Goal: Obtain resource: Download file/media

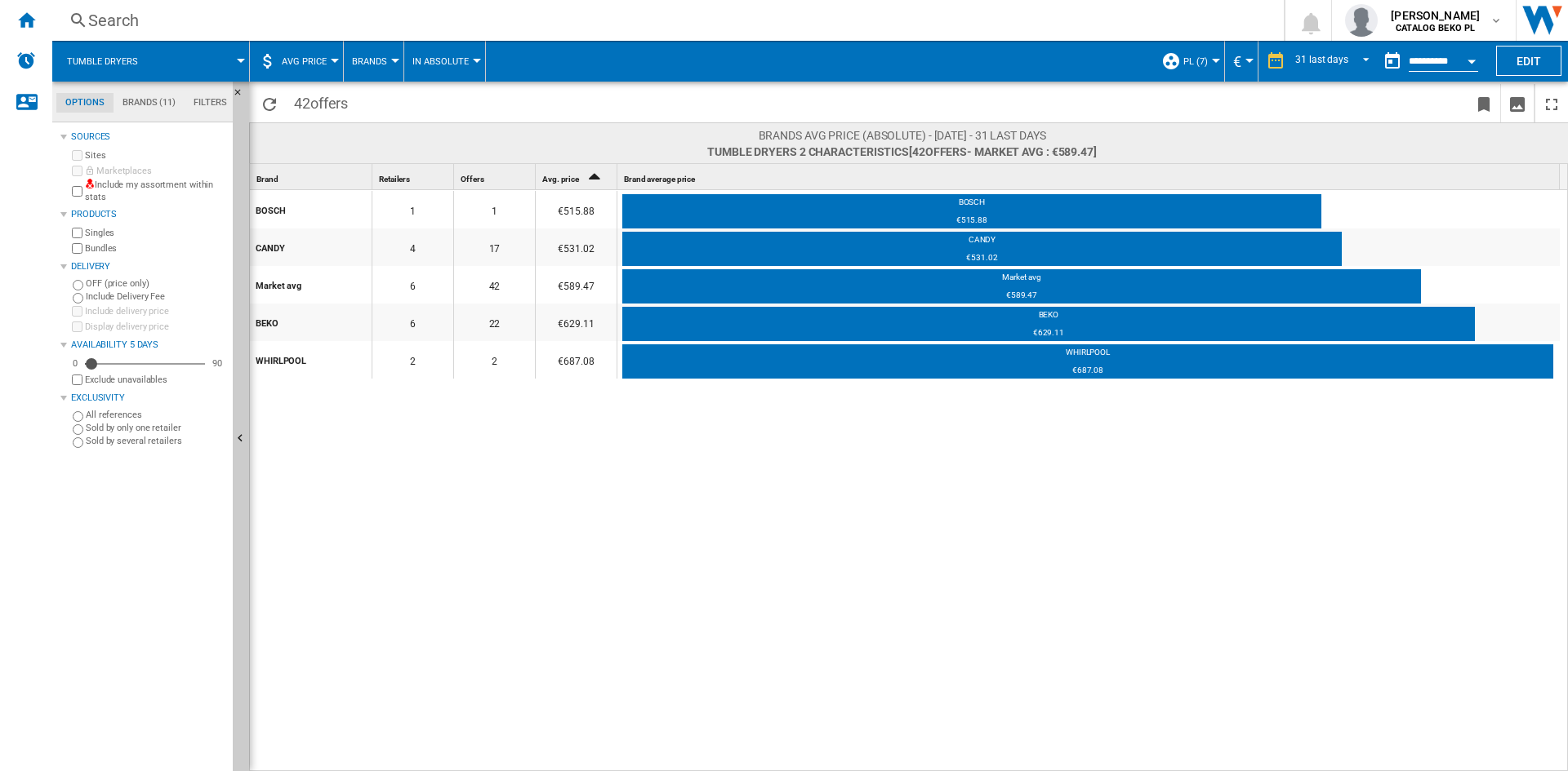
click at [1471, 65] on button "Open calendar" at bounding box center [1472, 59] width 30 height 30
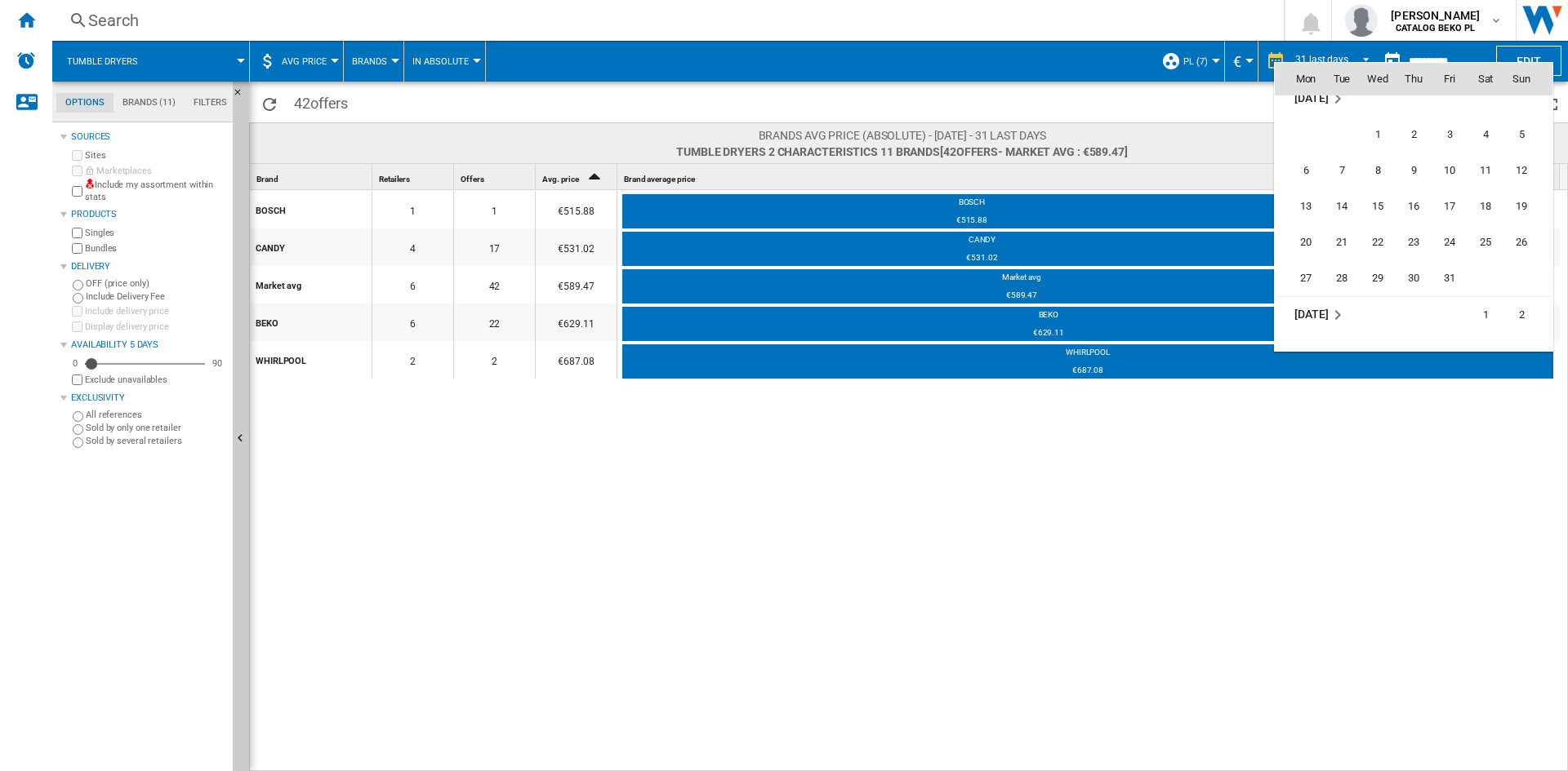
scroll to position [6072, 0]
click at [1446, 281] on span "31" at bounding box center [1449, 277] width 33 height 33
type input "**********"
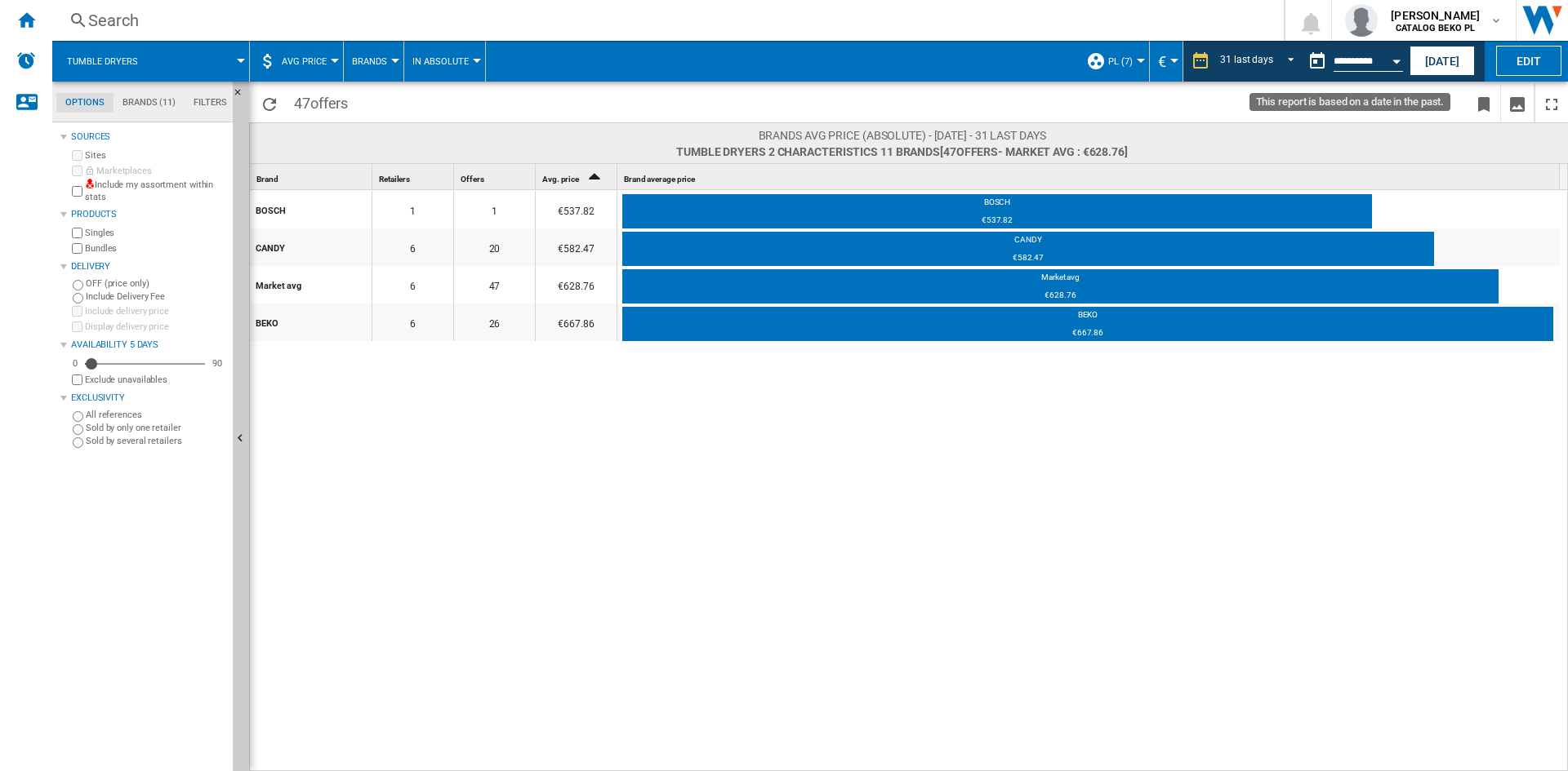
click at [1394, 53] on button "Open calendar" at bounding box center [1397, 59] width 30 height 30
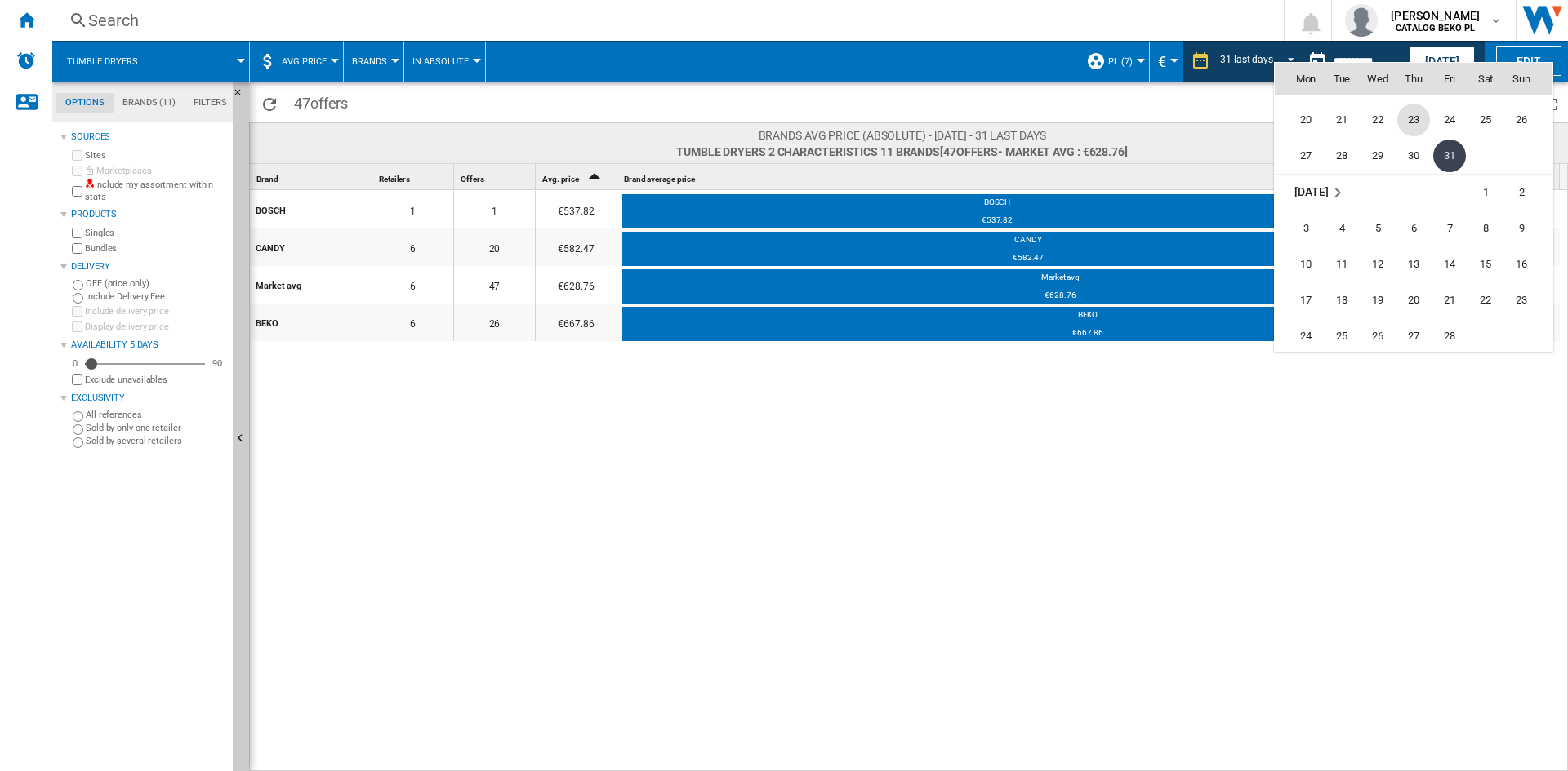
scroll to position [6301, 0]
click at [1439, 230] on span "28" at bounding box center [1449, 229] width 33 height 33
type input "**********"
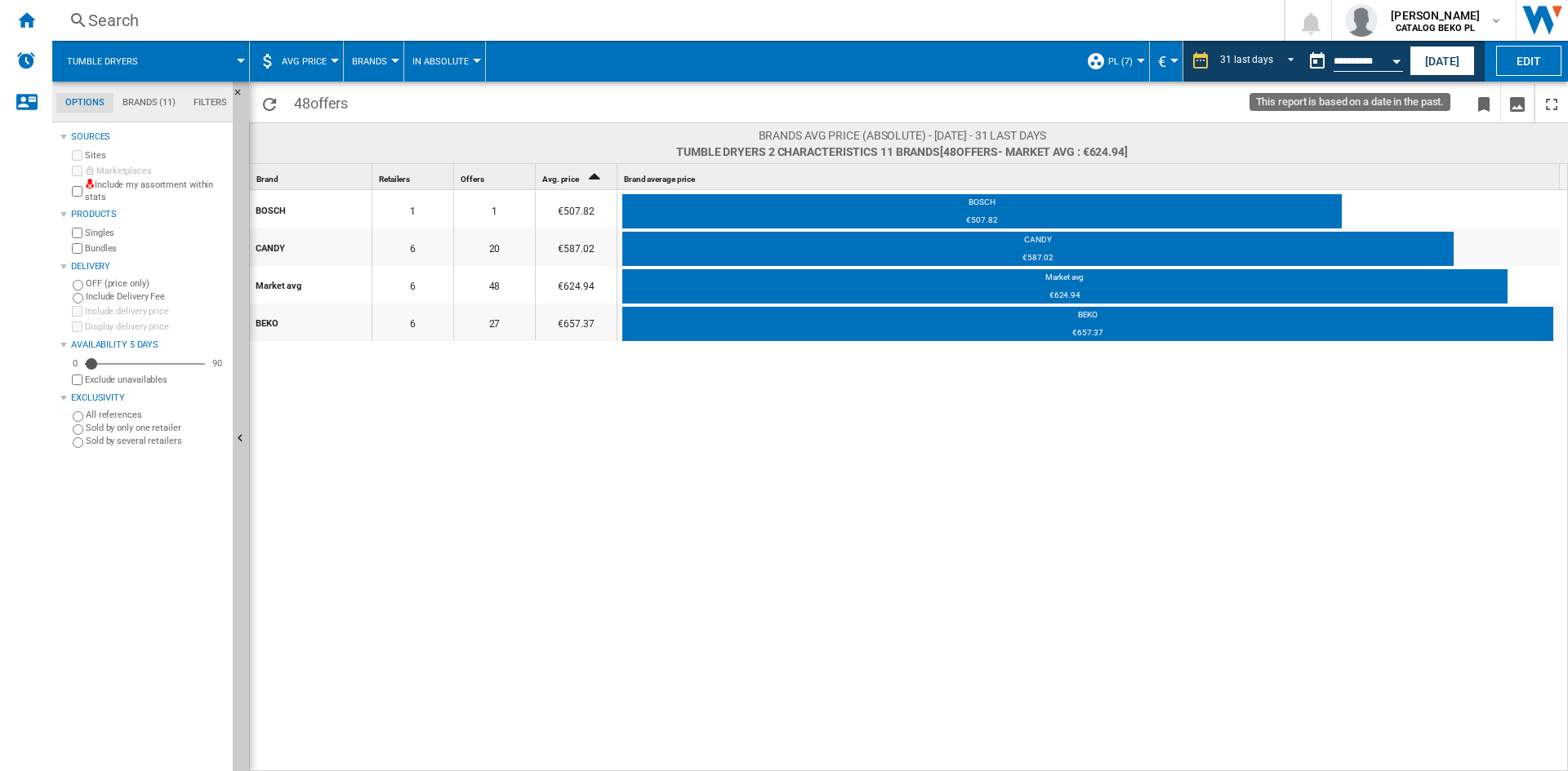
click at [1397, 52] on button "Open calendar" at bounding box center [1397, 59] width 30 height 30
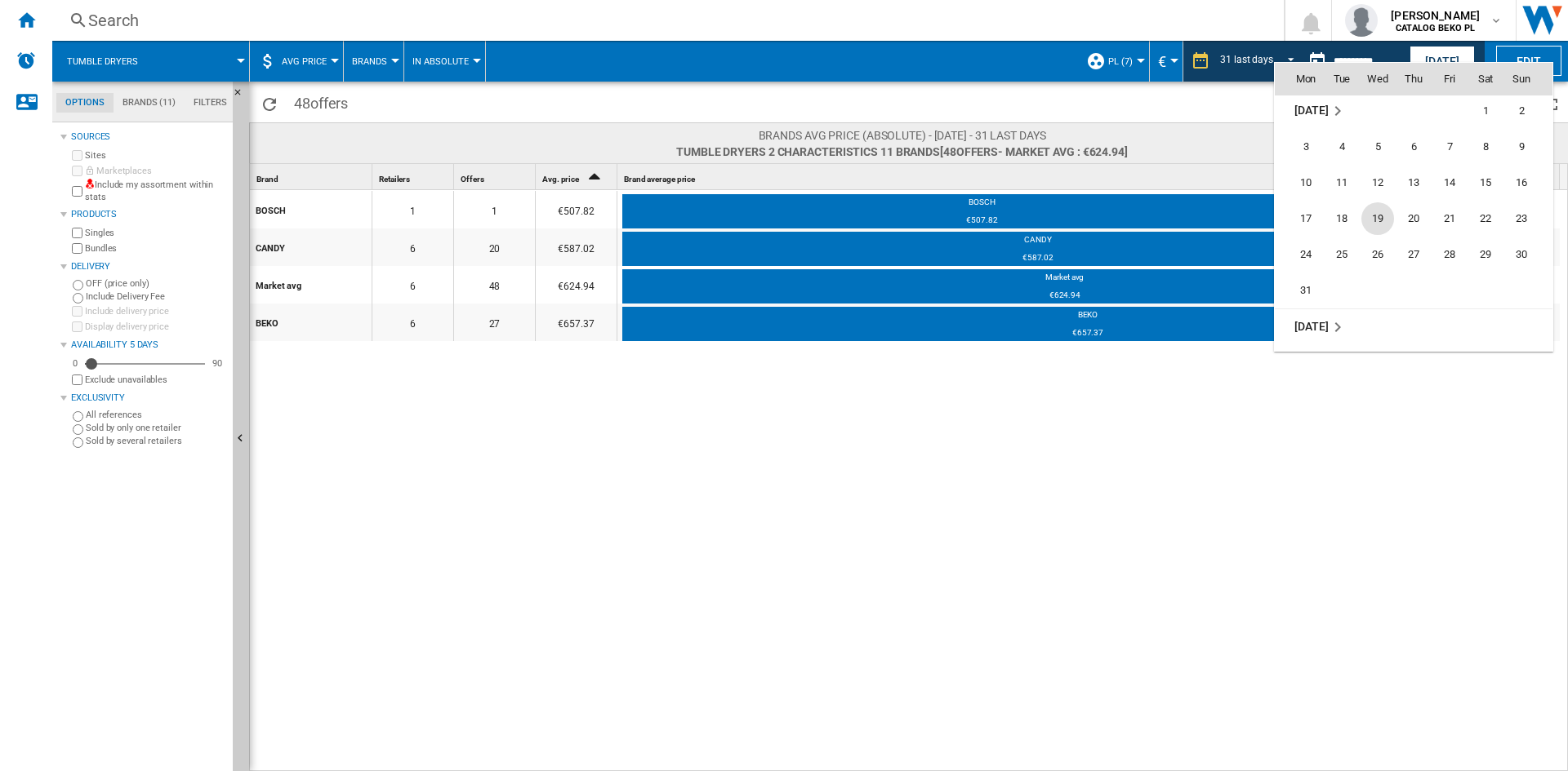
scroll to position [6517, 0]
click at [1309, 259] on span "31" at bounding box center [1305, 265] width 33 height 33
type input "**********"
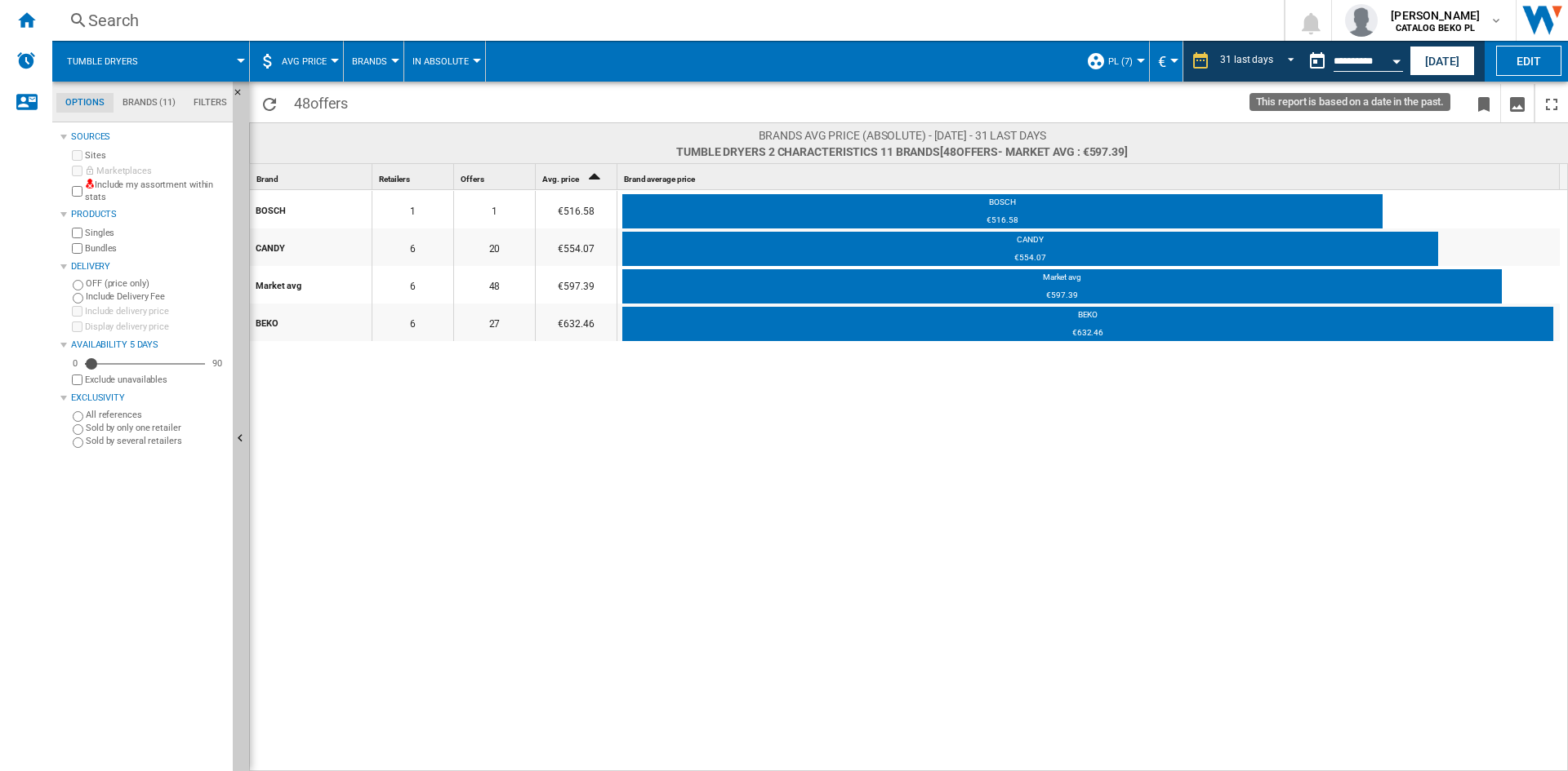
click at [1392, 65] on button "Open calendar" at bounding box center [1397, 59] width 30 height 30
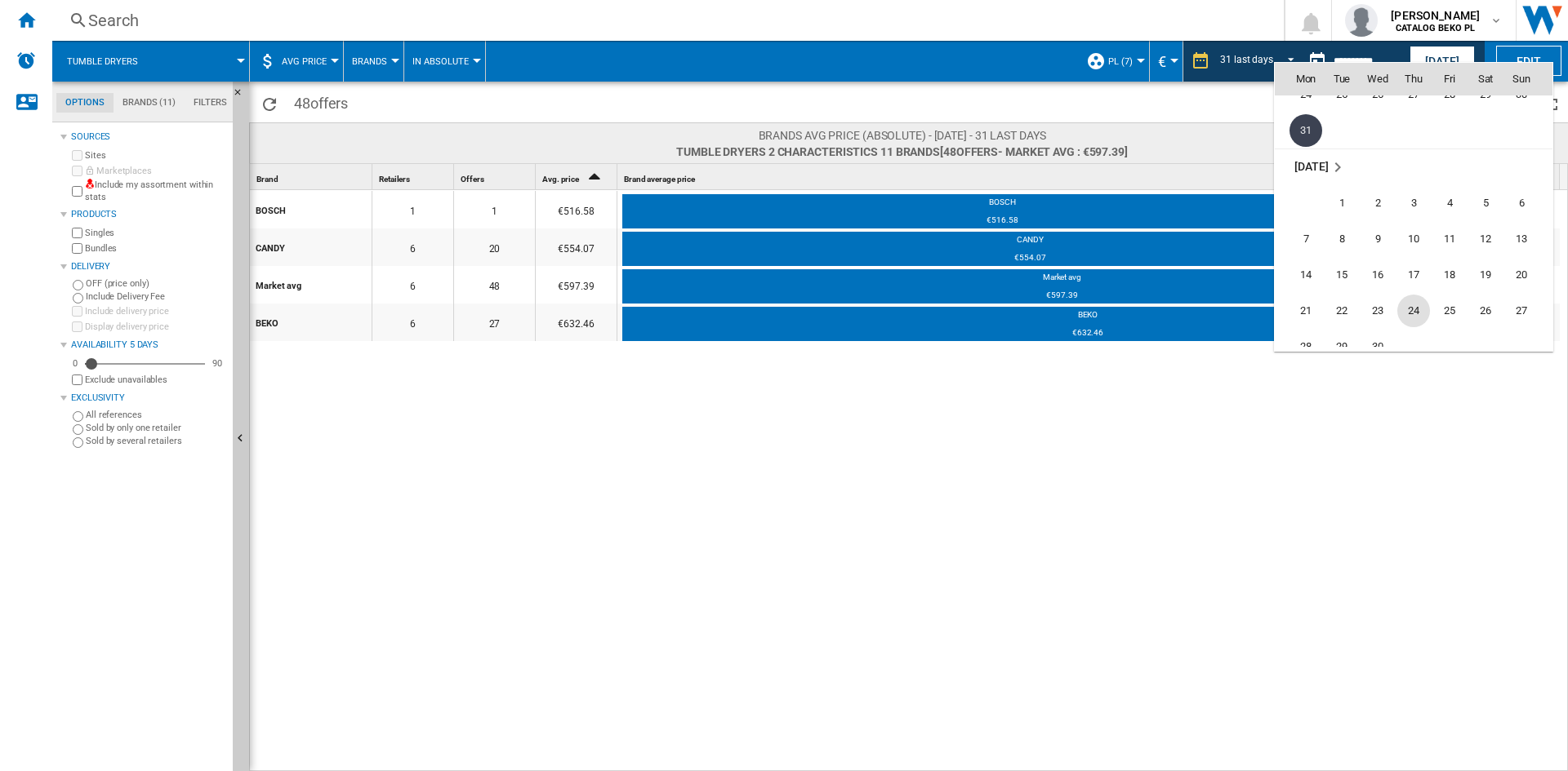
scroll to position [6734, 0]
click at [1383, 276] on span "30" at bounding box center [1377, 265] width 33 height 33
type input "**********"
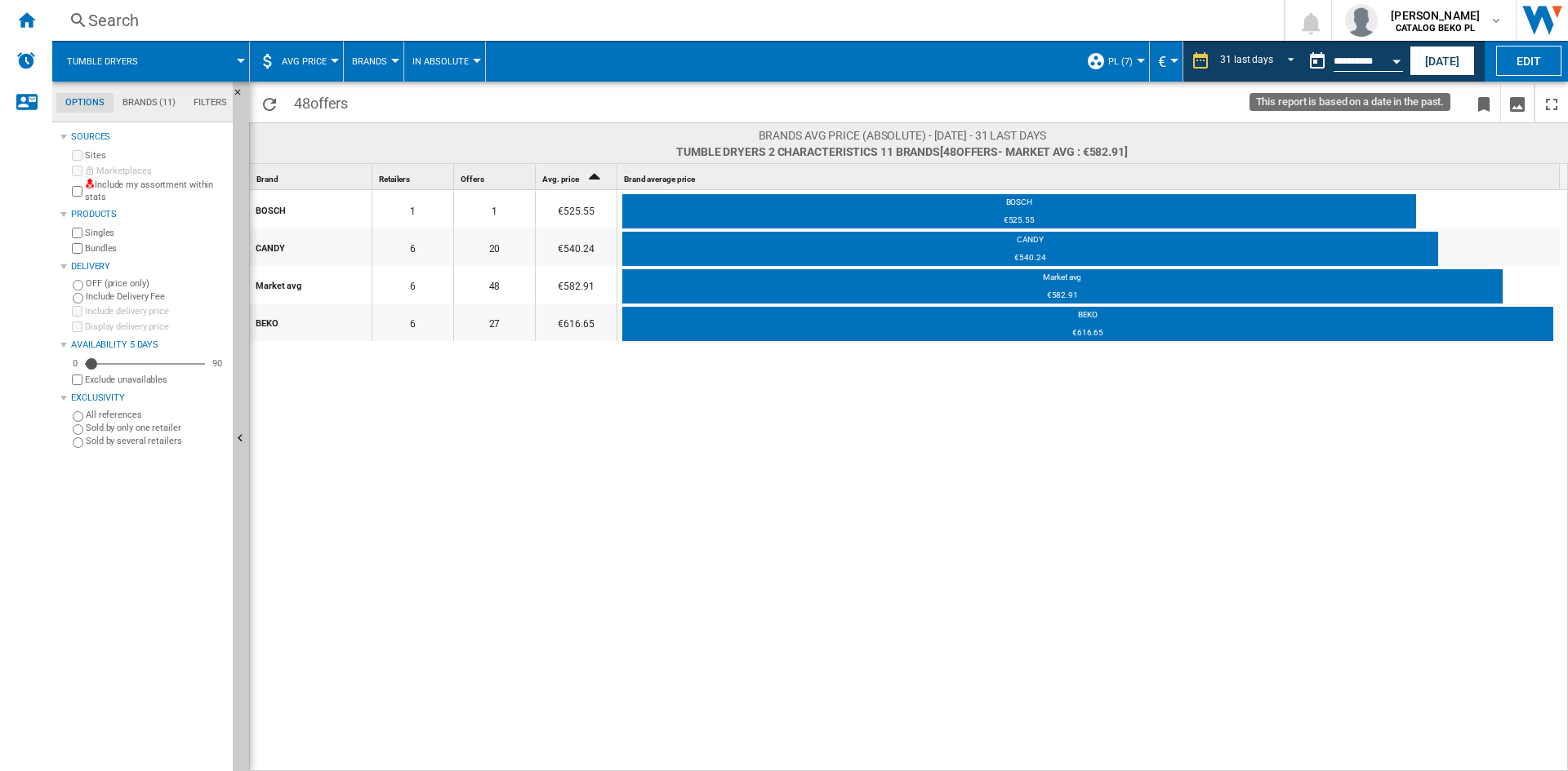
click at [1392, 63] on div "Open calendar" at bounding box center [1396, 61] width 8 height 4
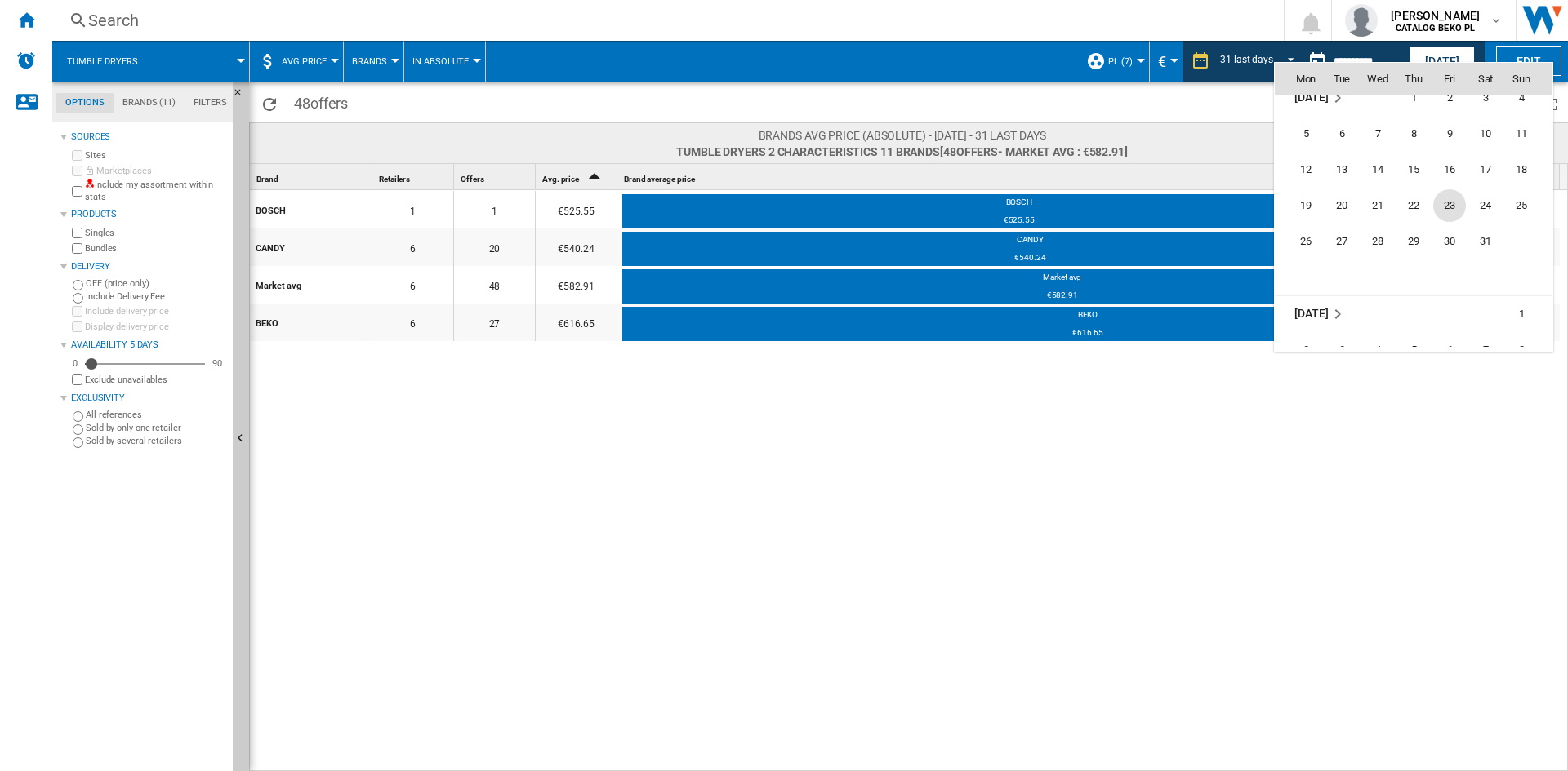
scroll to position [6950, 0]
click at [1484, 229] on span "31" at bounding box center [1485, 229] width 33 height 33
type input "**********"
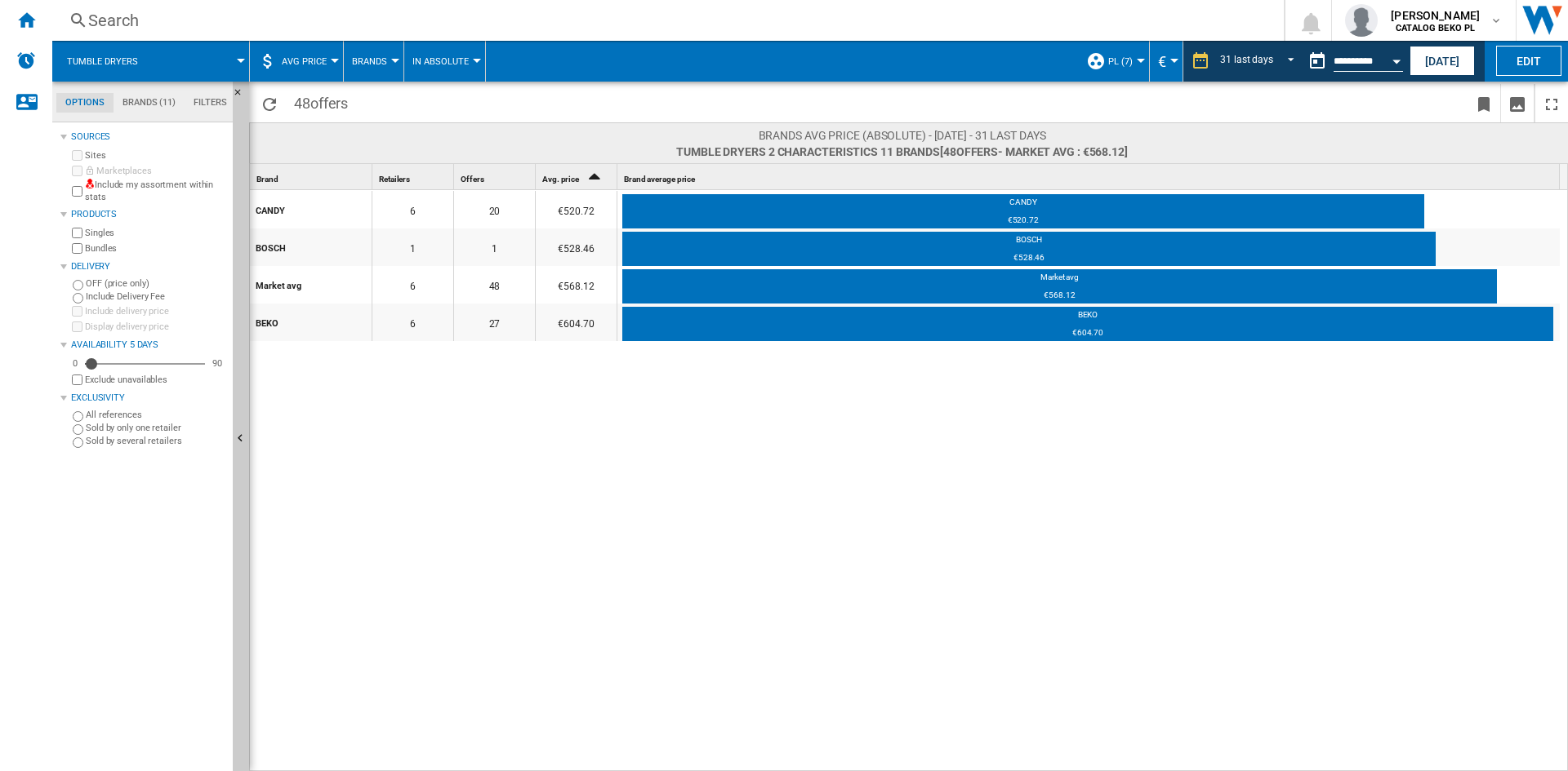
click at [1396, 56] on button "Open calendar" at bounding box center [1397, 59] width 30 height 30
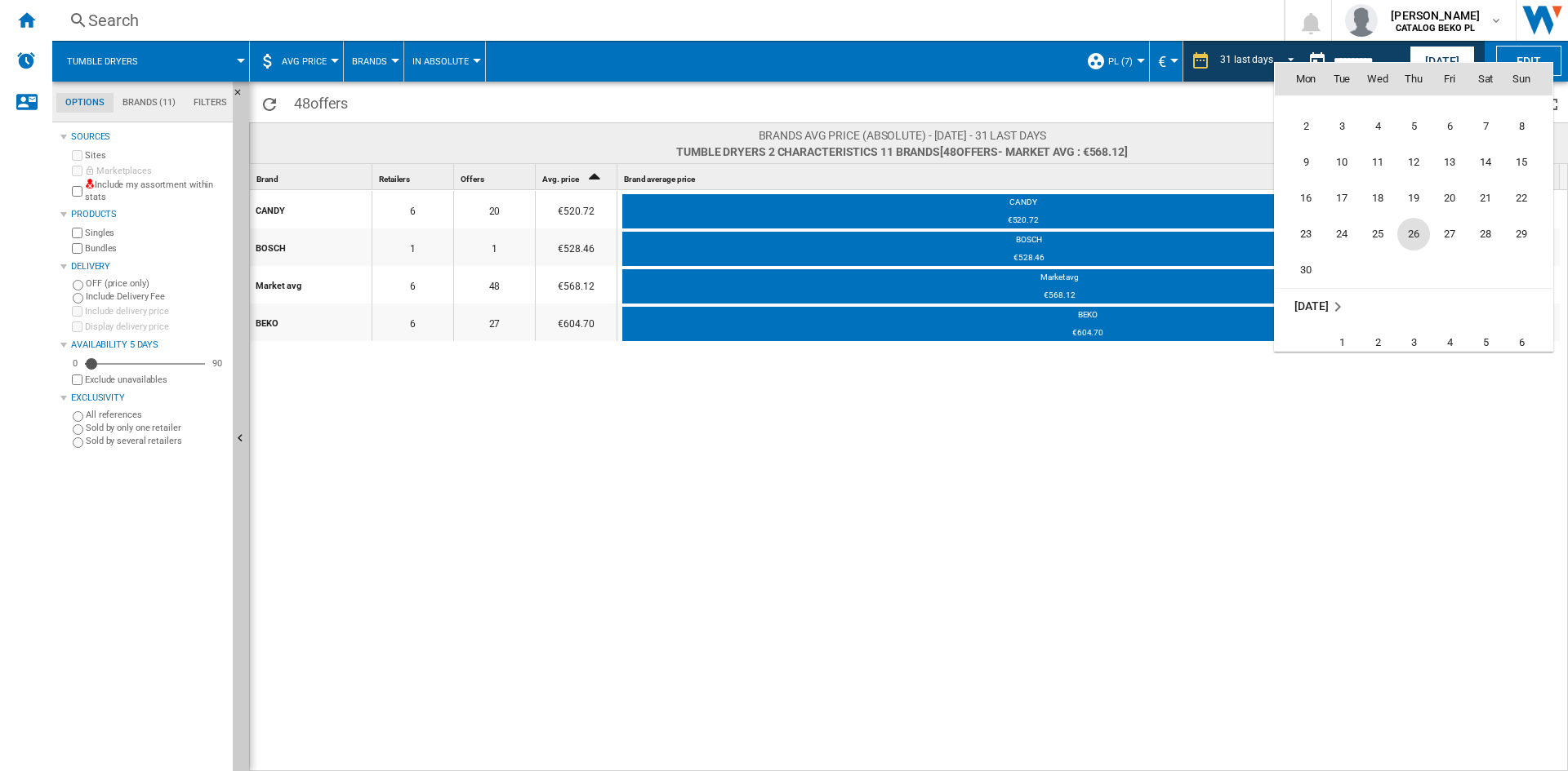
scroll to position [7167, 0]
click at [1311, 266] on span "30" at bounding box center [1305, 265] width 33 height 33
type input "**********"
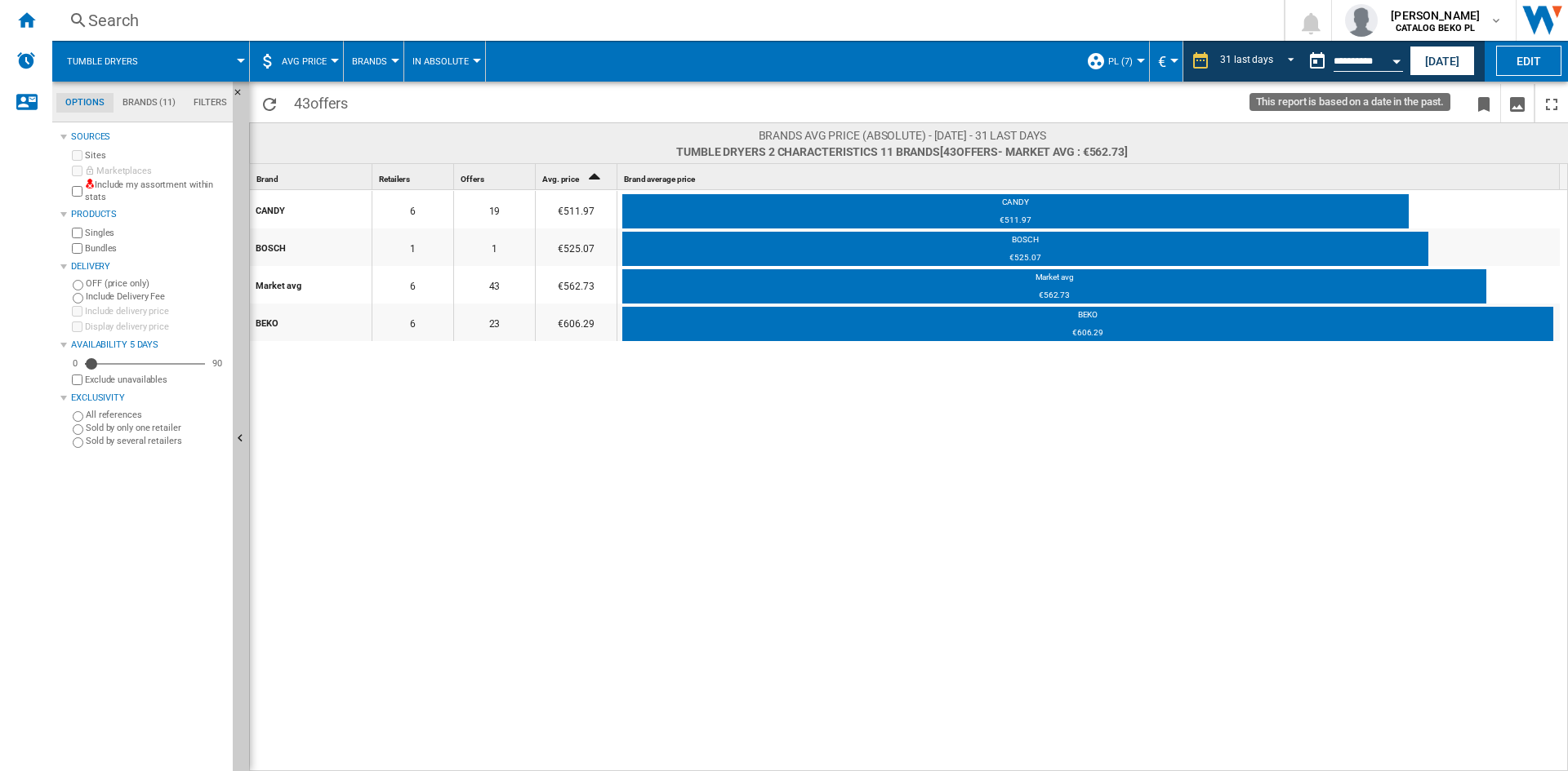
click at [1392, 58] on button "Open calendar" at bounding box center [1397, 59] width 30 height 30
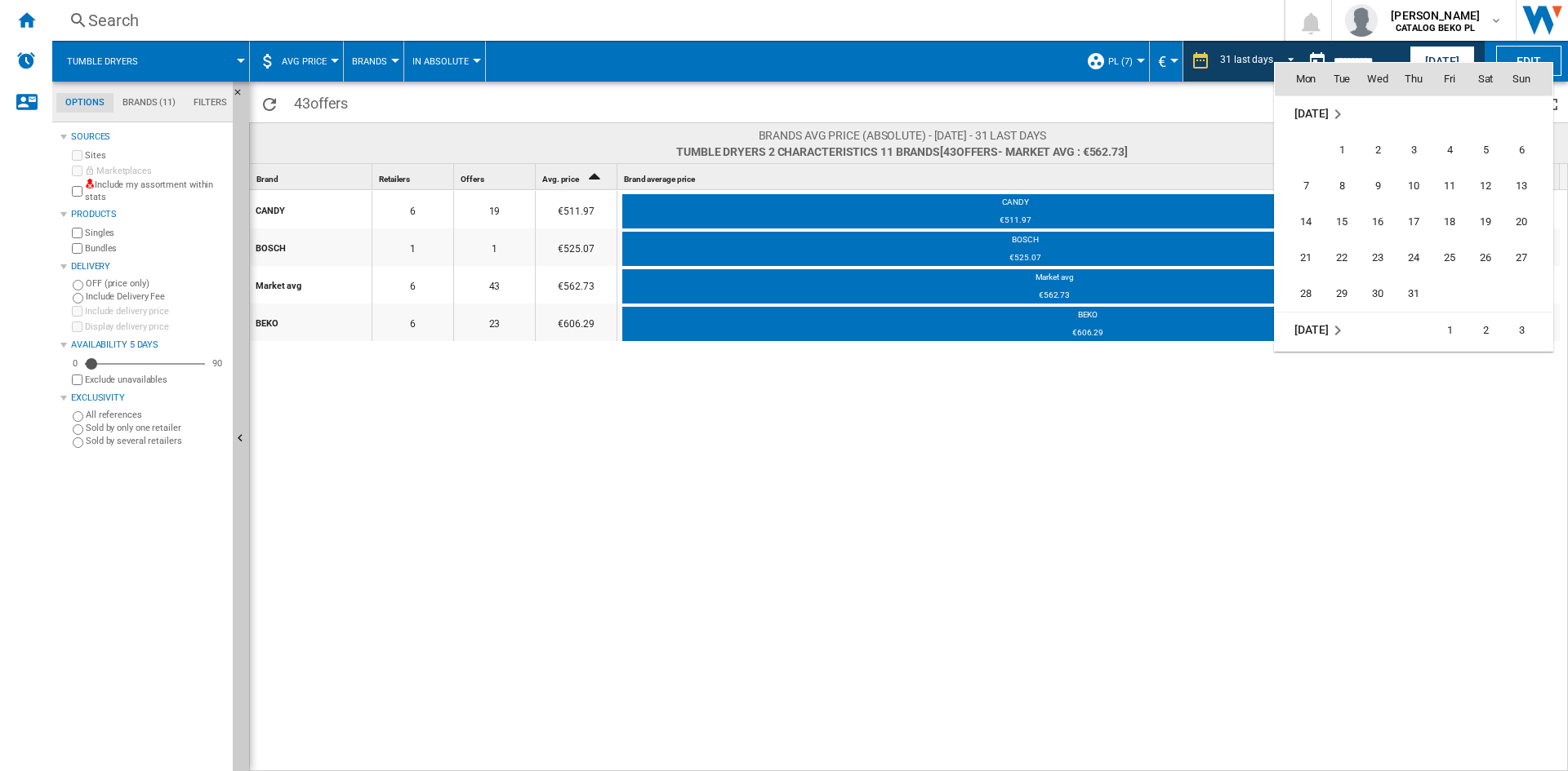
scroll to position [7383, 0]
click at [1416, 257] on span "31" at bounding box center [1413, 265] width 33 height 33
type input "**********"
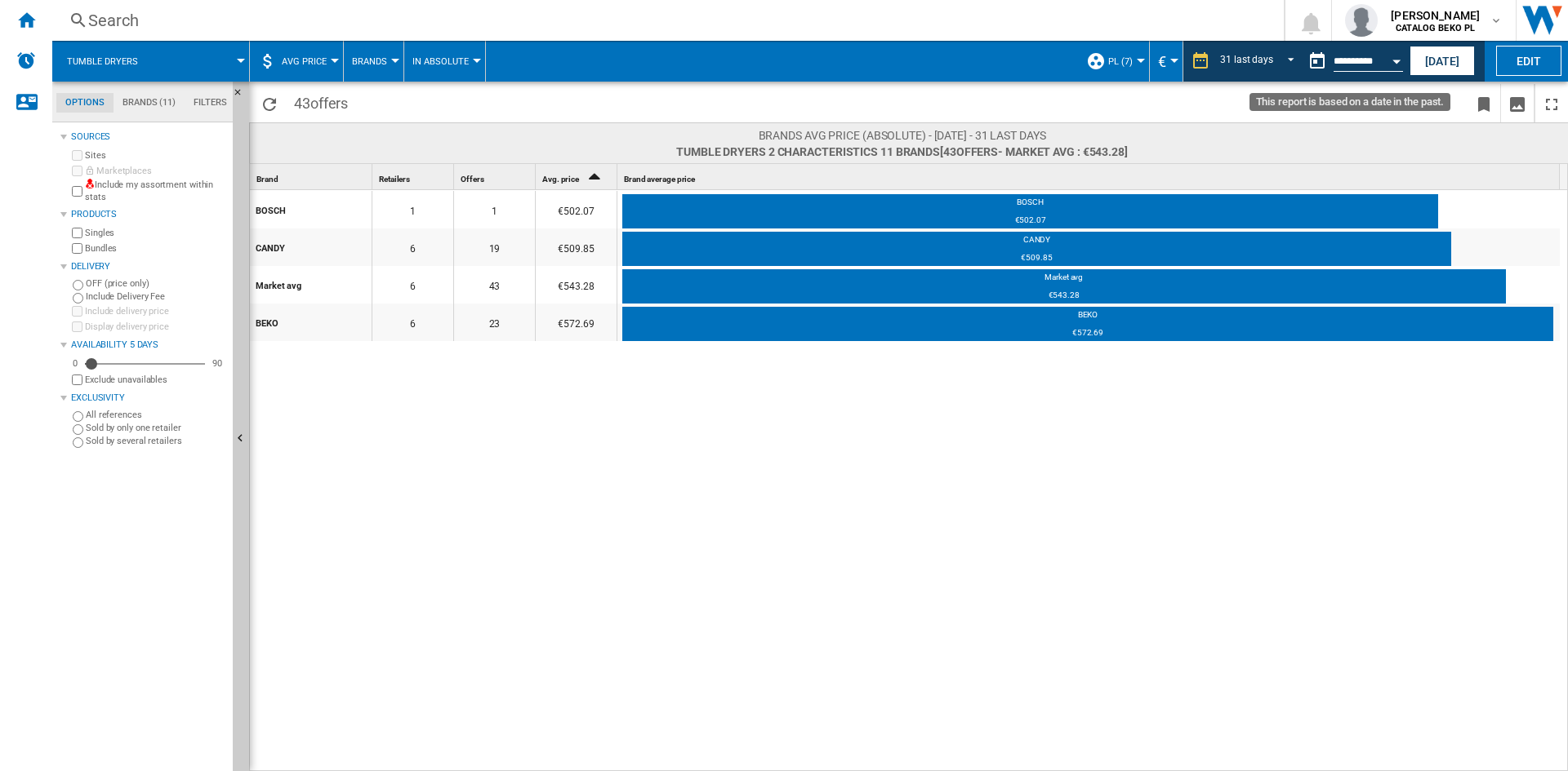
click at [1392, 58] on button "Open calendar" at bounding box center [1397, 59] width 30 height 30
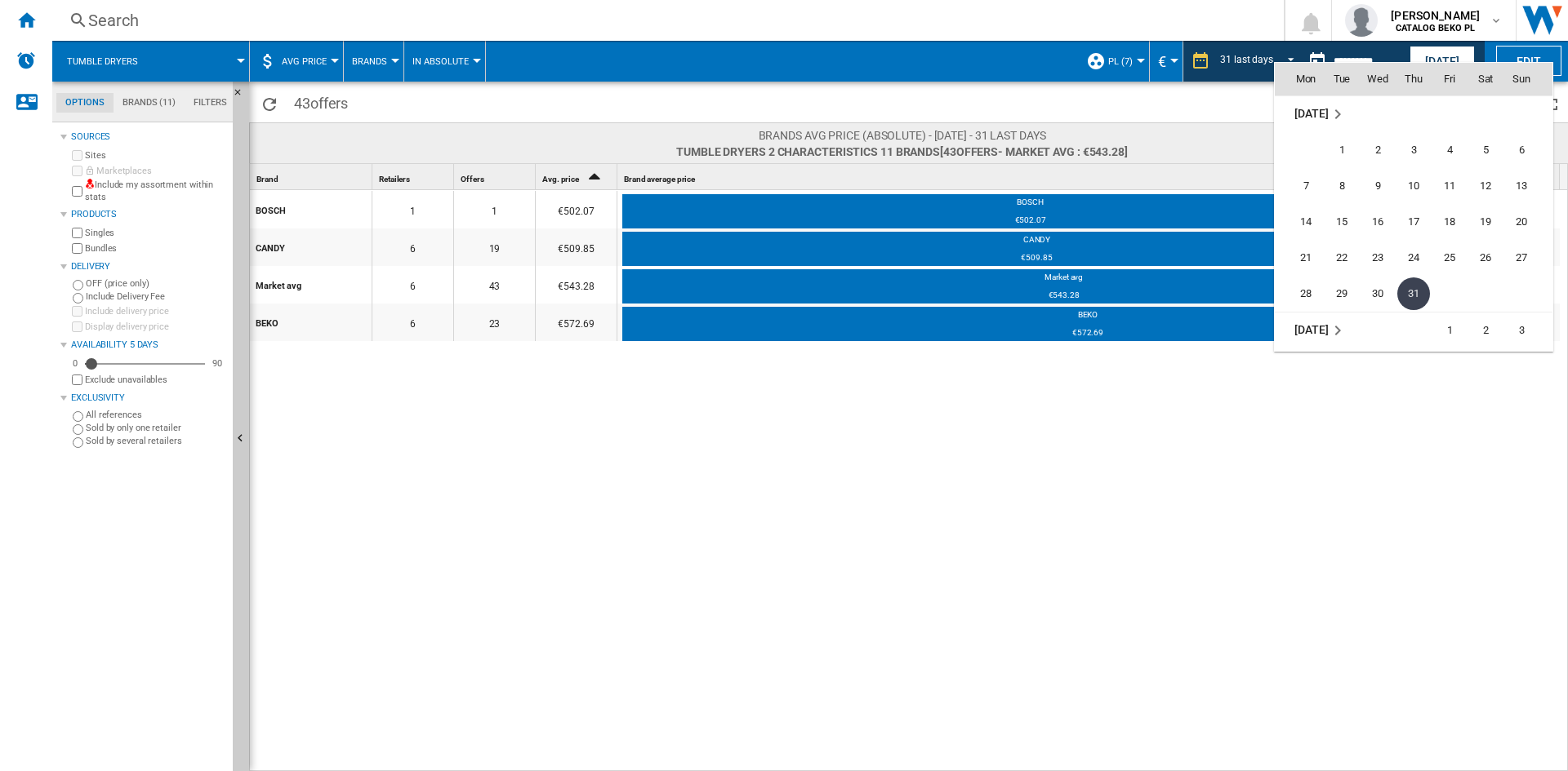
scroll to position [7680, 0]
click at [1514, 150] on span "31" at bounding box center [1521, 147] width 33 height 33
type input "**********"
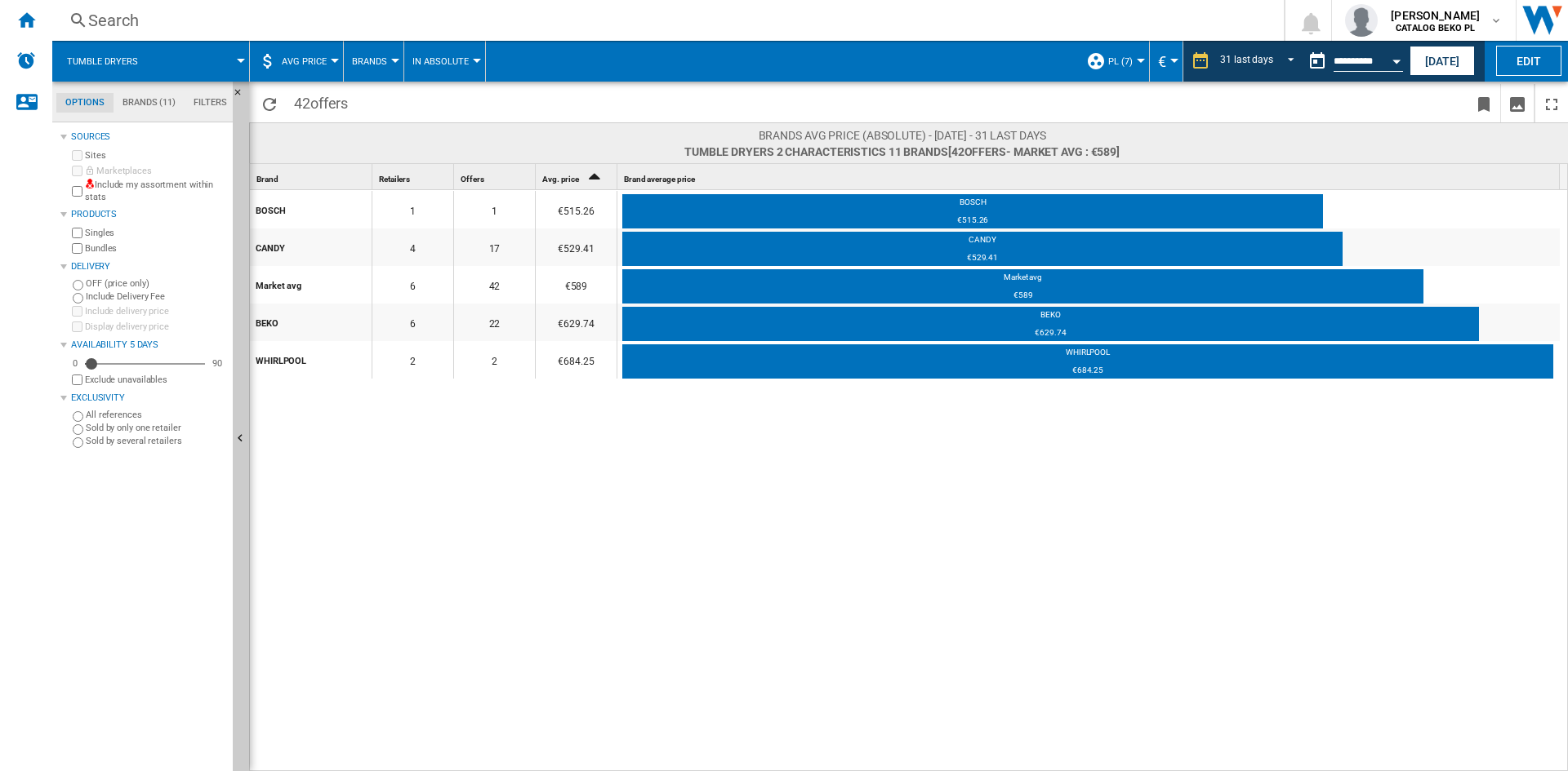
click at [1396, 64] on button "Open calendar" at bounding box center [1397, 59] width 30 height 30
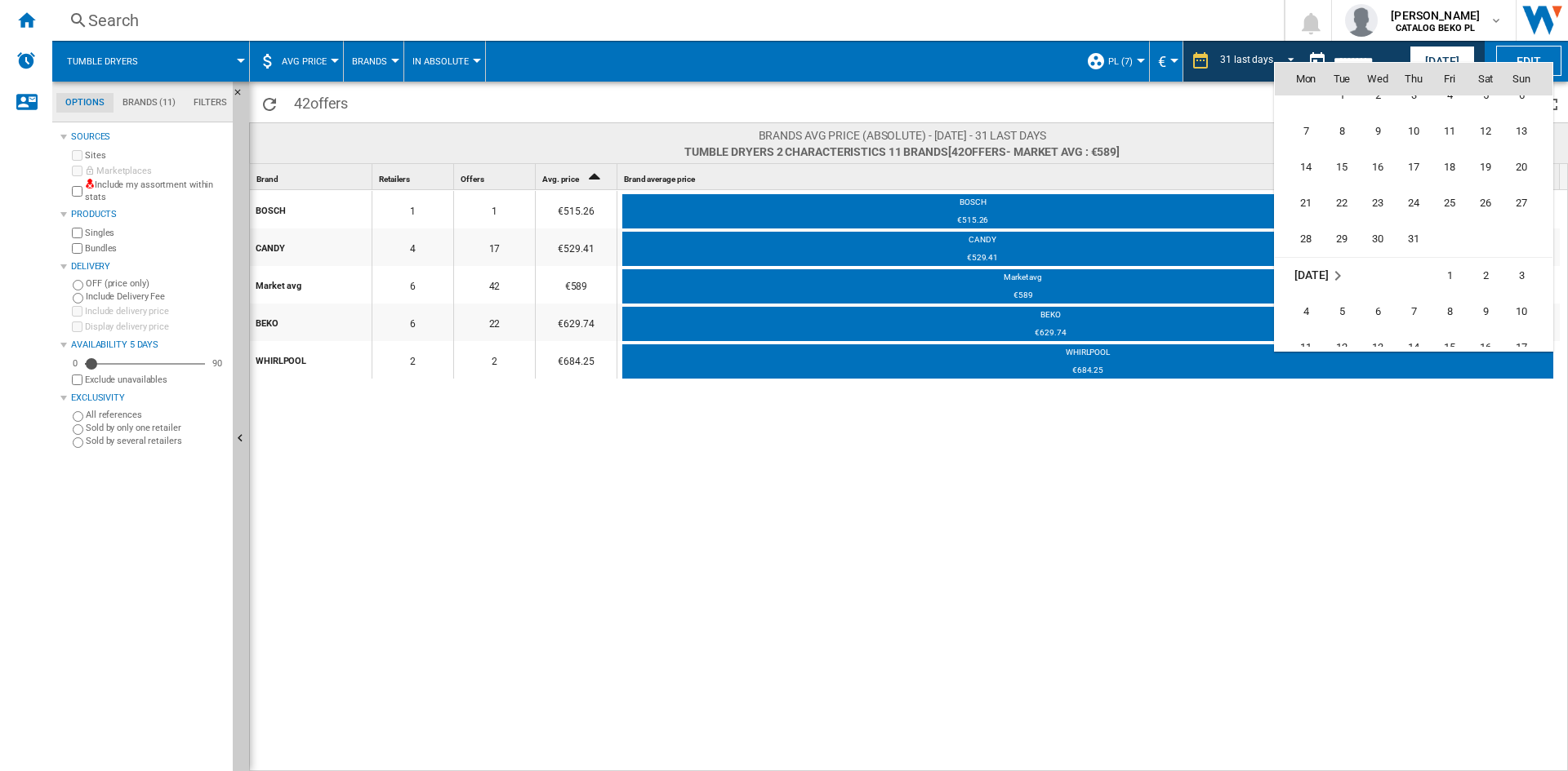
scroll to position [7407, 0]
click at [1412, 238] on span "31" at bounding box center [1413, 241] width 33 height 33
type input "**********"
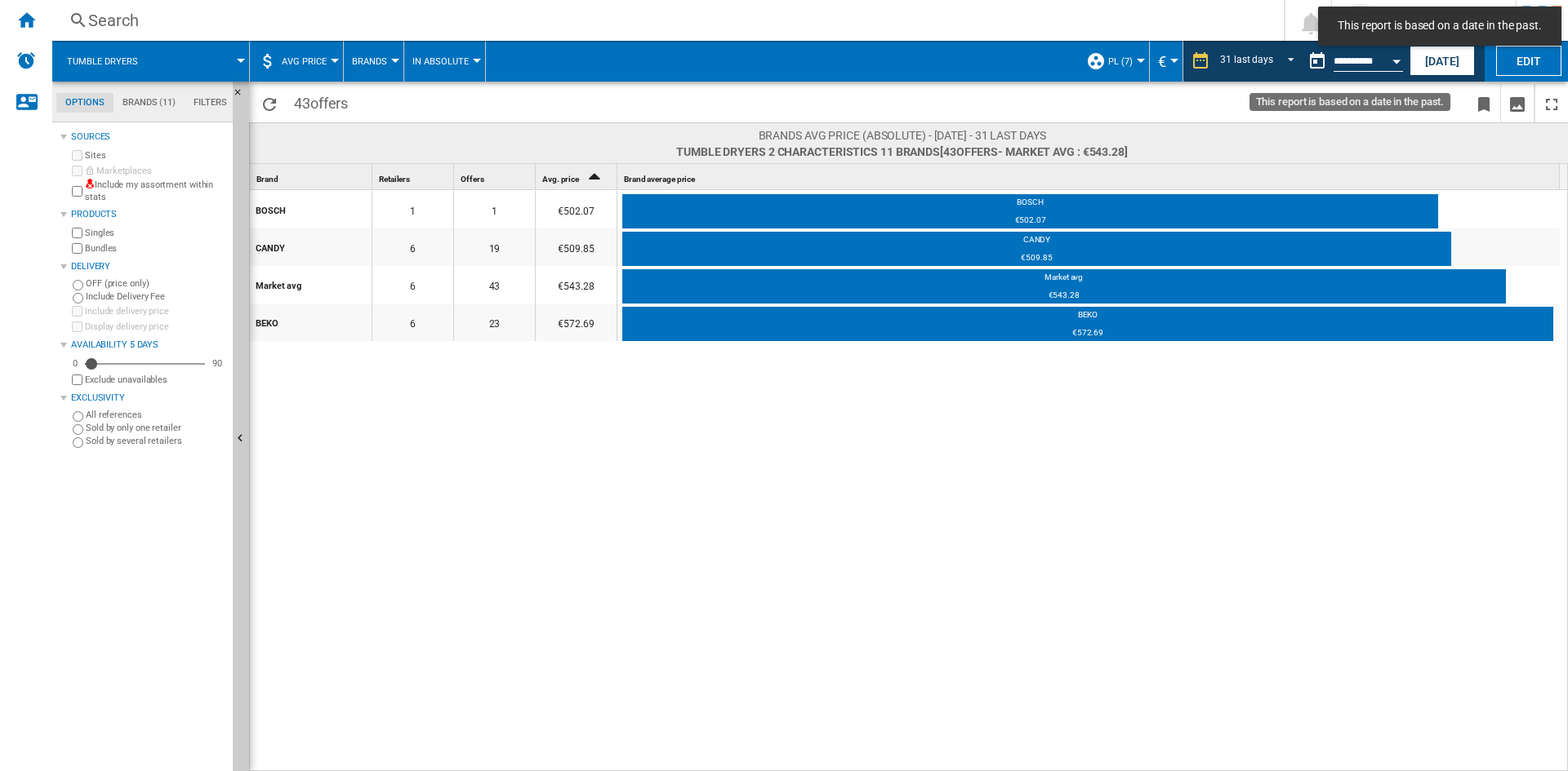
click at [1387, 64] on button "Open calendar" at bounding box center [1397, 59] width 30 height 30
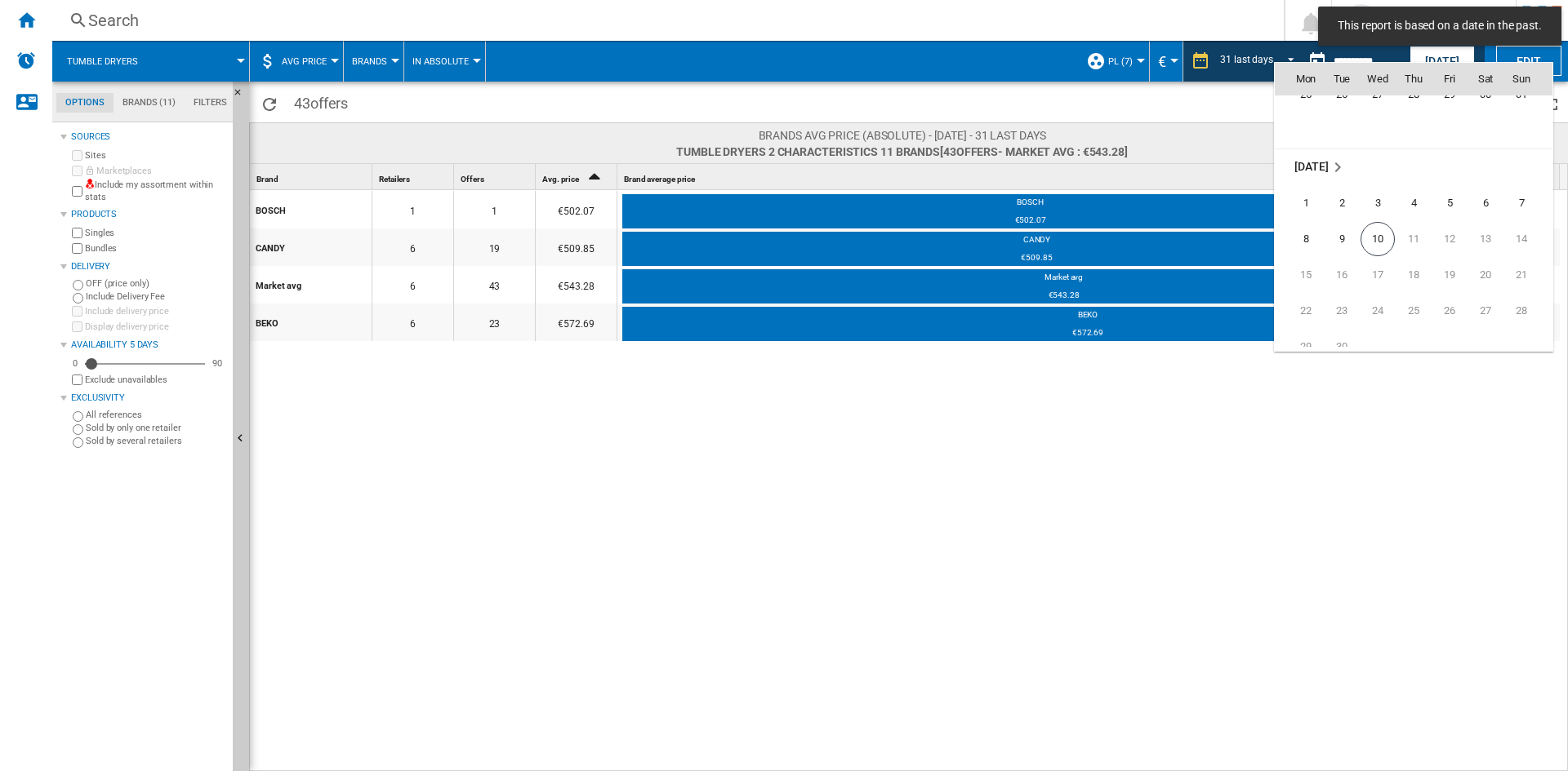
scroll to position [7762, 0]
click at [1381, 213] on span "10" at bounding box center [1377, 210] width 34 height 34
type input "**********"
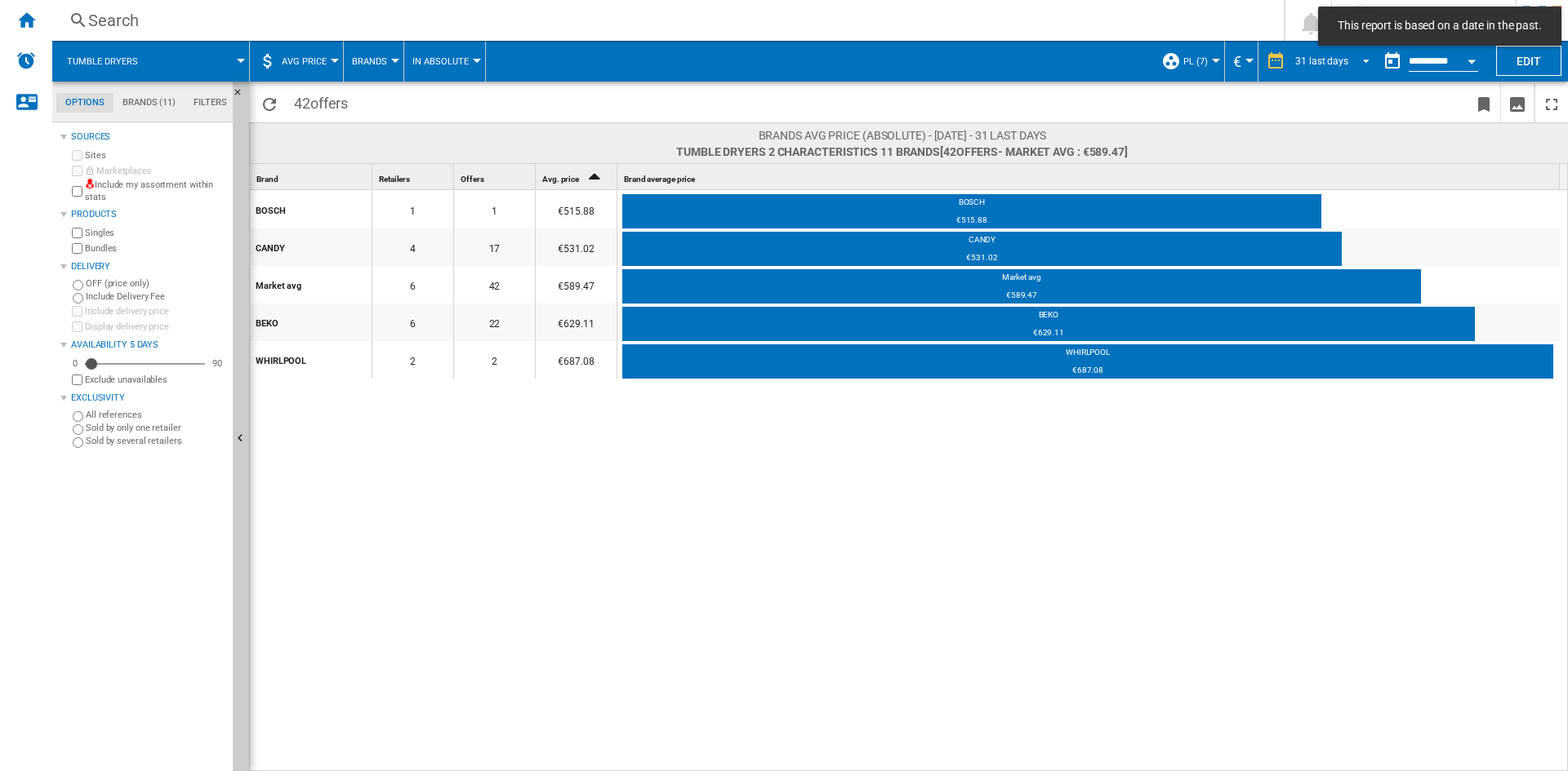
click at [1353, 64] on span "REPORTS.WIZARD.STEPS.REPORT.STEPS.REPORT_OPTIONS.PERIOD: 31 last days" at bounding box center [1361, 59] width 20 height 15
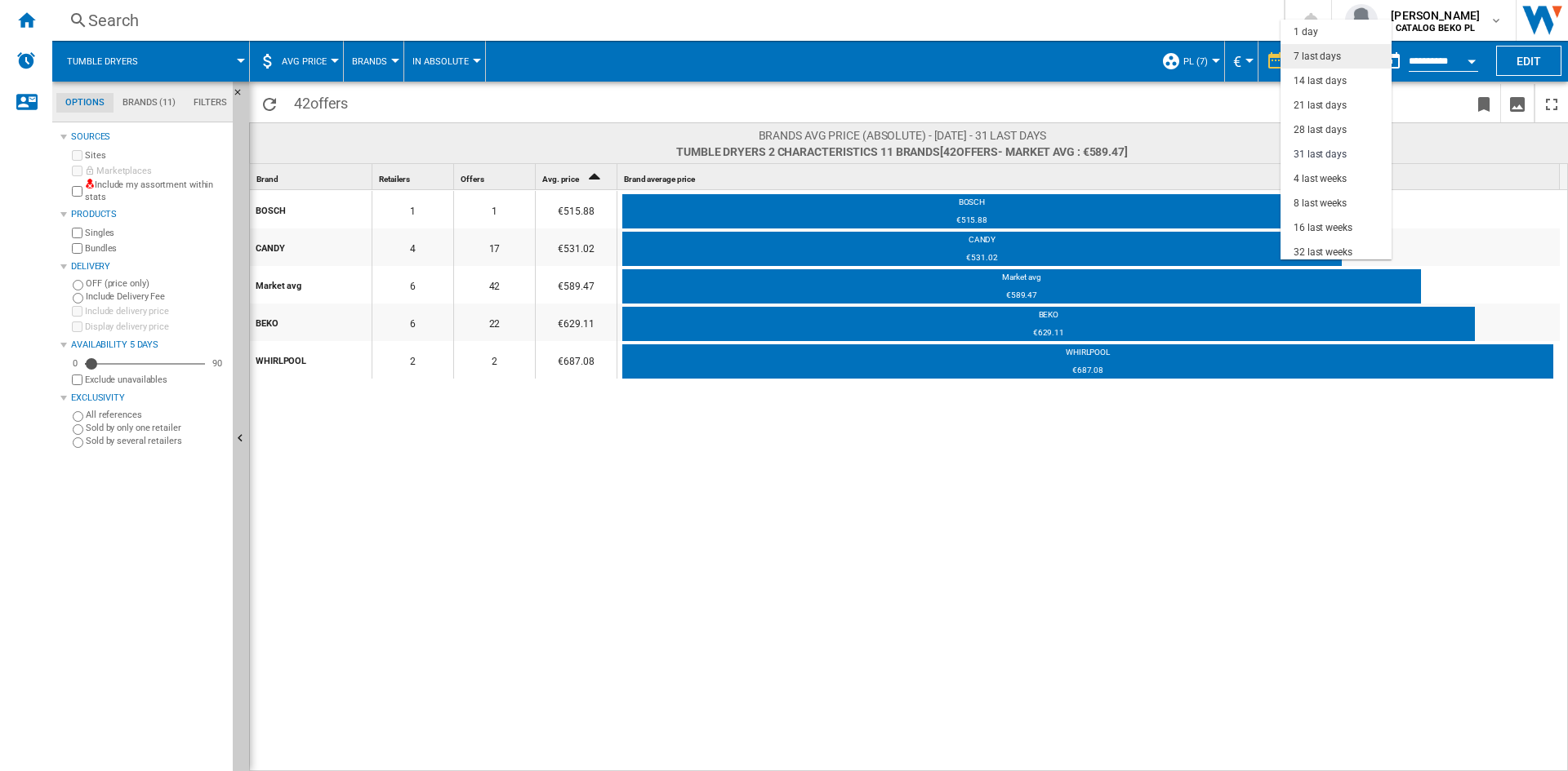
click at [1328, 64] on md-option "7 last days" at bounding box center [1337, 56] width 112 height 24
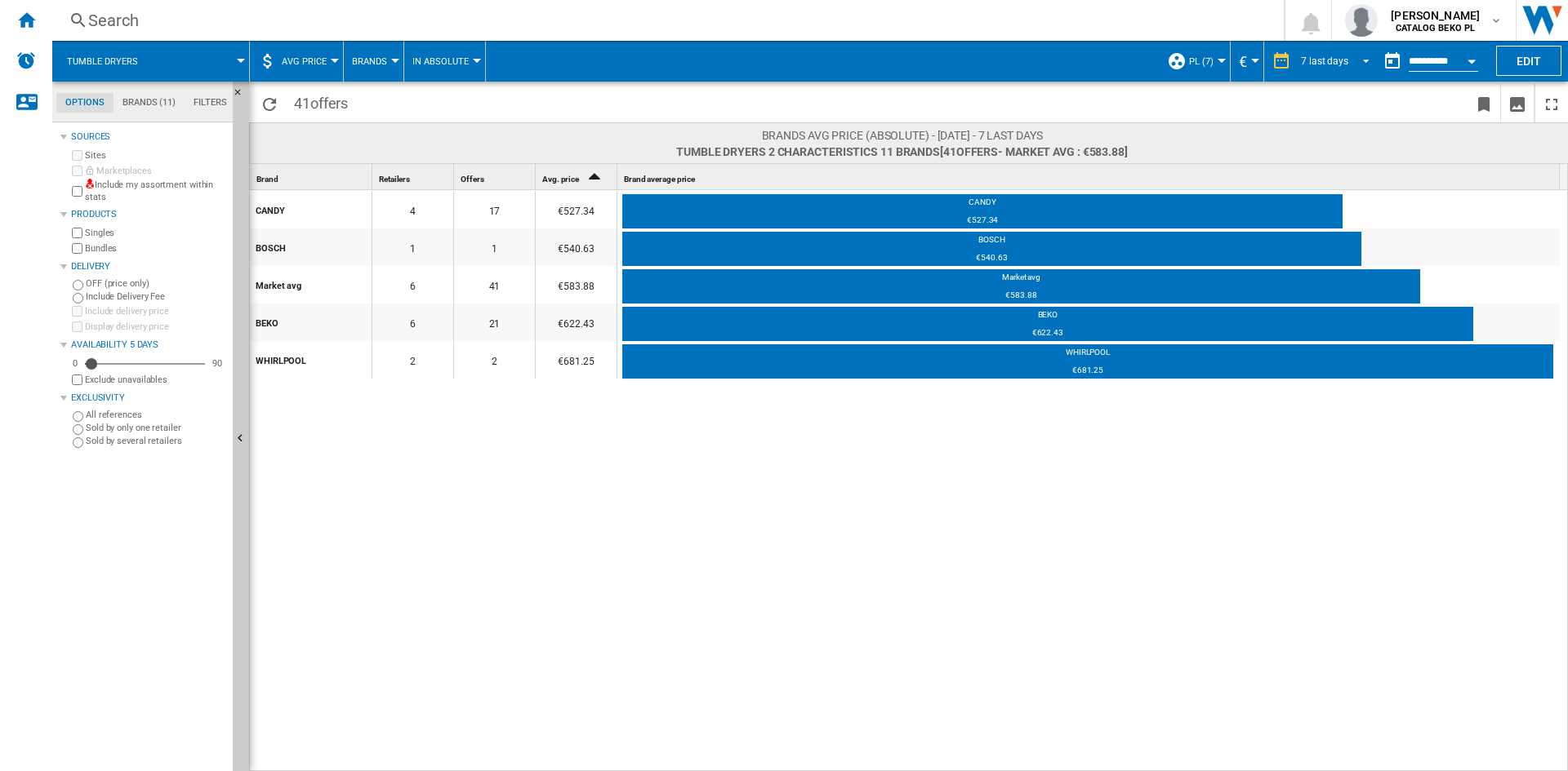
click at [1362, 63] on span "REPORTS.WIZARD.STEPS.REPORT.STEPS.REPORT_OPTIONS.PERIOD: 7 last days" at bounding box center [1361, 59] width 20 height 15
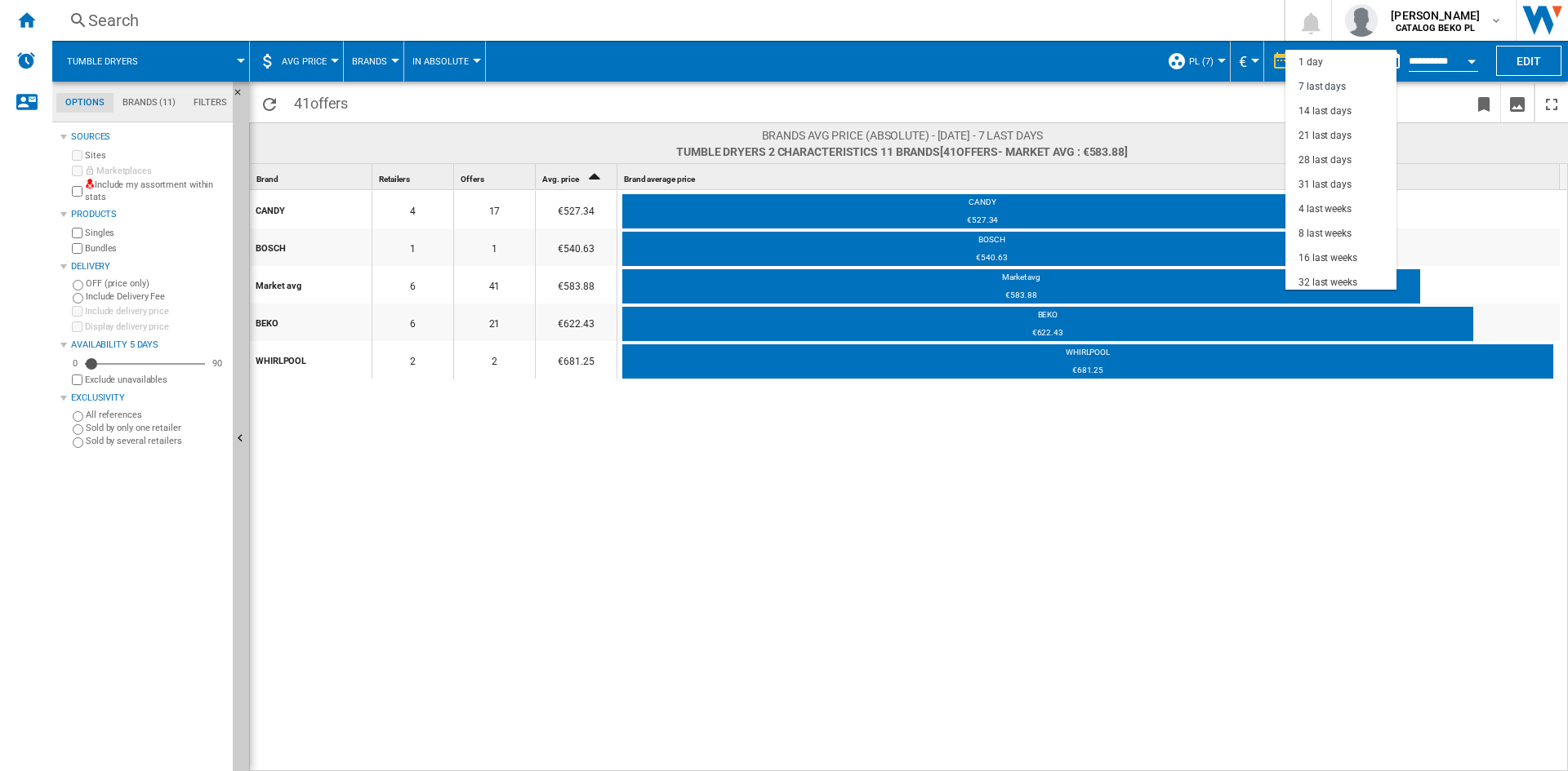
scroll to position [24, 0]
click at [1336, 85] on div "14 last days" at bounding box center [1324, 86] width 53 height 14
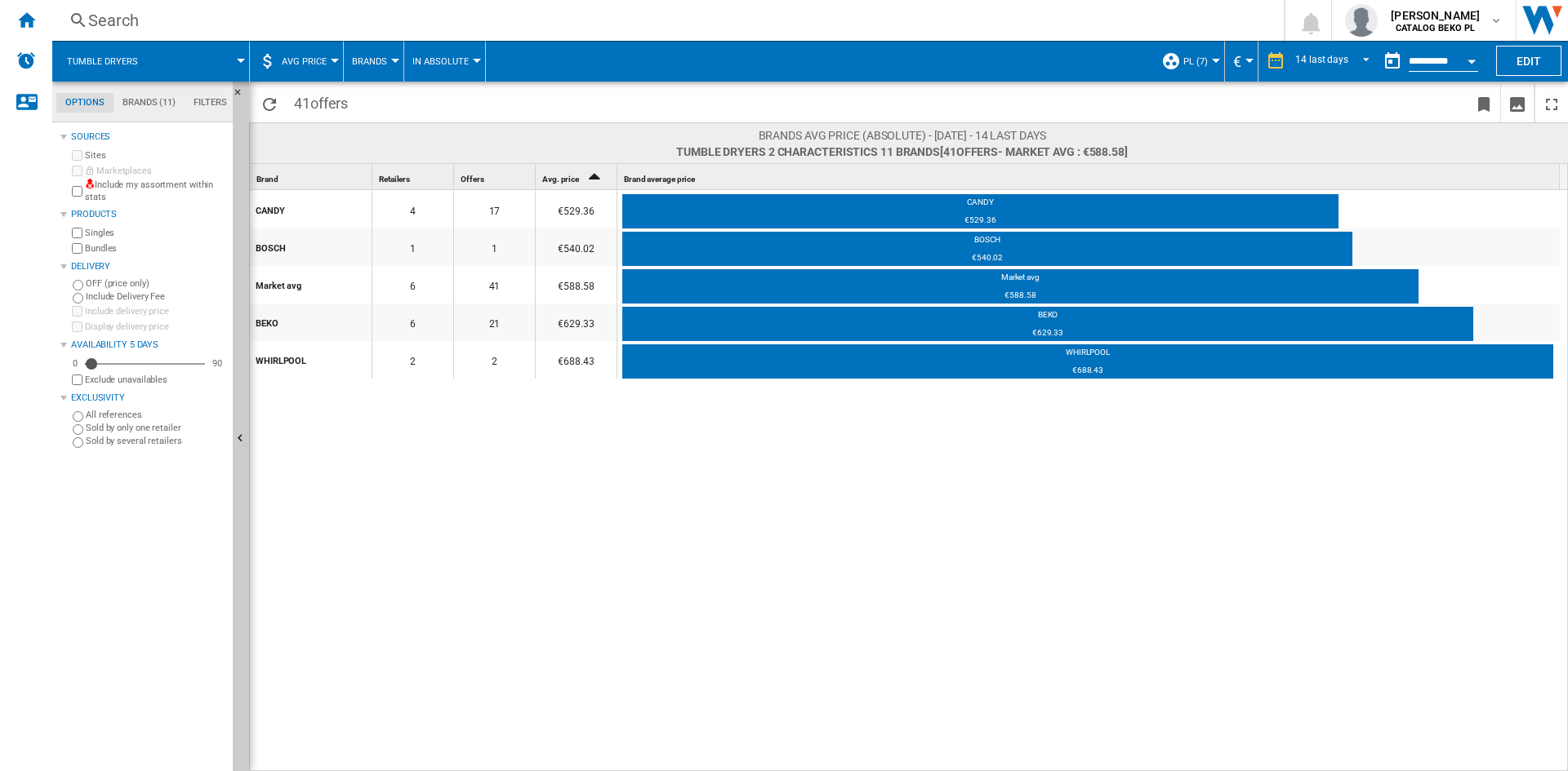
click at [516, 499] on div "CANDY 4 17 €529.36 CANDY €529.36 BOSCH 1 1 €540.02 BOSCH €540.02 Market avg 6 4…" at bounding box center [909, 481] width 1319 height 582
click at [806, 525] on div "CANDY 4 17 €529.36 CANDY €529.36 BOSCH 1 1 €540.02 BOSCH €540.02 Market avg 6 4…" at bounding box center [909, 481] width 1319 height 582
click at [886, 596] on div "CANDY 4 17 €529.36 CANDY €529.36 BOSCH 1 1 €540.02 BOSCH €540.02 Market avg 6 4…" at bounding box center [909, 481] width 1319 height 582
click at [120, 25] on div "Search" at bounding box center [665, 20] width 1153 height 23
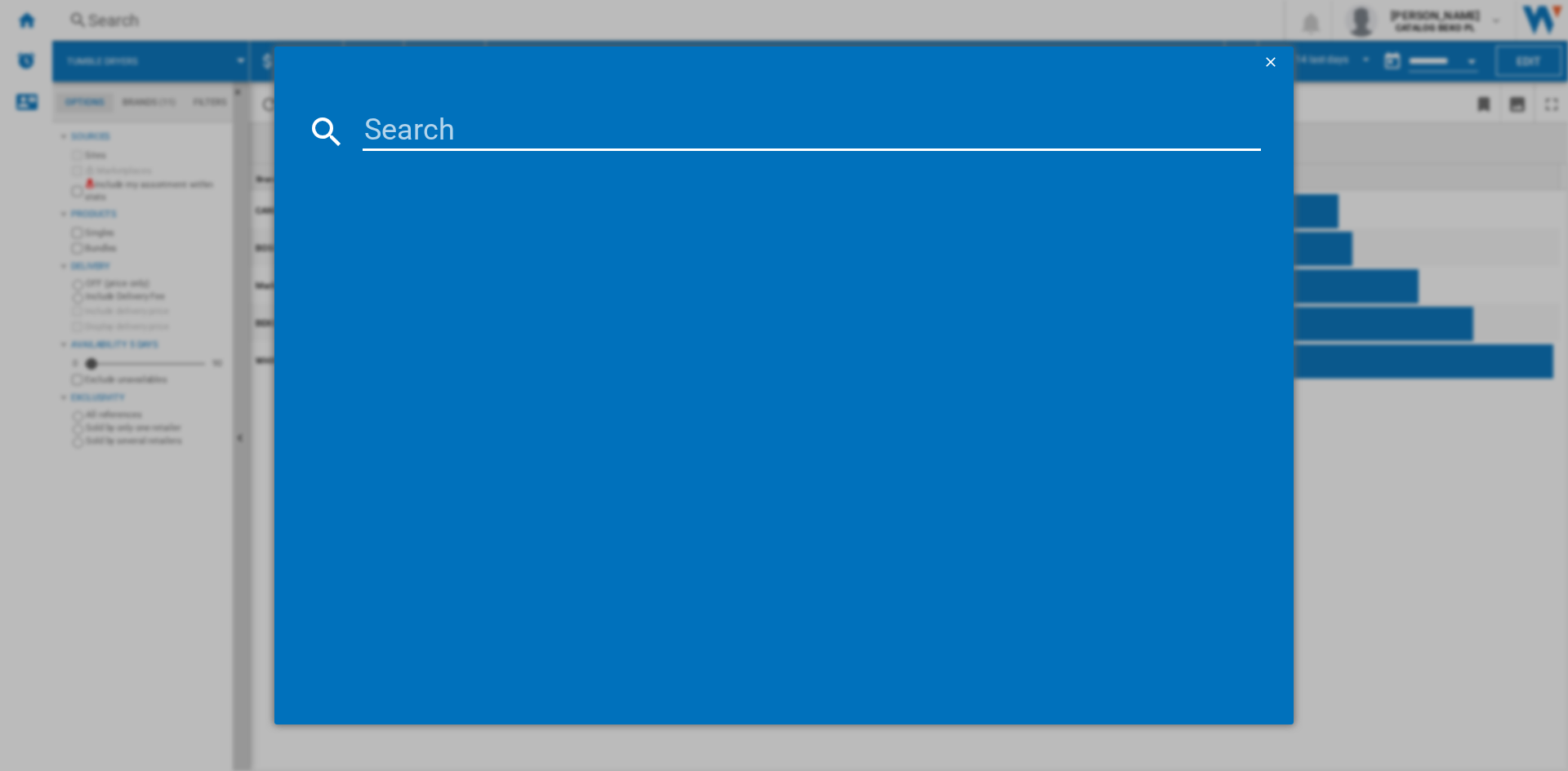
click at [1279, 55] on ng-md-icon "getI18NText('BUTTONS.CLOSE_DIALOG')" at bounding box center [1272, 63] width 20 height 20
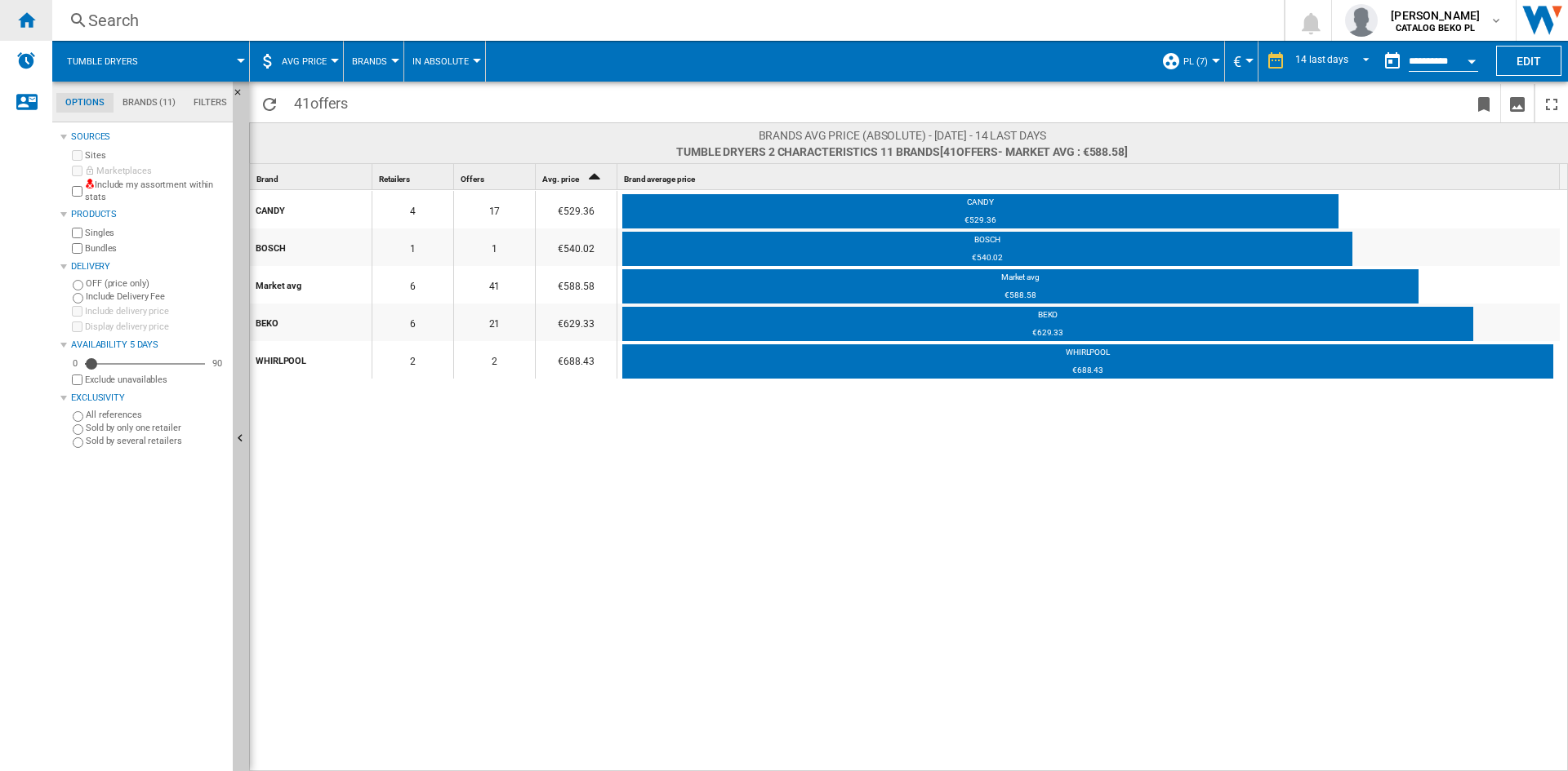
click at [31, 23] on ng-md-icon "Home" at bounding box center [26, 20] width 20 height 20
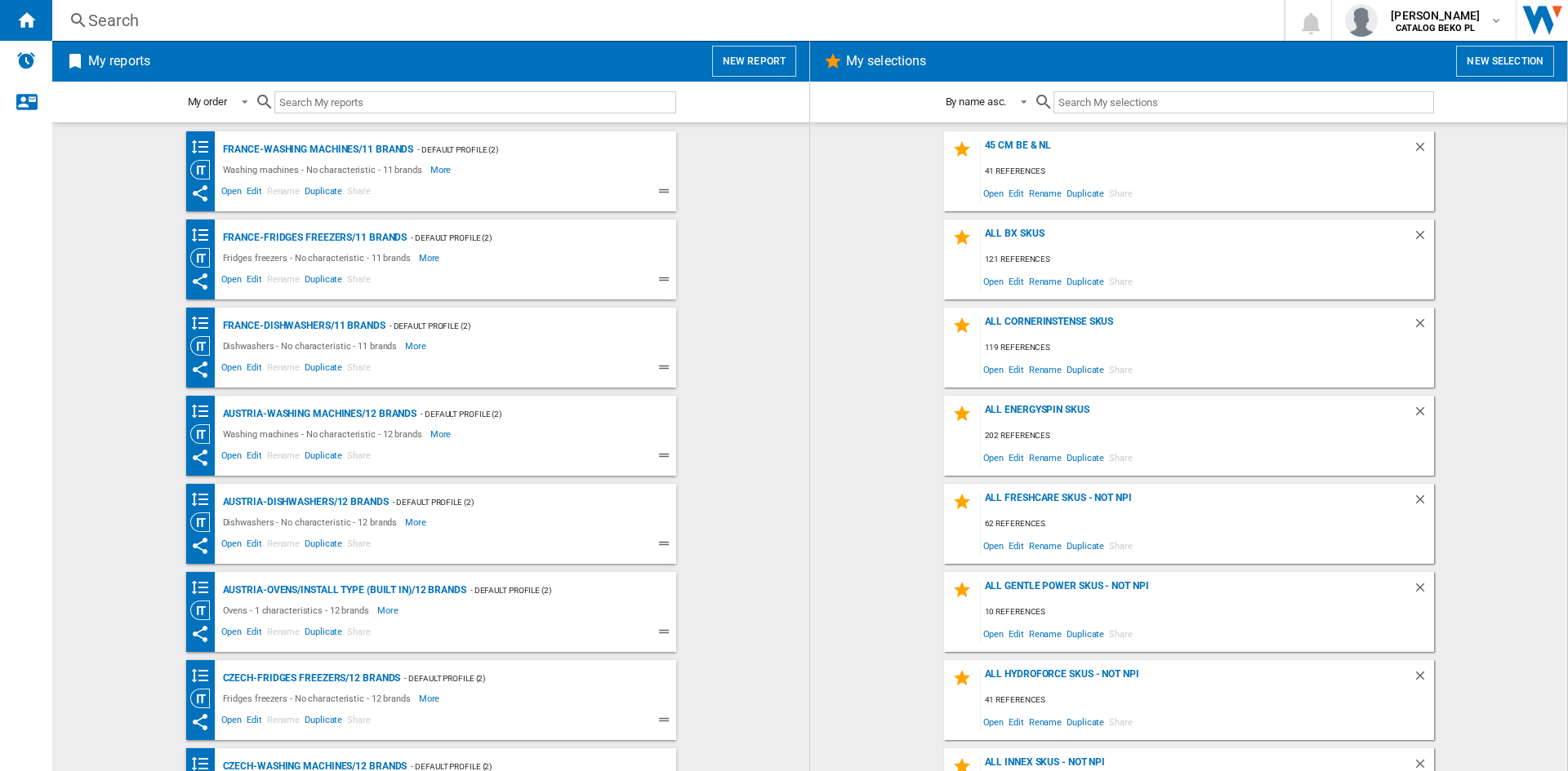
click at [718, 266] on wk-bookmarked-report "France-Fridges freezers/11 brands - Default profile (2) Fridges freezers - No c…" at bounding box center [430, 259] width 724 height 80
click at [739, 58] on button "New report" at bounding box center [754, 60] width 85 height 31
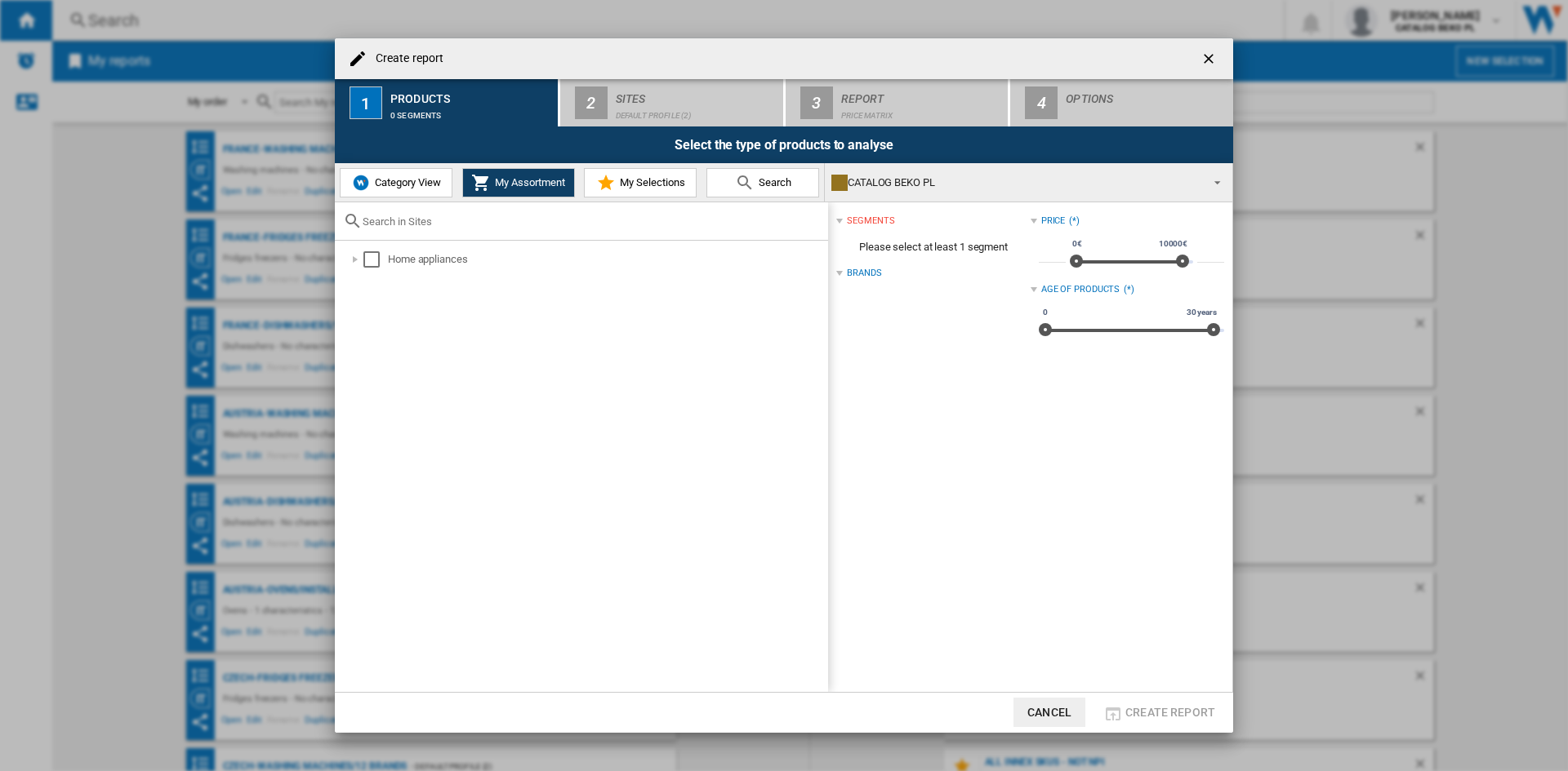
click at [393, 187] on span "Category View" at bounding box center [406, 182] width 71 height 12
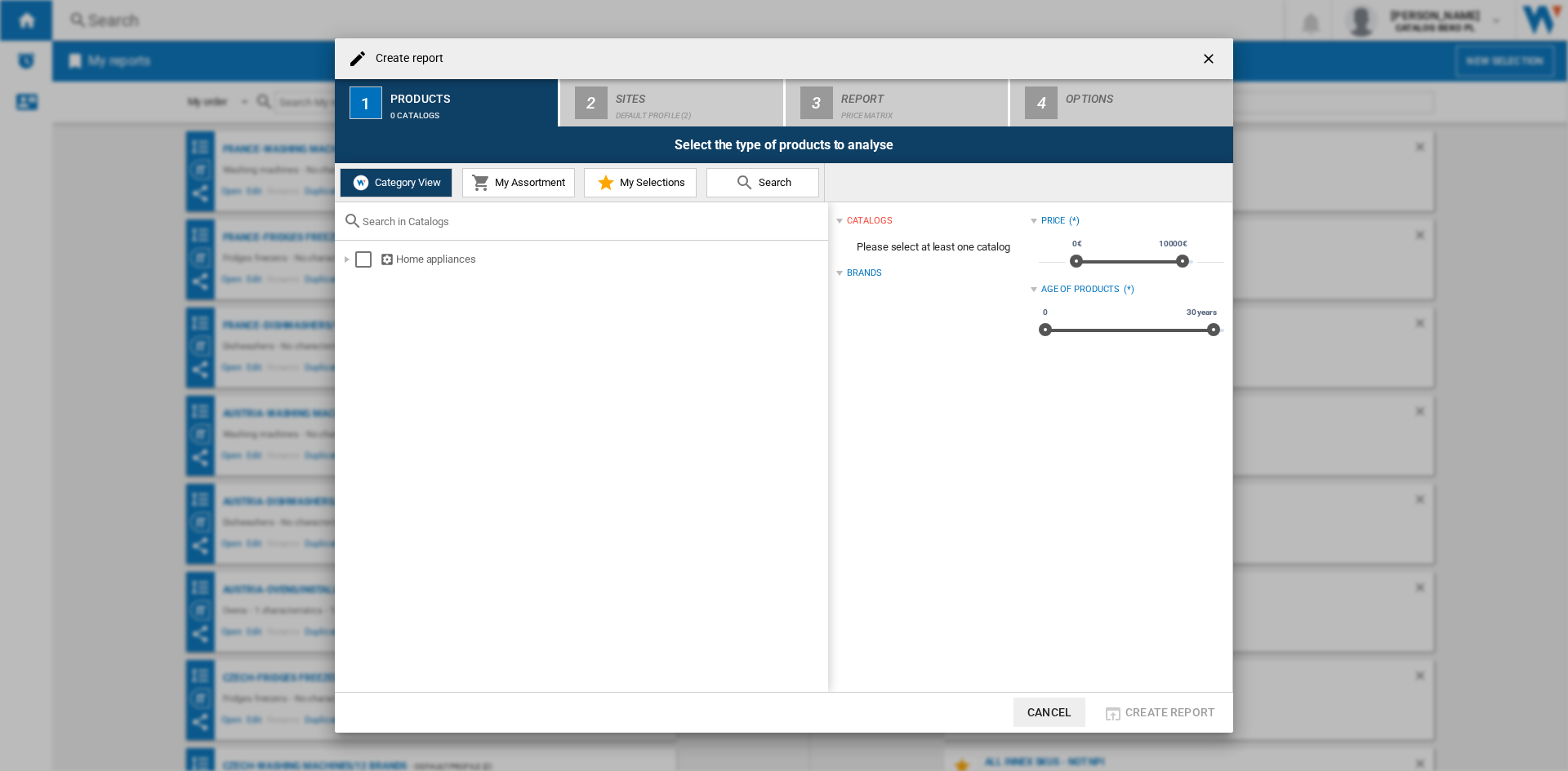
click at [1204, 55] on ng-md-icon "getI18NText('BUTTONS.CLOSE_DIALOG')" at bounding box center [1210, 59] width 20 height 20
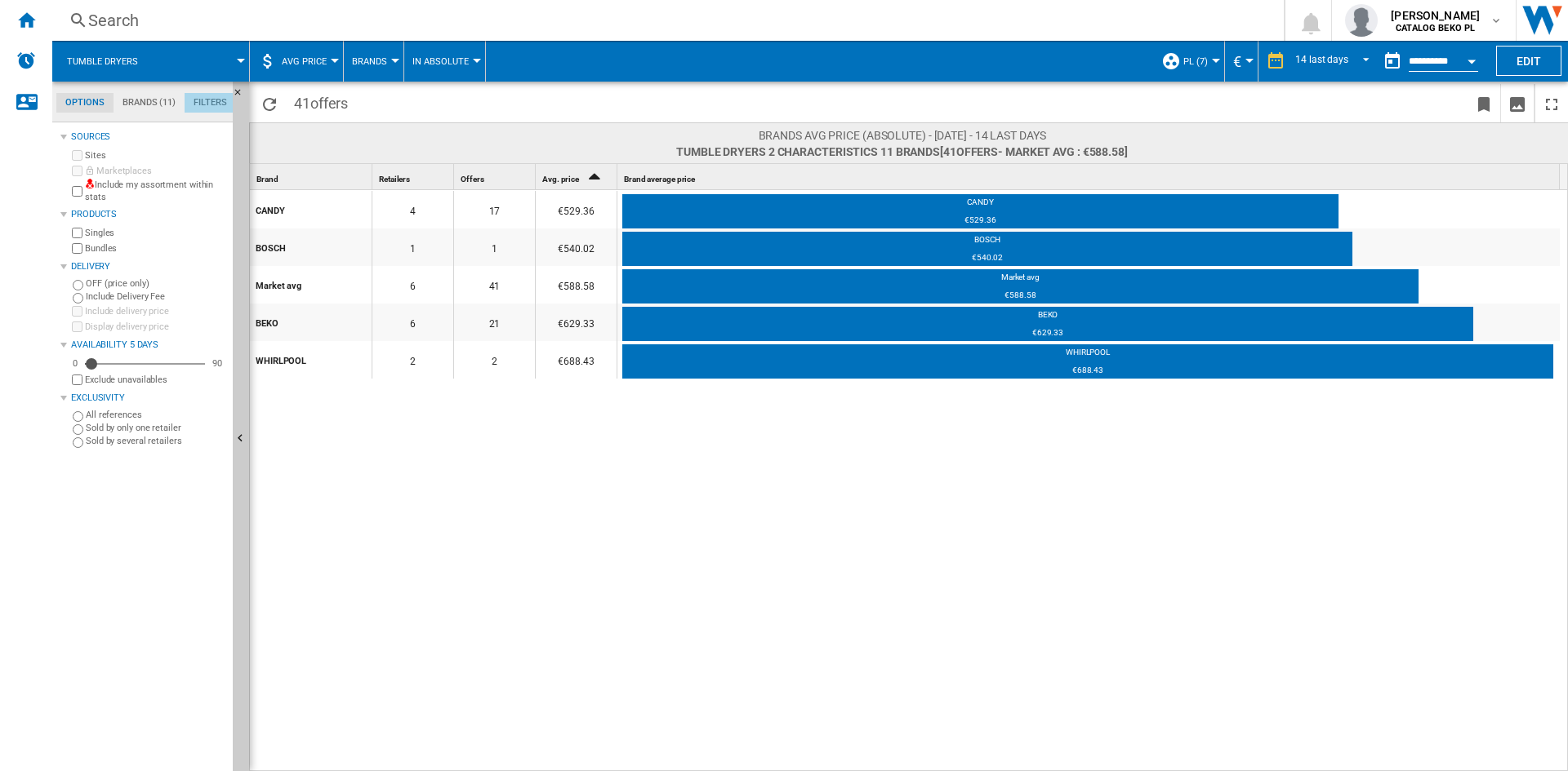
click at [197, 109] on md-tab-item "Filters" at bounding box center [210, 102] width 51 height 20
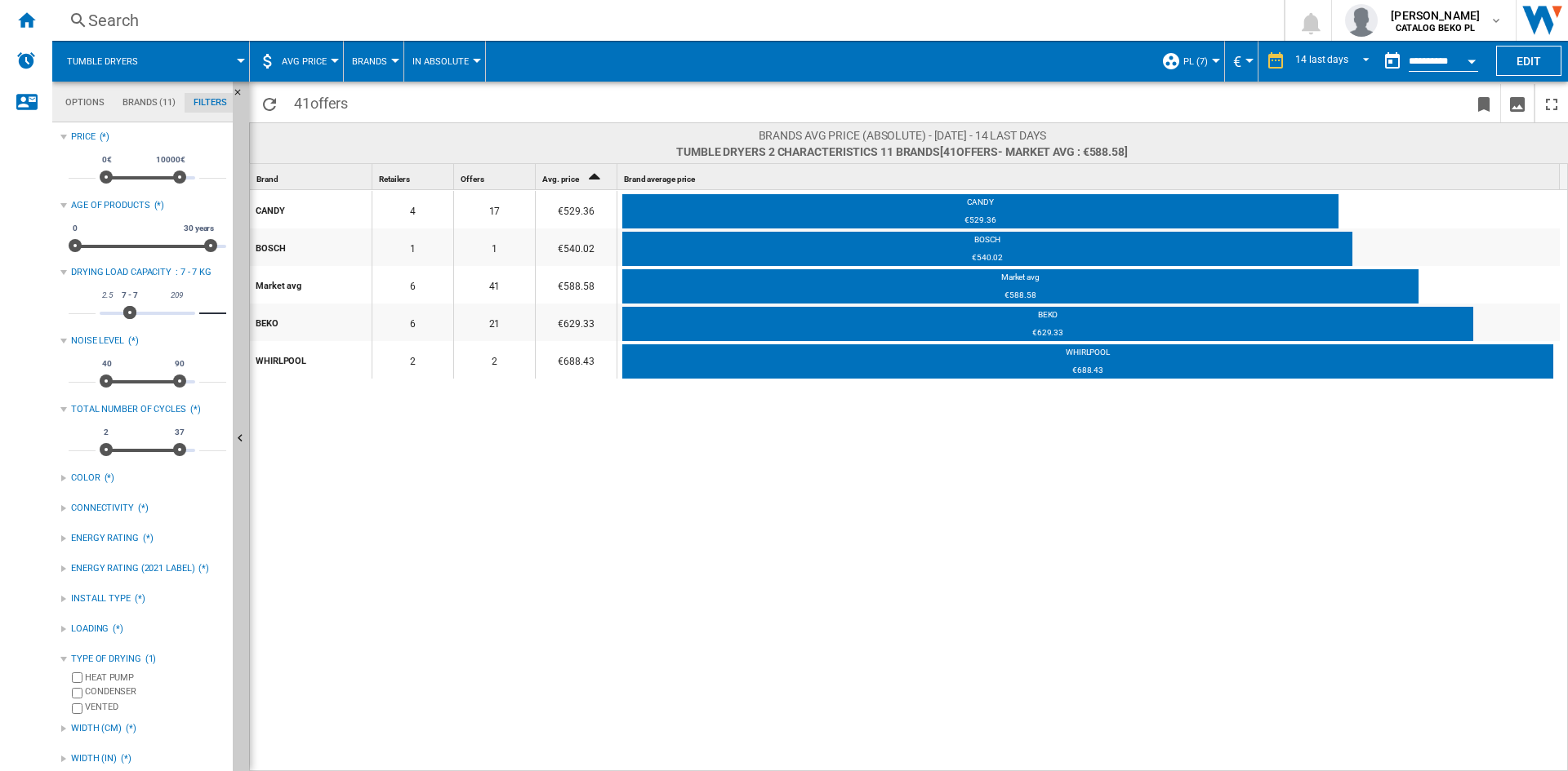
click at [202, 300] on input "*" at bounding box center [212, 307] width 27 height 17
type input "**"
click at [80, 306] on input "*" at bounding box center [82, 307] width 27 height 17
type input "**"
click at [328, 461] on div "CANDY 4 17 €529.36 CANDY €529.36 BOSCH 1 1 €540.02 BOSCH €540.02 Market avg 6 4…" at bounding box center [909, 481] width 1319 height 582
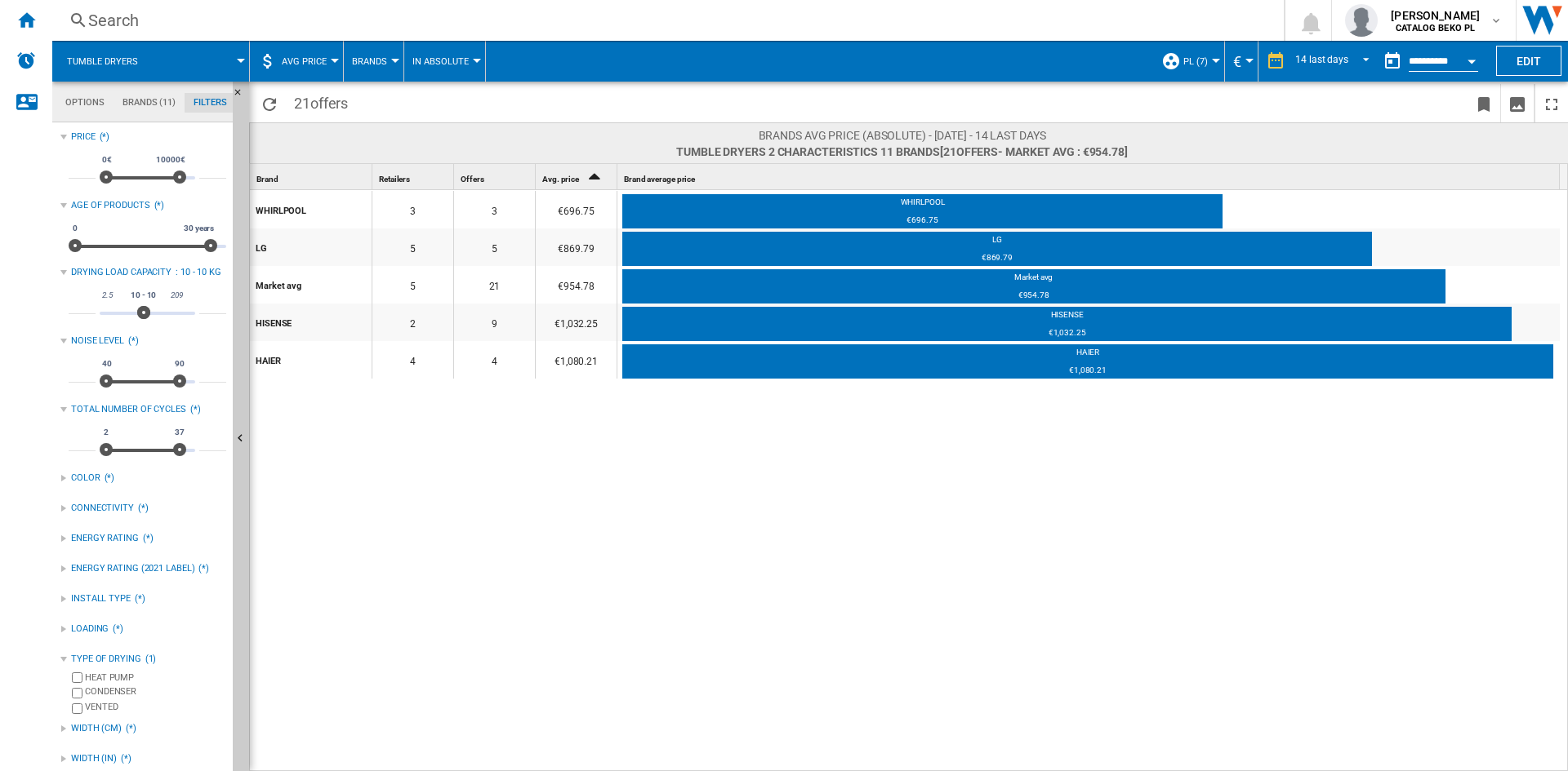
click at [326, 51] on button "AVG Price" at bounding box center [308, 61] width 53 height 41
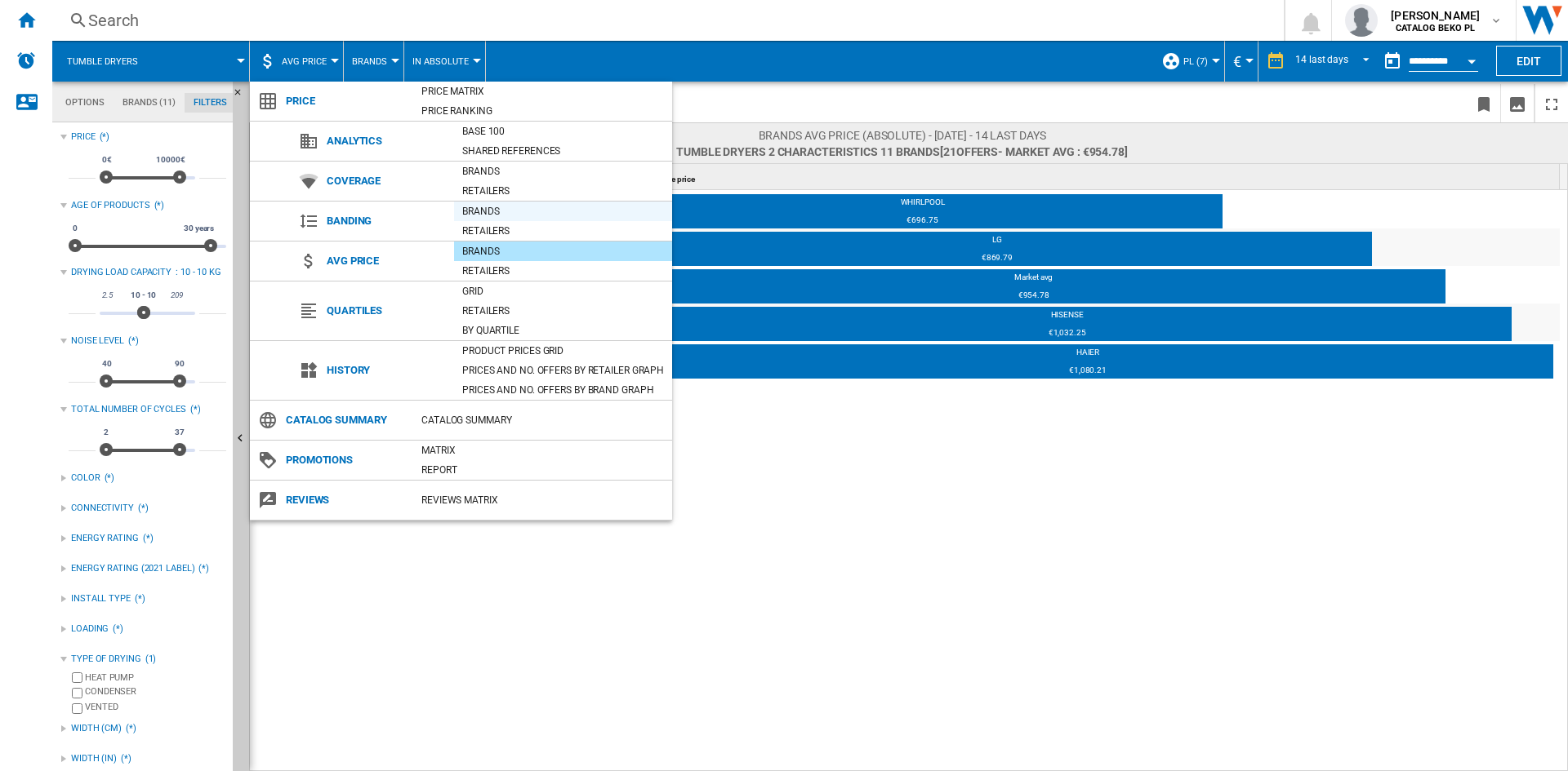
click at [494, 218] on div "Brands" at bounding box center [563, 212] width 218 height 17
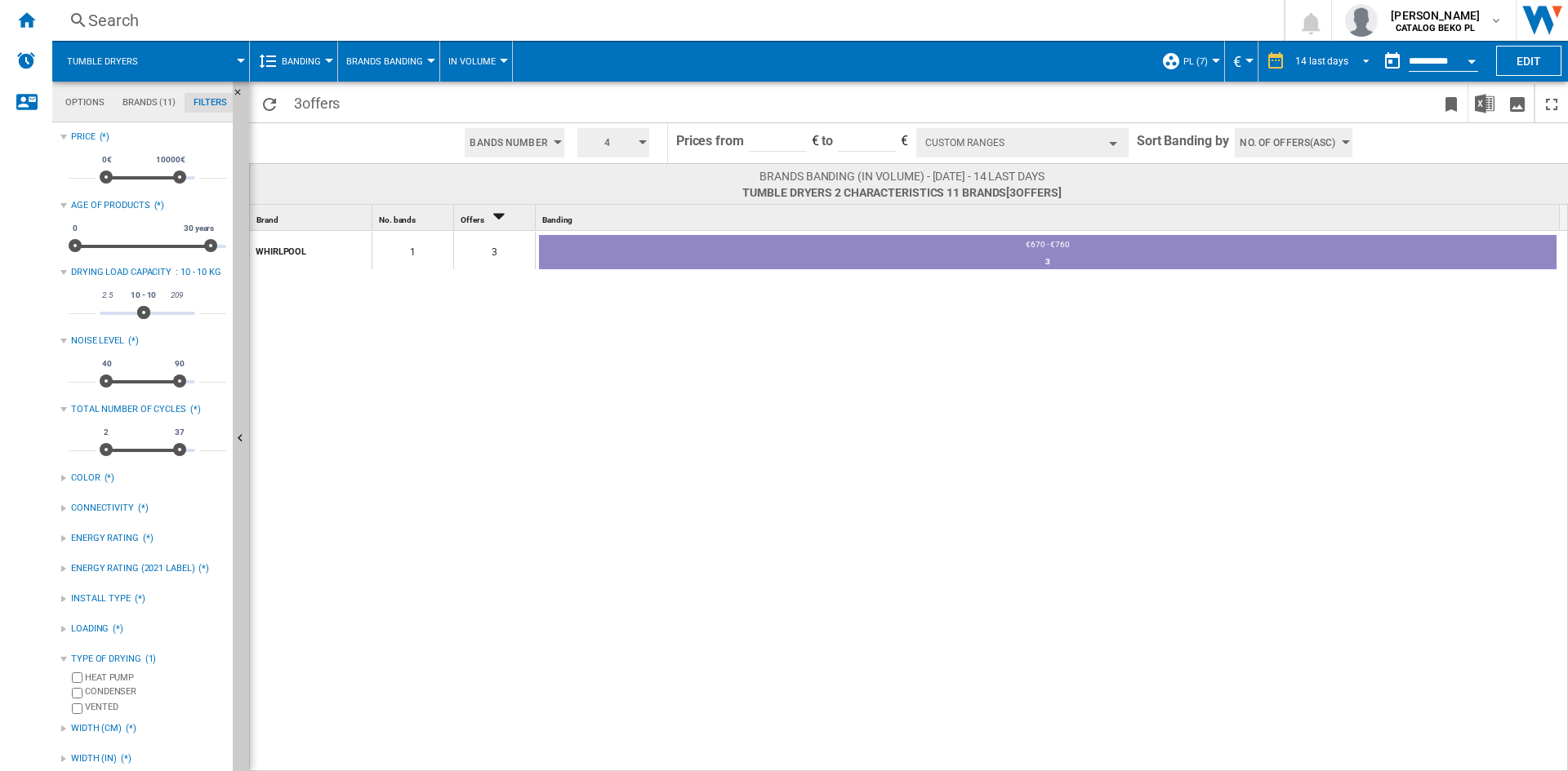
click at [1351, 55] on span "REPORTS.WIZARD.STEPS.REPORT.STEPS.REPORT_OPTIONS.PERIOD: 14 last days" at bounding box center [1361, 59] width 20 height 15
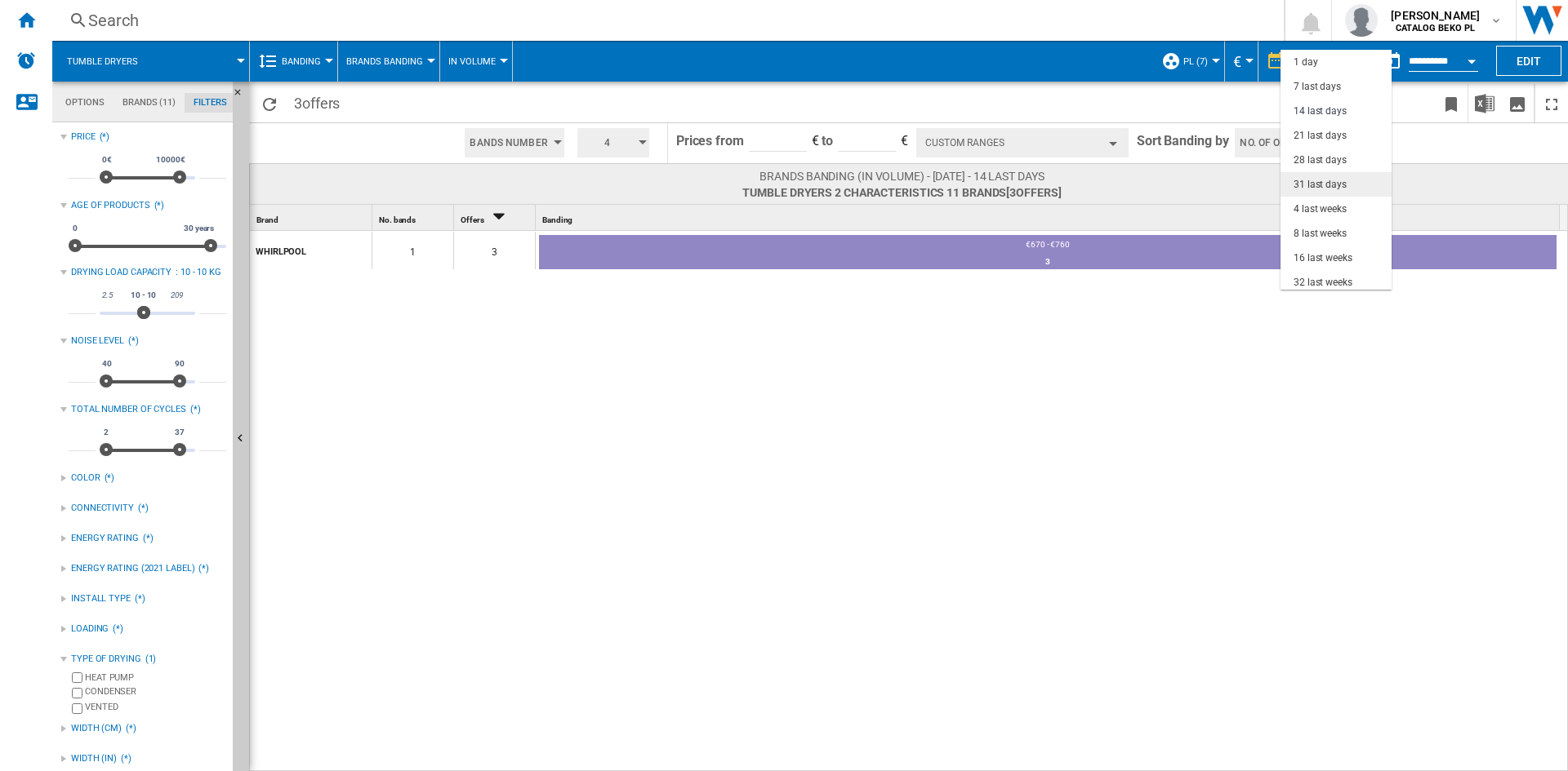
scroll to position [49, 0]
click at [1342, 136] on div "31 last days" at bounding box center [1320, 136] width 53 height 14
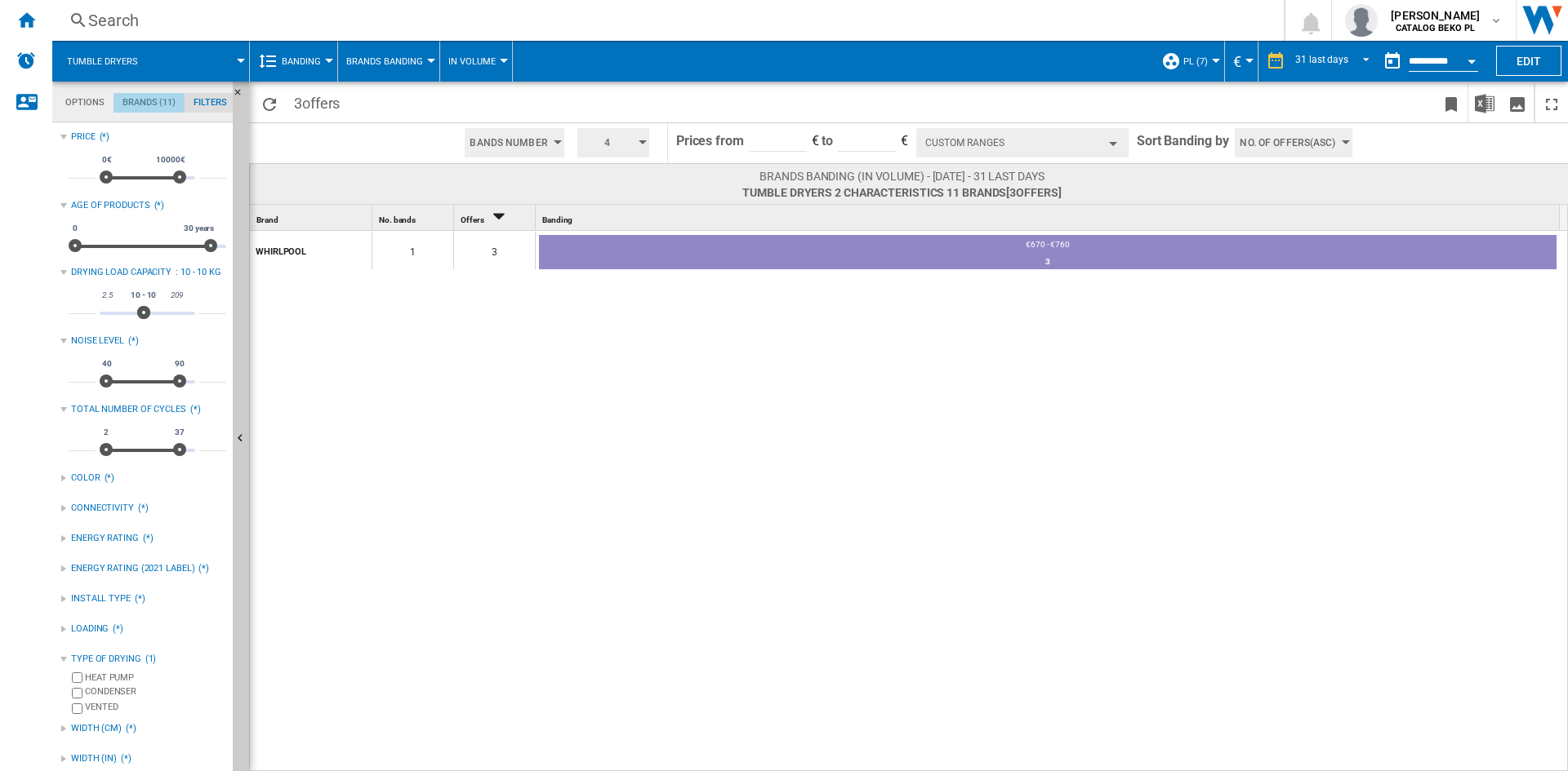
click at [167, 108] on md-tab-item "Brands (11)" at bounding box center [149, 102] width 71 height 20
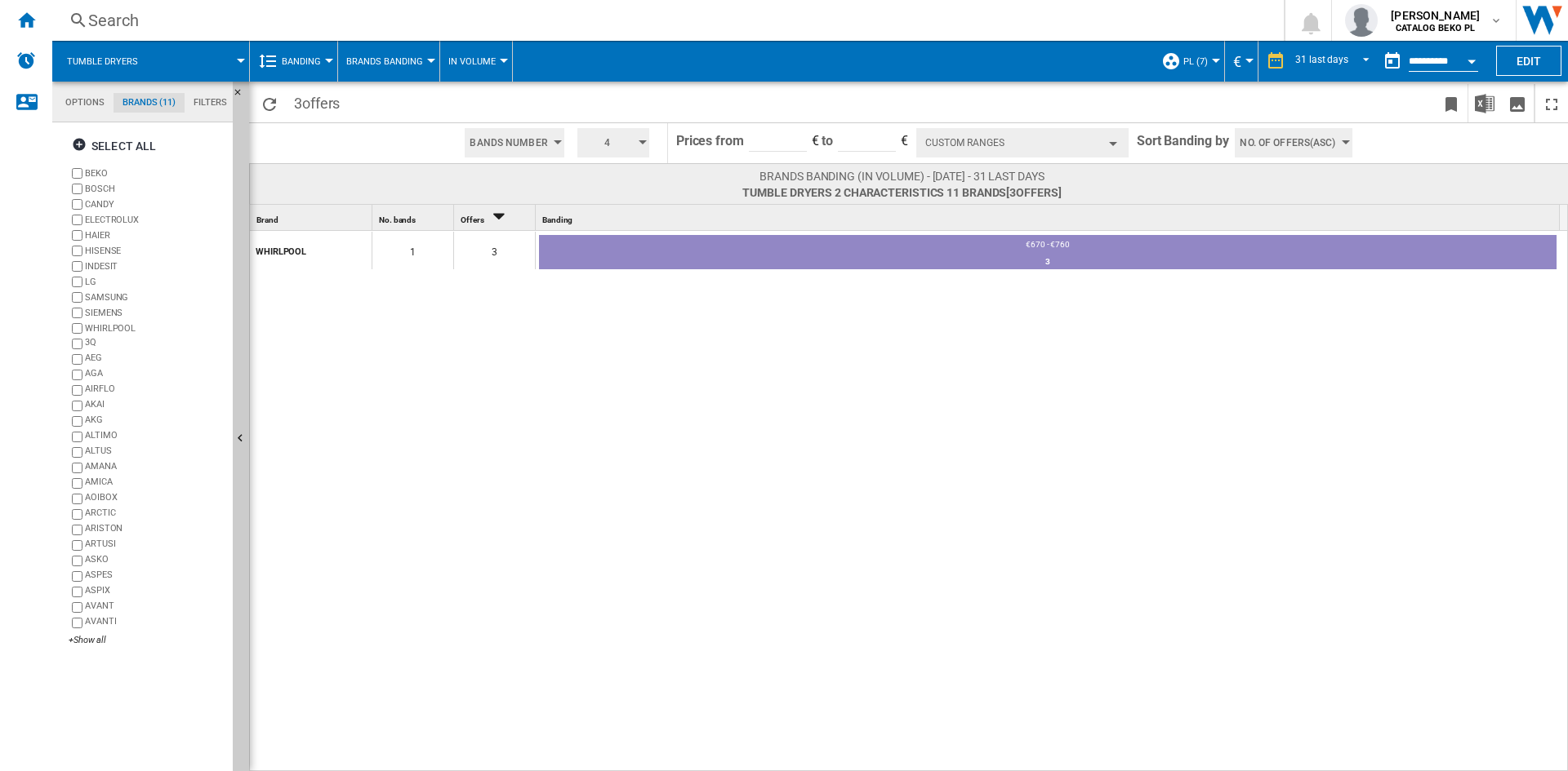
click at [199, 90] on md-tabs-canvas "Options Brands (11) Filters Options Brands (11) Filters" at bounding box center [150, 102] width 196 height 41
click at [16, 19] on div "Home" at bounding box center [26, 20] width 52 height 41
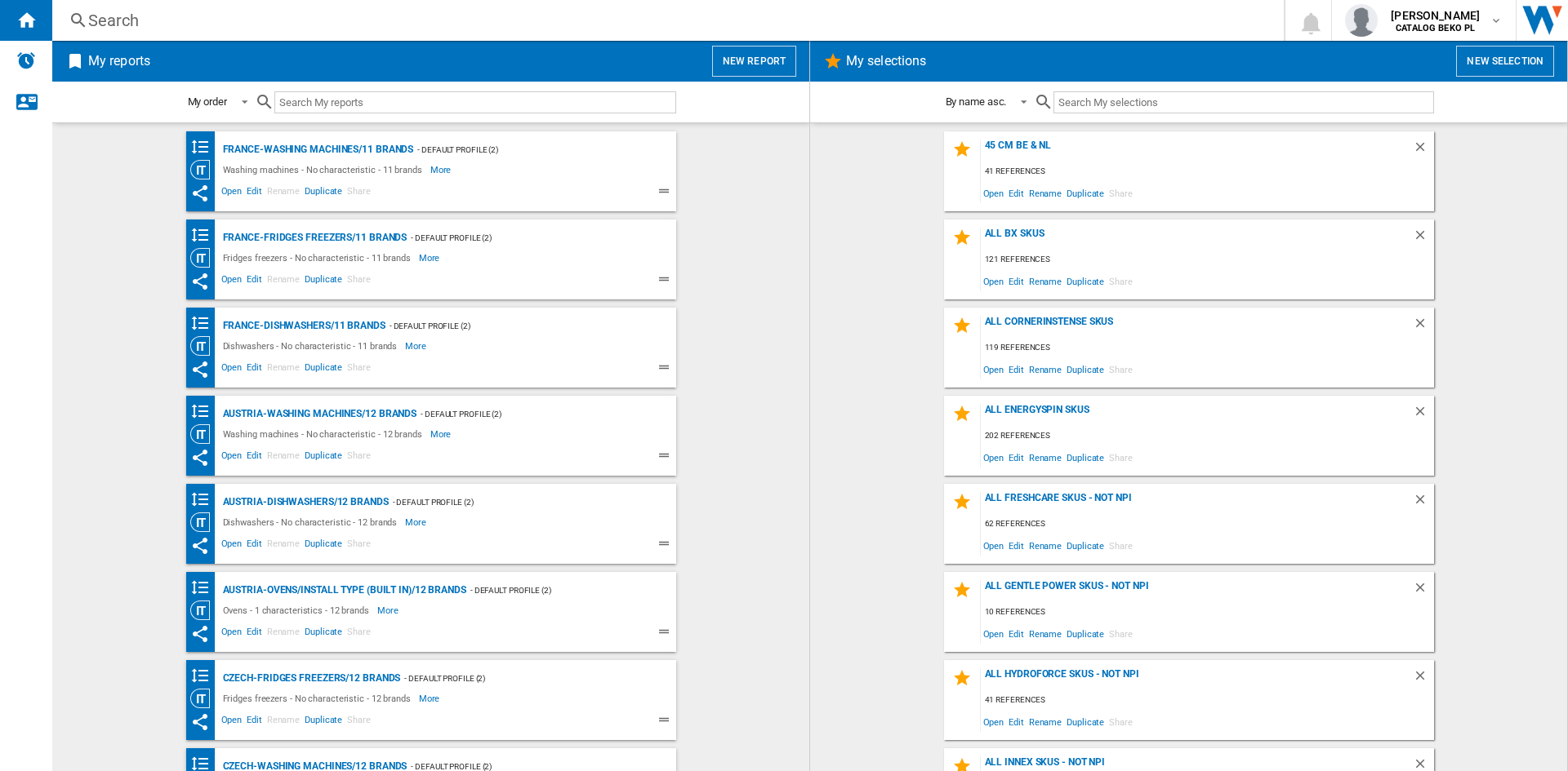
click at [790, 35] on div "Search Search 0 ugur colak CATALOG BEKO PL CATALOG BEKO PL CATALOG BEKO RO Logo…" at bounding box center [810, 20] width 1516 height 41
click at [779, 61] on button "New report" at bounding box center [754, 60] width 85 height 31
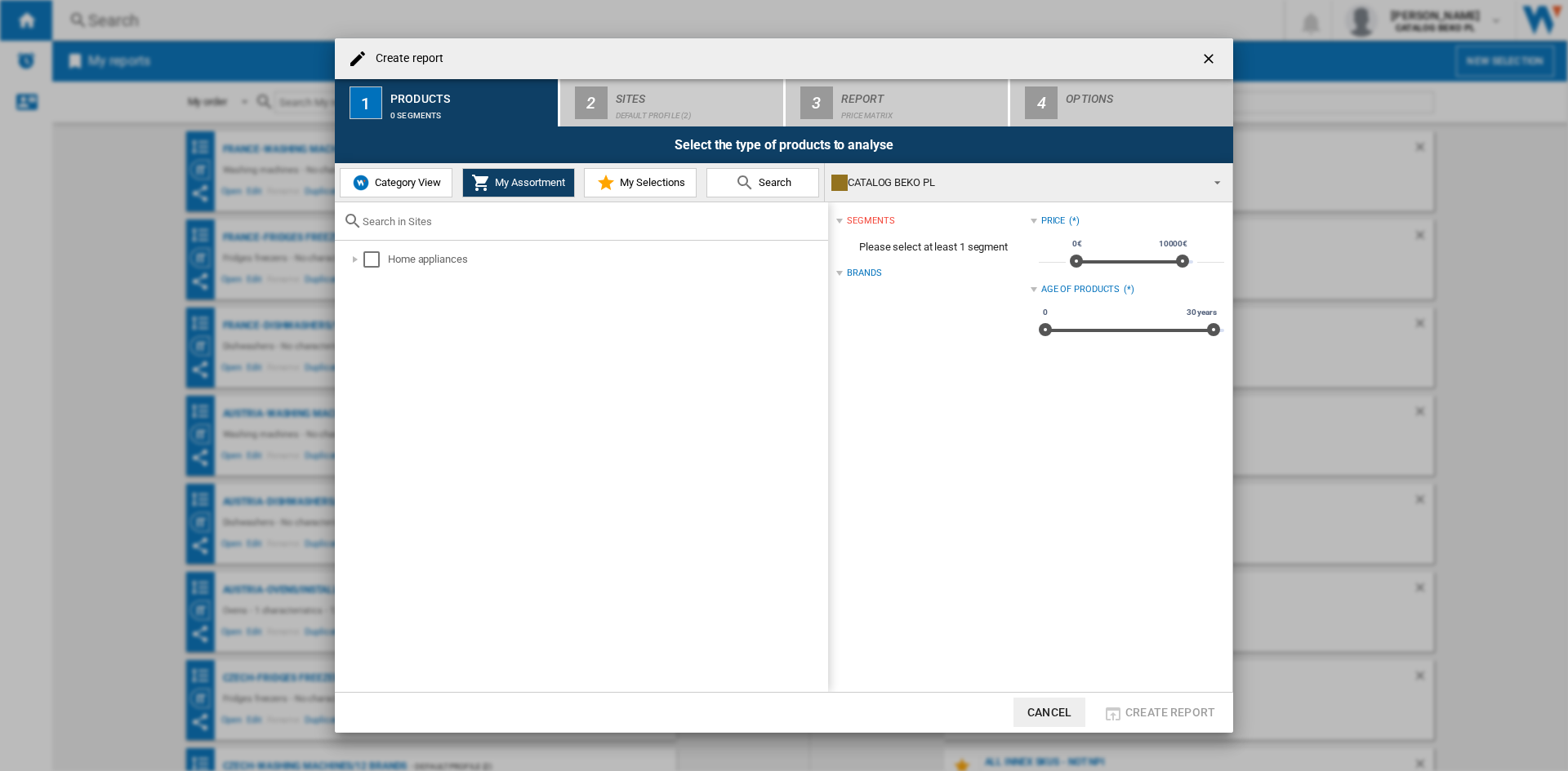
click at [629, 176] on span "My Selections" at bounding box center [651, 182] width 70 height 12
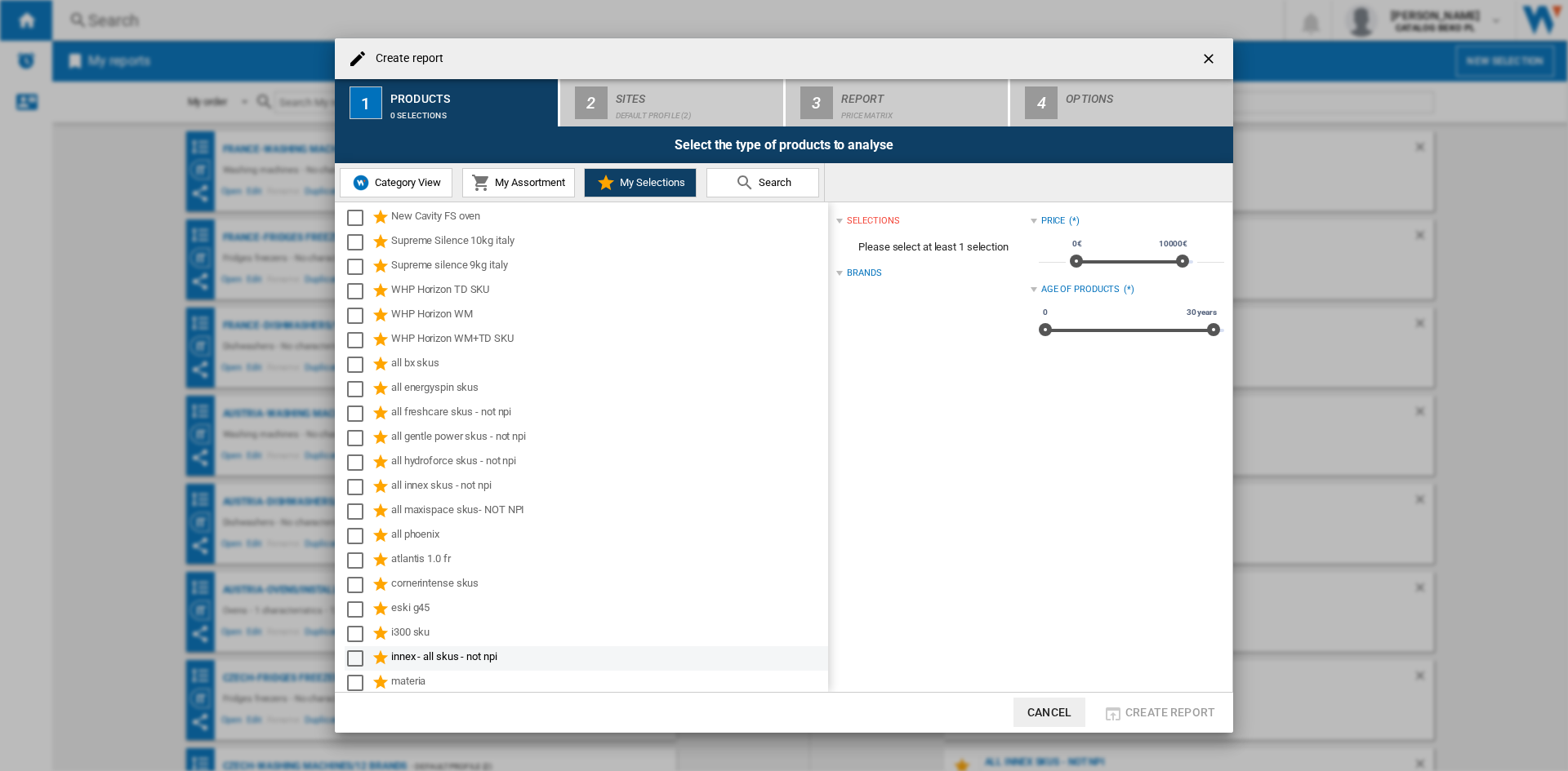
scroll to position [498, 0]
click at [407, 178] on span "Category View" at bounding box center [406, 182] width 71 height 12
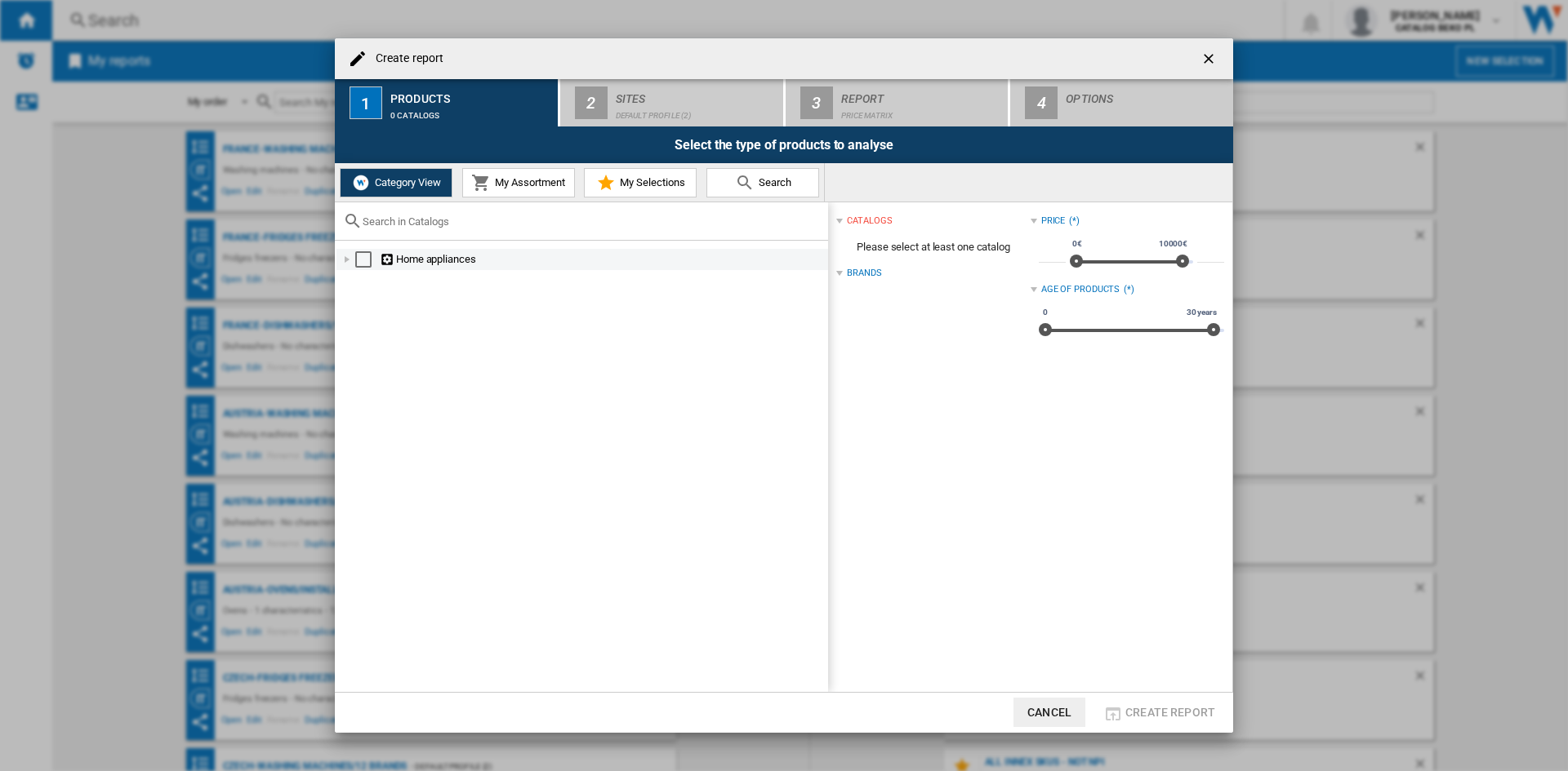
click at [347, 266] on div "Create report ..." at bounding box center [348, 260] width 17 height 17
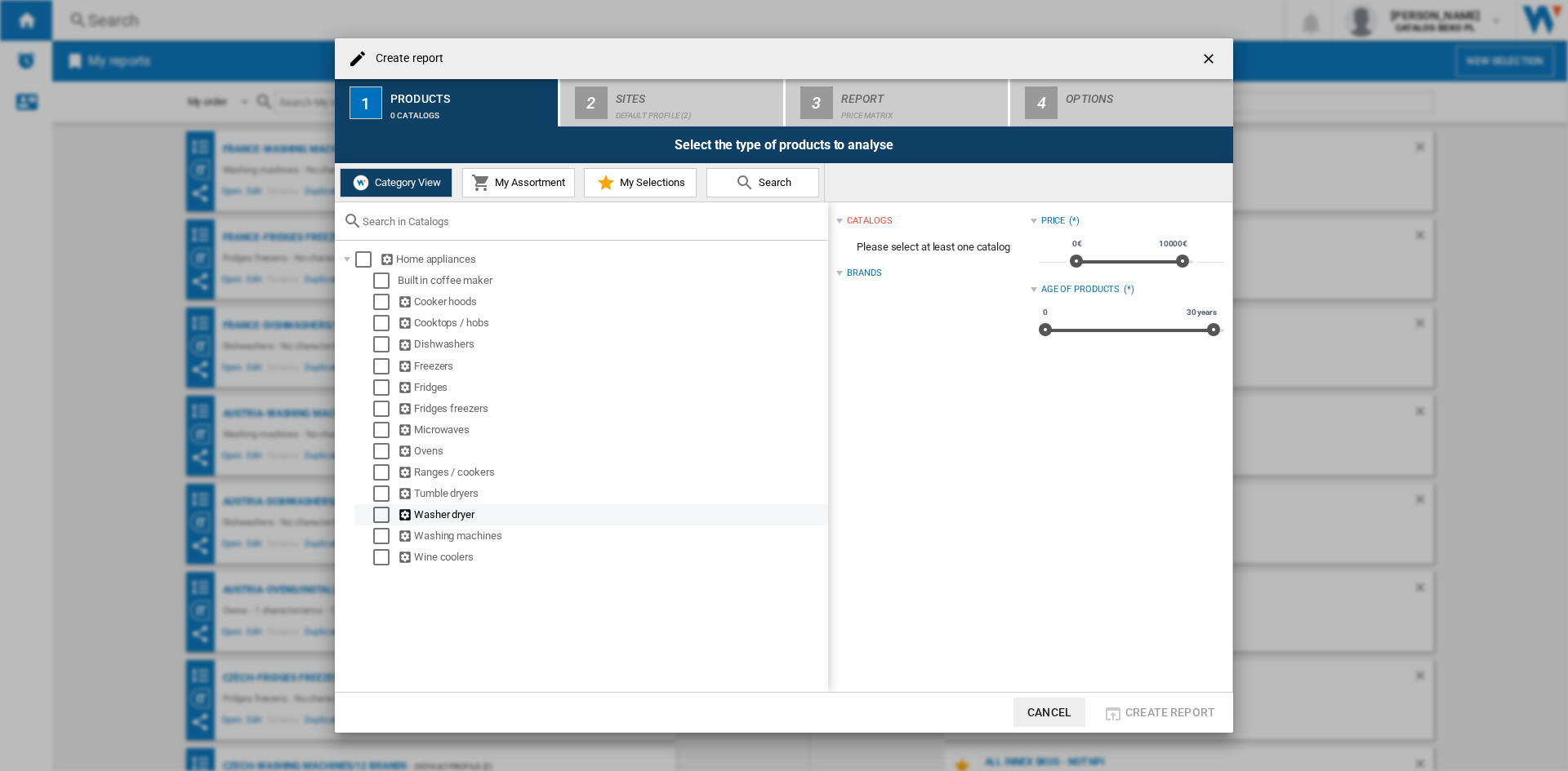
click at [380, 516] on div "Select" at bounding box center [382, 516] width 17 height 17
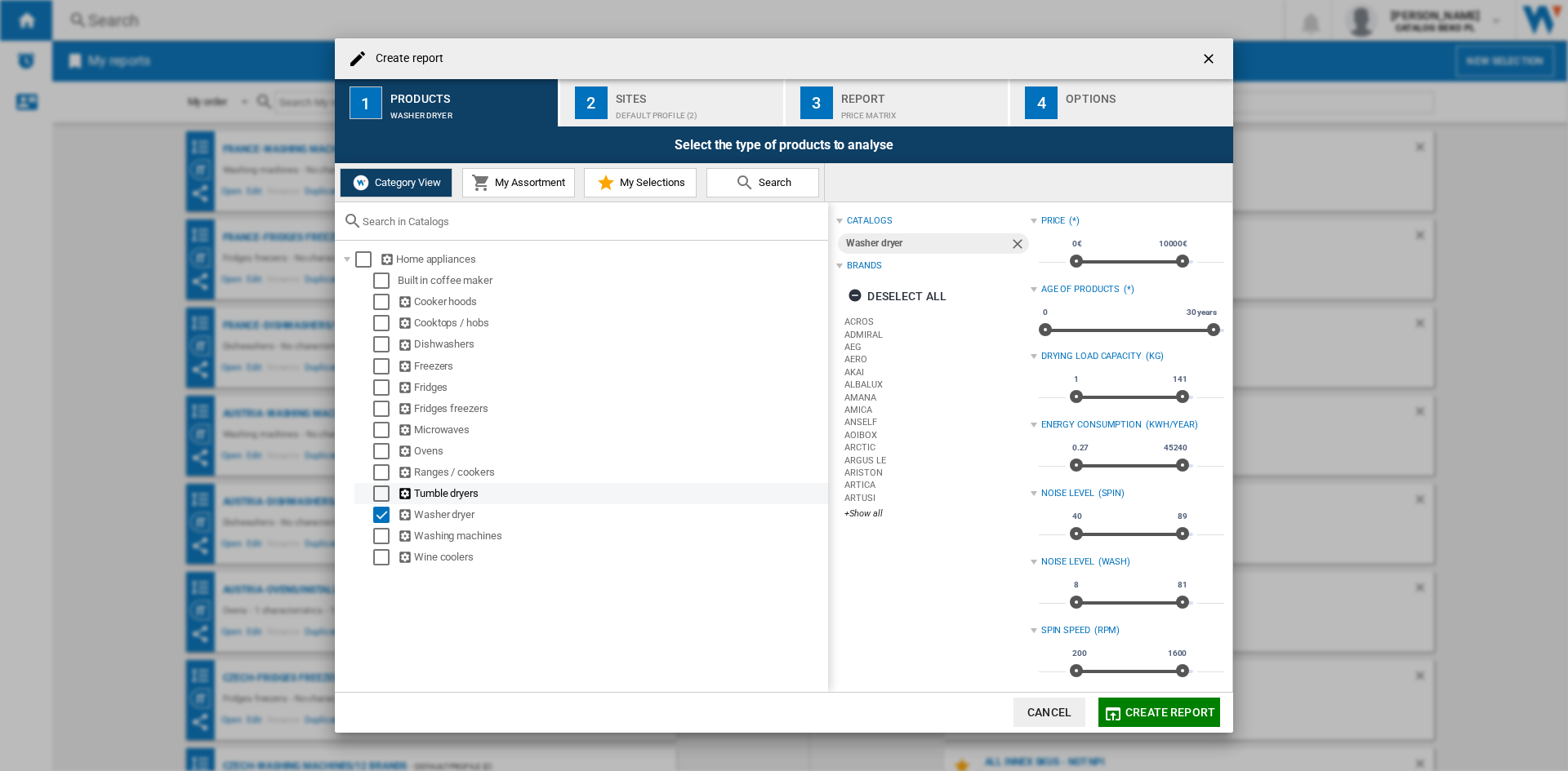
click at [377, 512] on div "Select" at bounding box center [382, 516] width 17 height 17
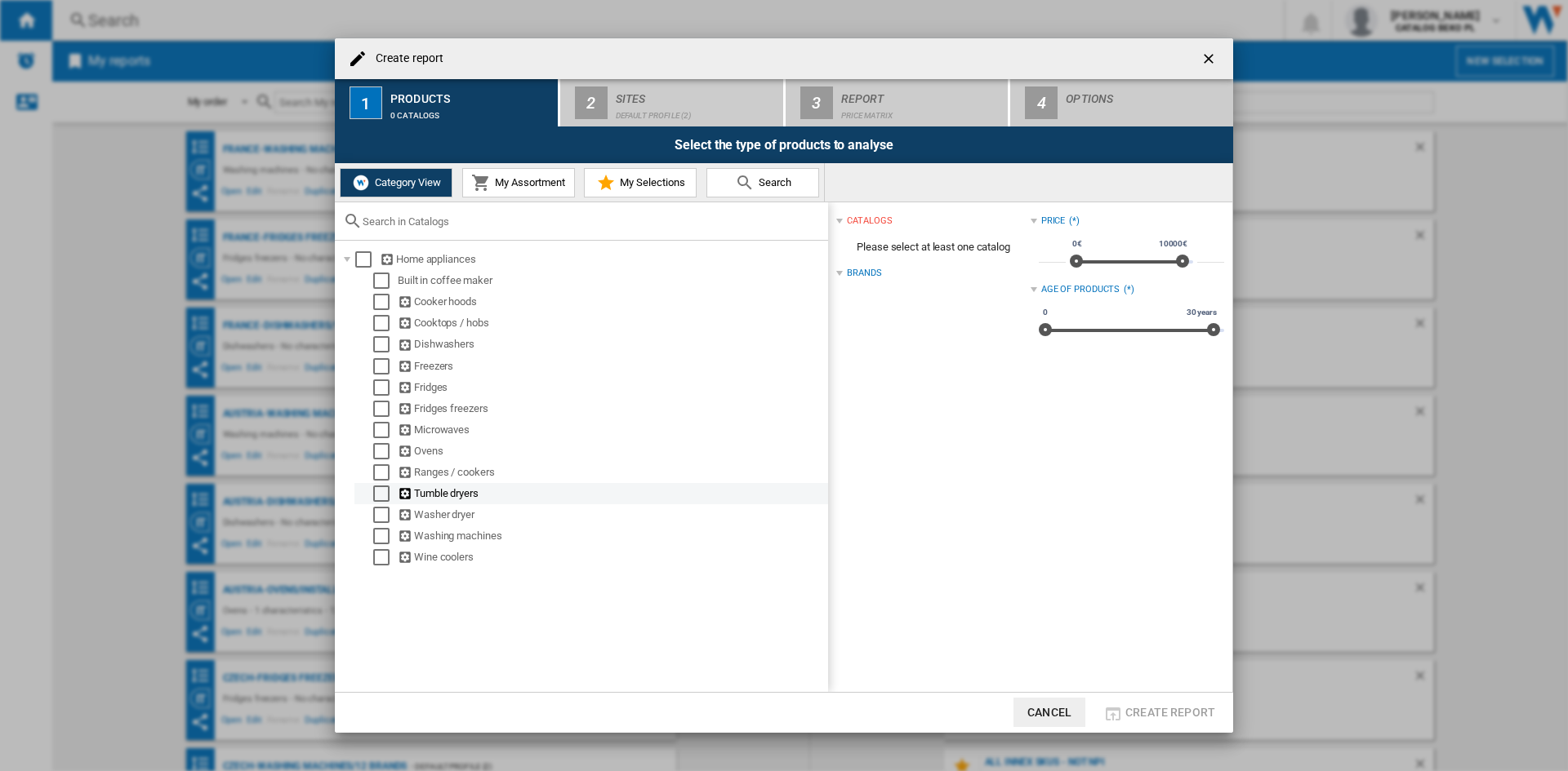
click at [378, 489] on div "Select" at bounding box center [382, 494] width 17 height 17
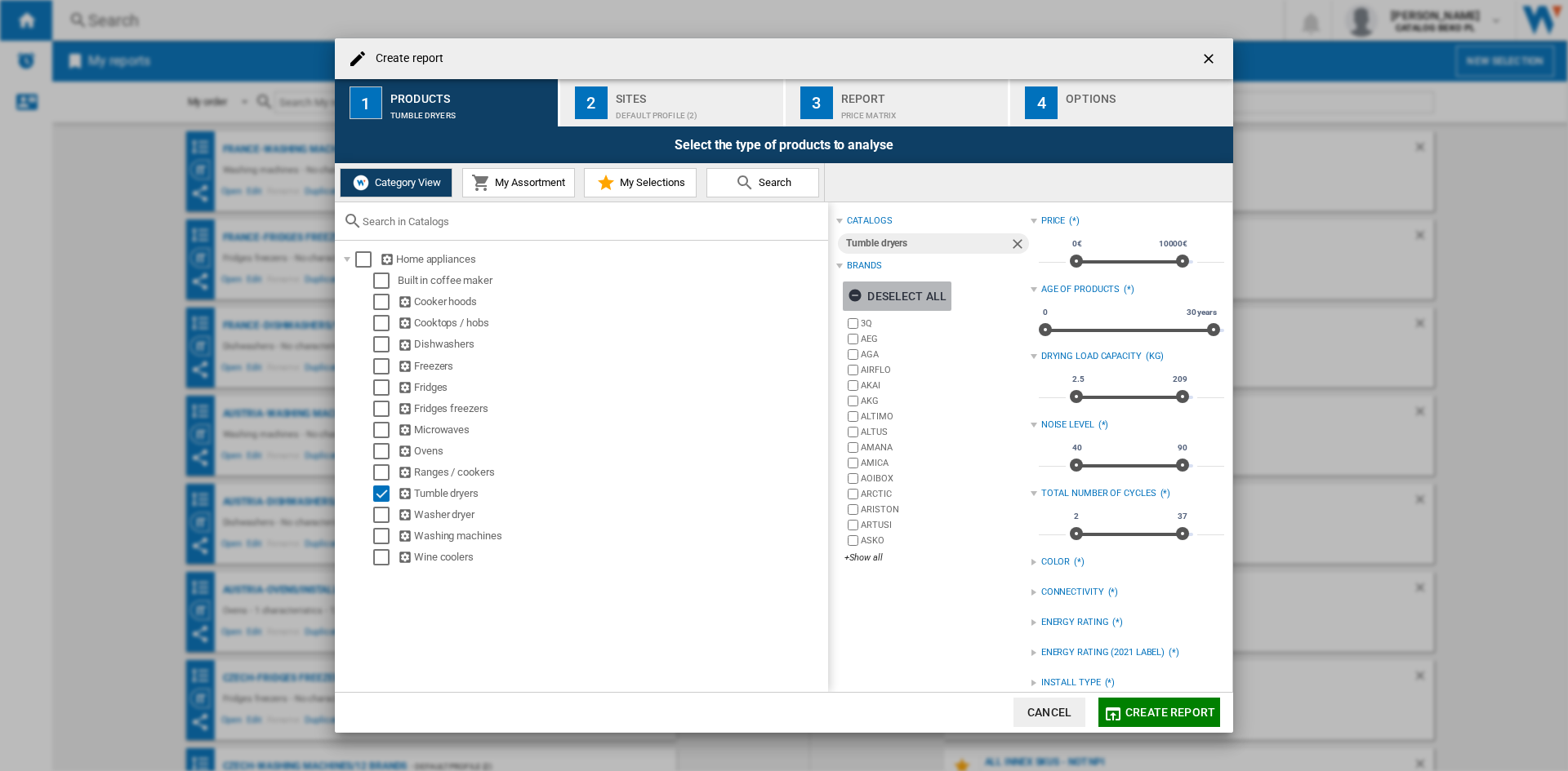
click at [899, 294] on div "Deselect all" at bounding box center [897, 296] width 99 height 30
click at [857, 559] on div "+Show all" at bounding box center [937, 557] width 185 height 12
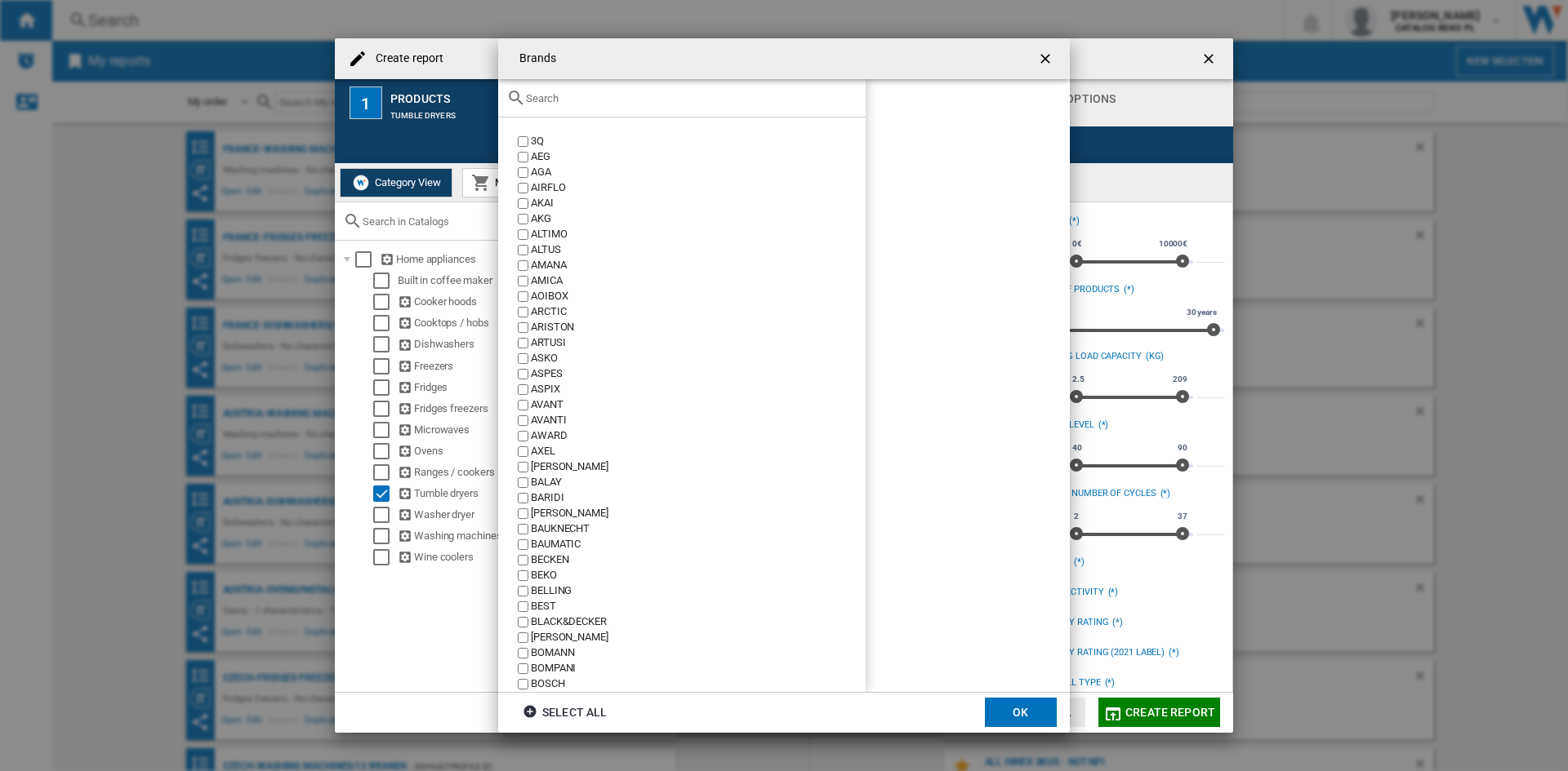
click at [610, 104] on input "text" at bounding box center [692, 98] width 332 height 12
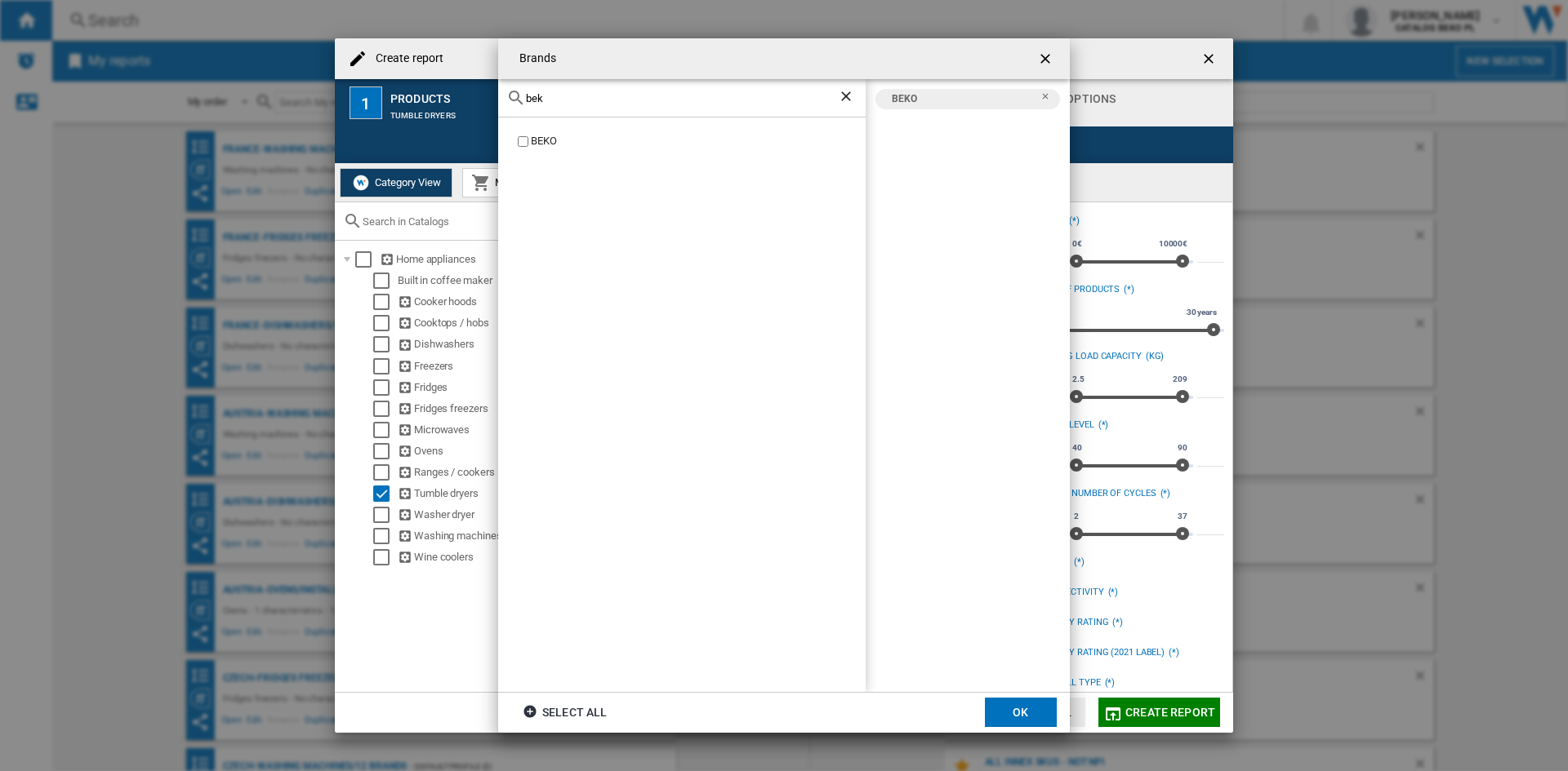
click at [569, 94] on input "bek" at bounding box center [682, 98] width 312 height 12
click at [540, 132] on div "BOSCH" at bounding box center [681, 405] width 367 height 575
click at [542, 129] on div "BOSCH" at bounding box center [681, 405] width 367 height 575
click at [540, 135] on div "BOSCH" at bounding box center [698, 141] width 335 height 16
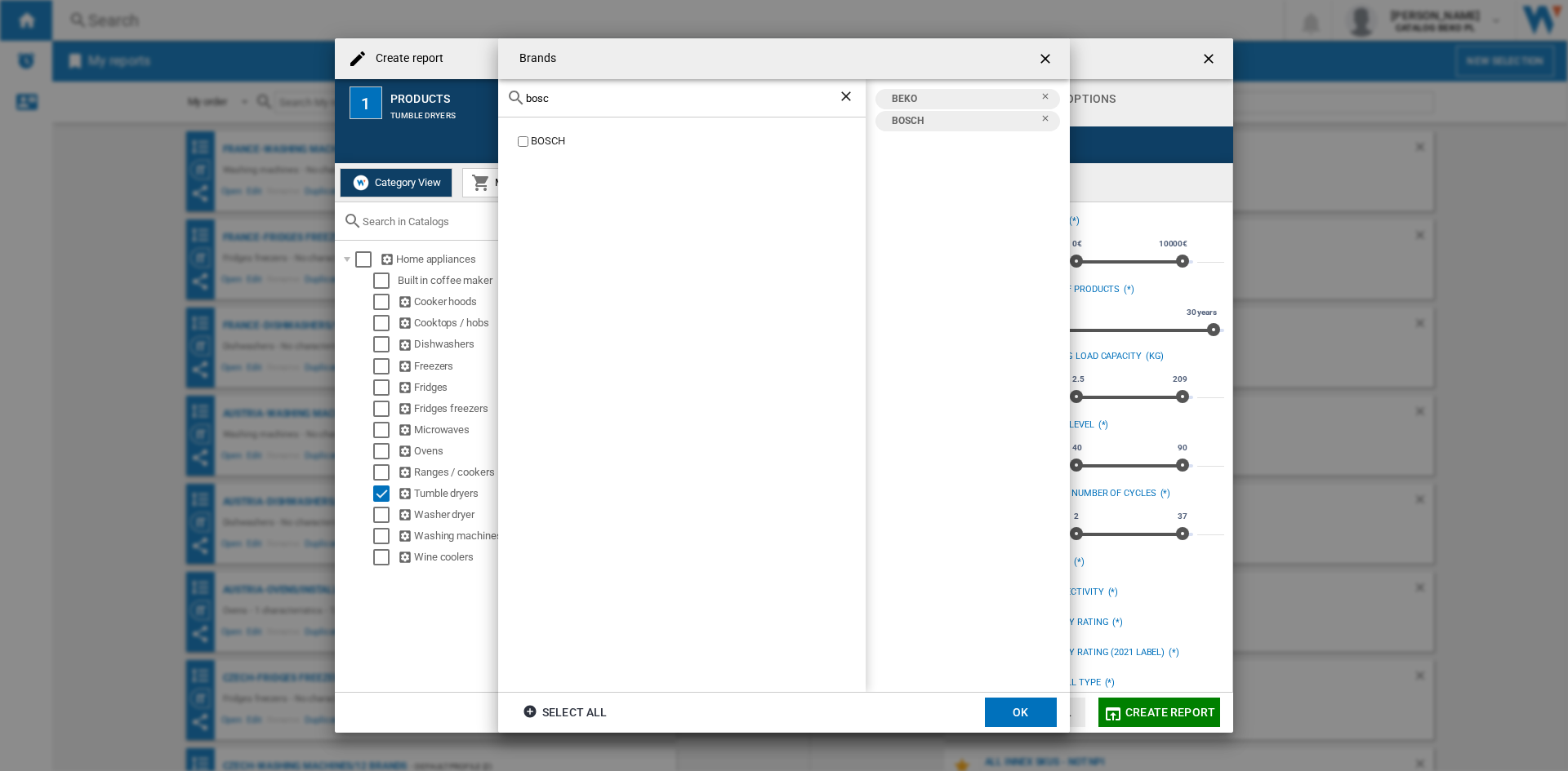
click at [549, 109] on div "bosc" at bounding box center [681, 98] width 367 height 38
click at [557, 102] on input "bosc" at bounding box center [682, 98] width 312 height 12
click at [556, 136] on div "CANDY" at bounding box center [698, 141] width 335 height 16
click at [566, 98] on input "cand" at bounding box center [682, 98] width 312 height 12
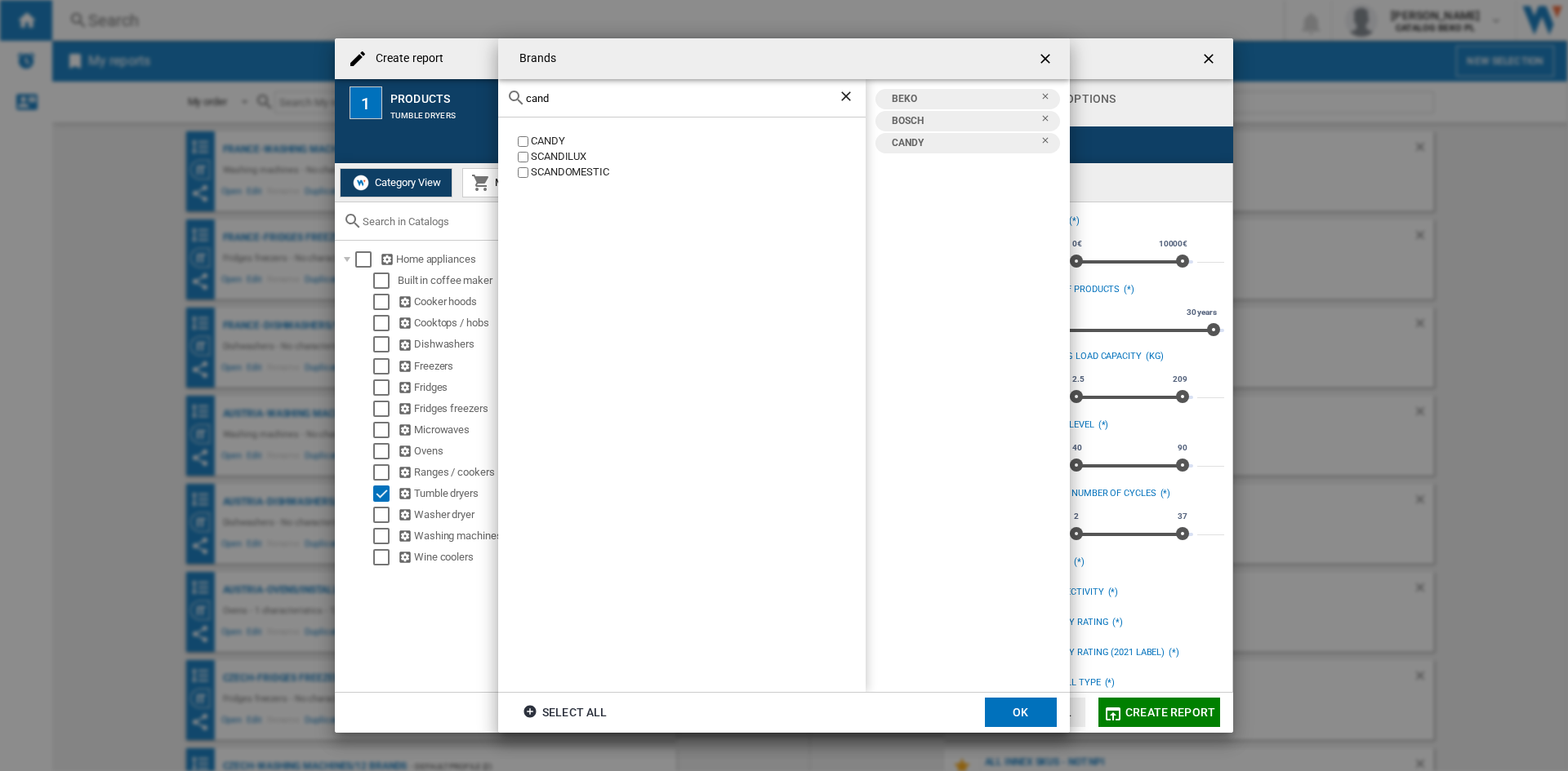
click at [566, 98] on input "cand" at bounding box center [682, 98] width 312 height 12
click at [547, 141] on div "HAIER" at bounding box center [698, 141] width 335 height 16
click at [547, 111] on div "hai" at bounding box center [681, 98] width 367 height 38
click at [560, 95] on input "hai" at bounding box center [682, 98] width 312 height 12
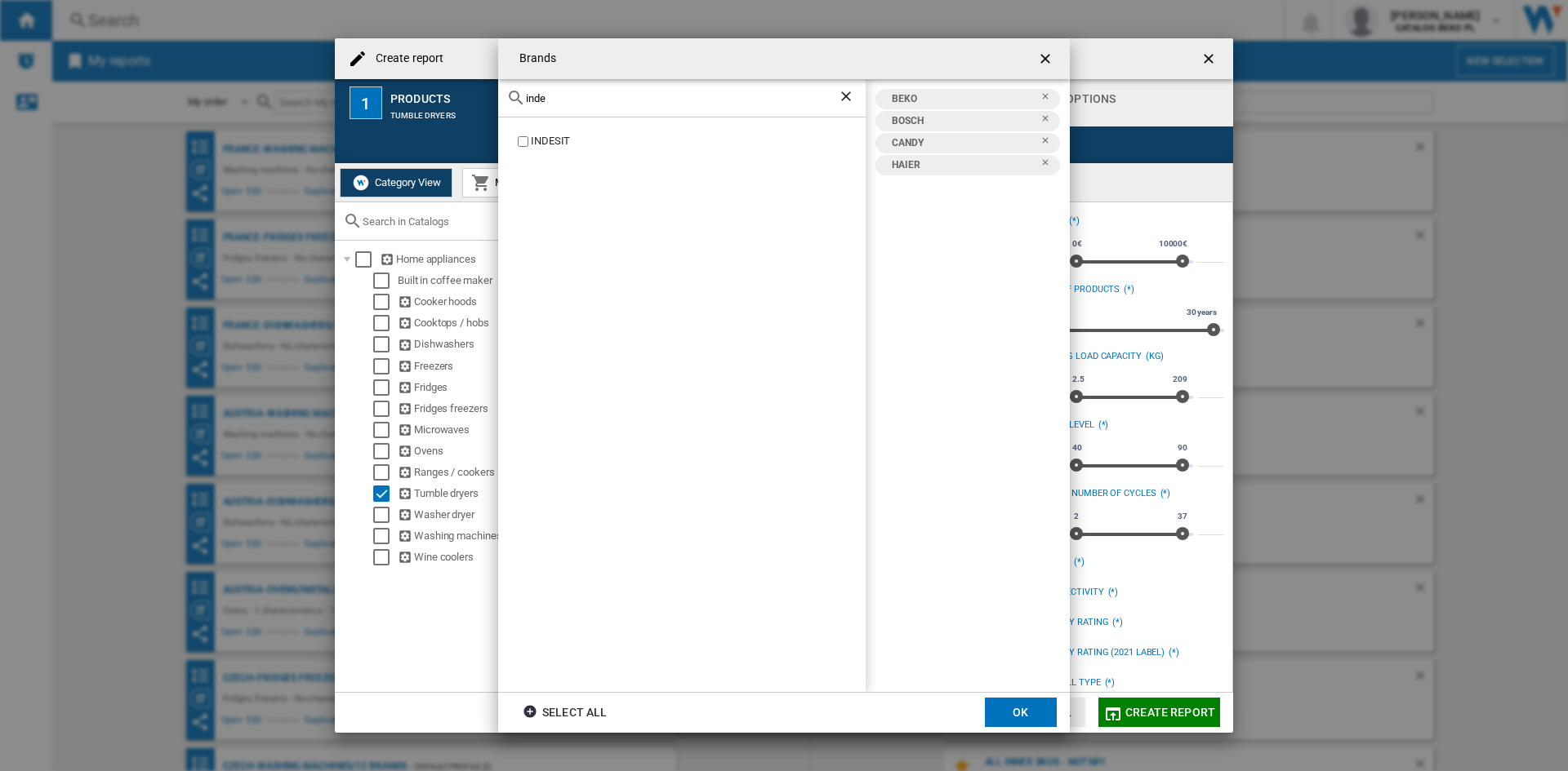
click at [520, 136] on label "INDESIT" at bounding box center [691, 141] width 351 height 16
click at [590, 98] on input "inde" at bounding box center [682, 98] width 312 height 12
type input "h"
type input "ü"
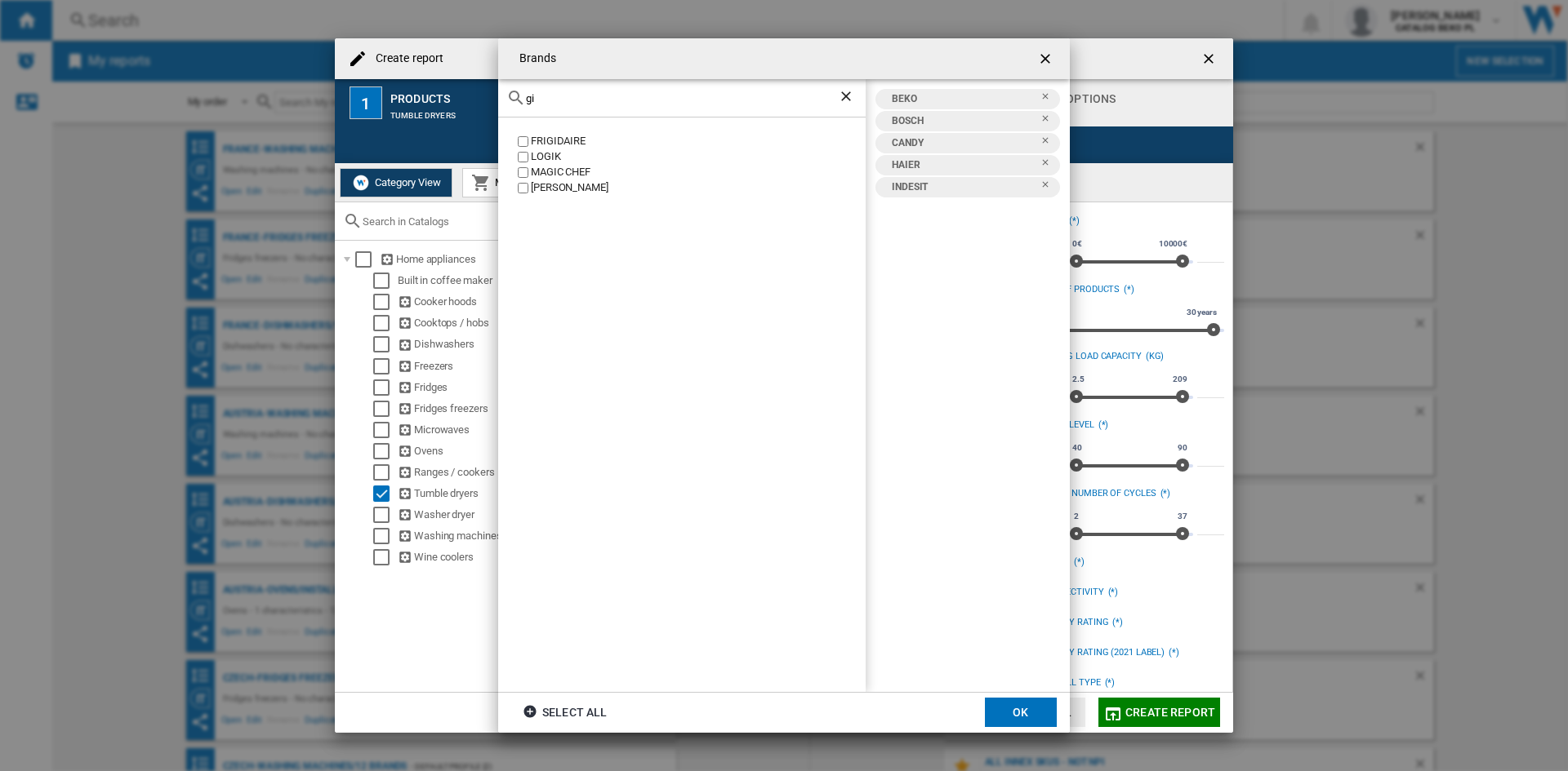
type input "g"
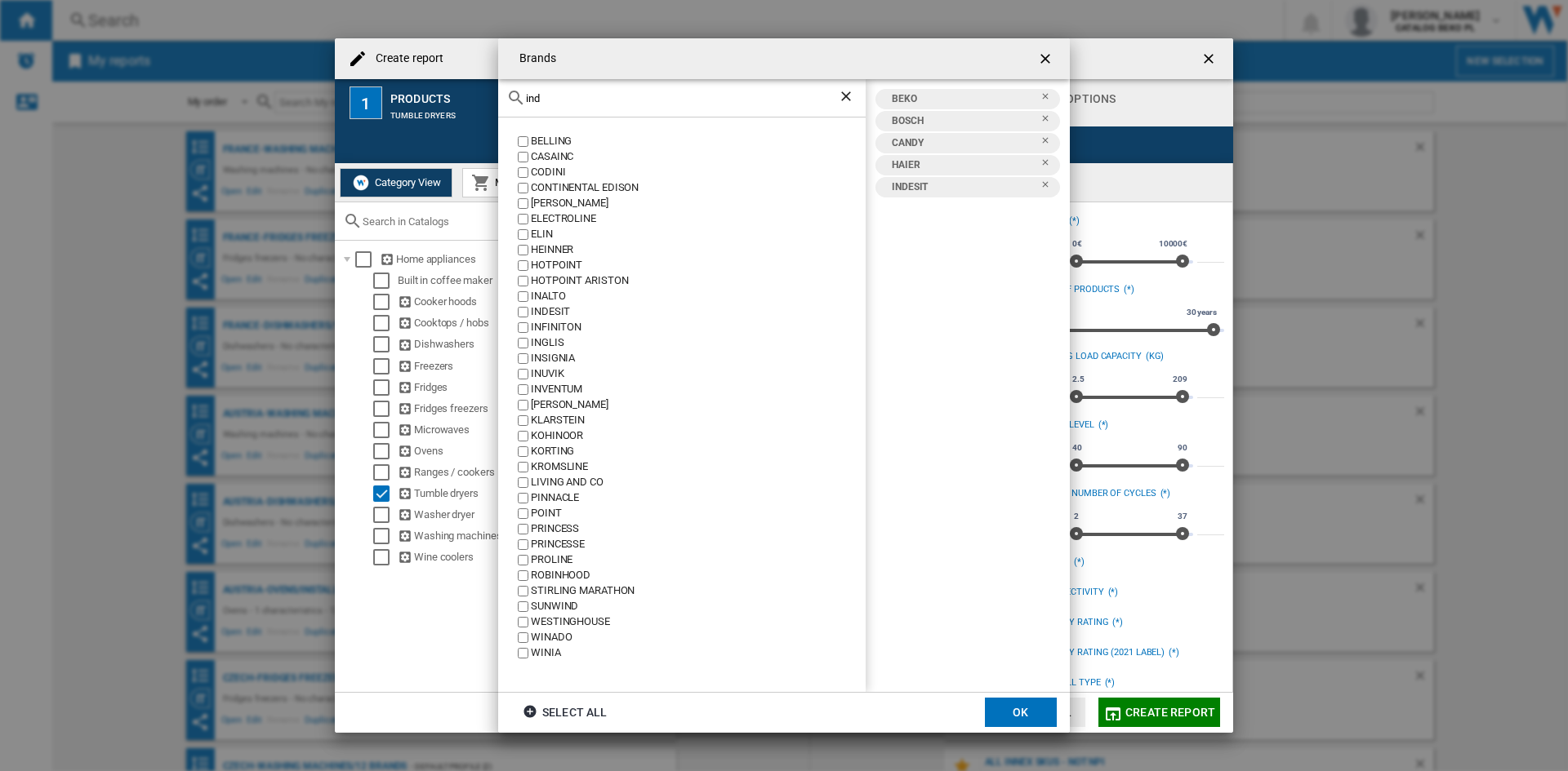
type input "inde"
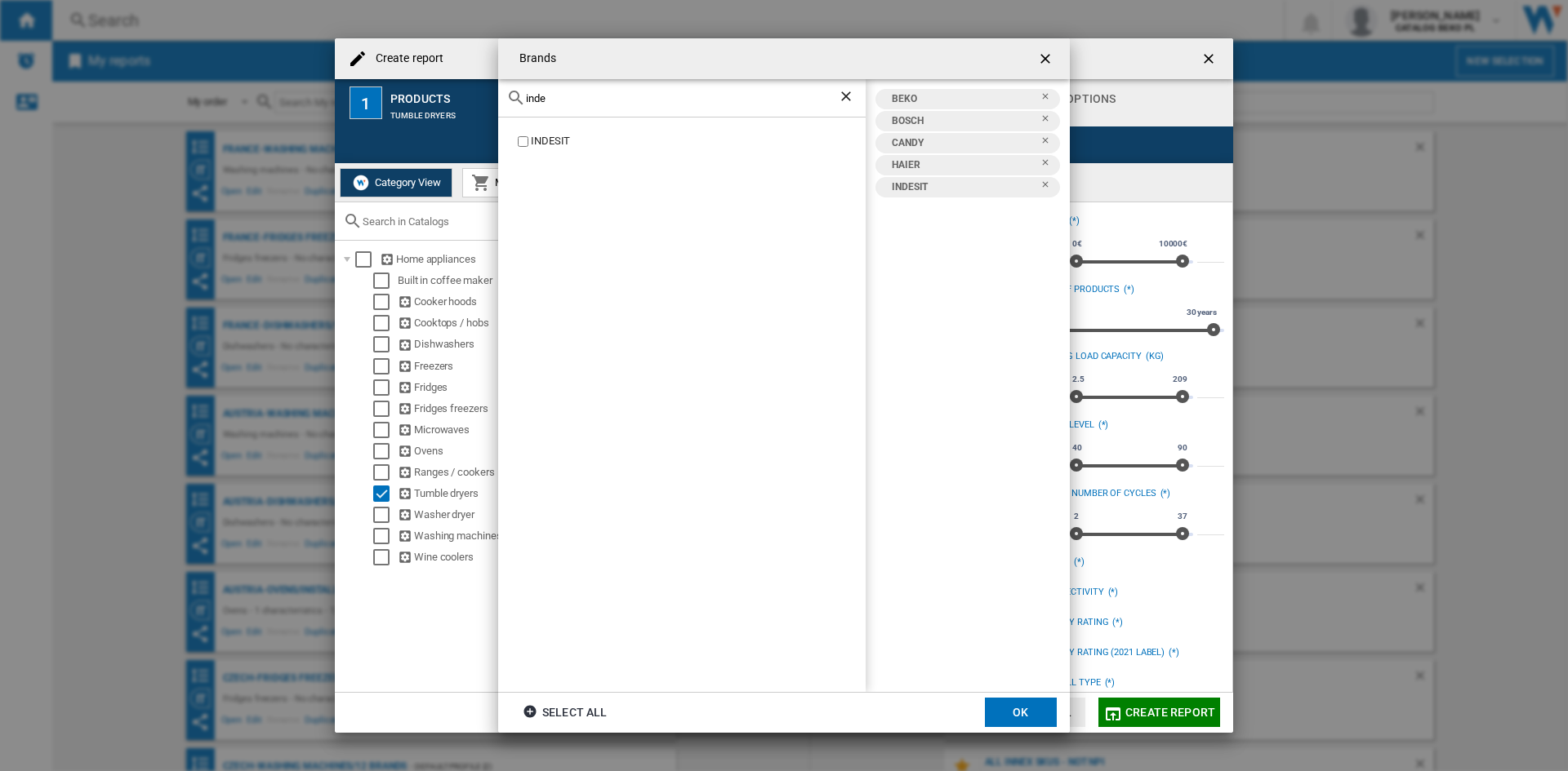
click at [587, 111] on div "inde" at bounding box center [681, 98] width 367 height 38
click at [575, 114] on div "inde" at bounding box center [681, 98] width 367 height 38
click at [575, 111] on div "inde" at bounding box center [681, 98] width 367 height 38
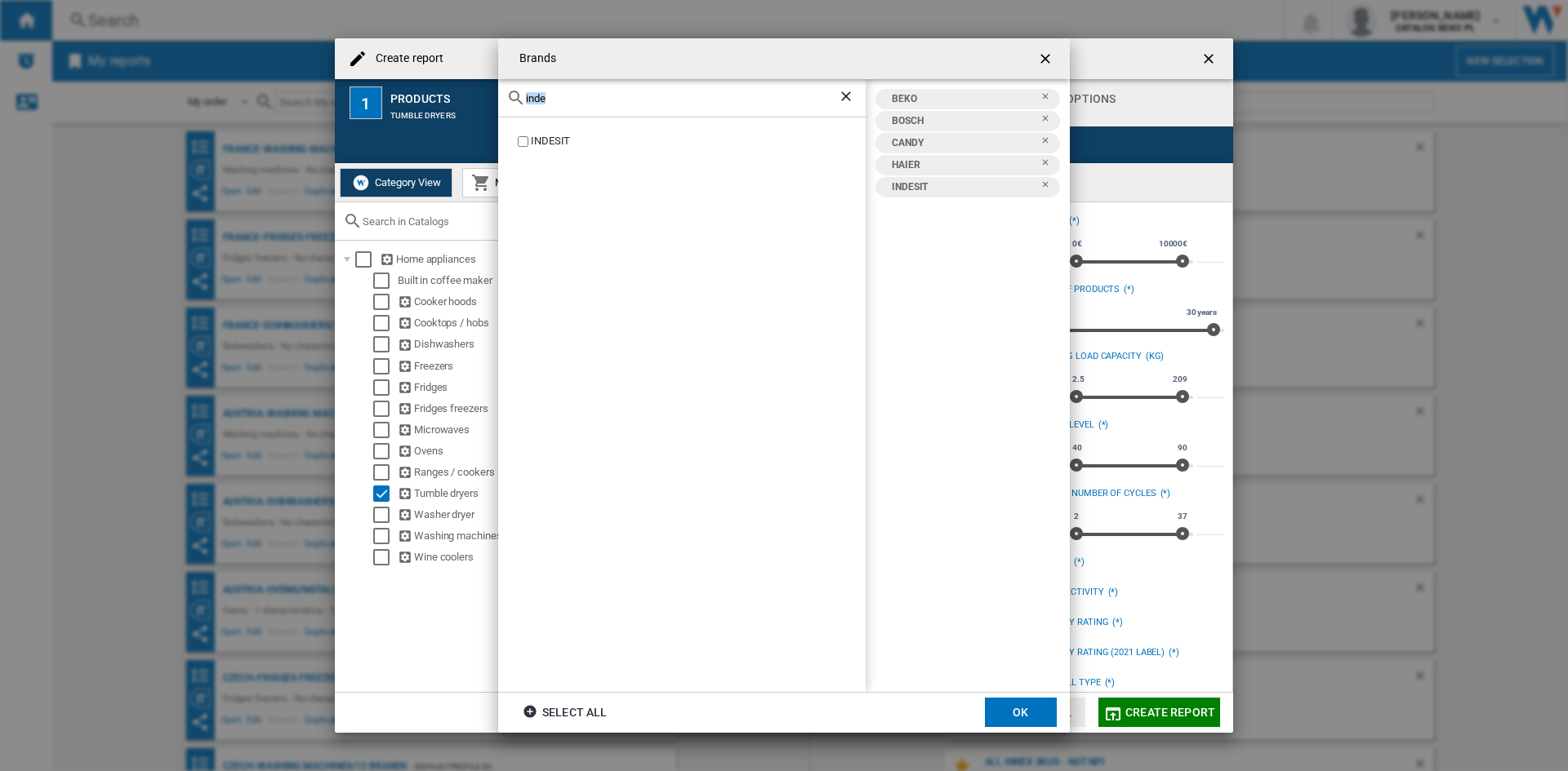
click at [569, 98] on input "inde" at bounding box center [682, 98] width 312 height 12
type input "hisen"
click at [541, 145] on div "HISENSE" at bounding box center [698, 141] width 335 height 16
click at [579, 98] on input "hisen" at bounding box center [682, 98] width 312 height 12
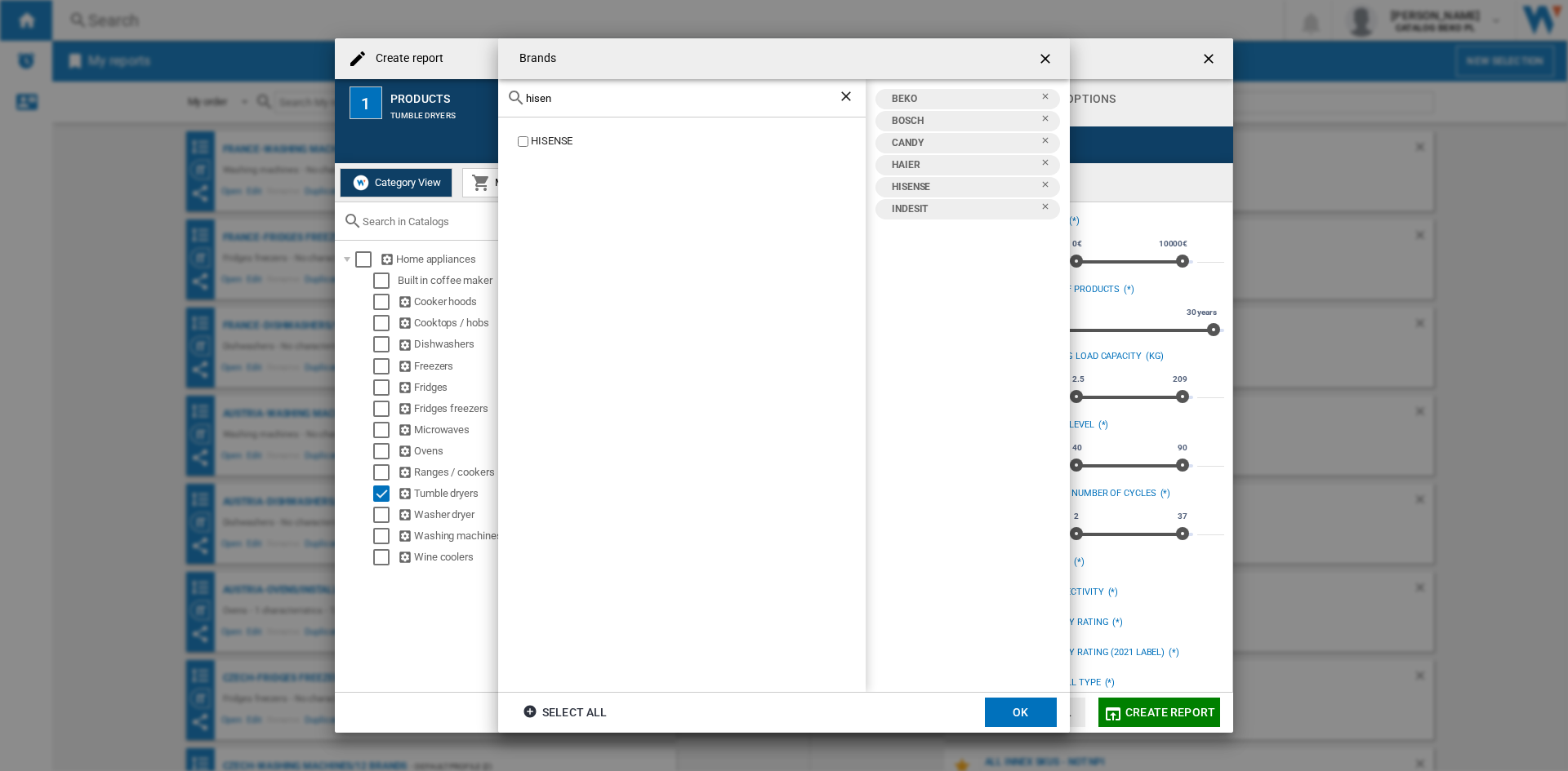
click at [579, 98] on input "hisen" at bounding box center [682, 98] width 312 height 12
click at [554, 143] on div "SAMSUNG" at bounding box center [698, 141] width 335 height 16
click at [568, 96] on input "sams" at bounding box center [682, 98] width 312 height 12
click at [535, 140] on div "LG" at bounding box center [698, 141] width 335 height 16
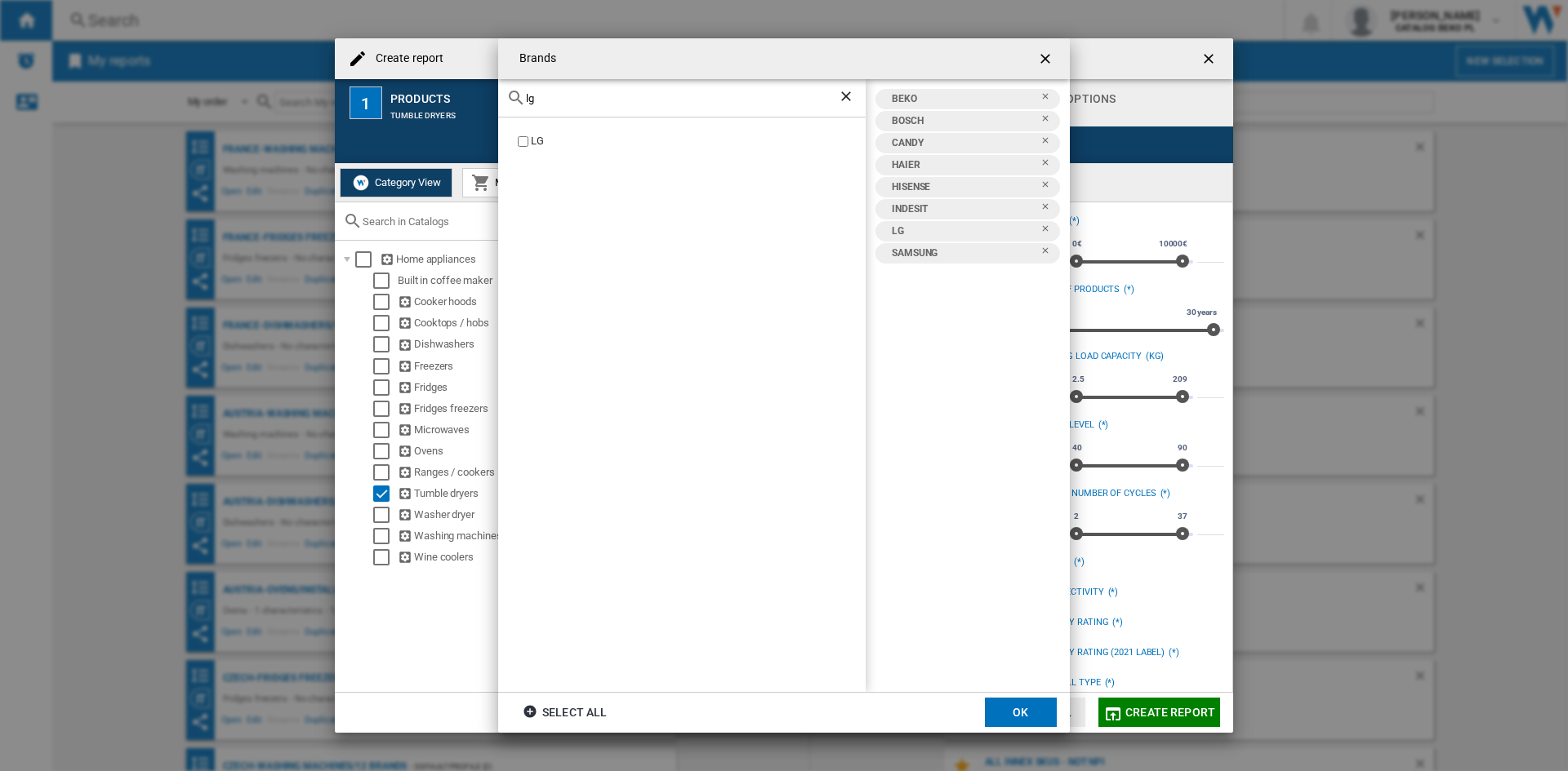
click at [579, 99] on input "lg" at bounding box center [682, 98] width 312 height 12
click at [548, 143] on div "SIEMENS" at bounding box center [698, 141] width 335 height 16
click at [637, 104] on div "sieme" at bounding box center [681, 98] width 367 height 38
click at [636, 98] on input "sieme" at bounding box center [682, 98] width 312 height 12
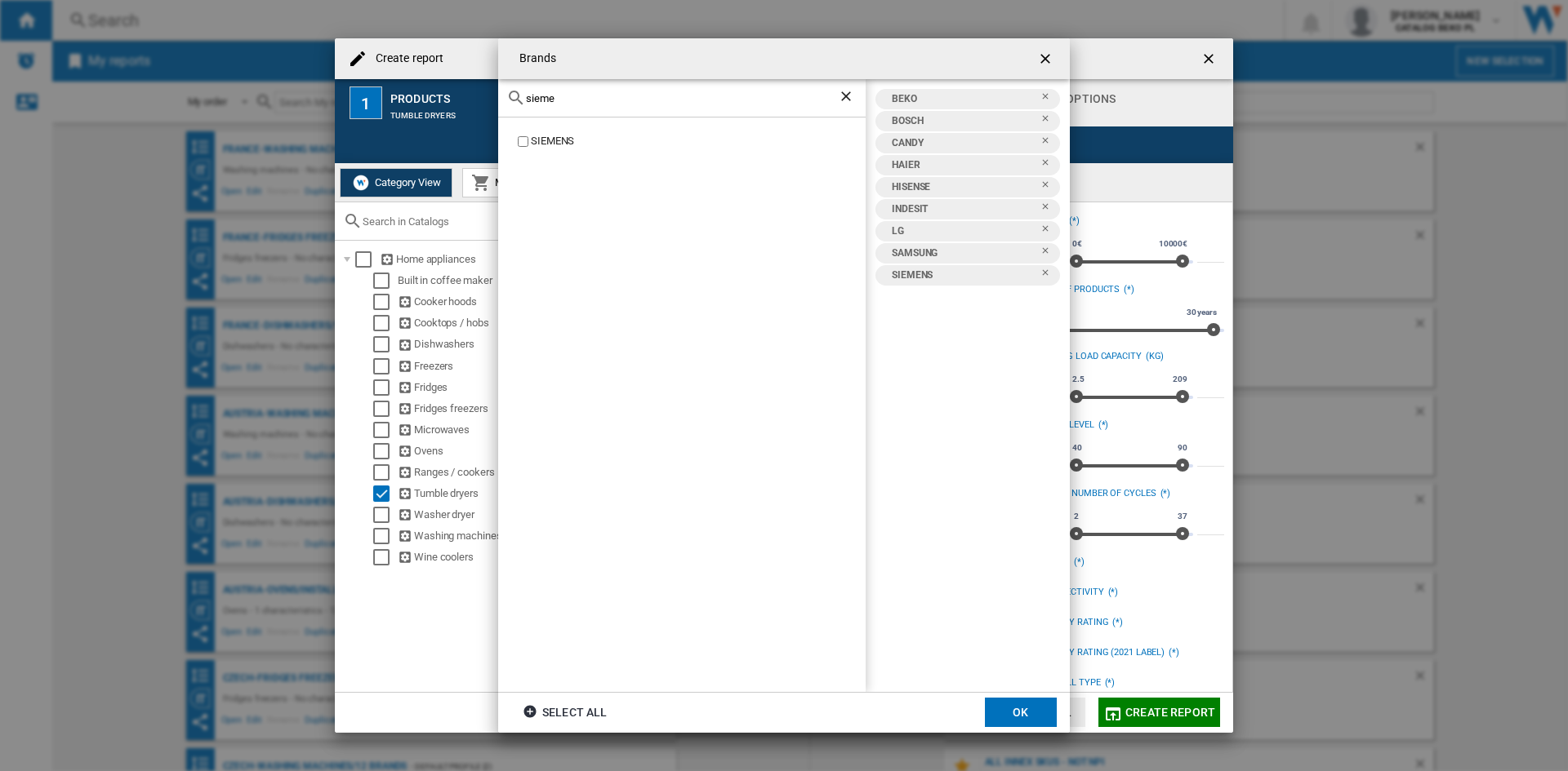
click at [636, 98] on input "sieme" at bounding box center [682, 98] width 312 height 12
type input "w"
click at [587, 151] on div "WHIRLPOOL" at bounding box center [681, 405] width 367 height 575
click at [571, 145] on div "WHIRLPOOL" at bounding box center [698, 141] width 335 height 16
click at [654, 87] on div "whir" at bounding box center [681, 98] width 367 height 38
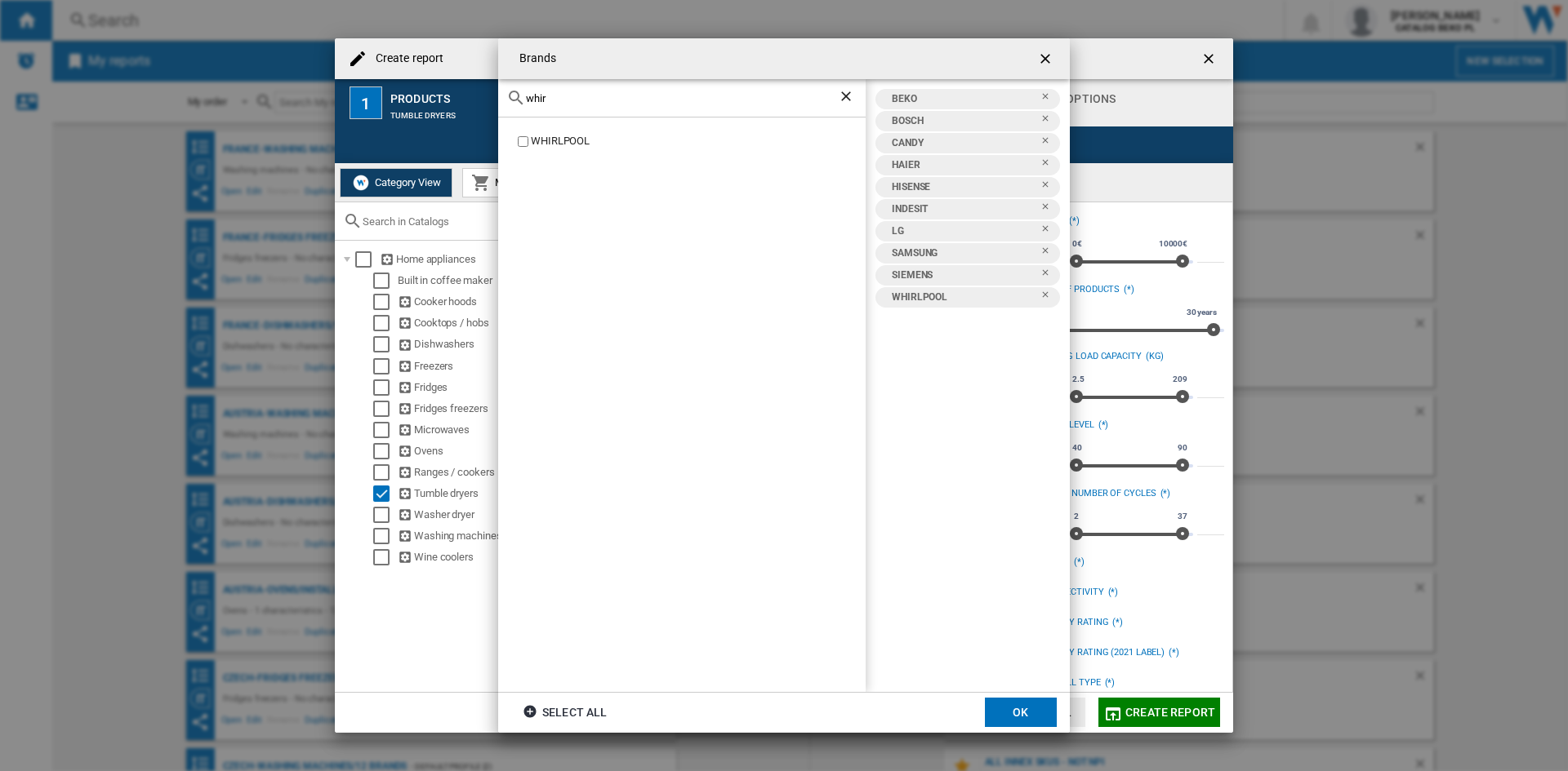
click at [652, 98] on input "whir" at bounding box center [682, 98] width 312 height 12
type input "r"
type input "electr"
click at [571, 200] on div "ELECTROLUX" at bounding box center [698, 203] width 335 height 16
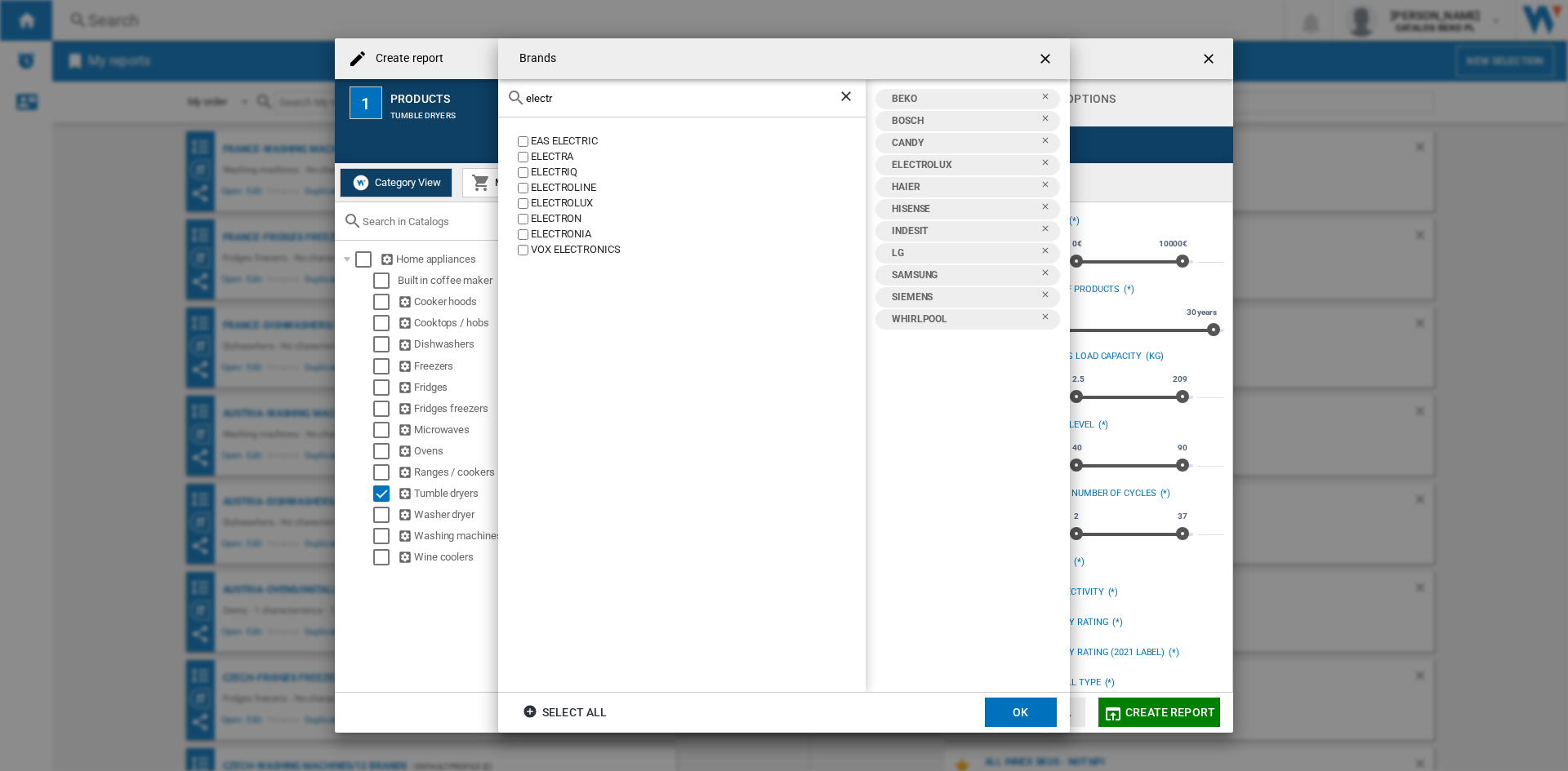
click at [1024, 712] on button "OK" at bounding box center [1021, 712] width 72 height 30
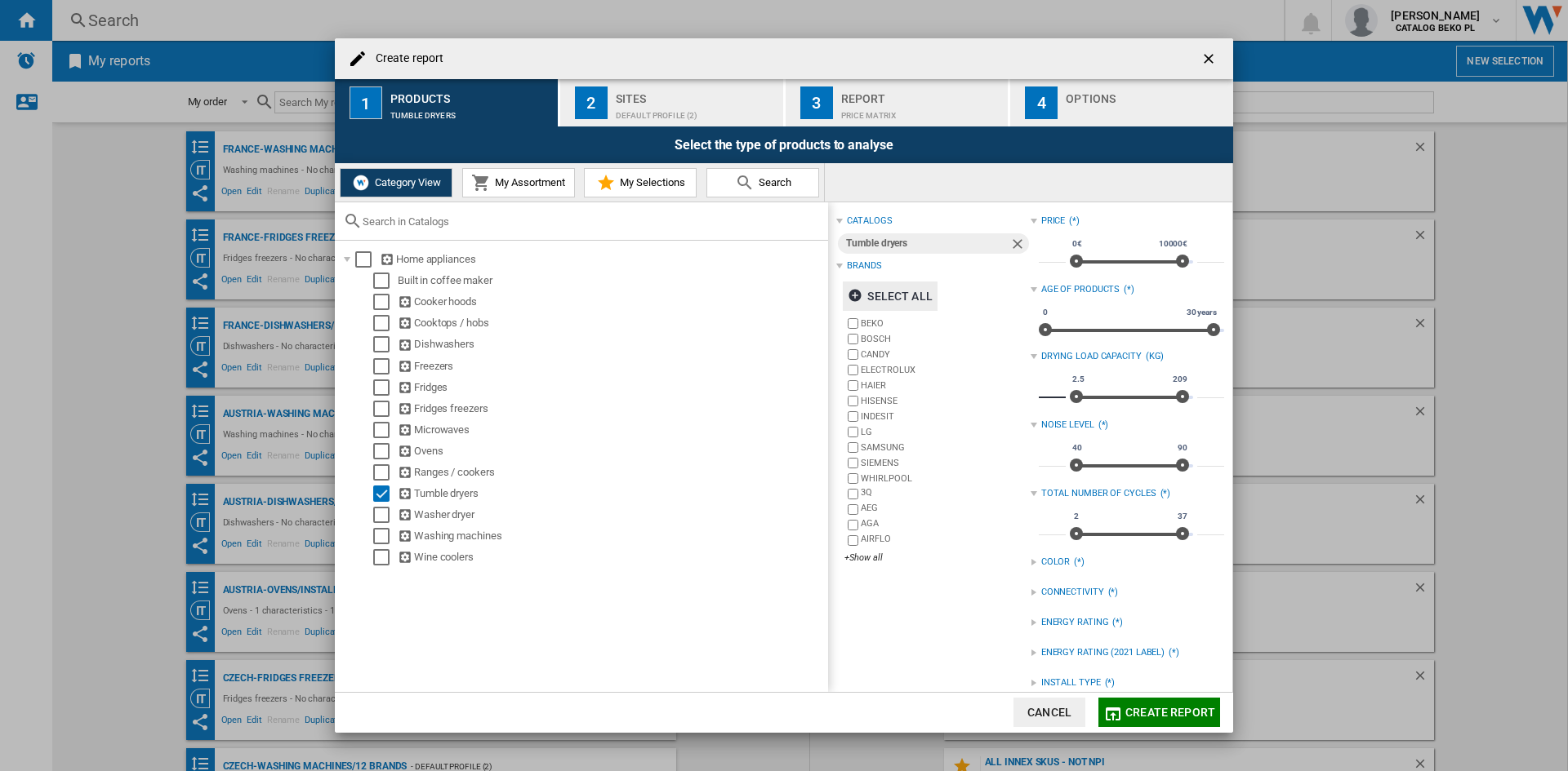
click at [1047, 394] on input "***" at bounding box center [1052, 390] width 27 height 17
type input "**"
click at [1197, 382] on input "***" at bounding box center [1210, 390] width 27 height 17
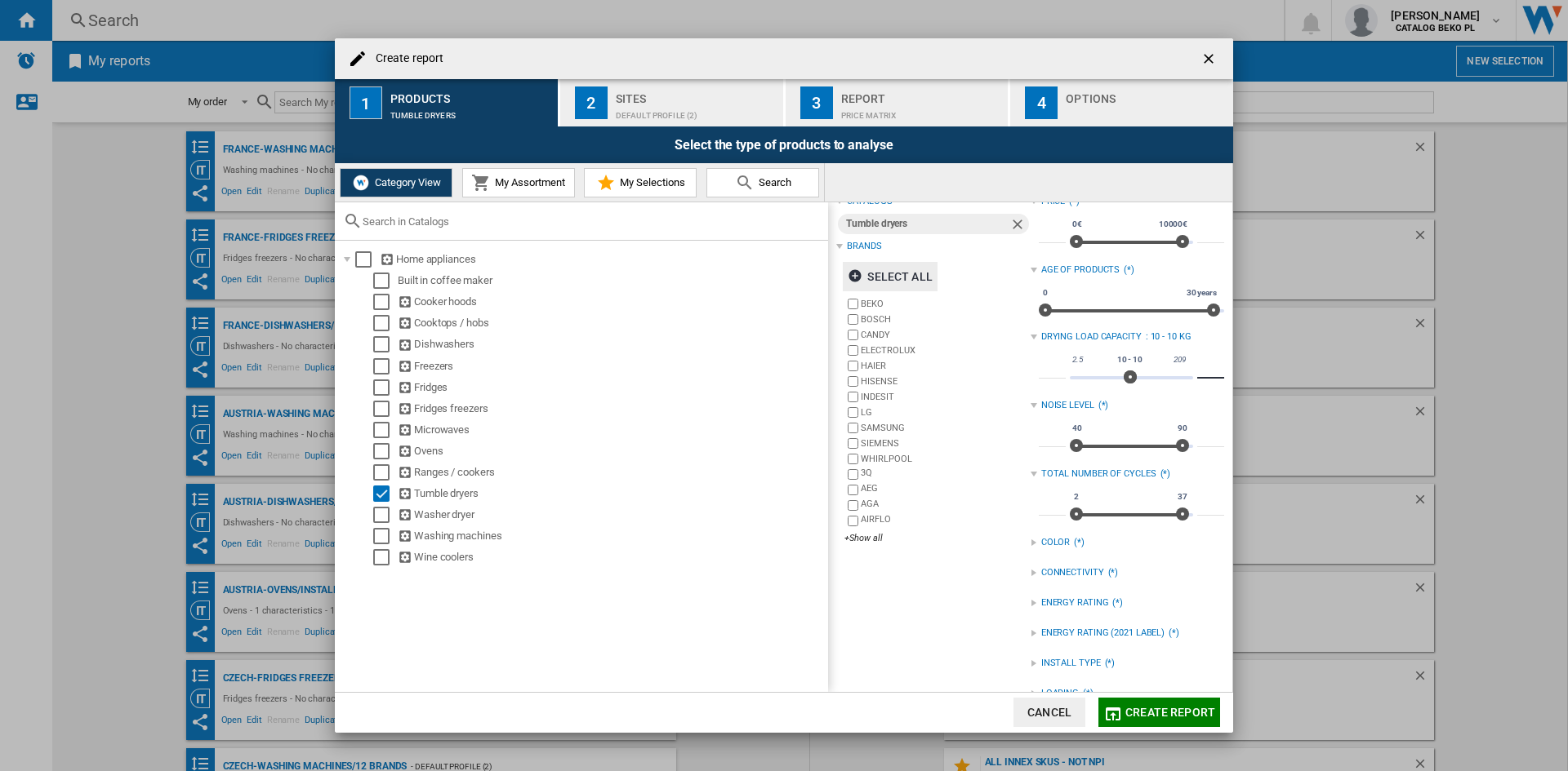
scroll to position [0, 0]
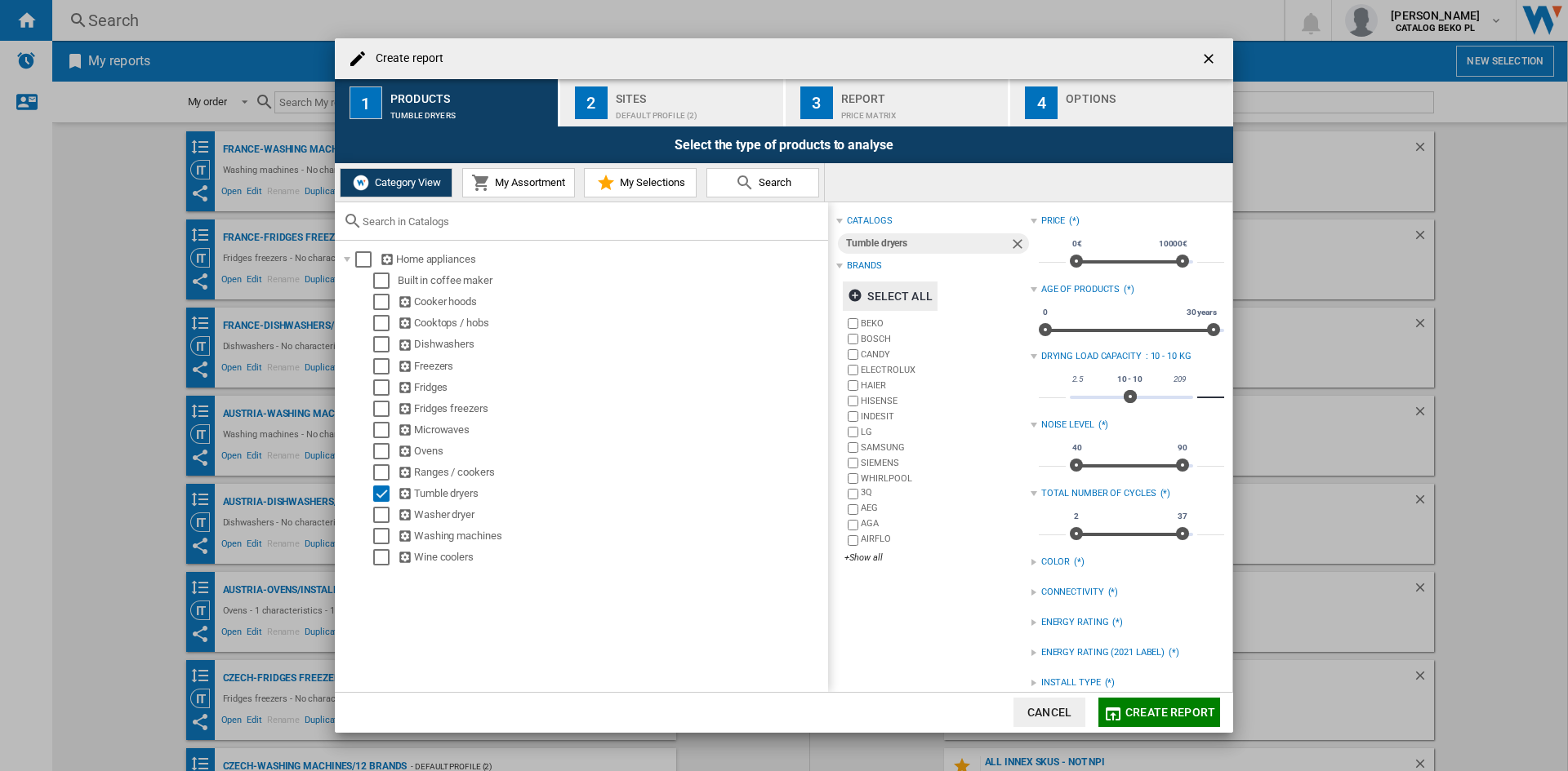
type input "**"
click at [657, 75] on div "Create report" at bounding box center [784, 59] width 899 height 41
click at [656, 83] on button "2 Sites Default profile (2)" at bounding box center [673, 102] width 225 height 47
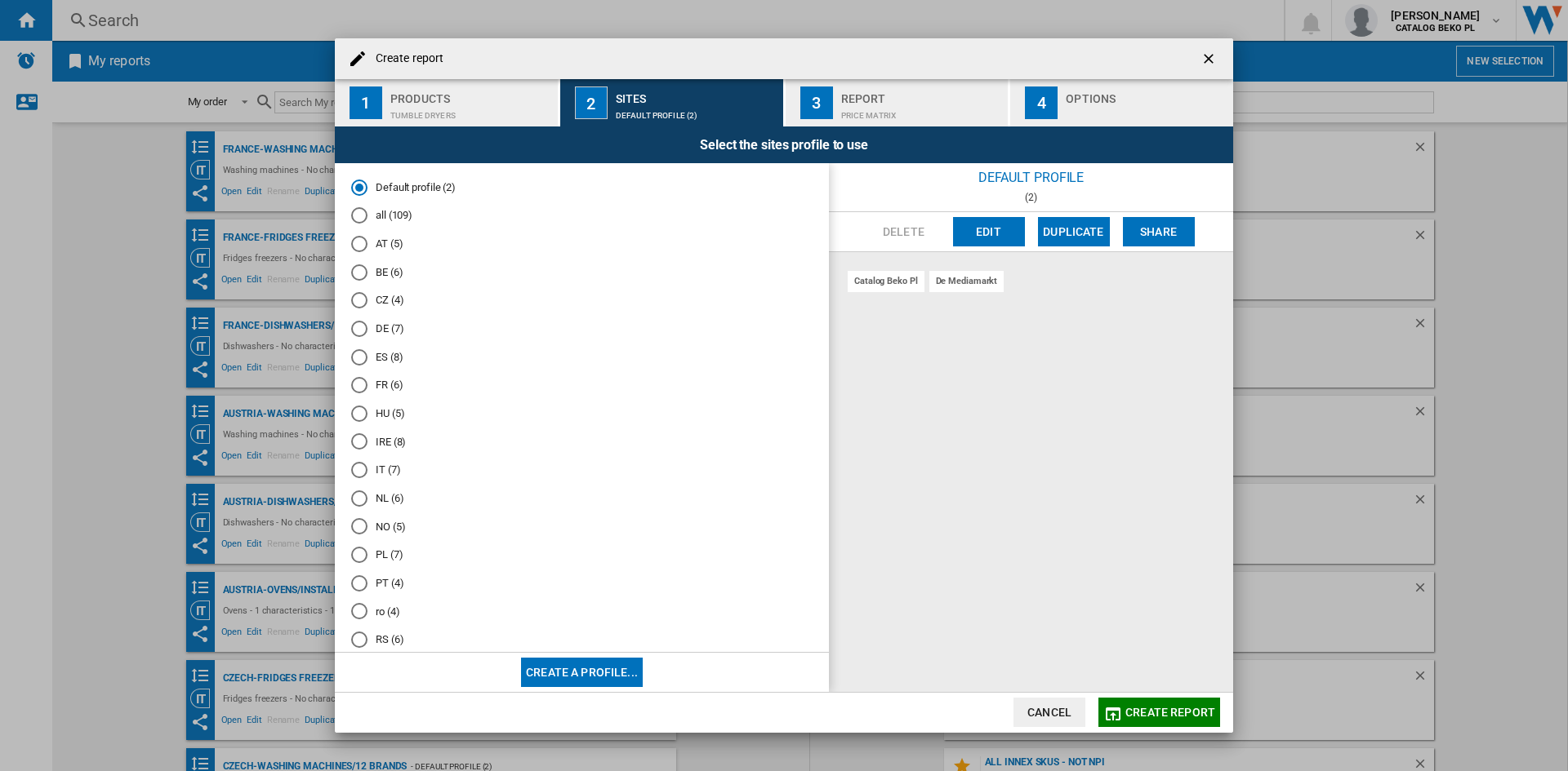
click at [377, 565] on md-radio-group "Default profile (2) all (109) AT (5) BE (6) CZ (4) DE (7) ES (8) FR (6) HU (5) …" at bounding box center [582, 448] width 461 height 537
click at [380, 550] on md-radio-button "PL (7)" at bounding box center [582, 555] width 461 height 16
click at [1173, 121] on button "4 Options" at bounding box center [1122, 102] width 223 height 47
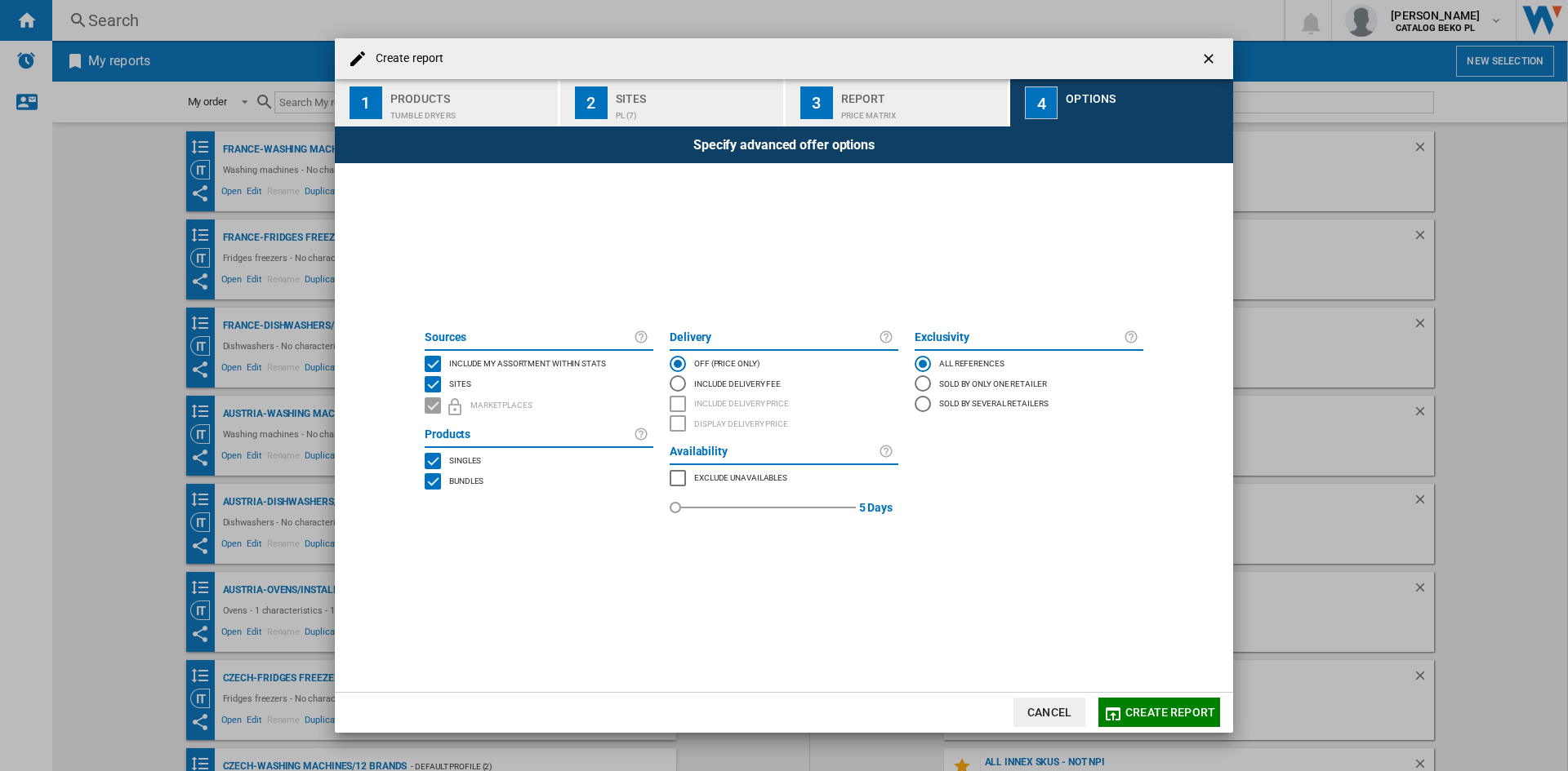
click at [555, 360] on span "Include my assortment within stats" at bounding box center [527, 362] width 157 height 11
click at [1152, 687] on div "Sources Include my assortment within stats Sites Marketplaces Products Singles …" at bounding box center [784, 427] width 899 height 529
click at [1188, 699] on button "Create report" at bounding box center [1159, 712] width 122 height 30
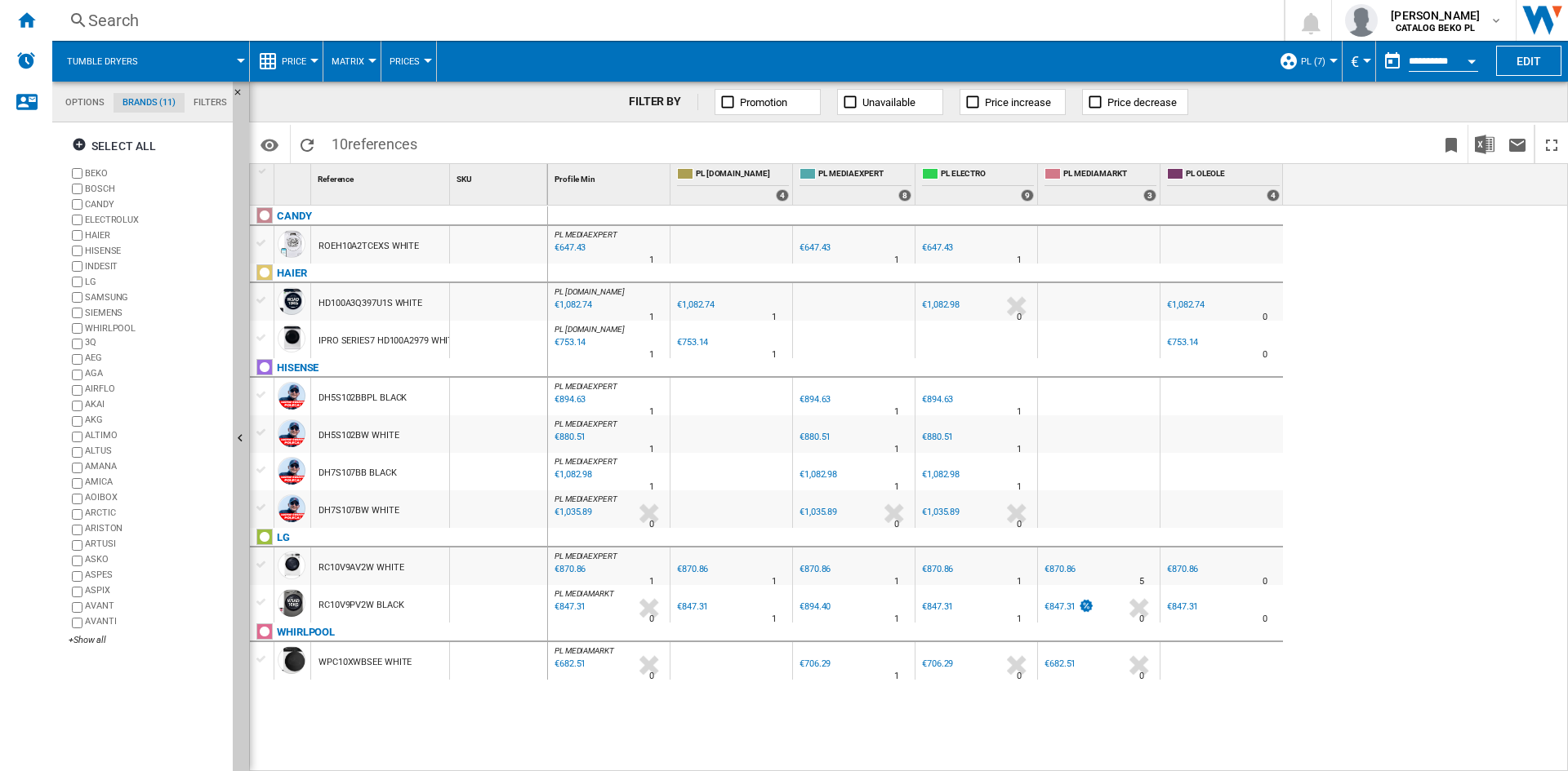
click at [293, 58] on span "Price" at bounding box center [294, 61] width 24 height 10
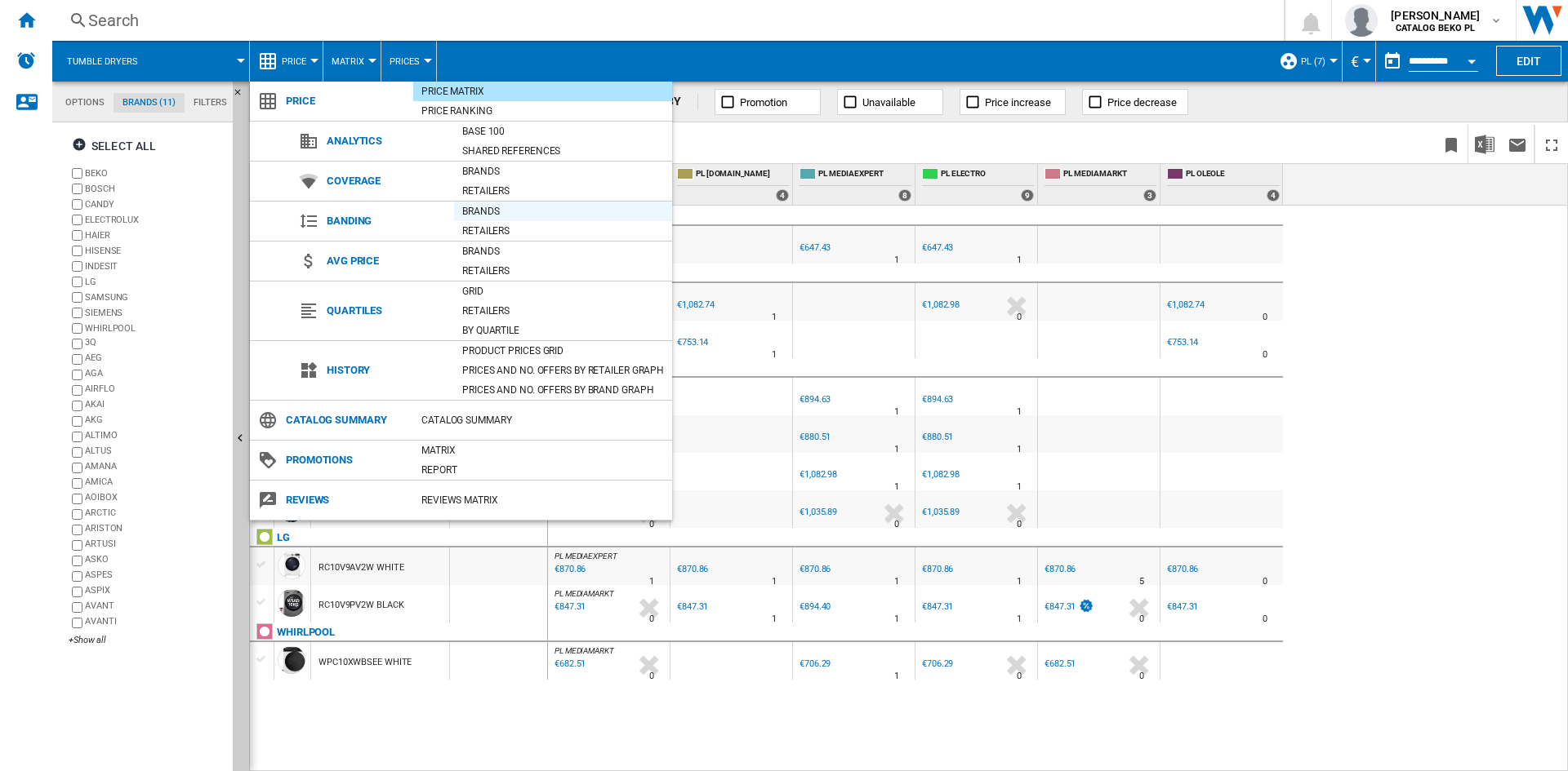
click at [486, 209] on div "Brands" at bounding box center [563, 212] width 218 height 17
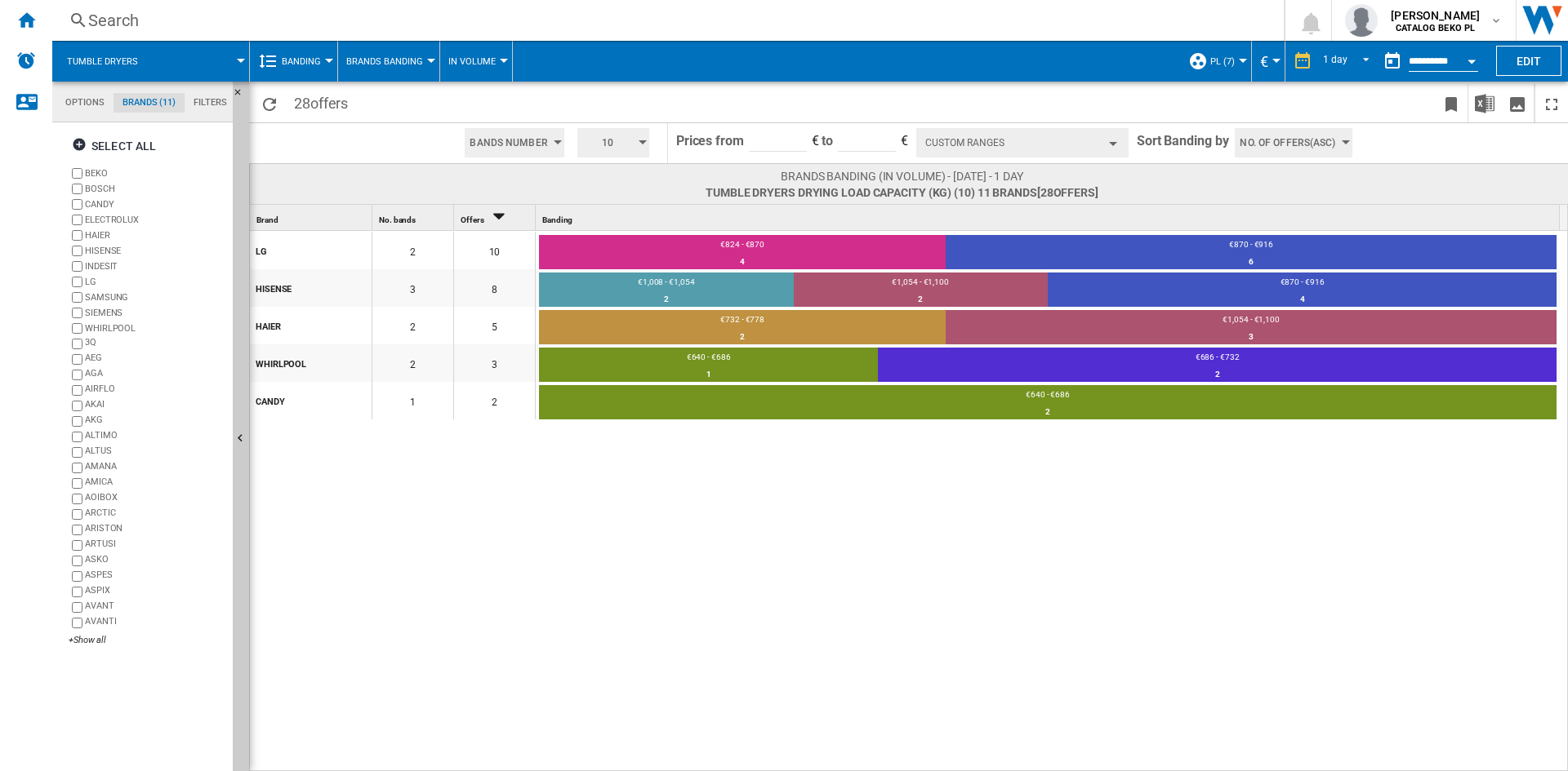
click at [372, 64] on span "Brands Banding" at bounding box center [385, 61] width 77 height 10
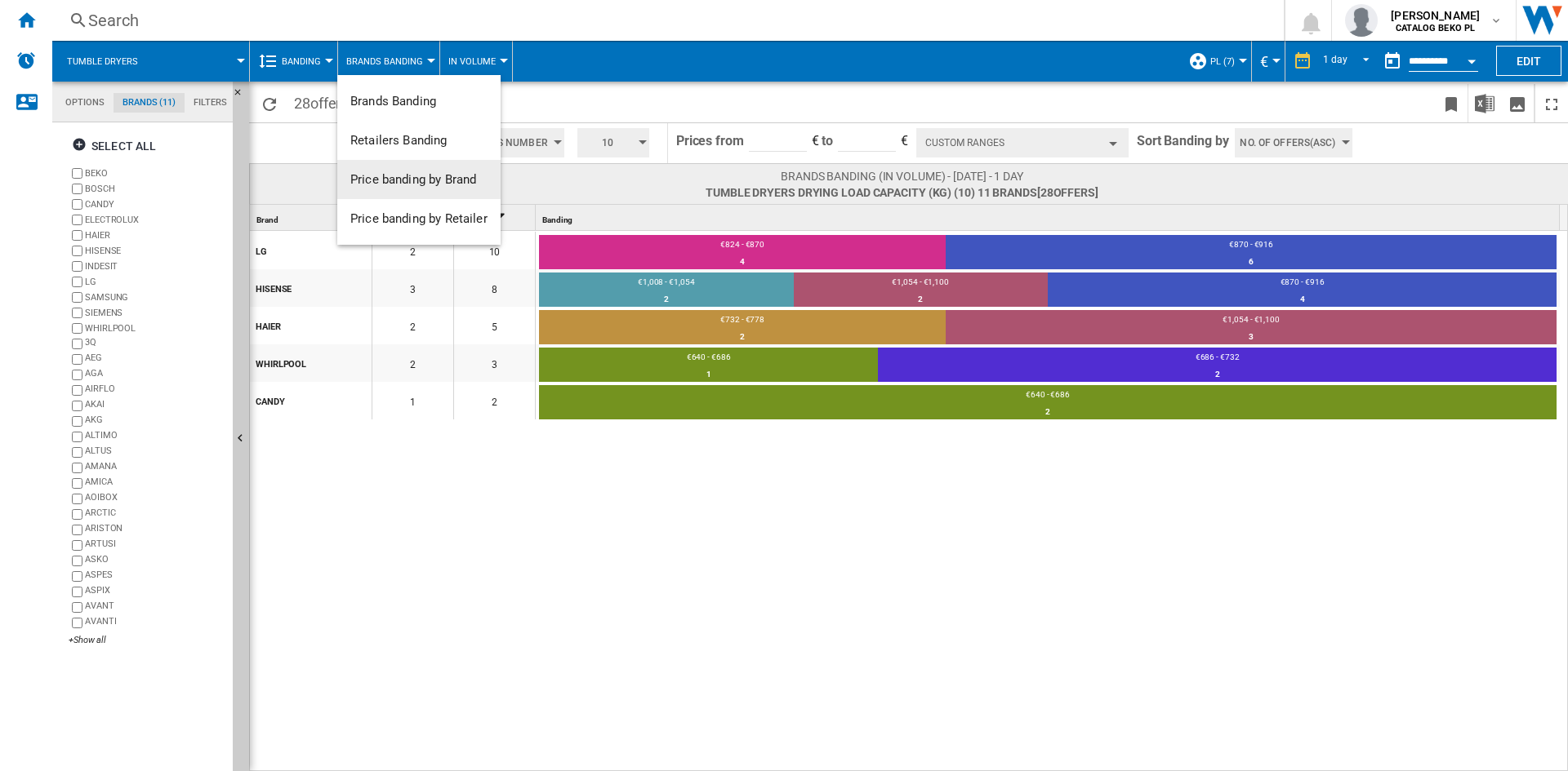
click at [412, 178] on span "Price banding by Brand" at bounding box center [413, 179] width 125 height 15
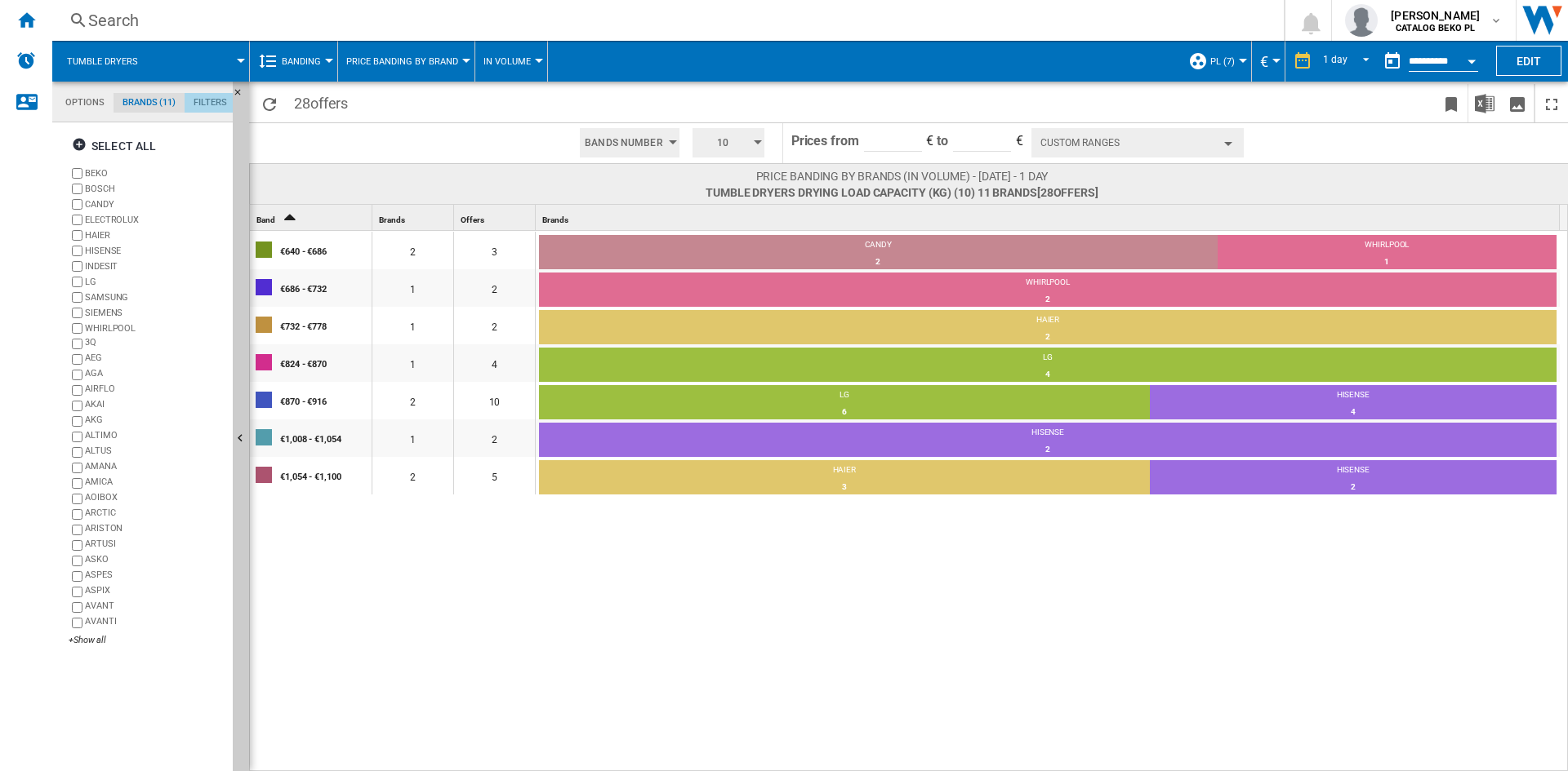
click at [205, 99] on md-tab-item "Filters" at bounding box center [210, 102] width 51 height 20
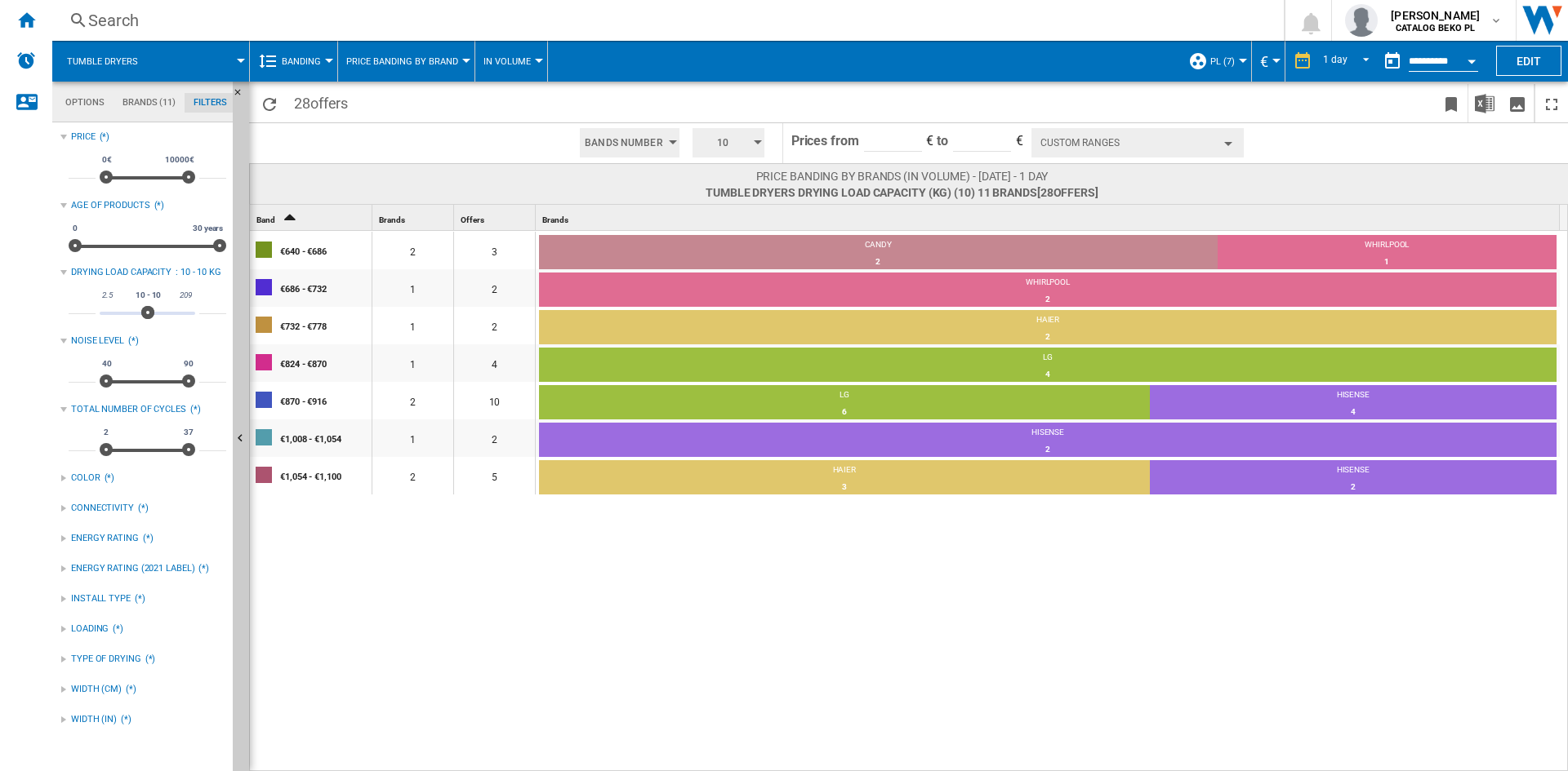
click at [704, 145] on span "10" at bounding box center [722, 143] width 50 height 30
click at [717, 207] on button "5" at bounding box center [730, 205] width 78 height 17
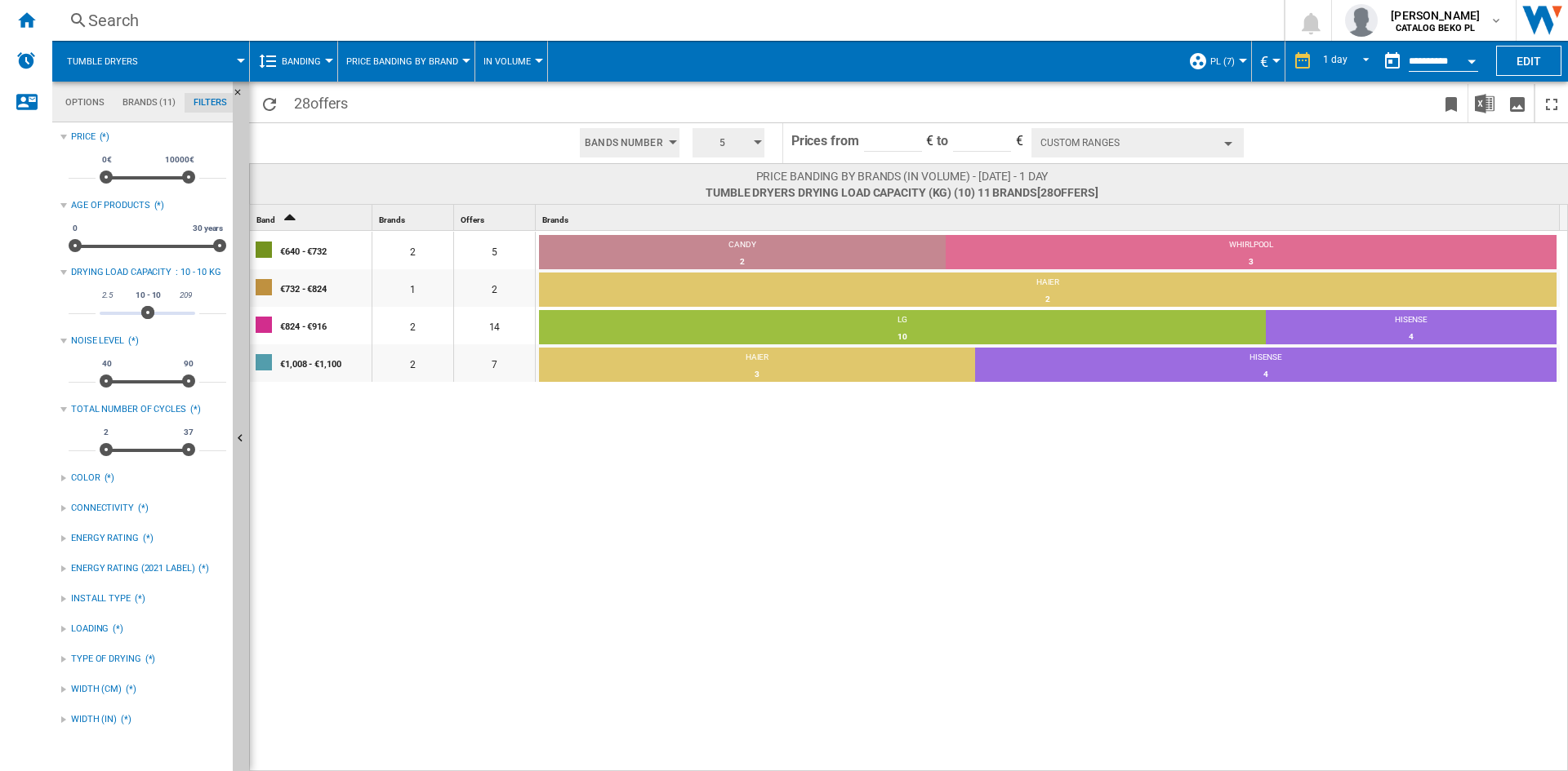
click at [99, 657] on div "TYPE OF DRYING" at bounding box center [106, 660] width 71 height 13
click at [105, 693] on div "HEAT PUMP" at bounding box center [155, 693] width 141 height 16
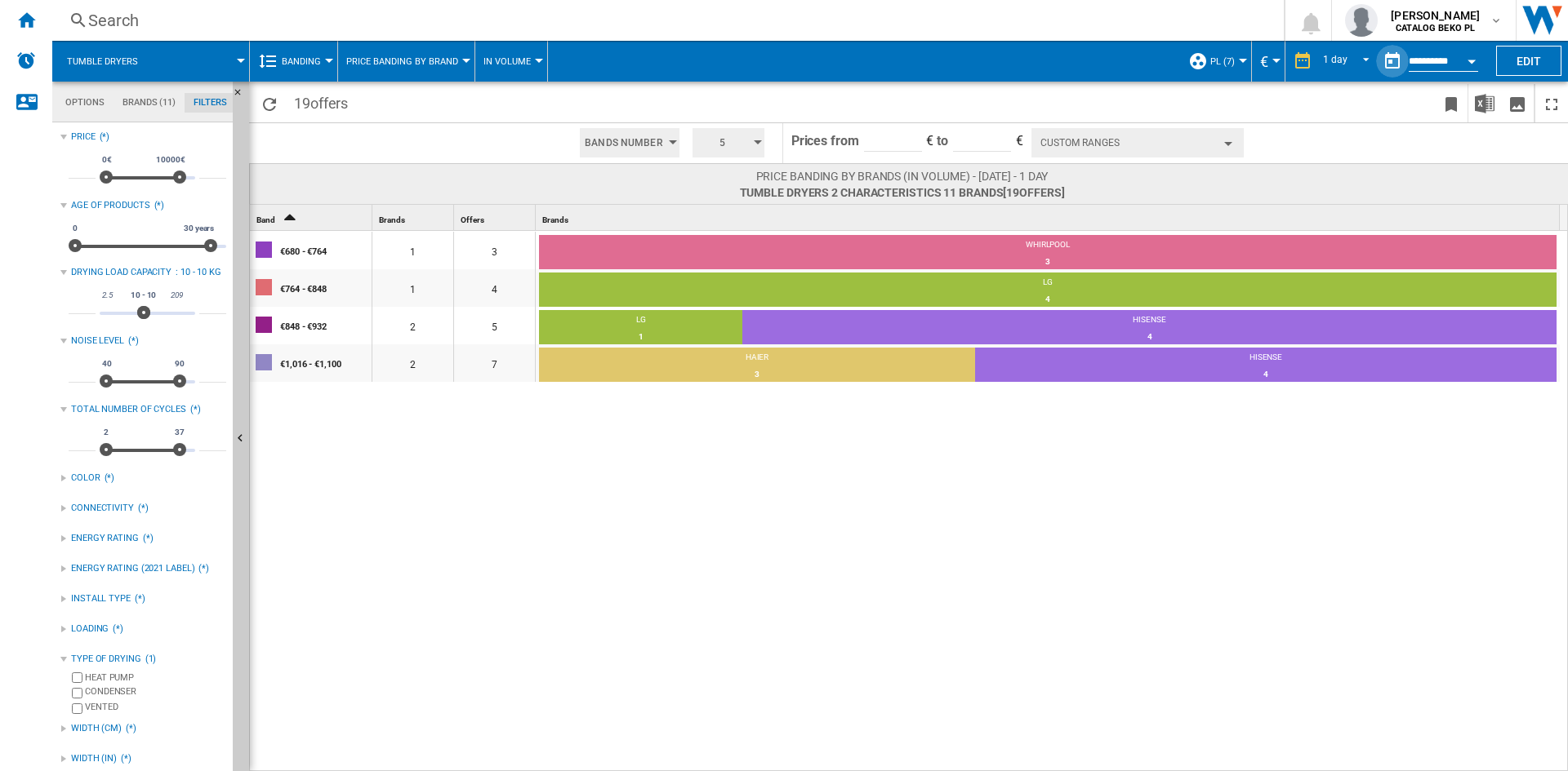
click at [1377, 47] on button "button" at bounding box center [1392, 60] width 33 height 33
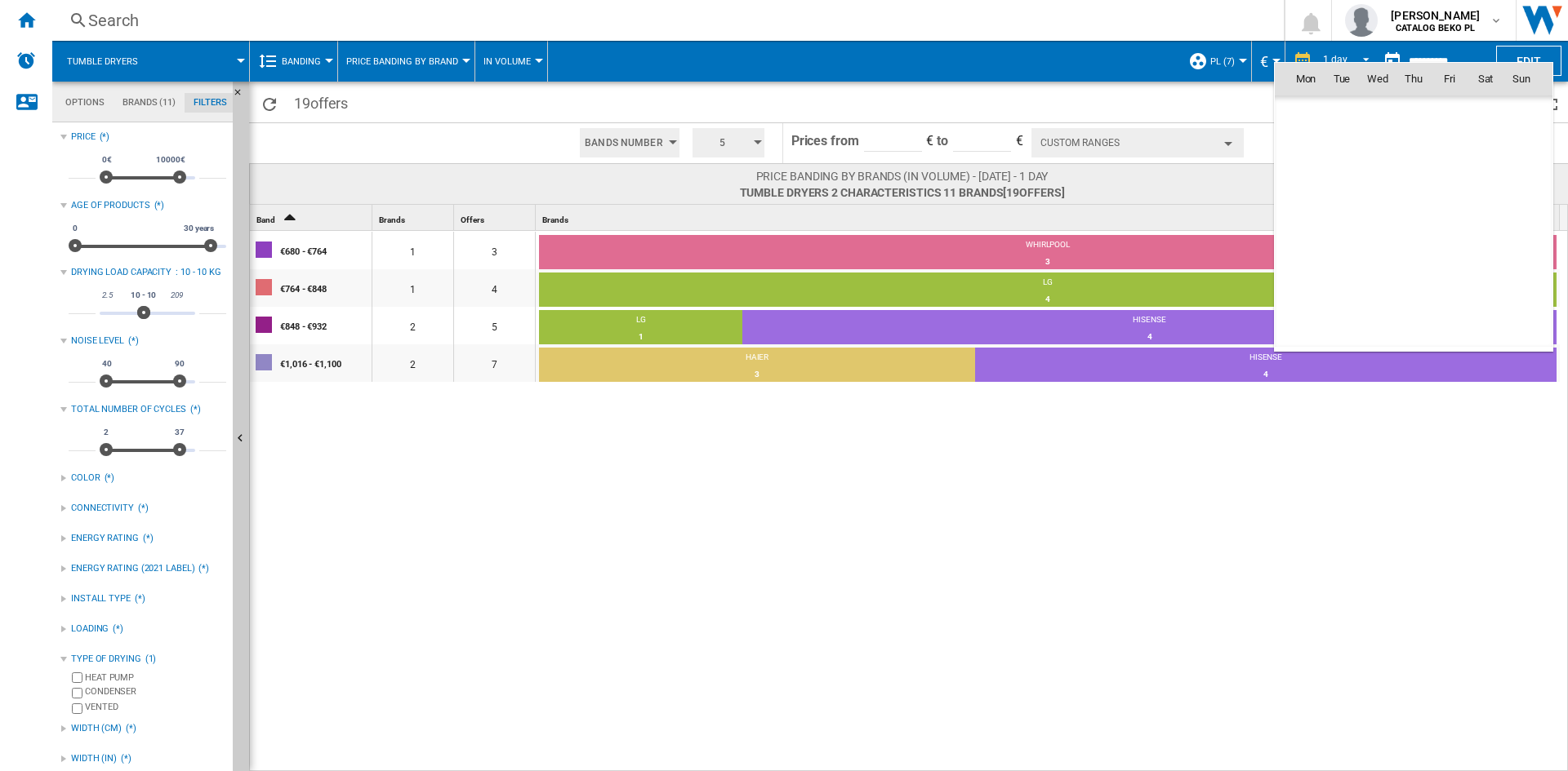
scroll to position [7787, 0]
click at [1345, 47] on div at bounding box center [784, 386] width 1568 height 771
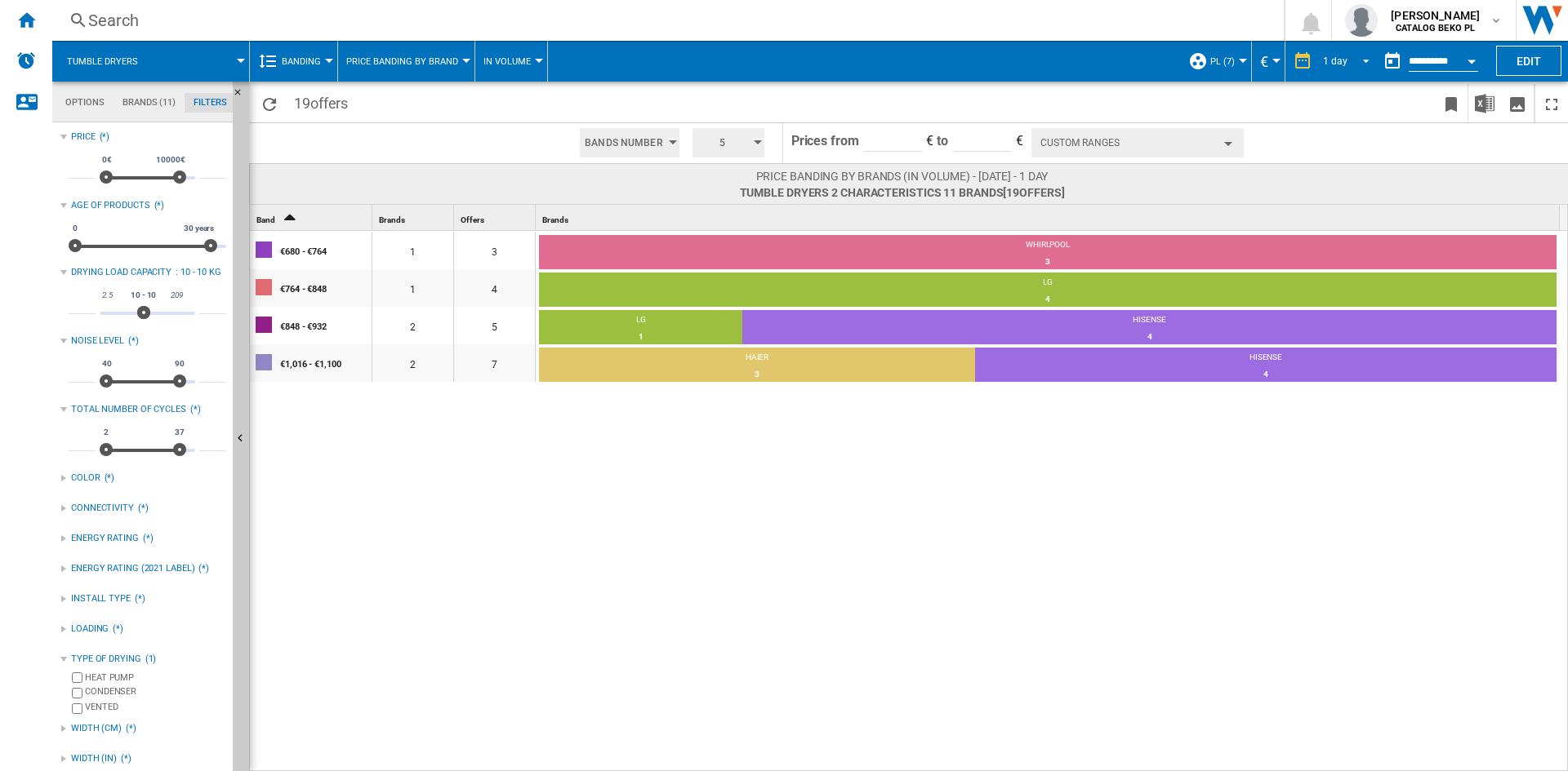
click at [1337, 56] on div "1 day" at bounding box center [1335, 61] width 24 height 11
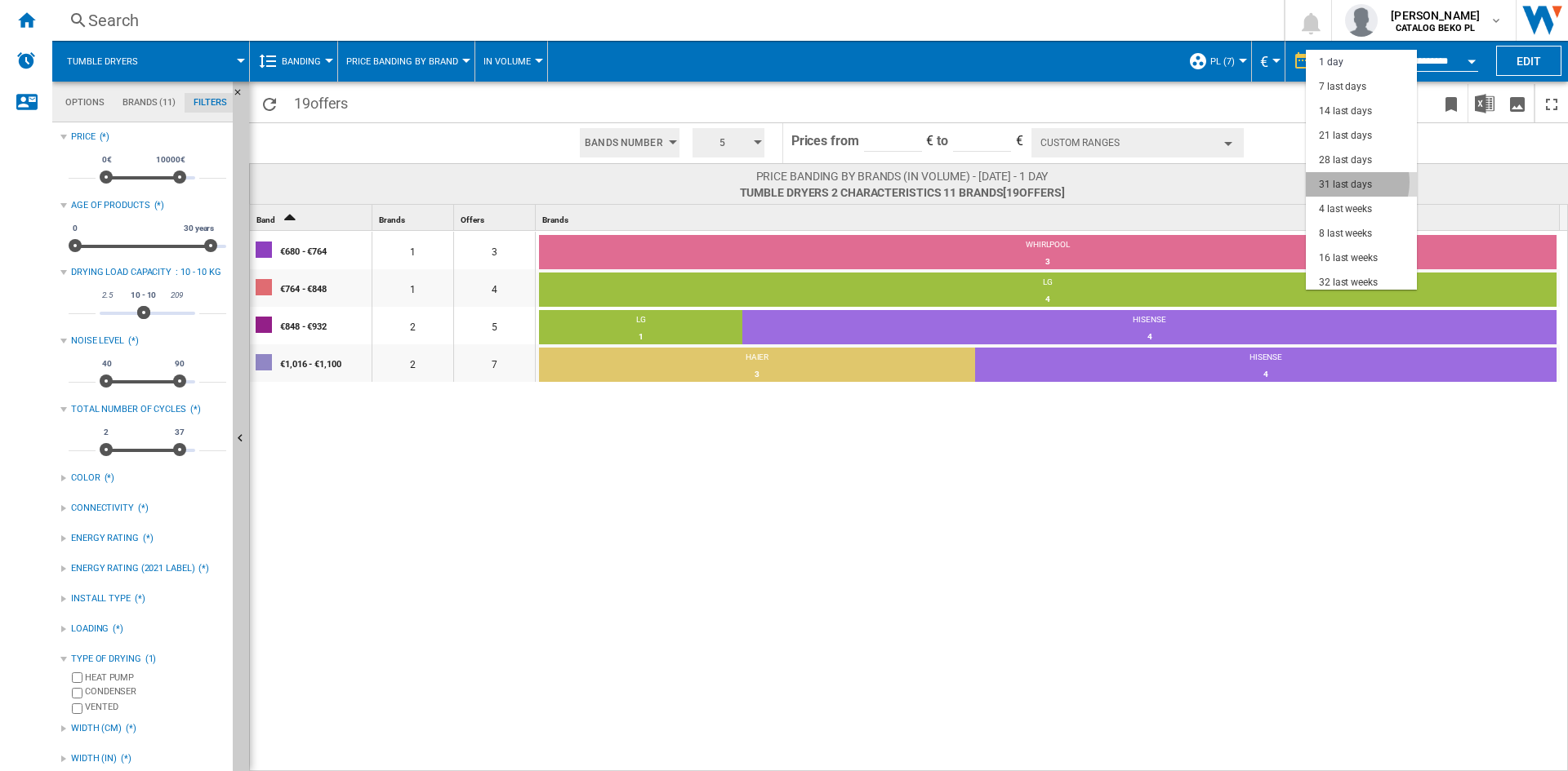
click at [1343, 182] on div "31 last days" at bounding box center [1345, 185] width 53 height 14
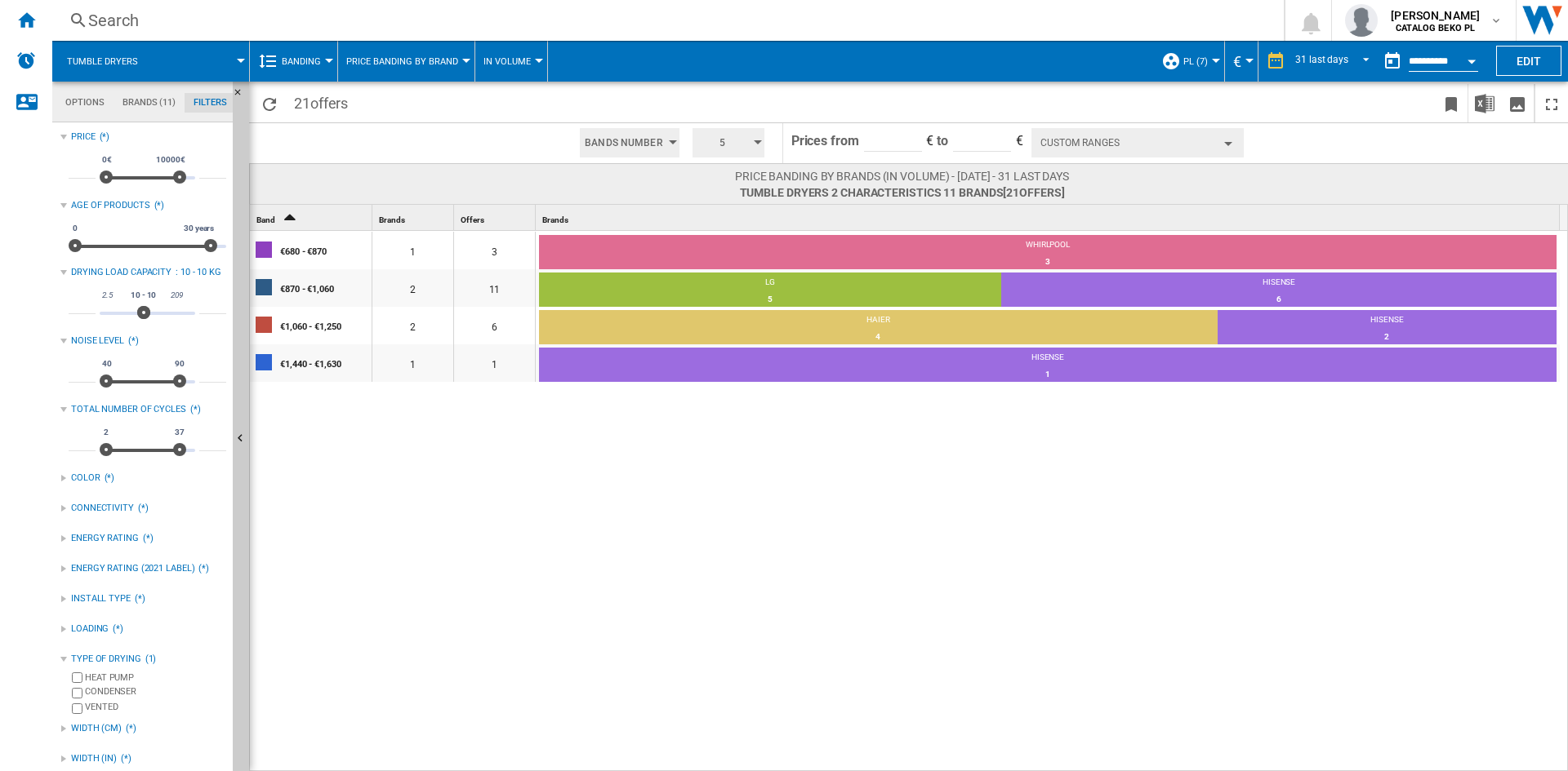
click at [711, 608] on div "€680 - €870 1 3 WHIRLPOOL 3 100% €870 - €1,060 2 11 LG 5 45.45% HISENSE 6 54.55…" at bounding box center [909, 502] width 1319 height 542
click at [787, 481] on div "€680 - €870 1 3 WHIRLPOOL 3 100% €870 - €1,060 2 11 LG 5 45.45% HISENSE 6 54.55…" at bounding box center [909, 502] width 1319 height 542
click at [245, 371] on button "Hide" at bounding box center [241, 439] width 17 height 716
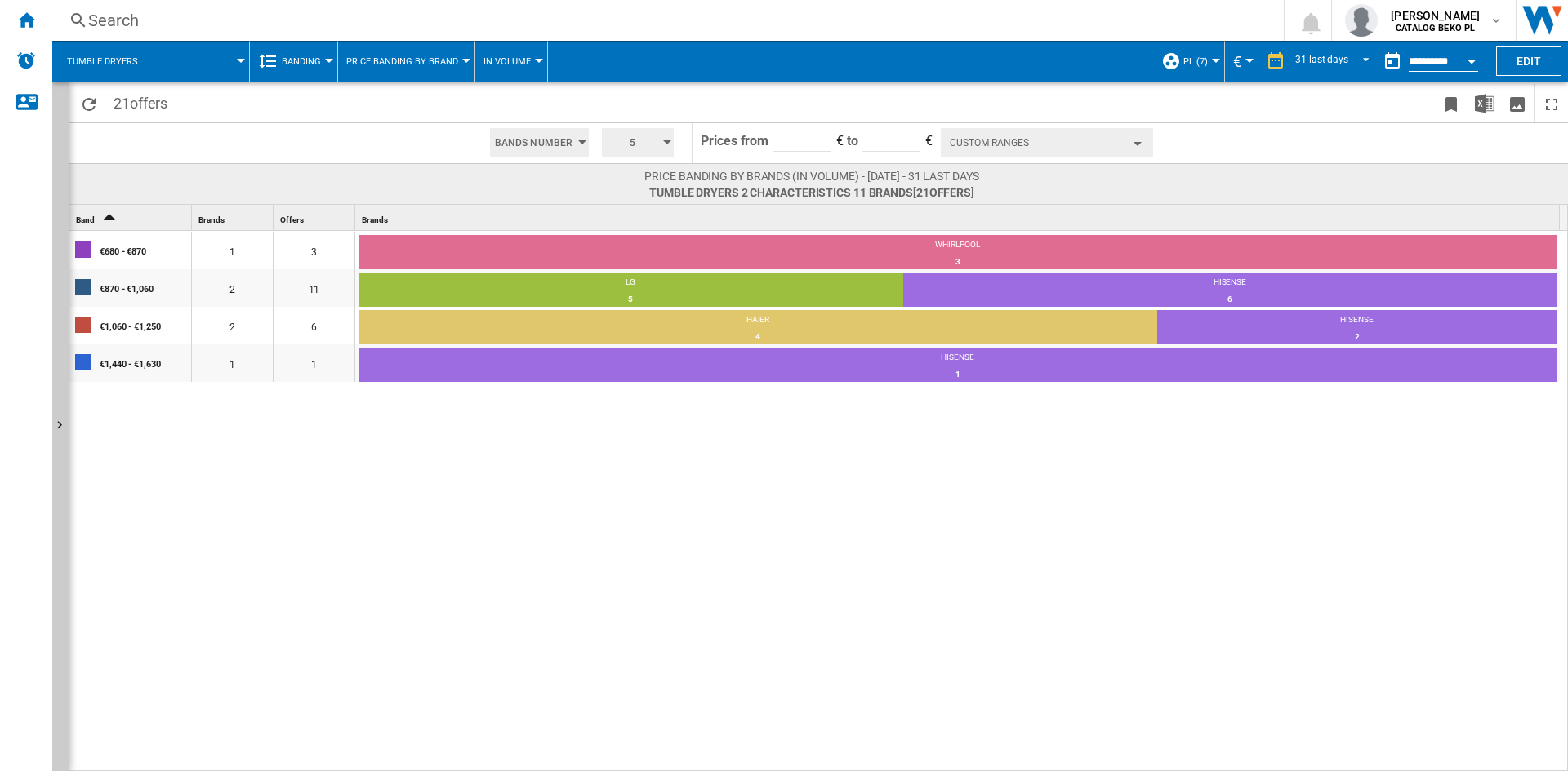
click at [1019, 135] on button "Custom Ranges" at bounding box center [1047, 143] width 212 height 30
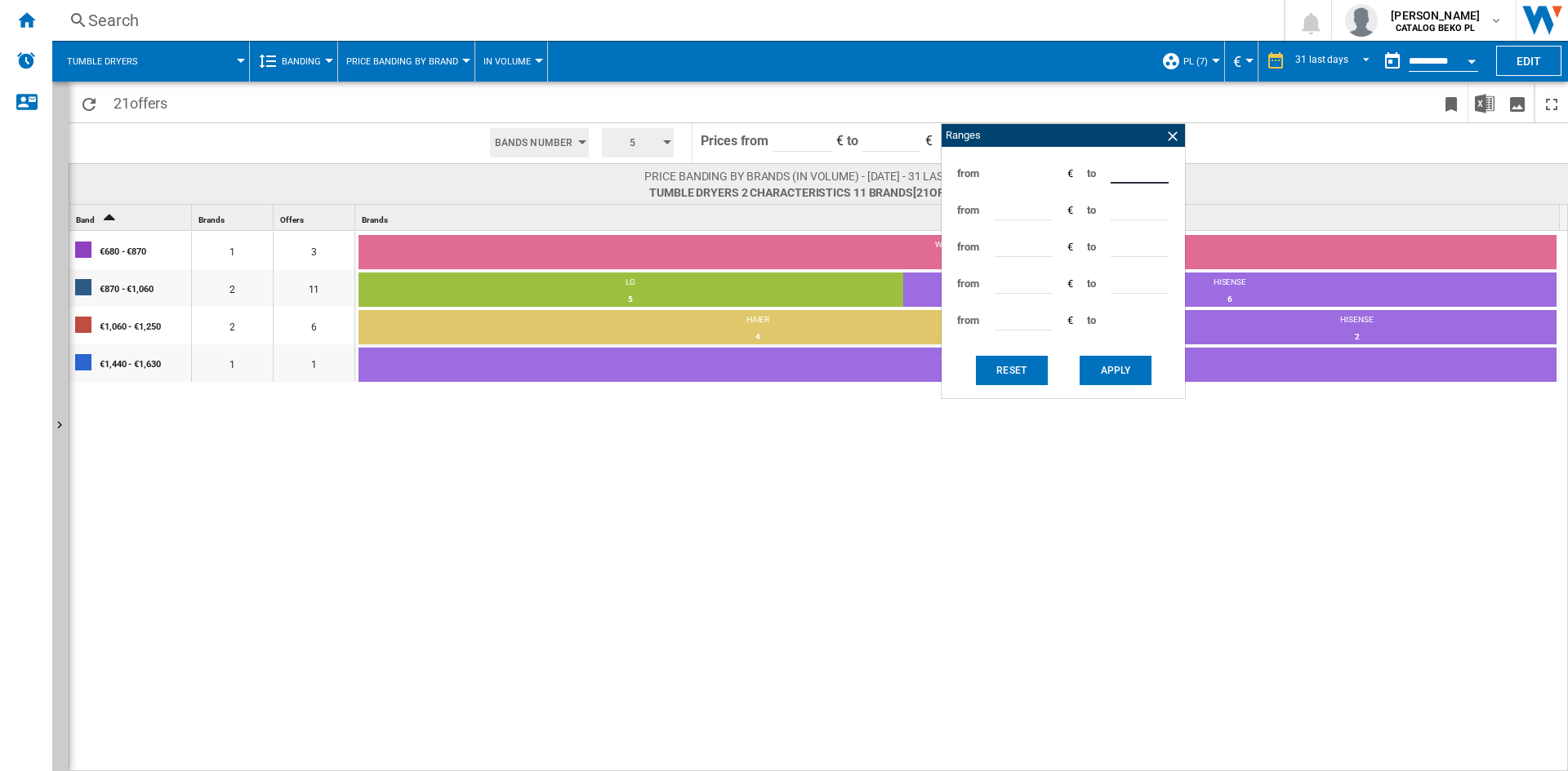
click at [1117, 167] on input "***" at bounding box center [1140, 171] width 58 height 24
type input "***"
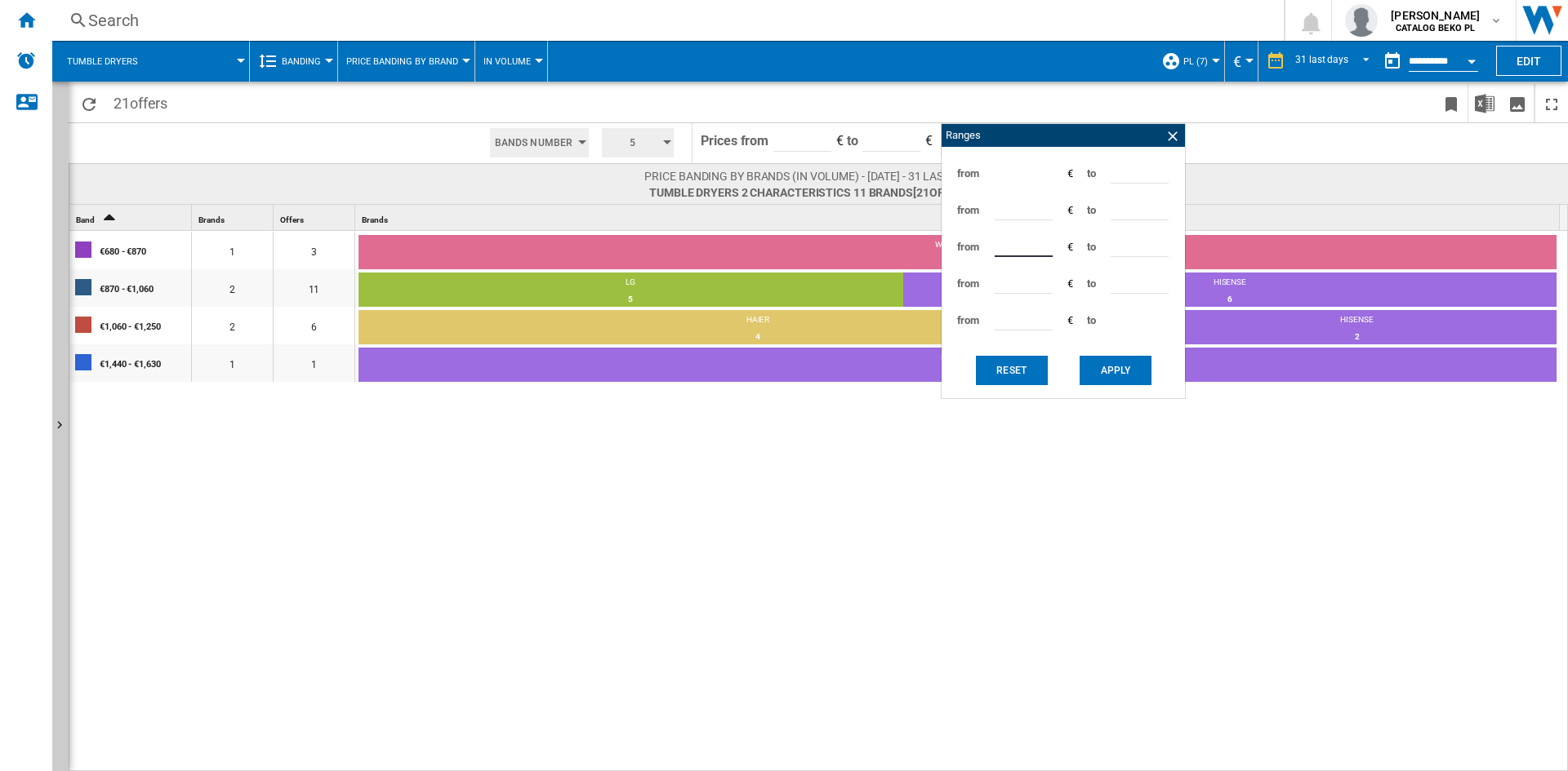
type input "***"
click at [1092, 356] on button "Apply" at bounding box center [1115, 371] width 72 height 30
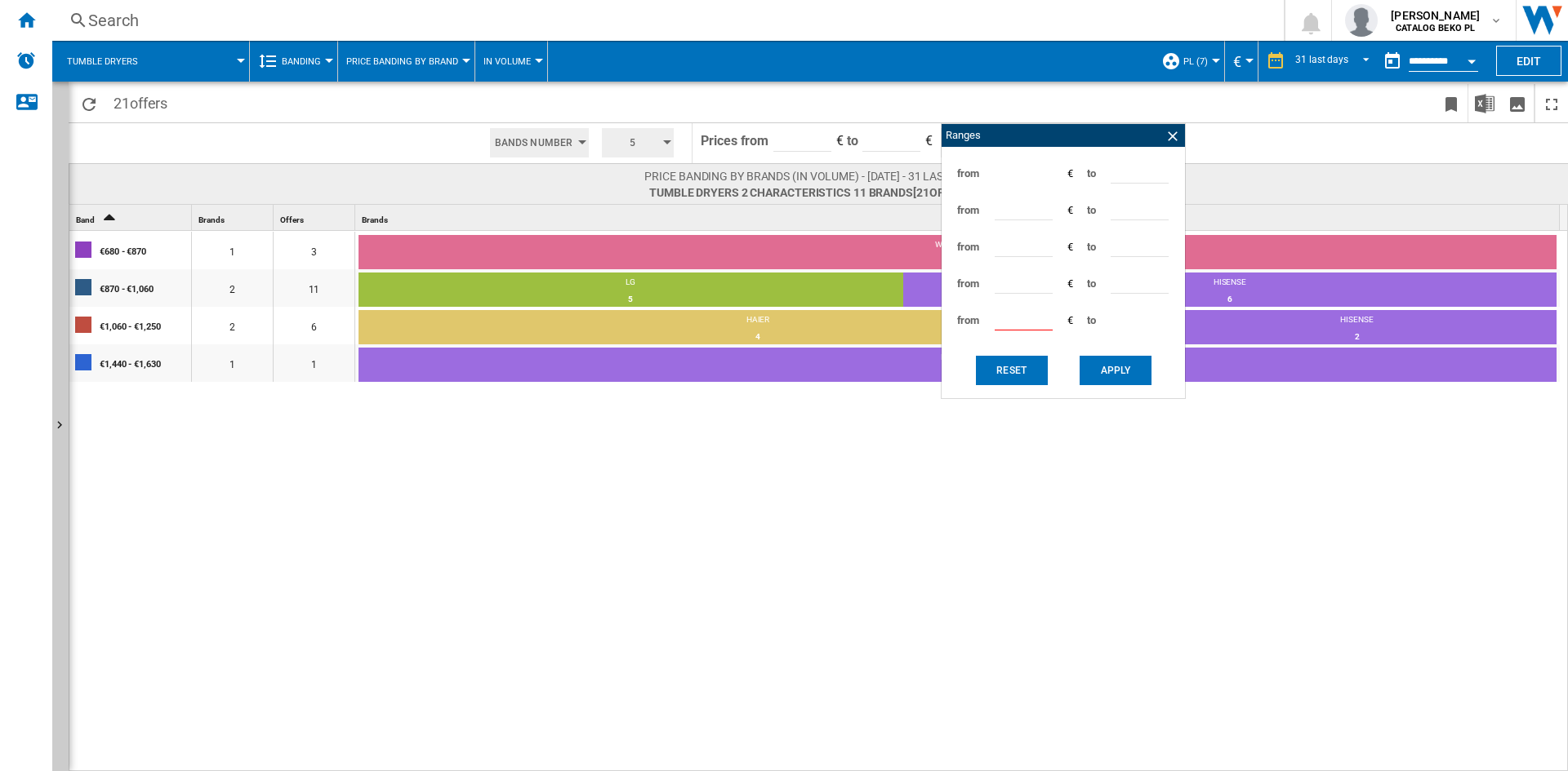
click at [1087, 378] on button "Apply" at bounding box center [1115, 371] width 72 height 30
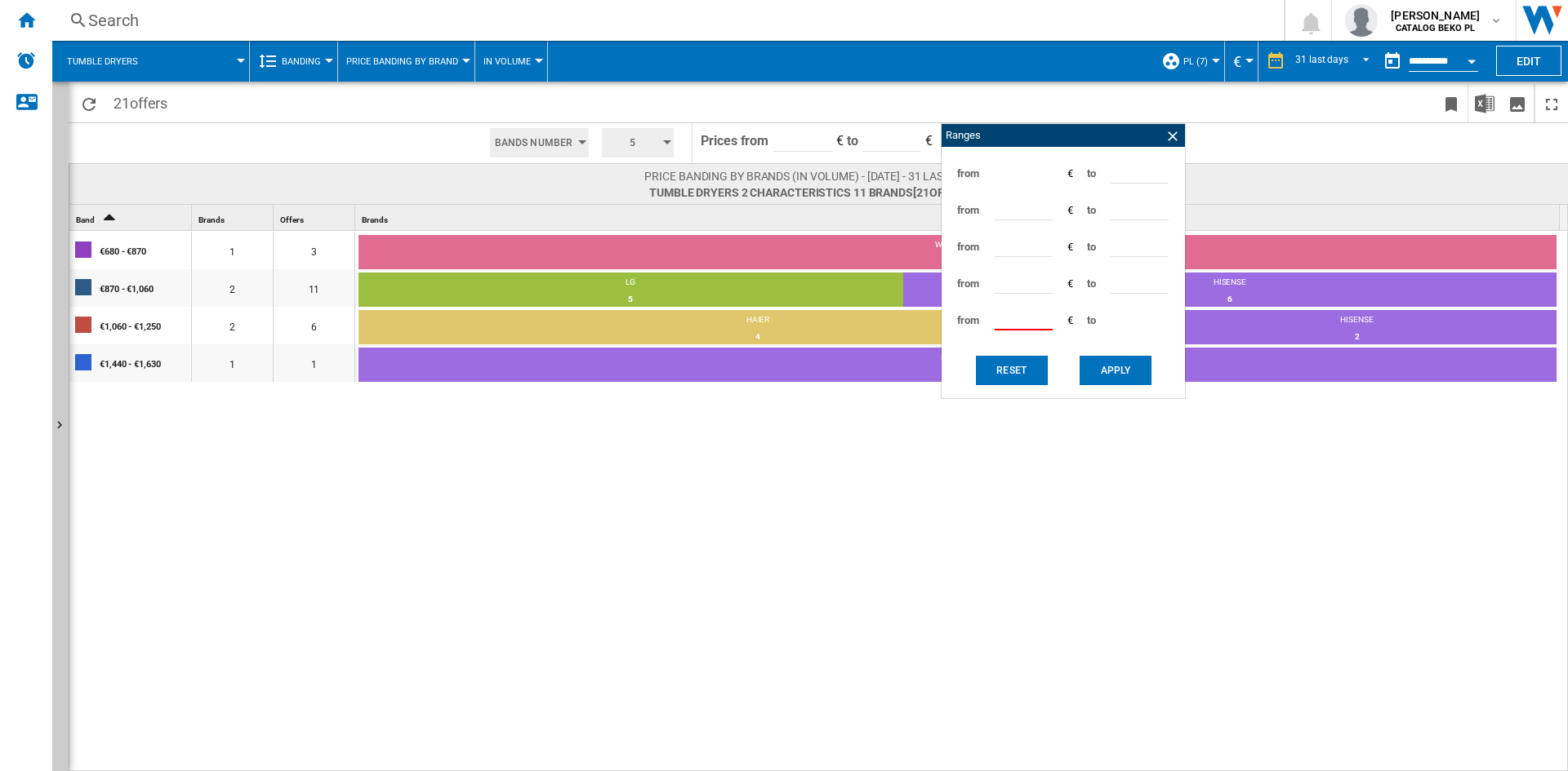
drag, startPoint x: 1043, startPoint y: 322, endPoint x: 892, endPoint y: 313, distance: 151.3
click at [995, 313] on input "***" at bounding box center [1023, 319] width 58 height 24
type input "*"
type input "***"
click at [1127, 360] on button "Apply" at bounding box center [1115, 371] width 72 height 30
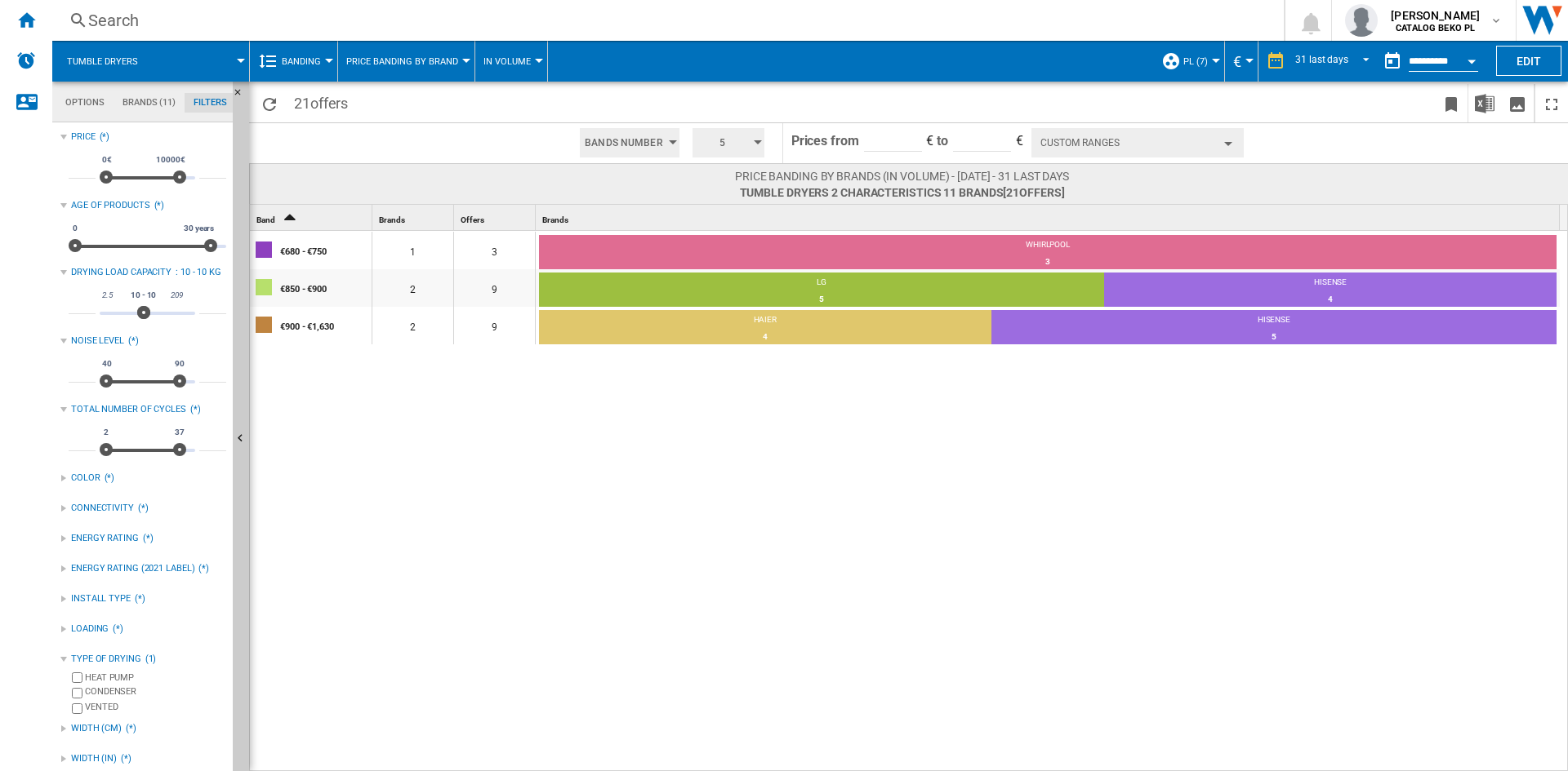
click at [669, 447] on div "€680 - €750 1 3 WHIRLPOOL 3 100% €850 - €900 2 9 LG 5 55.56% HISENSE 4 44.44% €…" at bounding box center [909, 502] width 1319 height 542
click at [725, 543] on div "€680 - €750 1 3 WHIRLPOOL 3 100% €850 - €900 2 9 LG 5 55.56% HISENSE 4 44.44% €…" at bounding box center [909, 502] width 1319 height 542
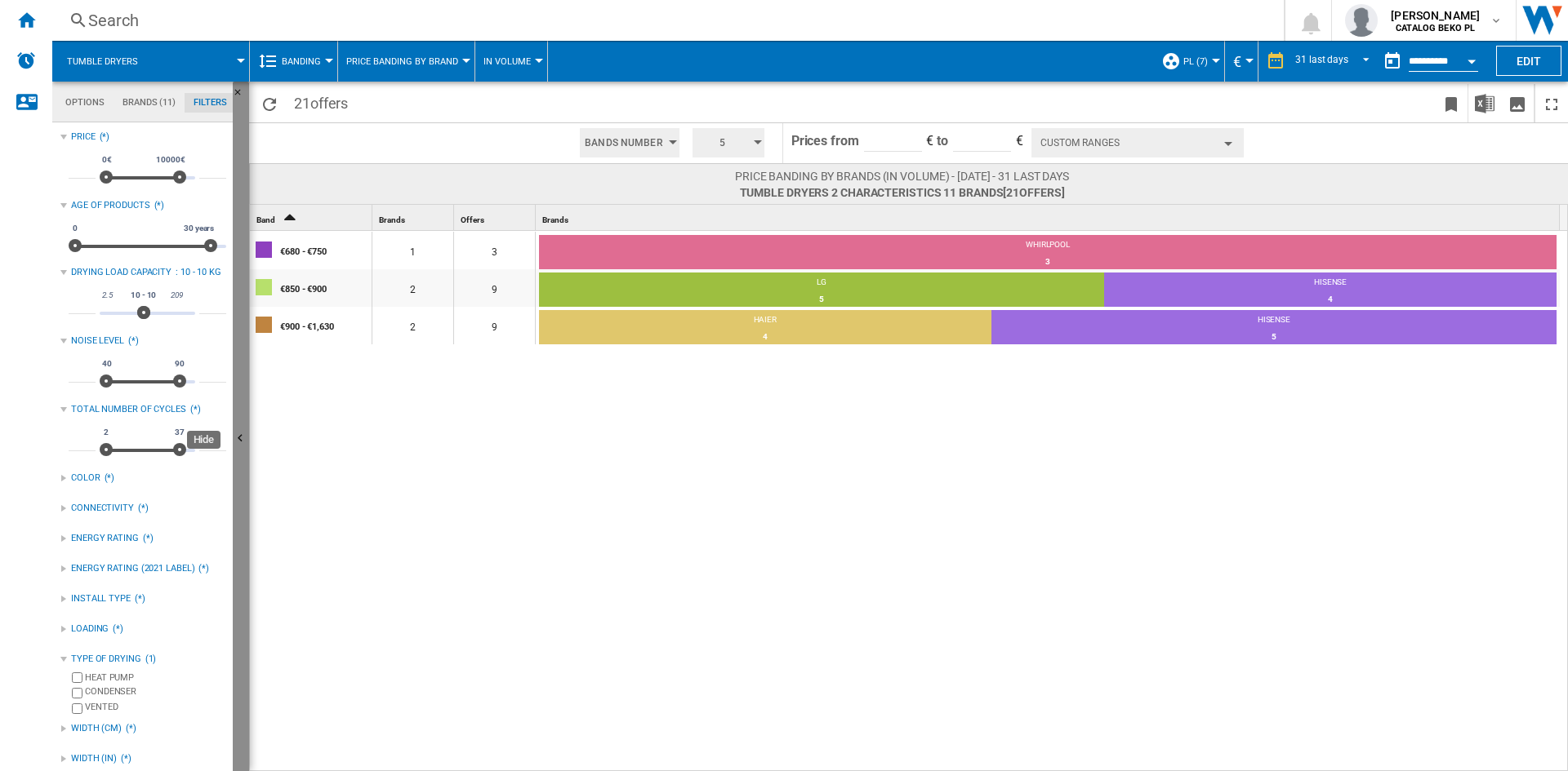
click at [234, 381] on button "Hide" at bounding box center [241, 439] width 17 height 716
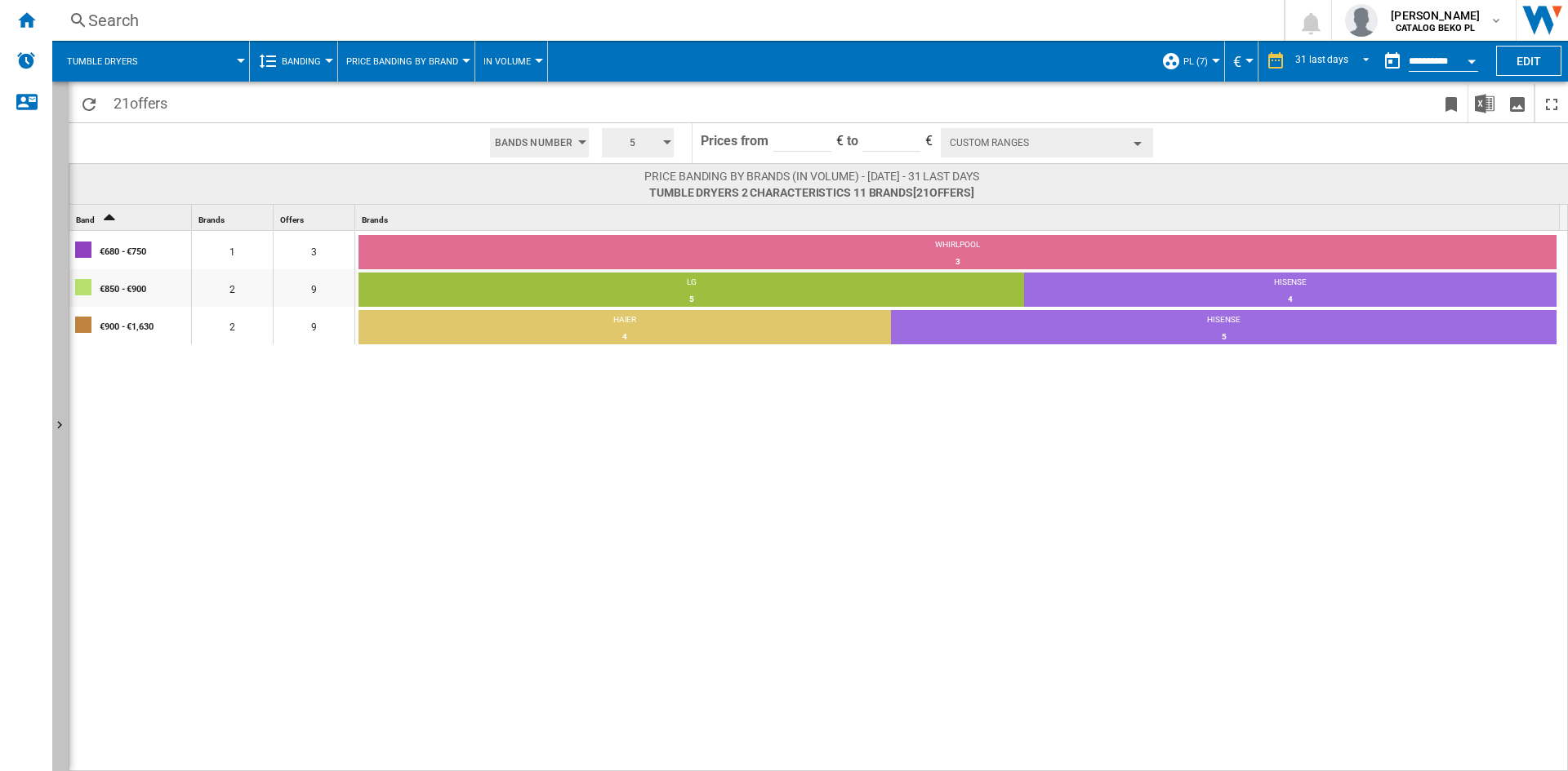
click at [65, 339] on button "Show" at bounding box center [60, 426] width 17 height 689
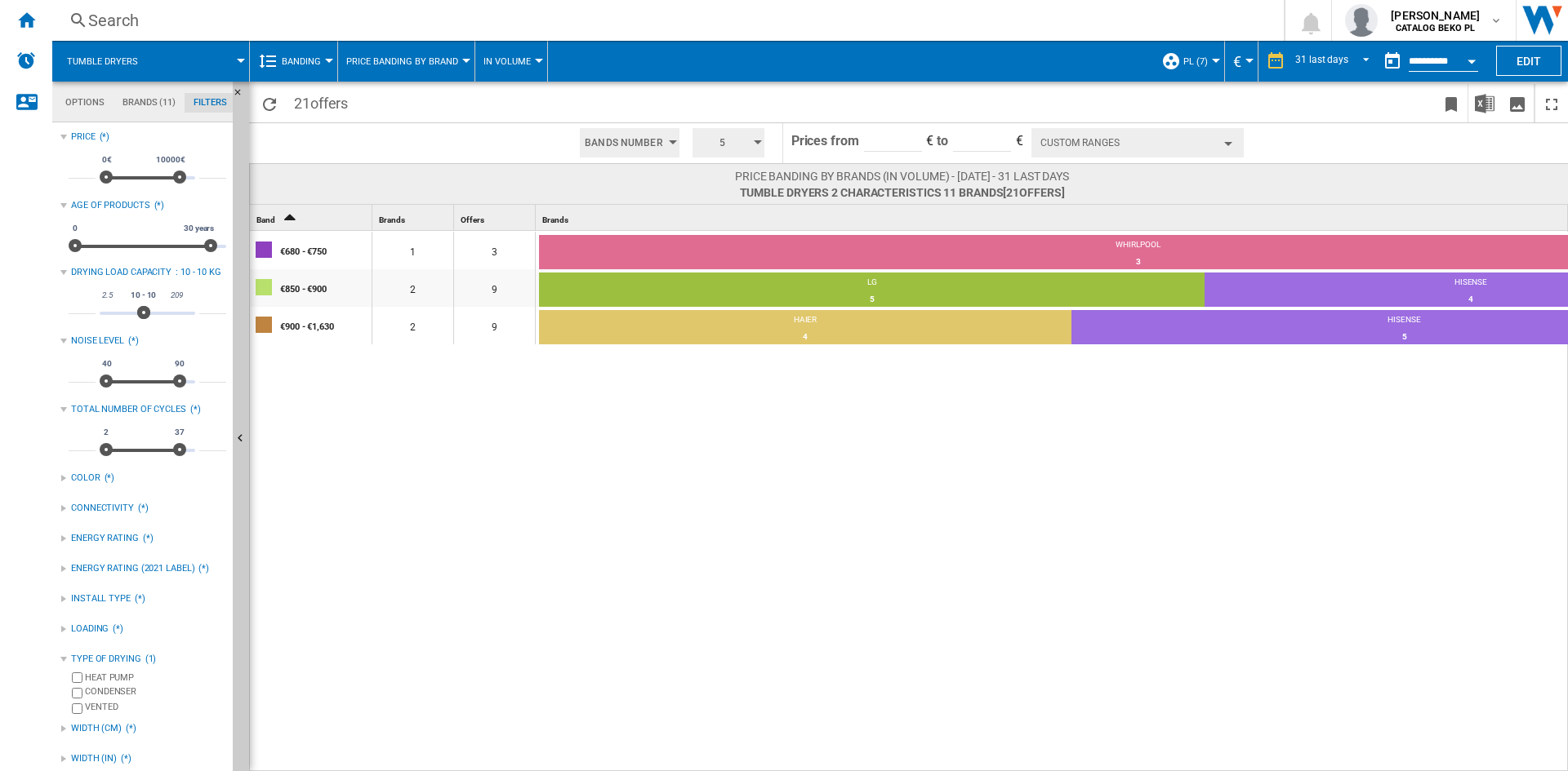
click at [731, 478] on div "€680 - €750 1 3 WHIRLPOOL 3 100% €850 - €900 2 9 LG 5 55.56% HISENSE 4 44.44% €…" at bounding box center [999, 502] width 1499 height 542
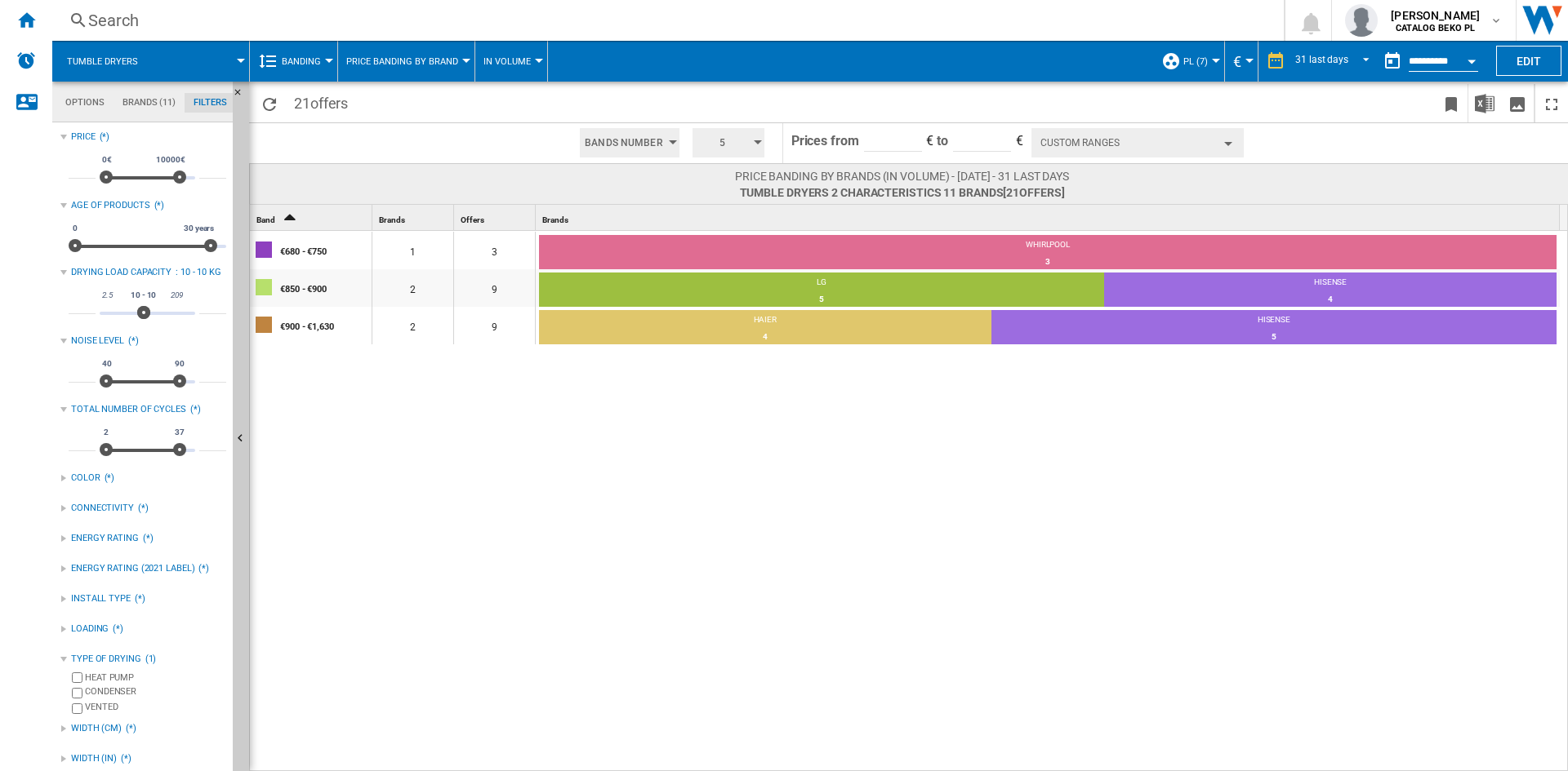
click at [312, 64] on span "Banding" at bounding box center [301, 61] width 39 height 10
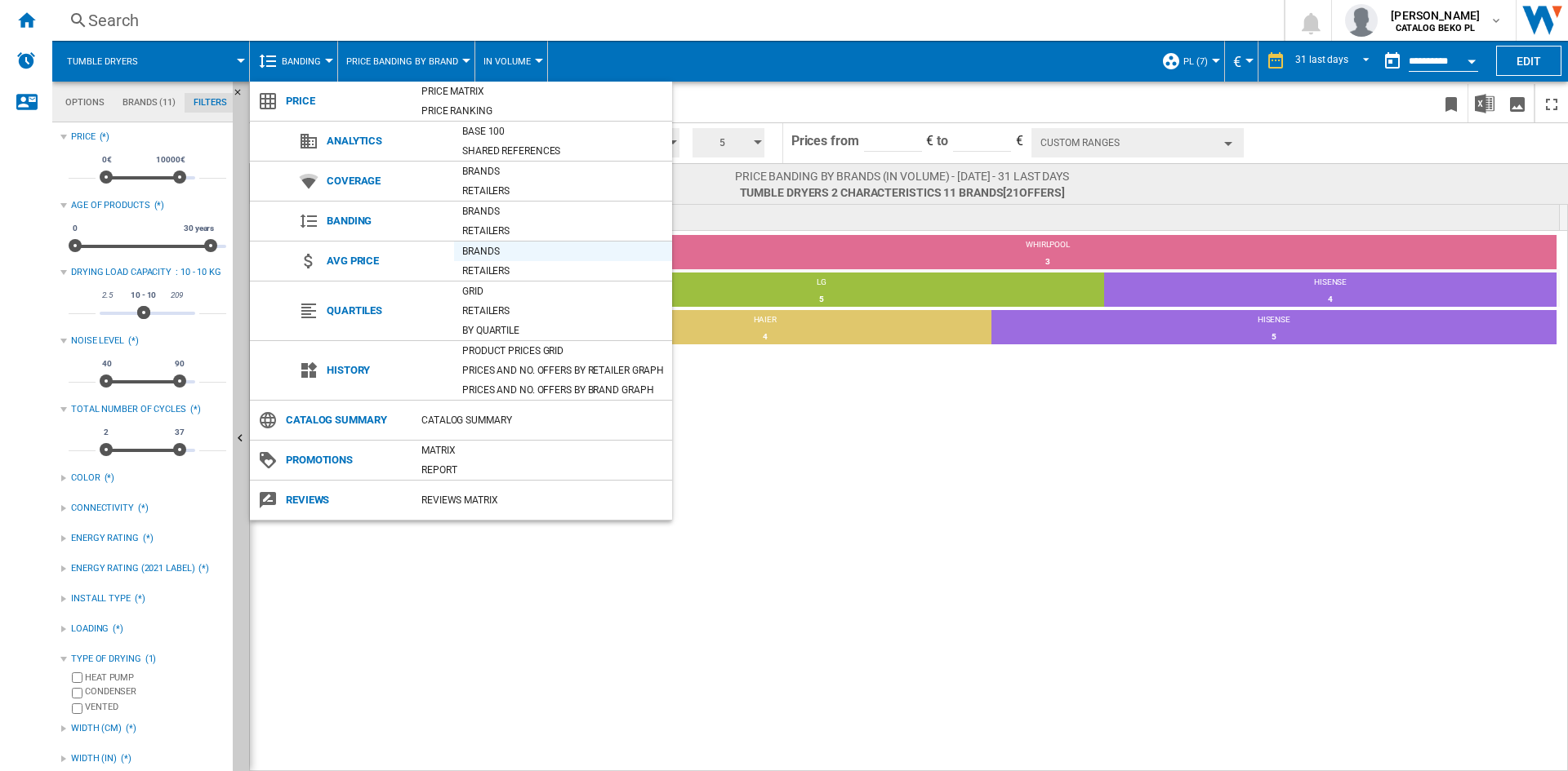
click at [502, 253] on div "Brands" at bounding box center [563, 252] width 218 height 17
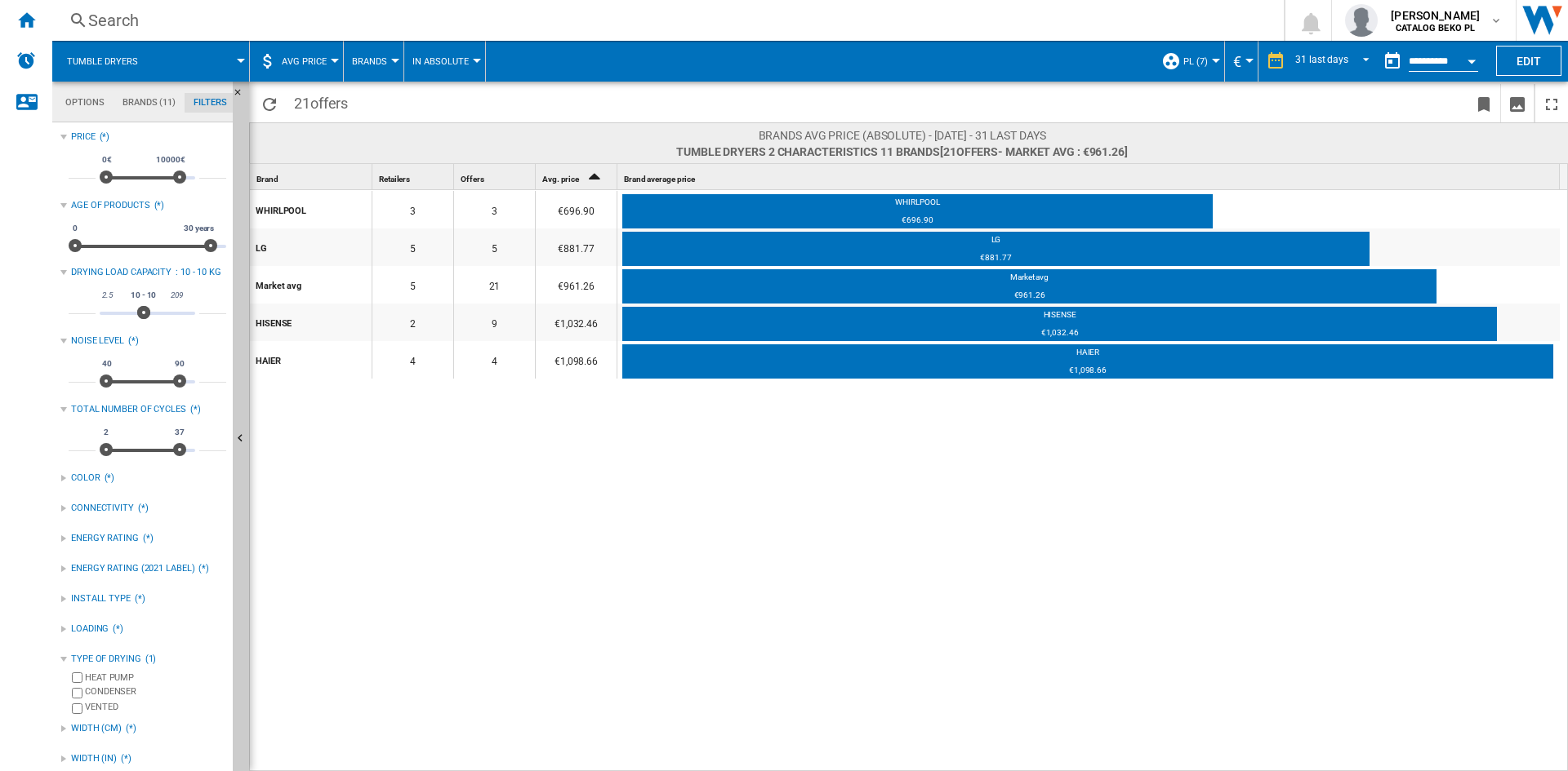
click at [1467, 61] on button "Open calendar" at bounding box center [1472, 59] width 30 height 30
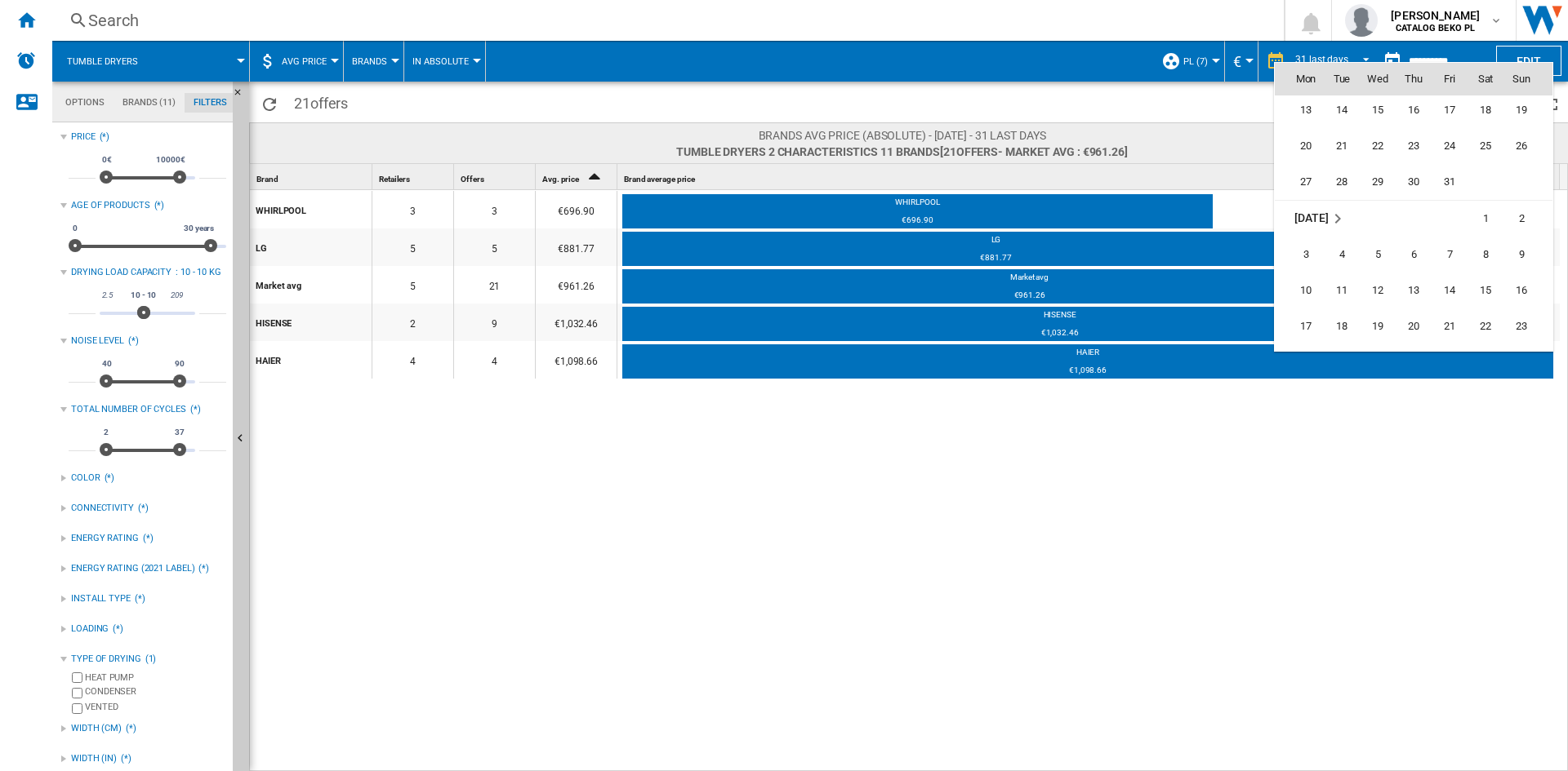
scroll to position [6072, 0]
click at [1451, 282] on span "31" at bounding box center [1449, 277] width 33 height 33
type input "**********"
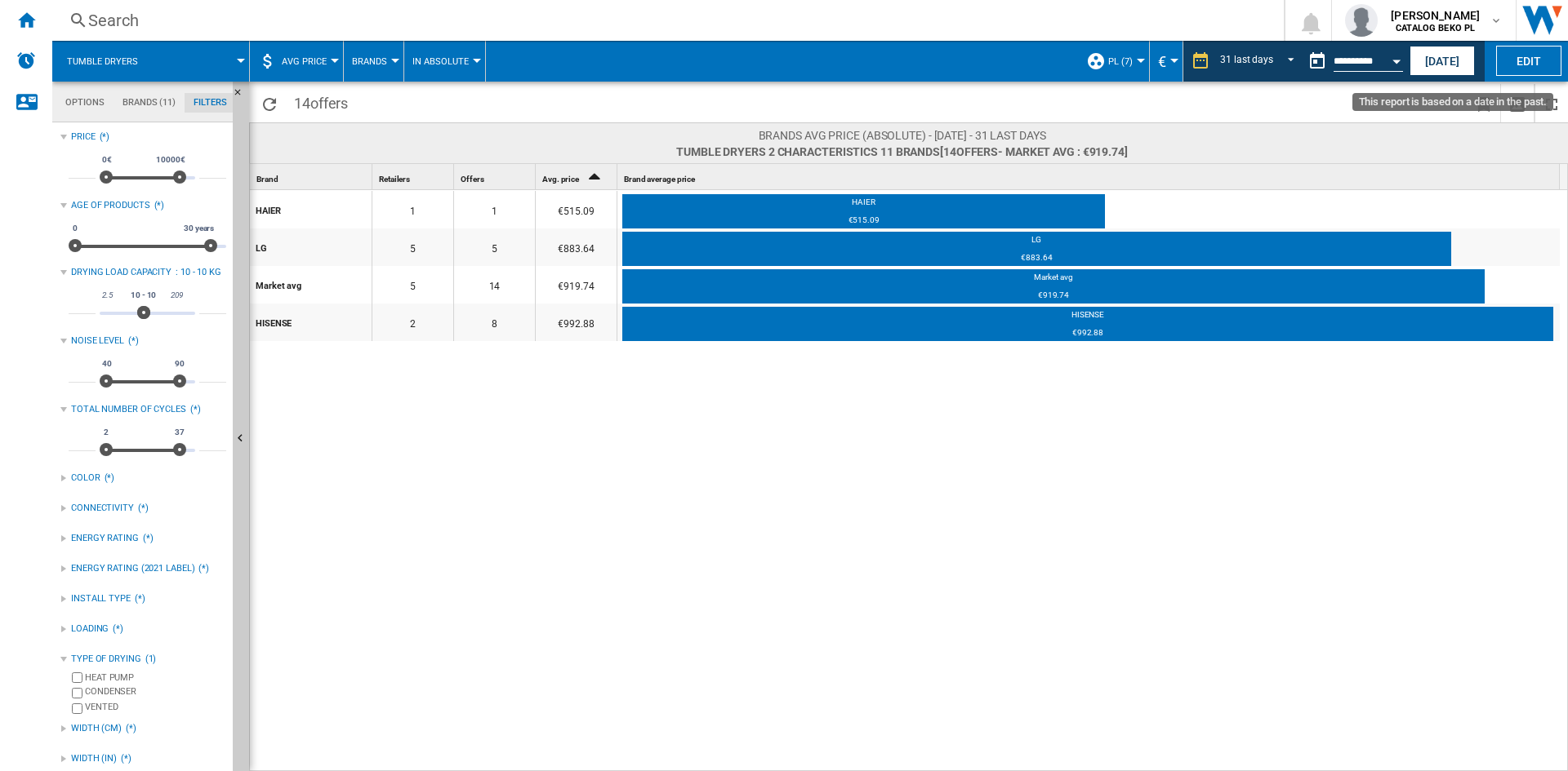
click at [1399, 52] on button "Open calendar" at bounding box center [1397, 59] width 30 height 30
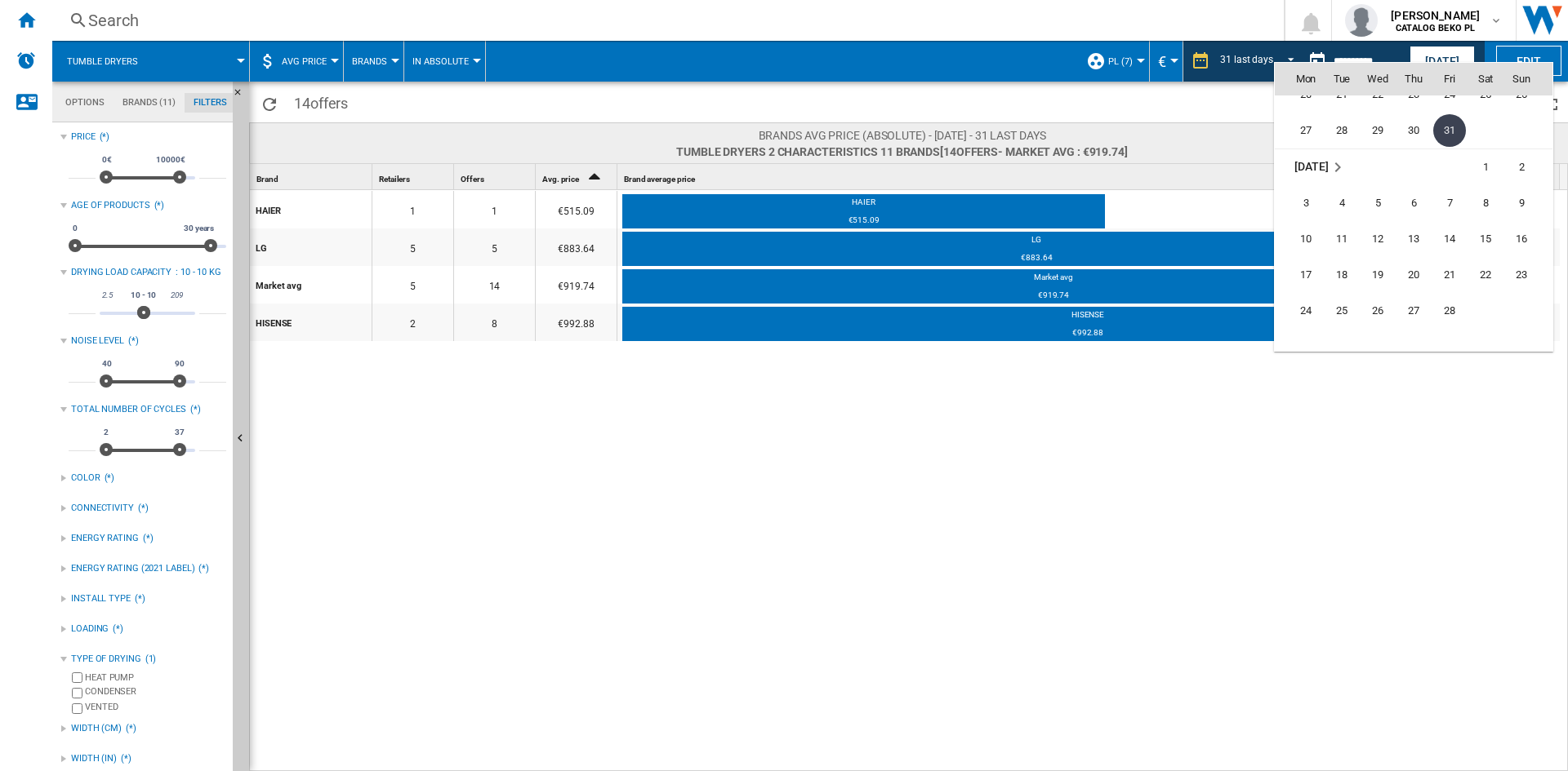
scroll to position [6301, 0]
click at [1446, 231] on span "28" at bounding box center [1449, 229] width 33 height 33
type input "**********"
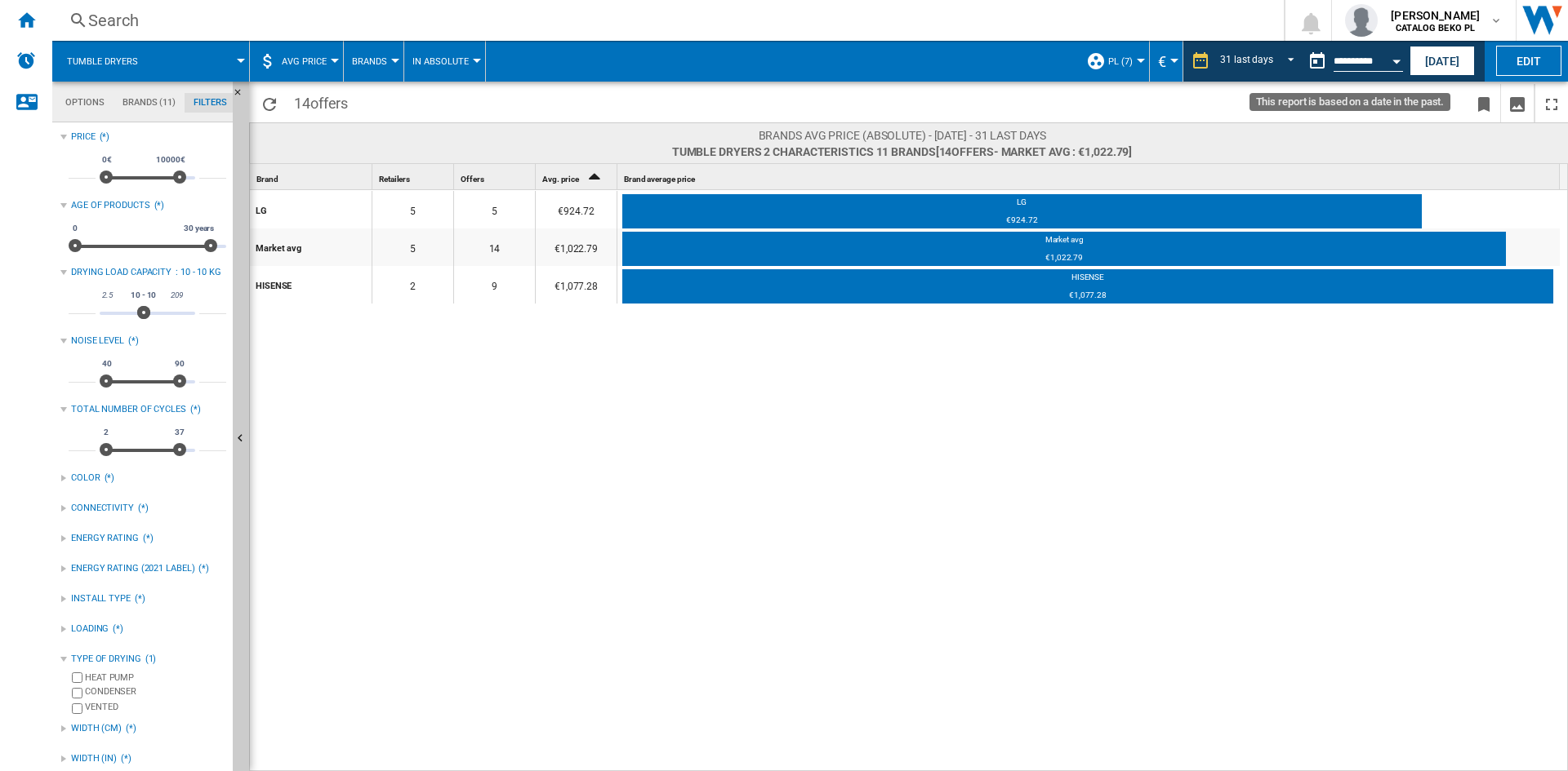
click at [1390, 62] on button "Open calendar" at bounding box center [1397, 59] width 30 height 30
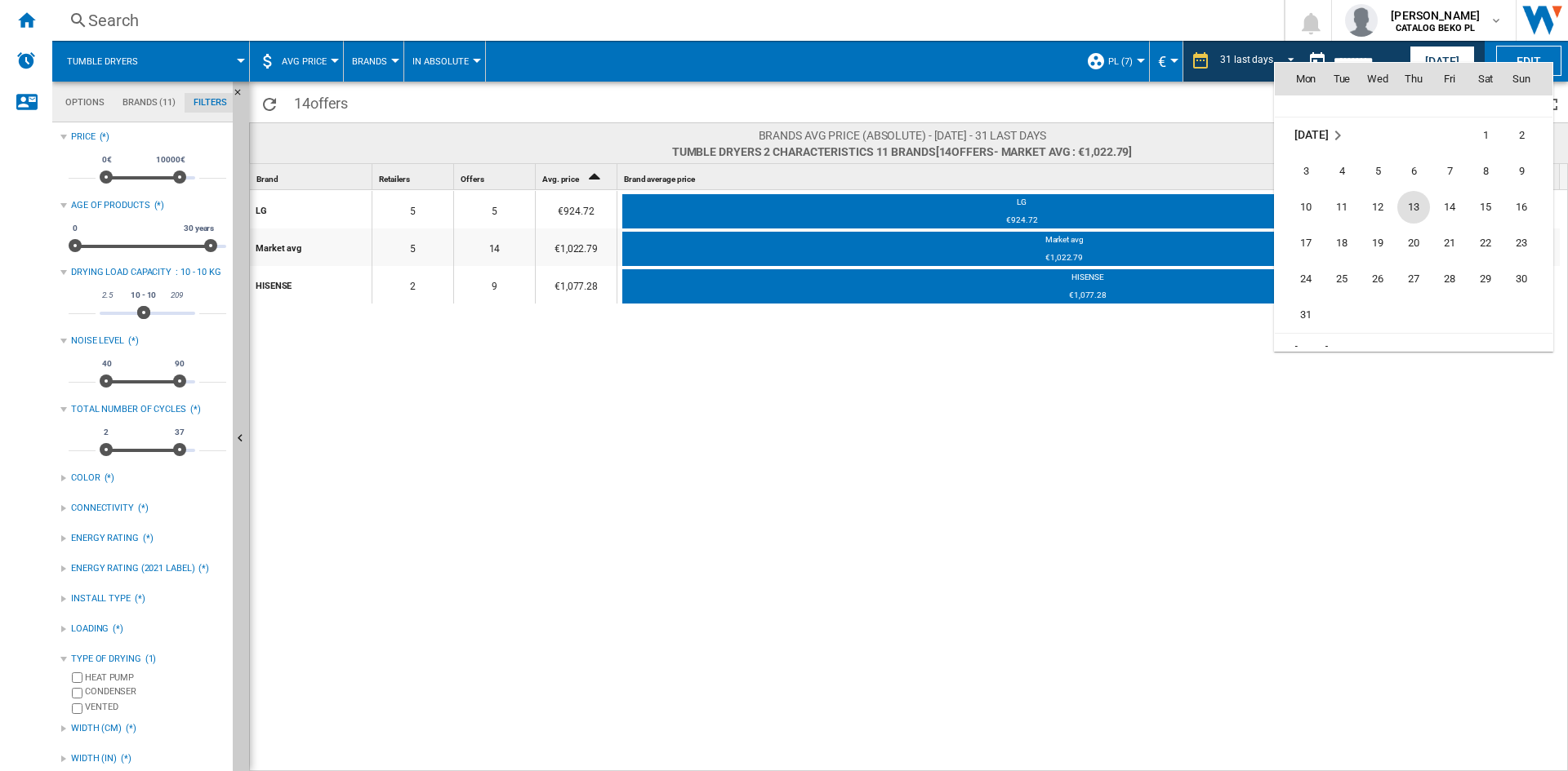
scroll to position [6517, 0]
click at [1321, 262] on span "31" at bounding box center [1305, 265] width 33 height 33
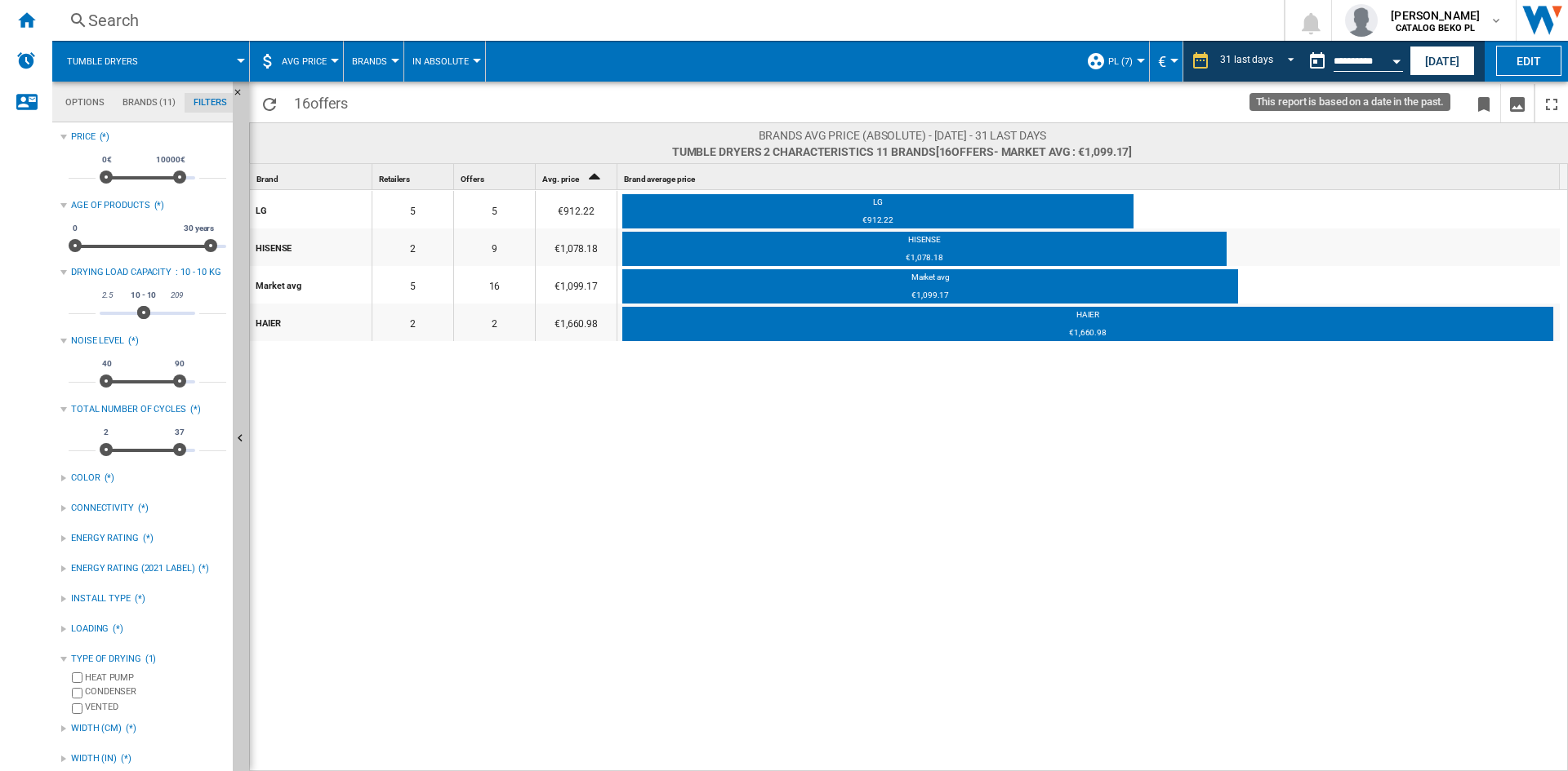
click at [1390, 68] on button "Open calendar" at bounding box center [1397, 59] width 30 height 30
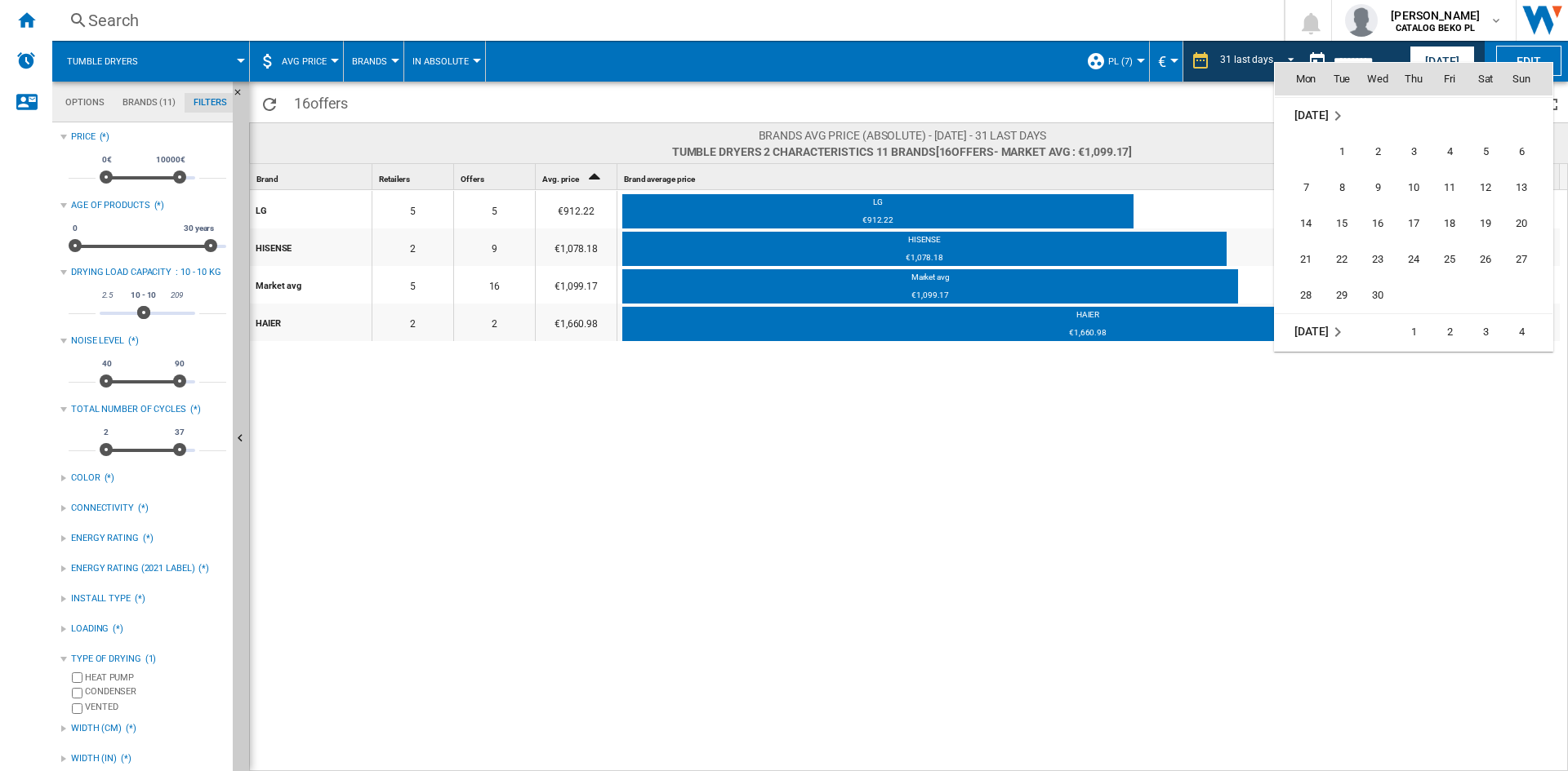
scroll to position [6734, 0]
drag, startPoint x: 1386, startPoint y: 261, endPoint x: 1385, endPoint y: 275, distance: 14.0
click at [1386, 261] on span "30" at bounding box center [1377, 265] width 33 height 33
type input "**********"
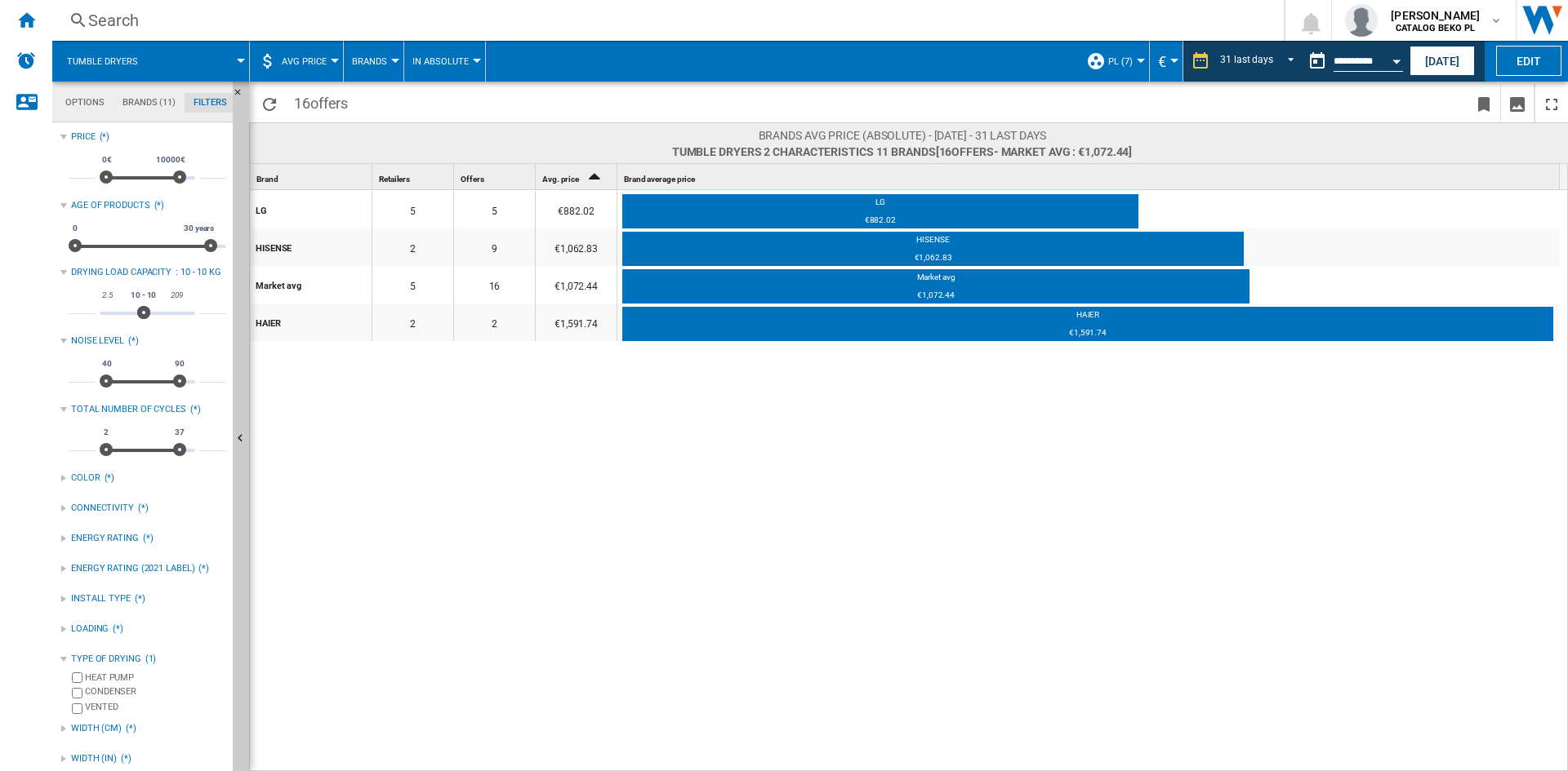
click at [1396, 60] on div "Open calendar" at bounding box center [1396, 61] width 8 height 4
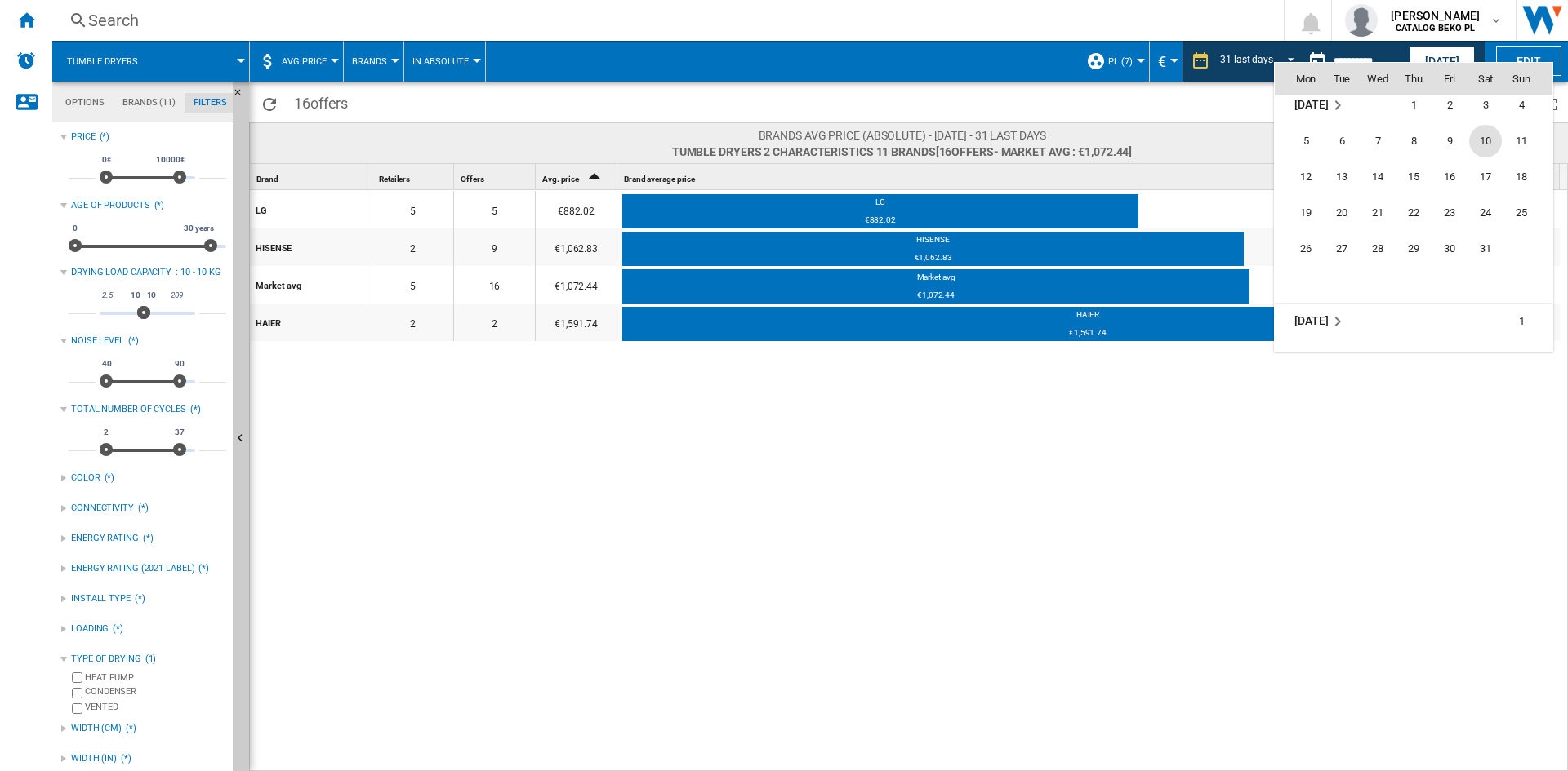
scroll to position [6950, 0]
click at [1488, 229] on span "31" at bounding box center [1485, 229] width 33 height 33
type input "**********"
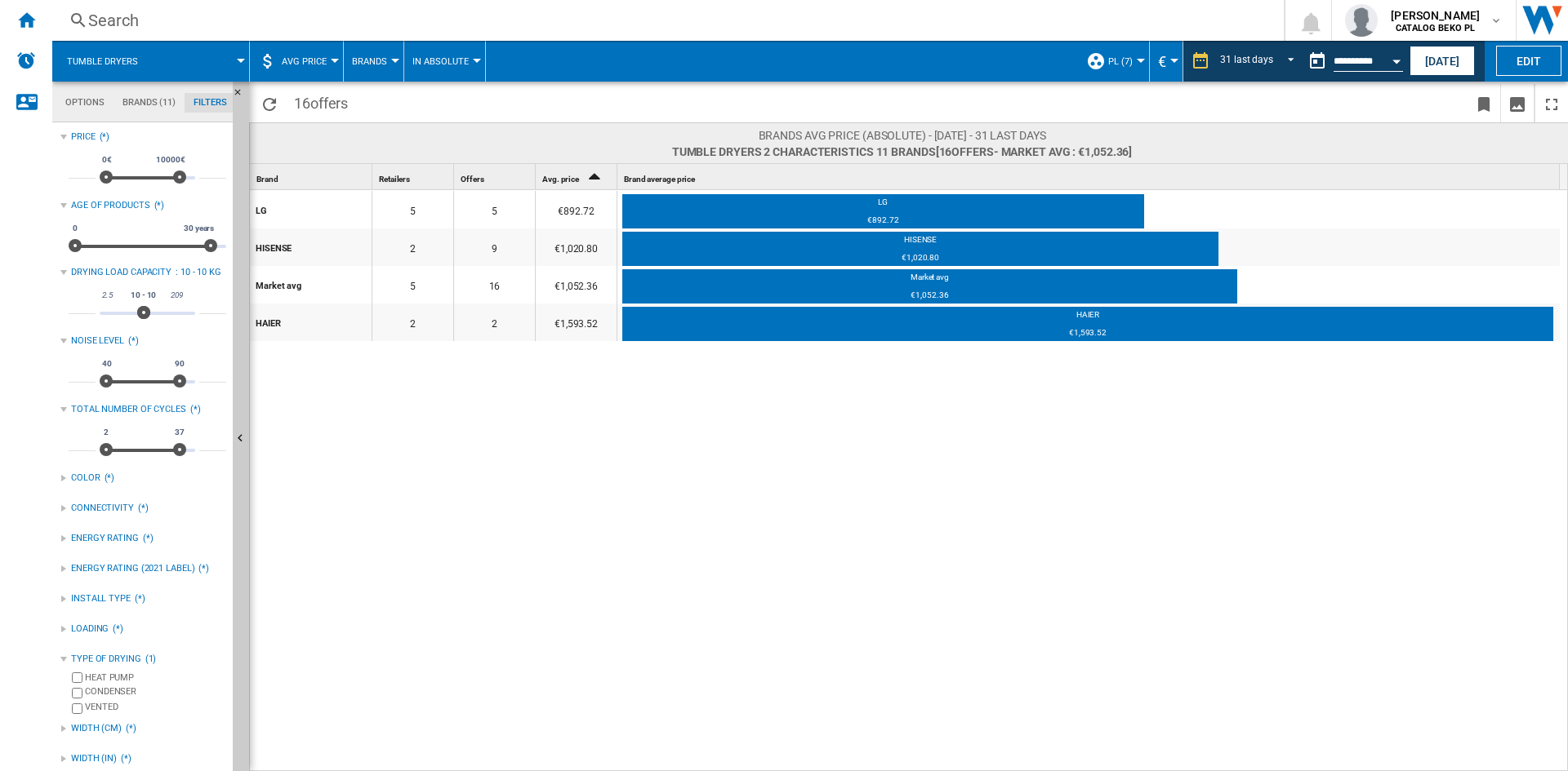
click at [1392, 68] on button "Open calendar" at bounding box center [1397, 59] width 30 height 30
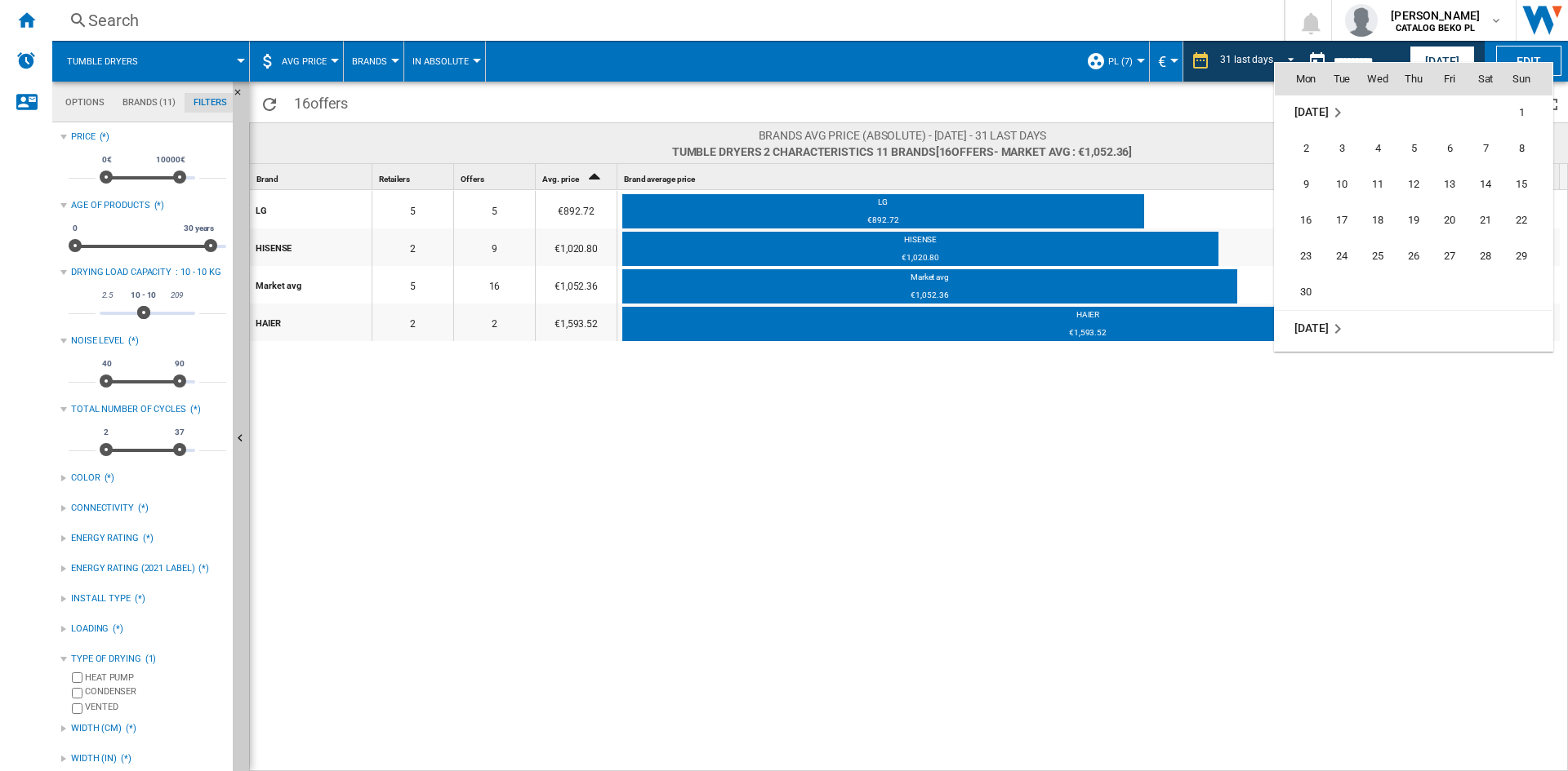
scroll to position [7167, 0]
click at [1309, 266] on span "30" at bounding box center [1305, 265] width 33 height 33
type input "**********"
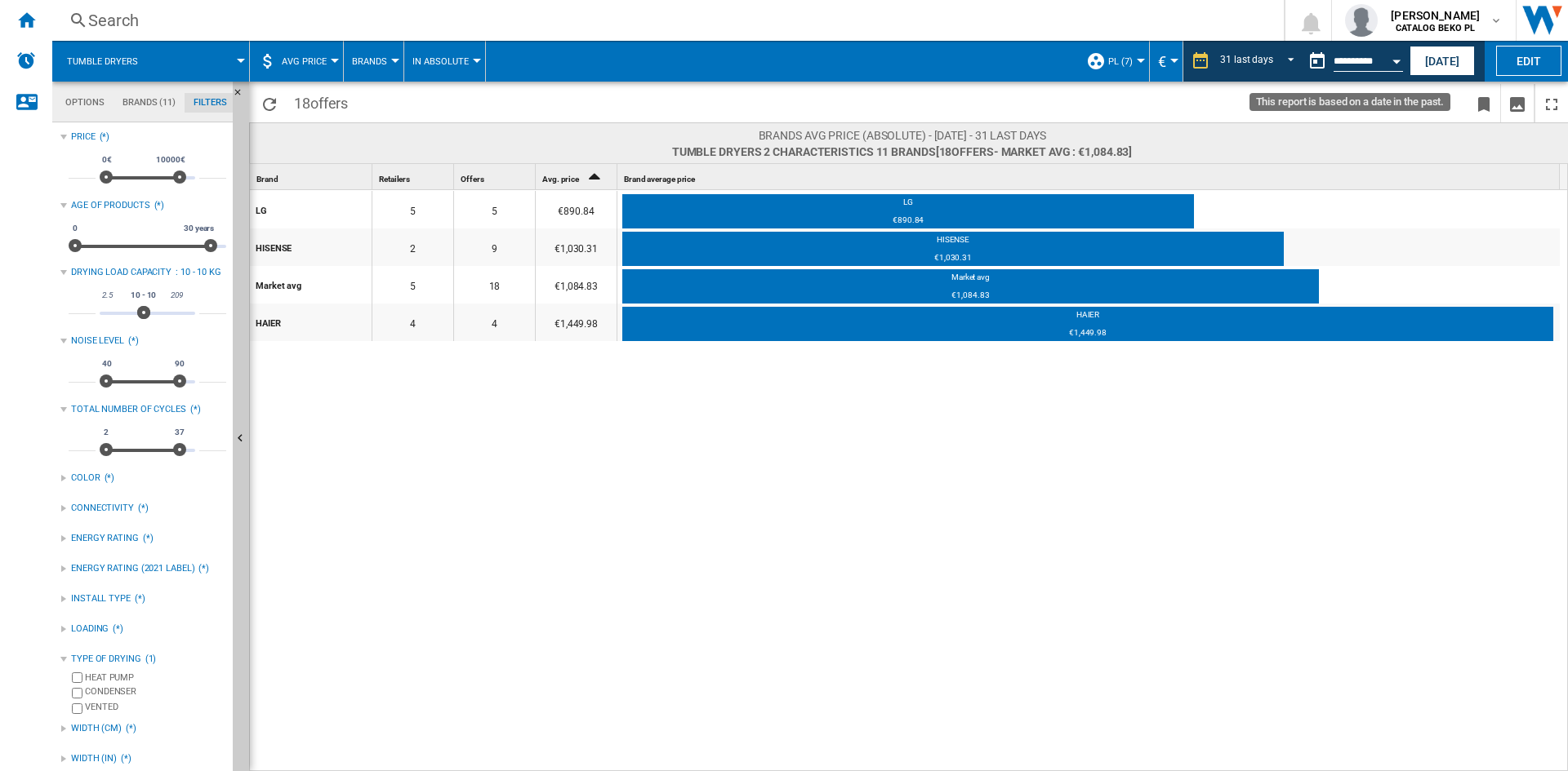
click at [1397, 64] on button "Open calendar" at bounding box center [1397, 59] width 30 height 30
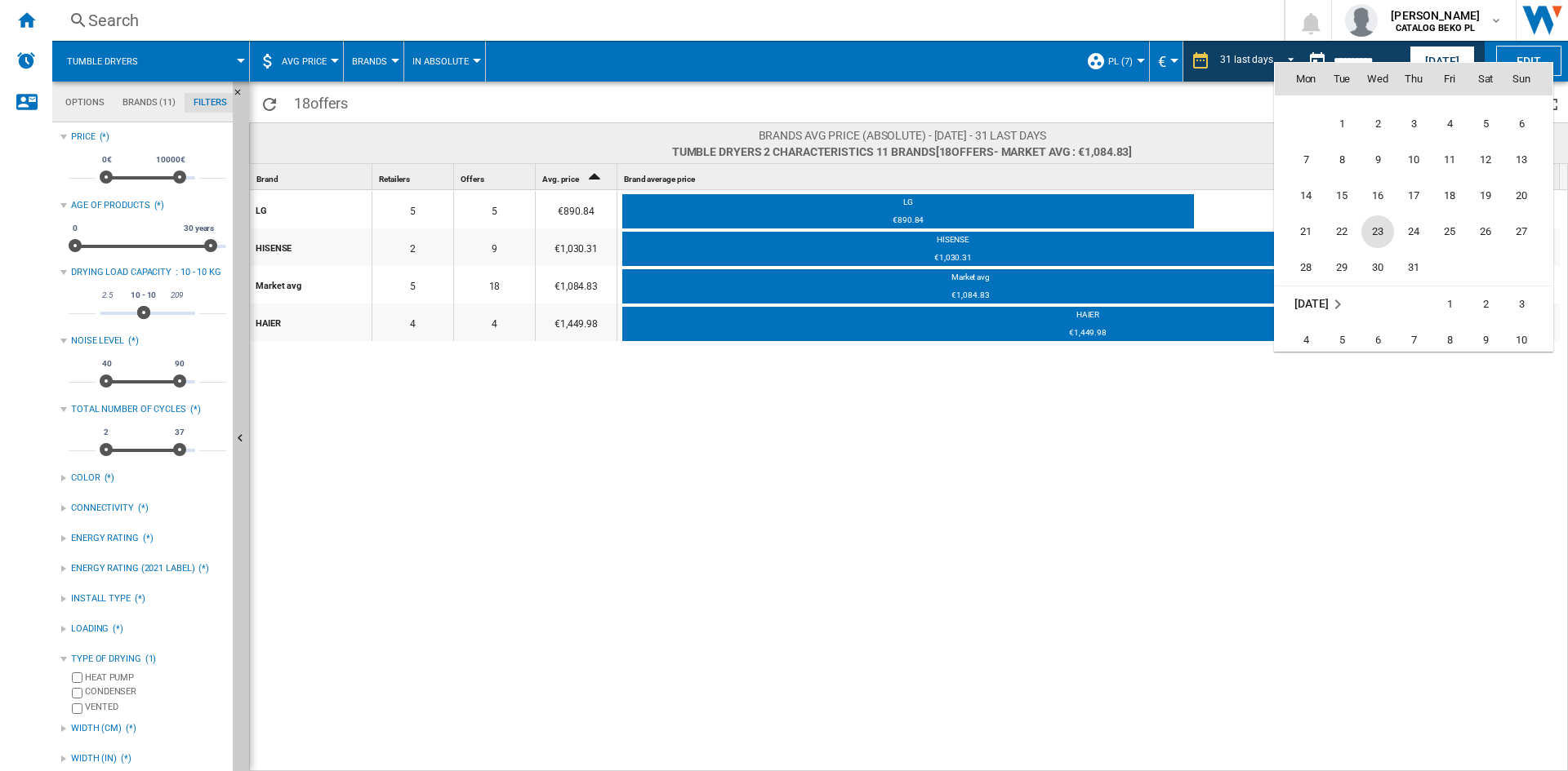
scroll to position [7383, 0]
click at [1423, 266] on span "31" at bounding box center [1413, 265] width 33 height 33
type input "**********"
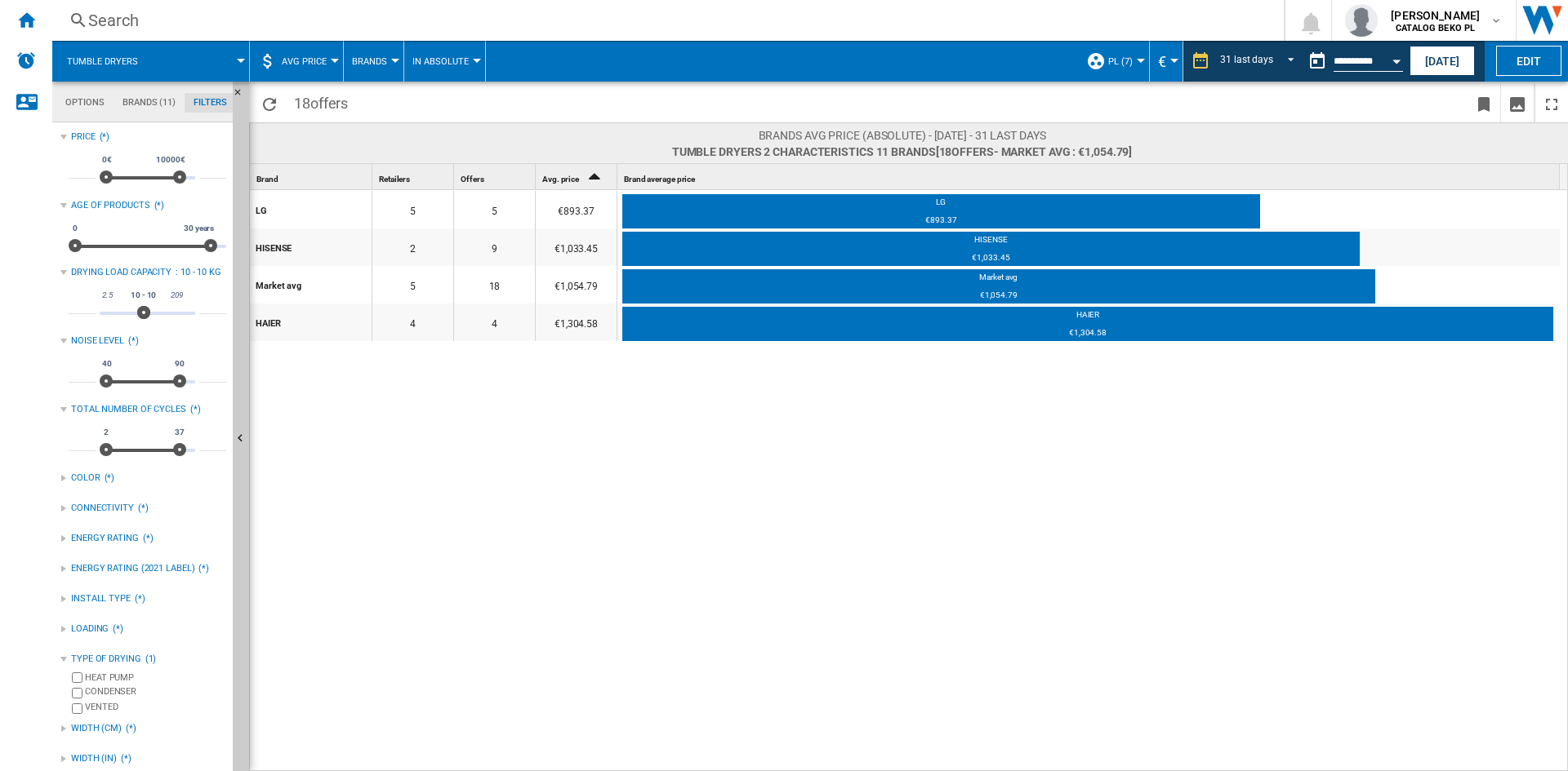
click at [1392, 64] on button "Open calendar" at bounding box center [1397, 59] width 30 height 30
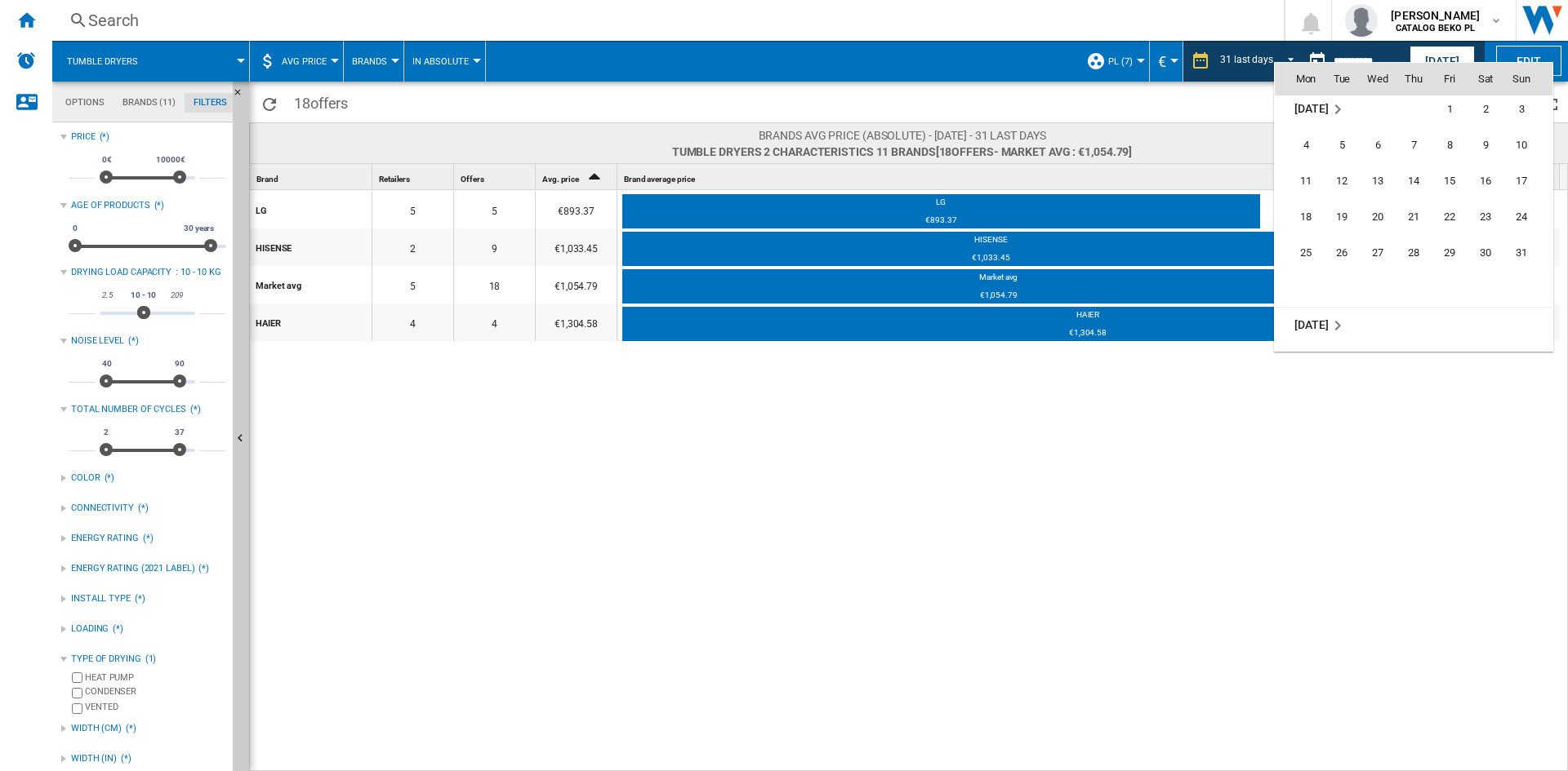
scroll to position [7599, 0]
click at [1529, 229] on span "31" at bounding box center [1521, 229] width 33 height 33
type input "**********"
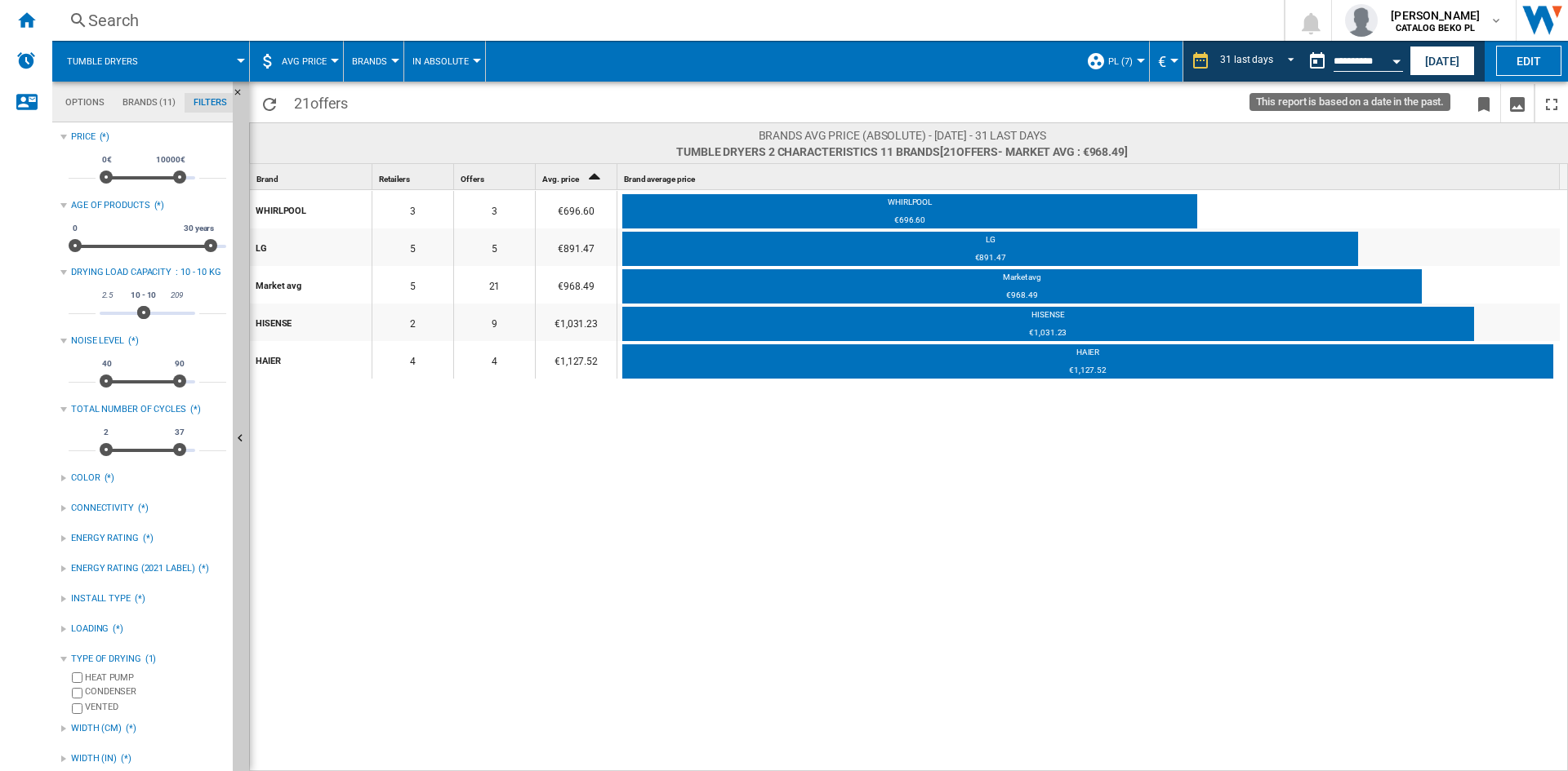
click at [1397, 64] on button "Open calendar" at bounding box center [1397, 59] width 30 height 30
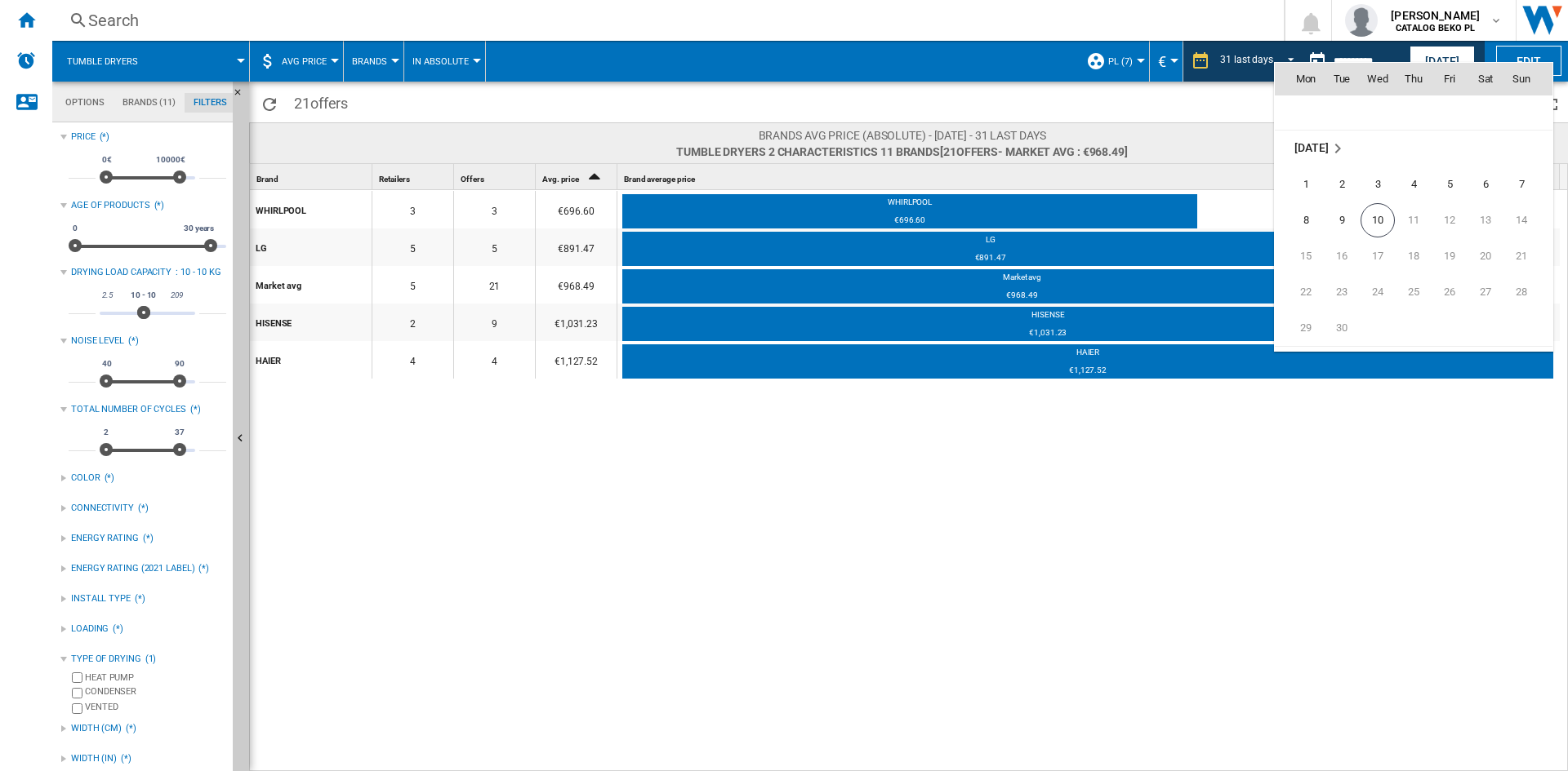
scroll to position [7788, 0]
click at [1372, 189] on span "10" at bounding box center [1377, 184] width 34 height 34
type input "**********"
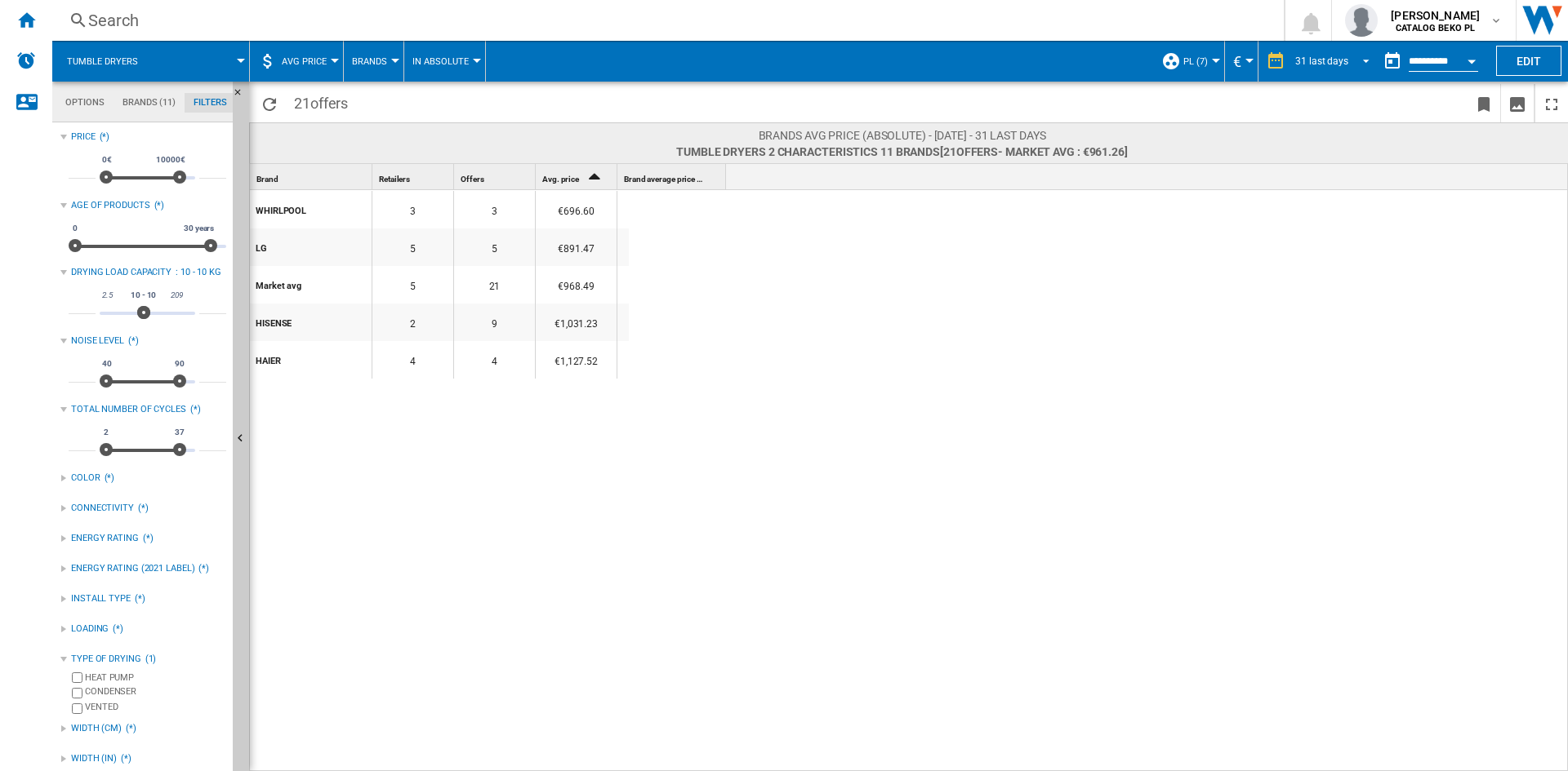
click at [1361, 63] on span "REPORTS.WIZARD.STEPS.REPORT.STEPS.REPORT_OPTIONS.PERIOD: 31 last days" at bounding box center [1361, 59] width 20 height 15
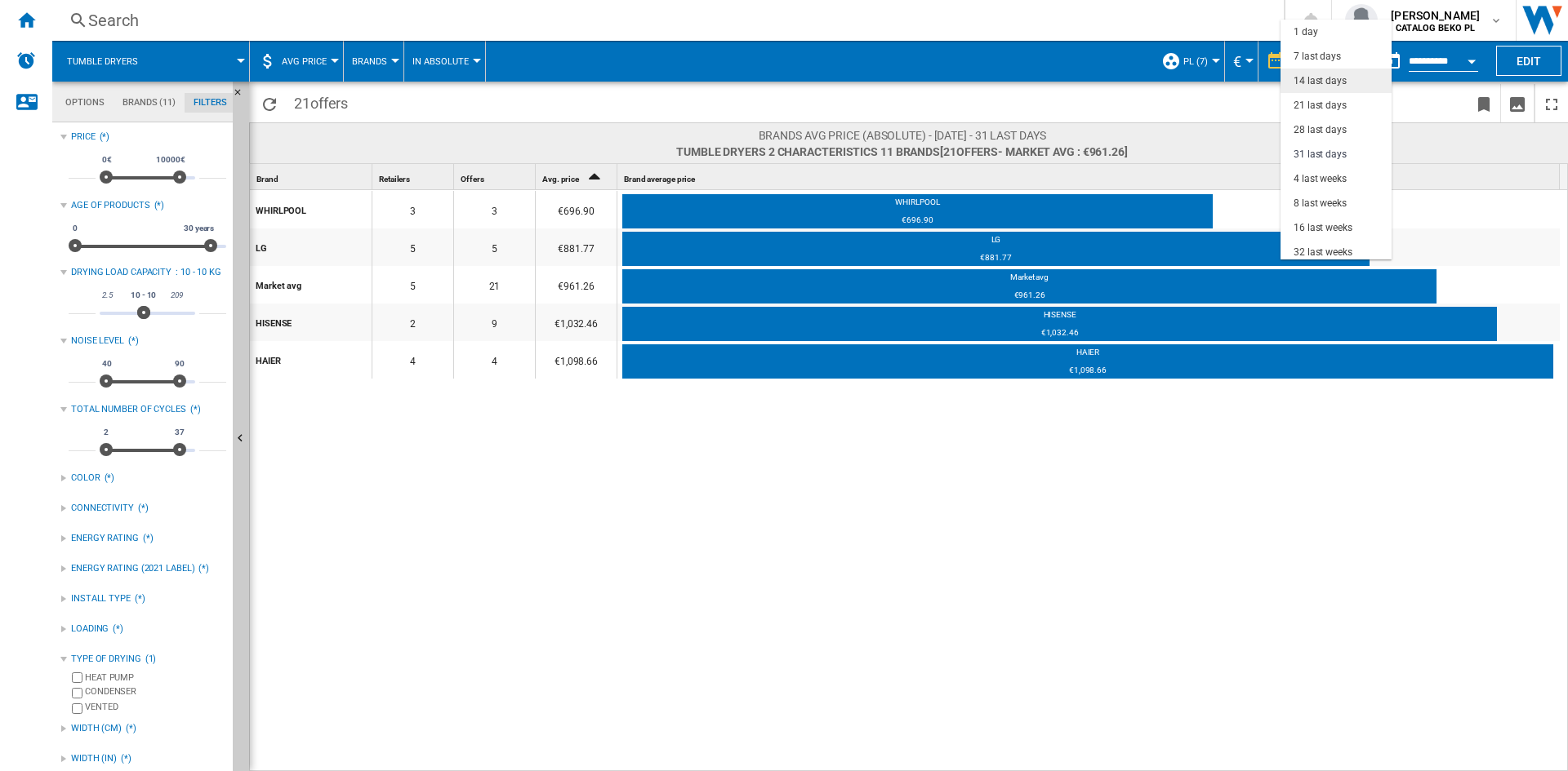
click at [1318, 77] on div "14 last days" at bounding box center [1320, 81] width 53 height 14
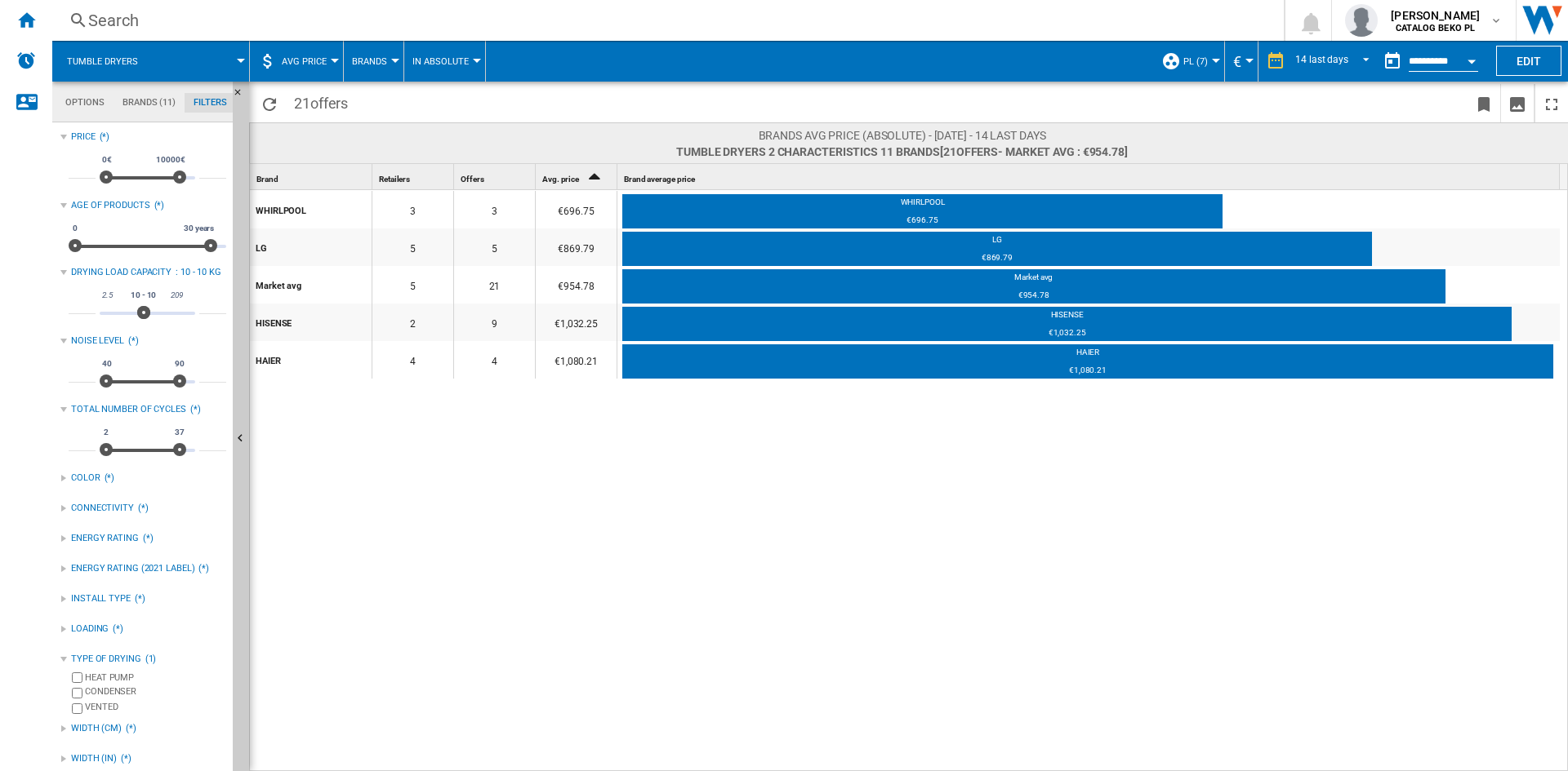
click at [1565, 438] on div "WHIRLPOOL 3 3 €696.75 WHIRLPOOL €696.75 LG 5 5 €869.79 LG €869.79 Market avg 5 …" at bounding box center [909, 481] width 1319 height 582
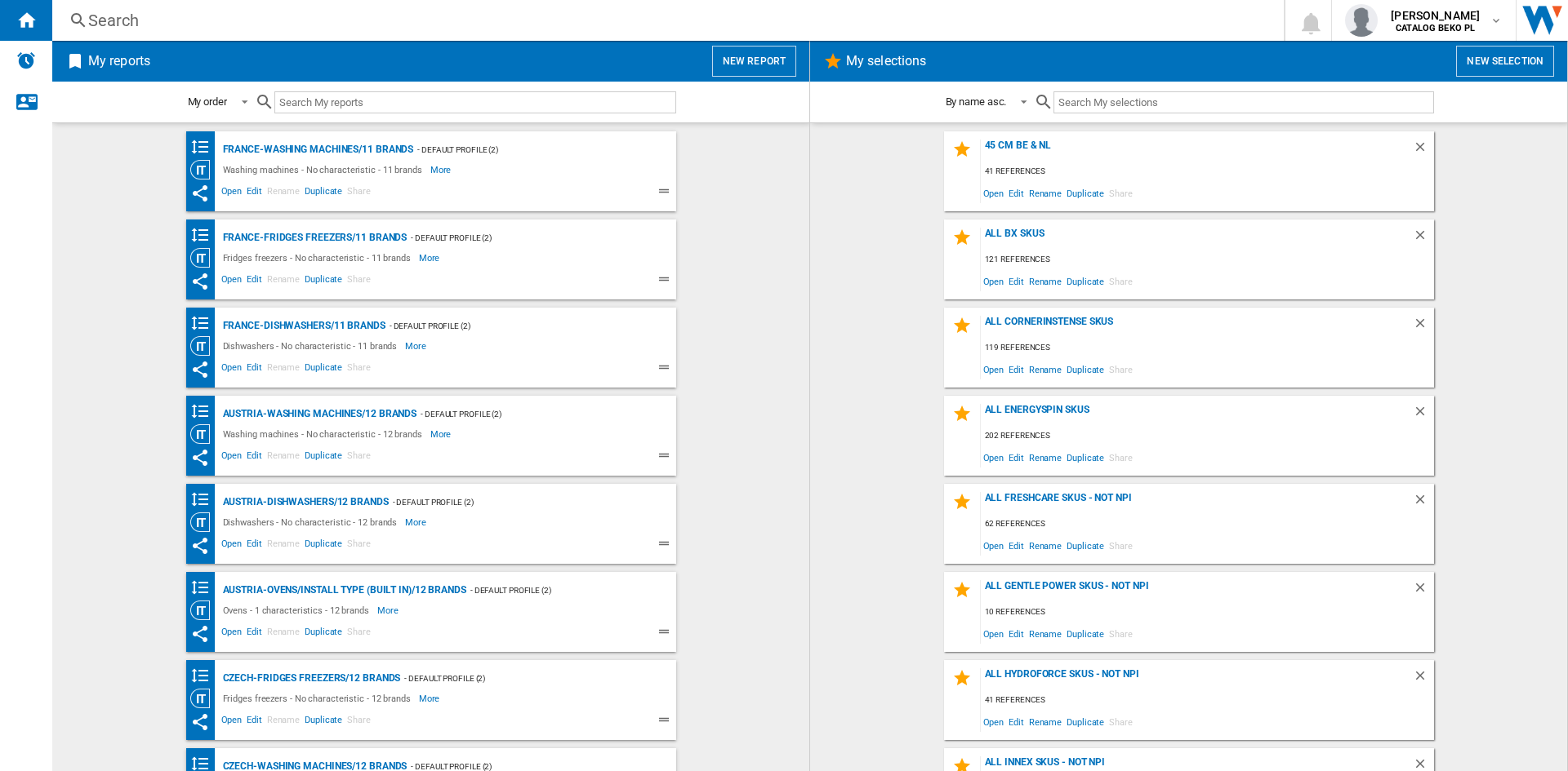
click at [759, 61] on button "New report" at bounding box center [754, 60] width 85 height 31
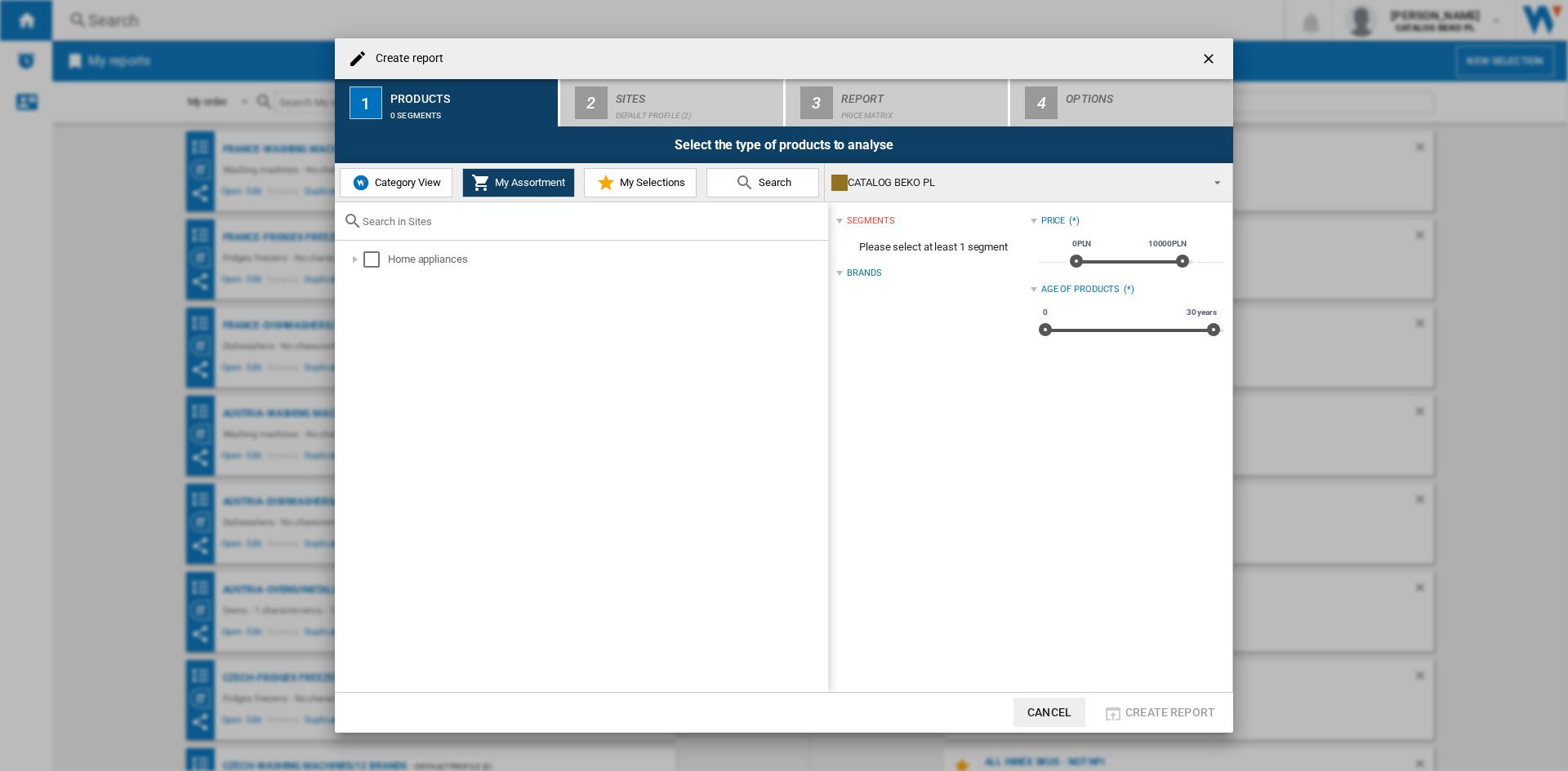
click at [372, 181] on span "Category View" at bounding box center [406, 182] width 71 height 12
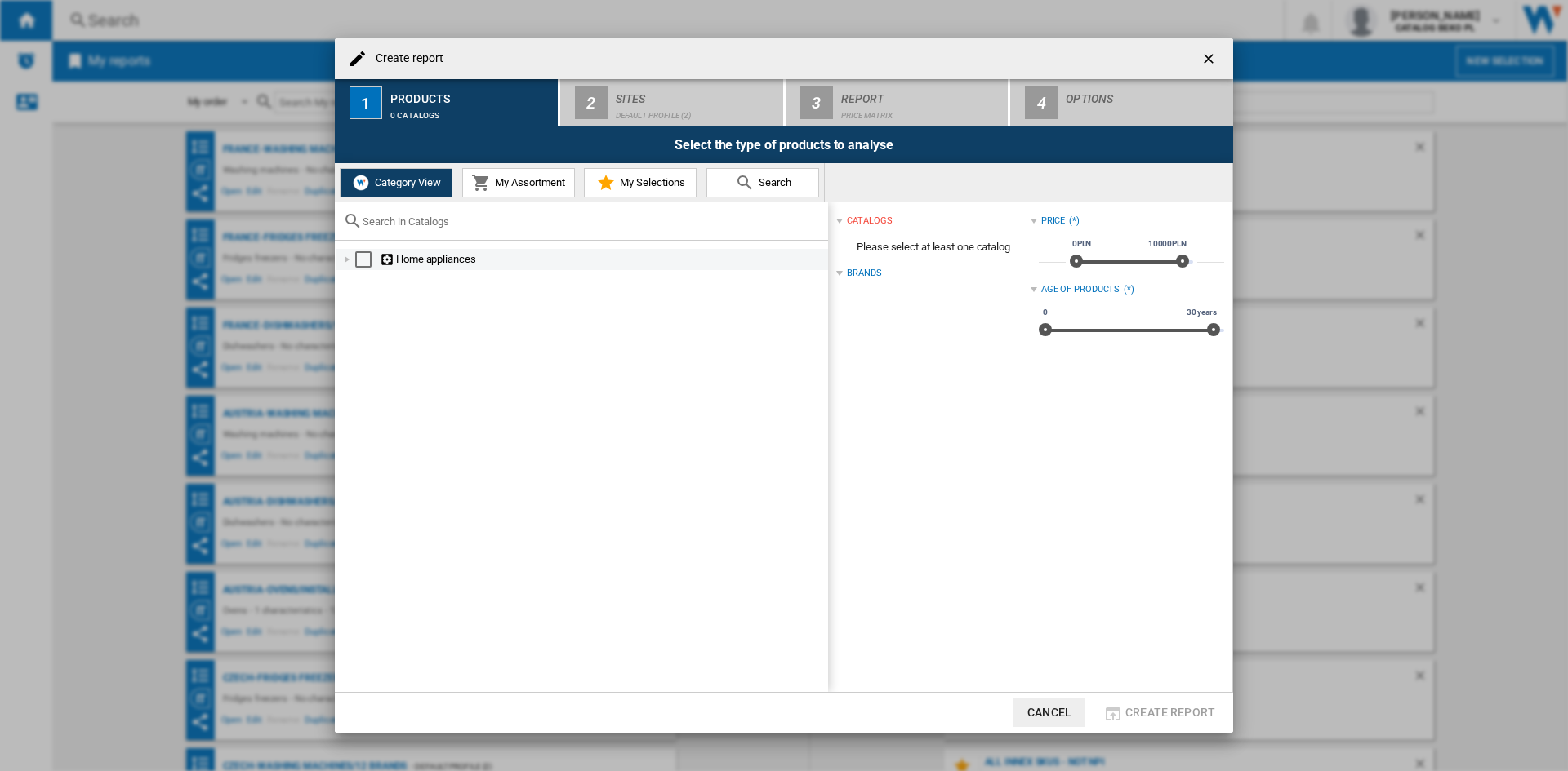
click at [346, 255] on div at bounding box center [348, 260] width 17 height 17
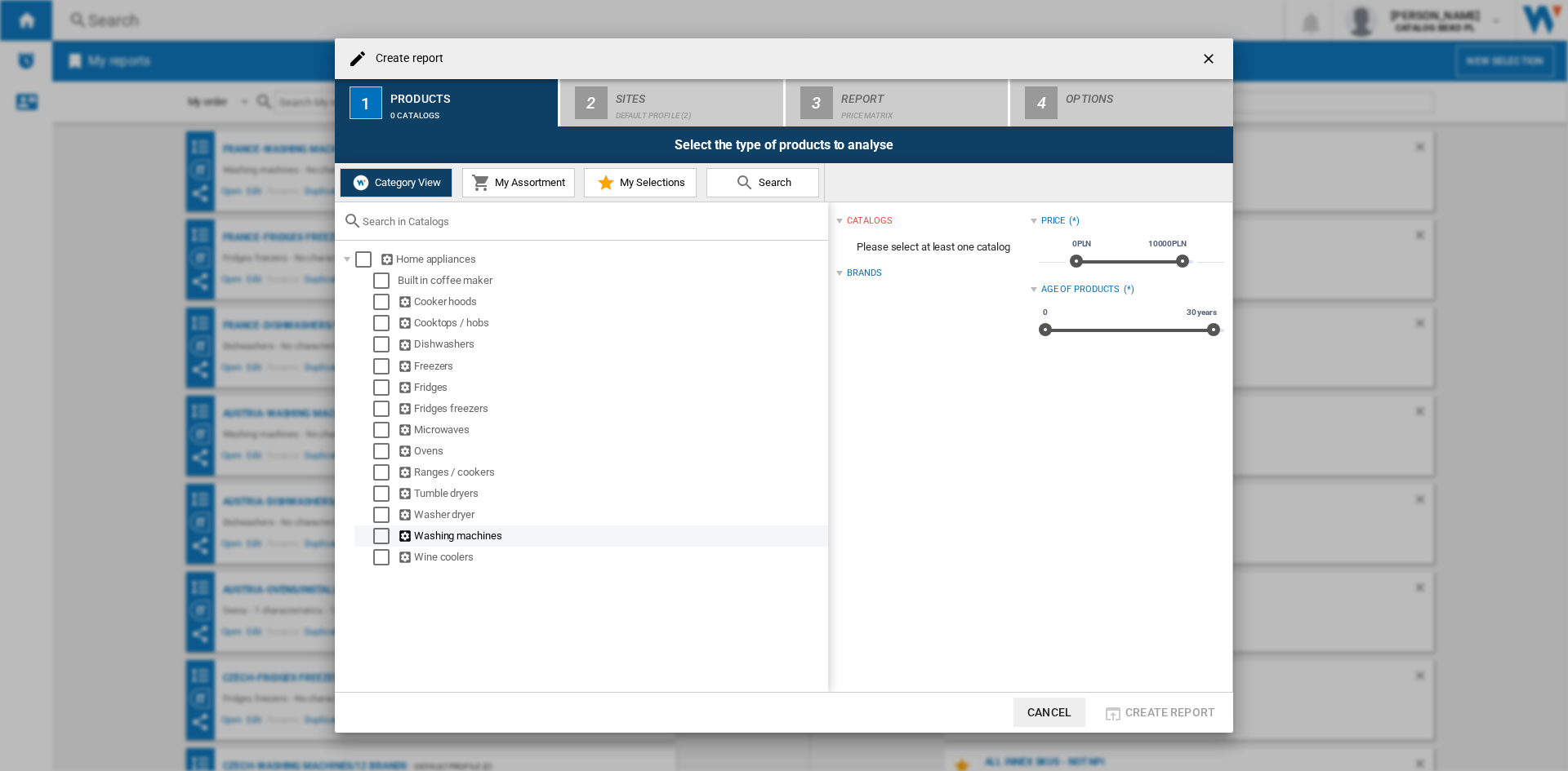
click at [382, 535] on div "Select" at bounding box center [382, 537] width 17 height 17
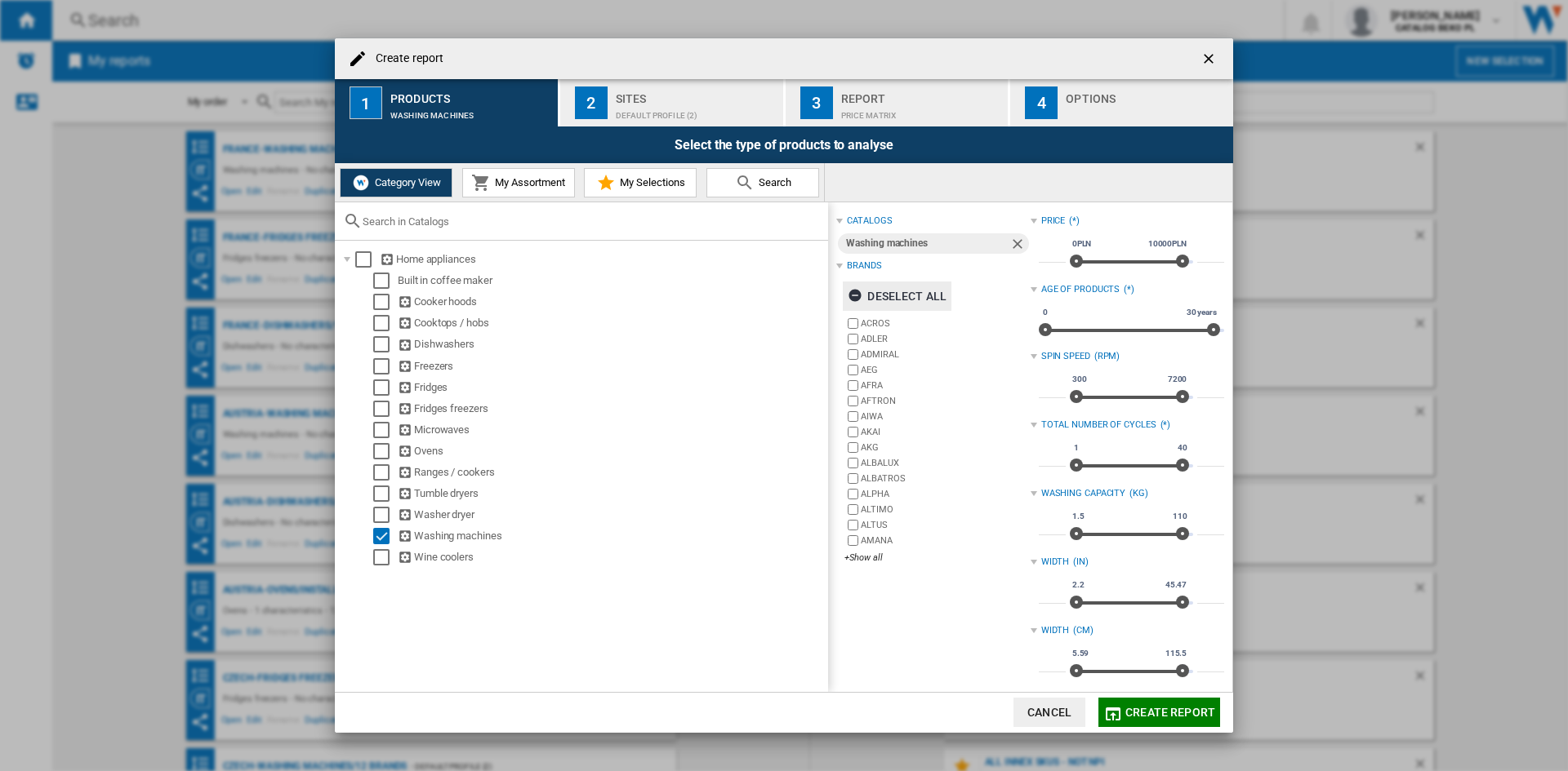
click at [926, 298] on div "Deselect all" at bounding box center [897, 296] width 99 height 30
click at [878, 555] on div "+Show all" at bounding box center [937, 557] width 185 height 12
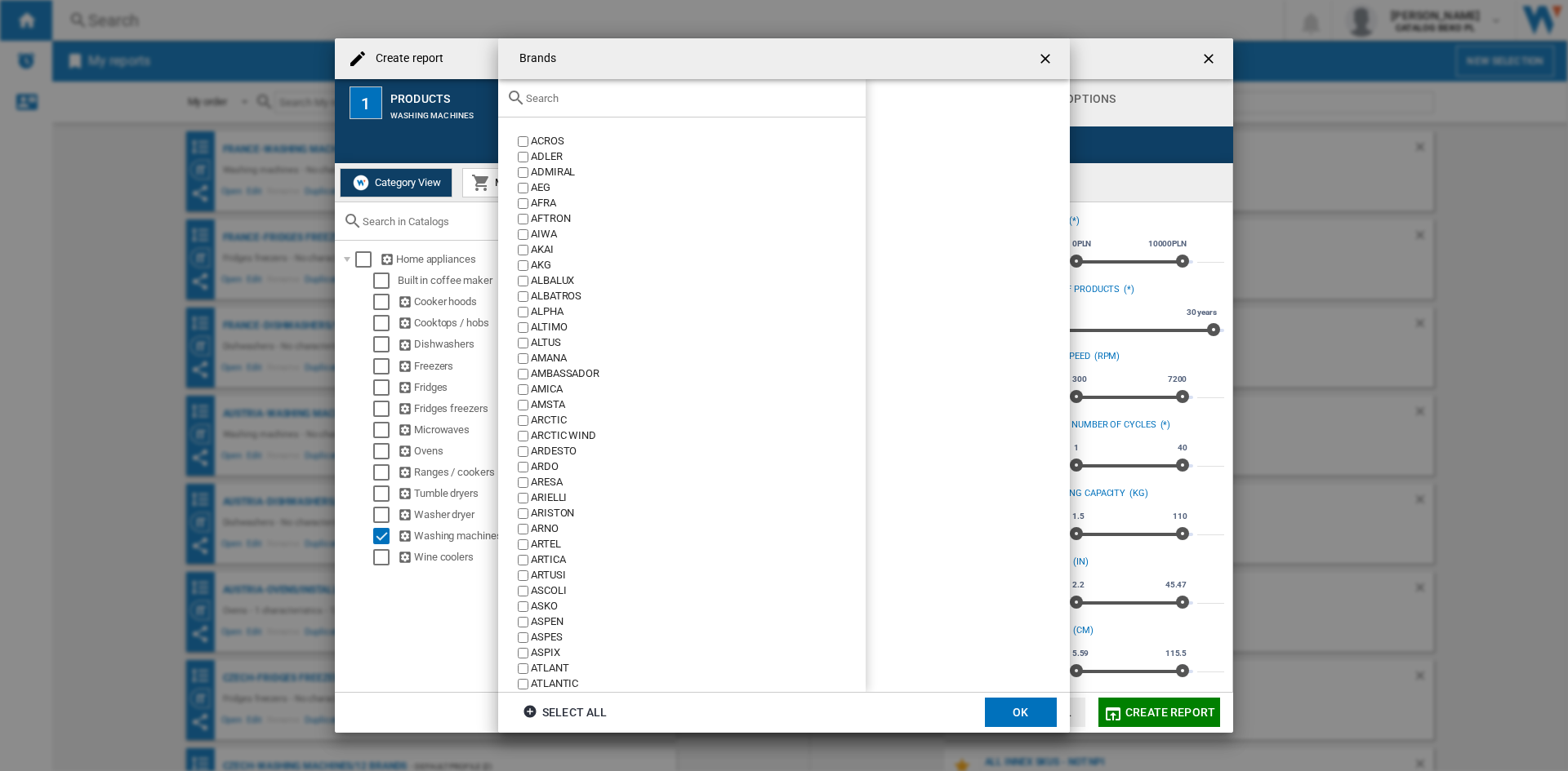
click at [651, 101] on input "text" at bounding box center [692, 98] width 332 height 12
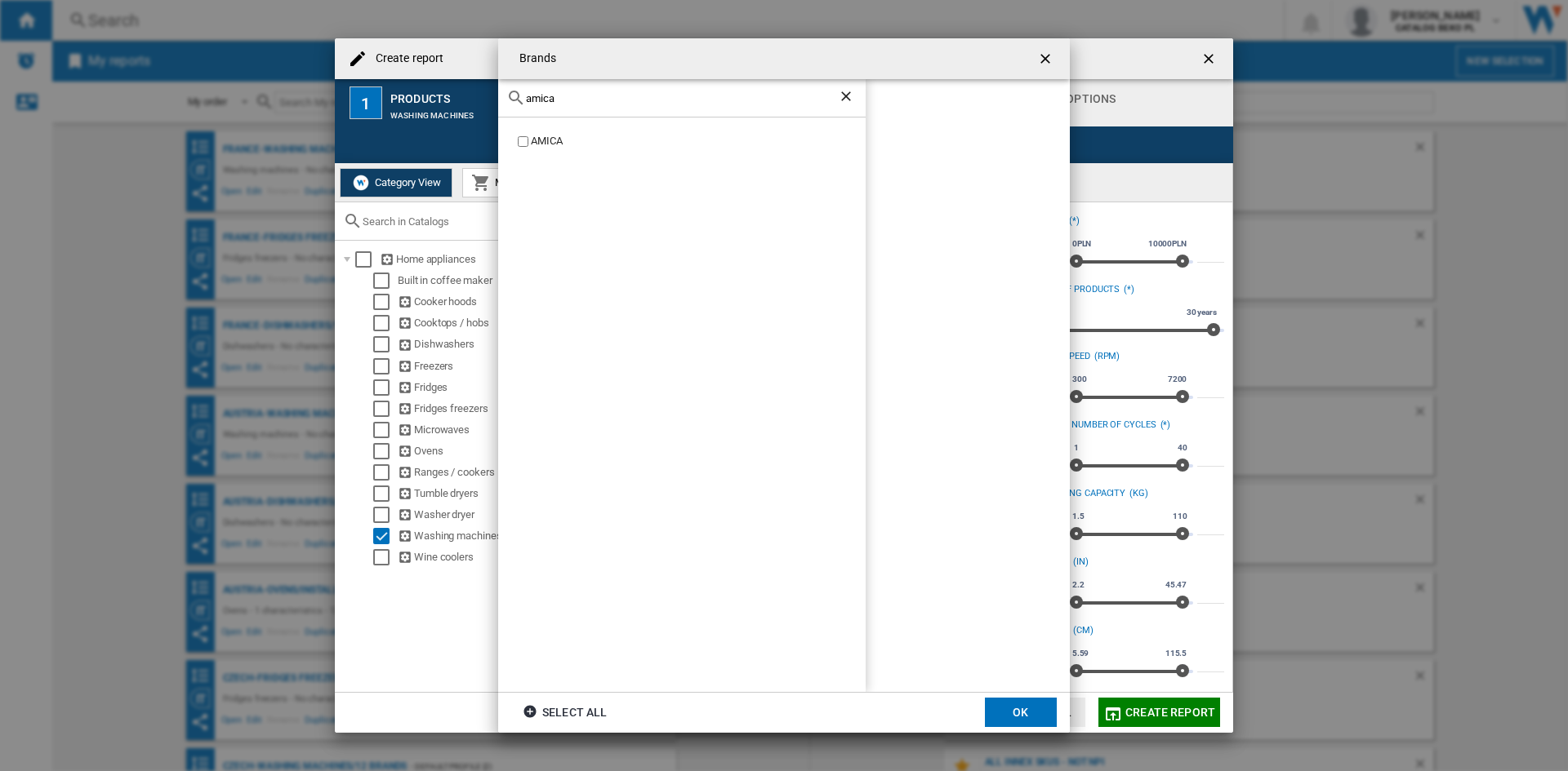
click at [540, 143] on div "AMICA" at bounding box center [698, 141] width 335 height 16
click at [560, 111] on div "amica" at bounding box center [681, 98] width 367 height 38
click at [566, 101] on input "amica" at bounding box center [682, 98] width 312 height 12
click at [566, 100] on input "amica" at bounding box center [682, 98] width 312 height 12
click at [583, 106] on div "bek" at bounding box center [681, 98] width 367 height 38
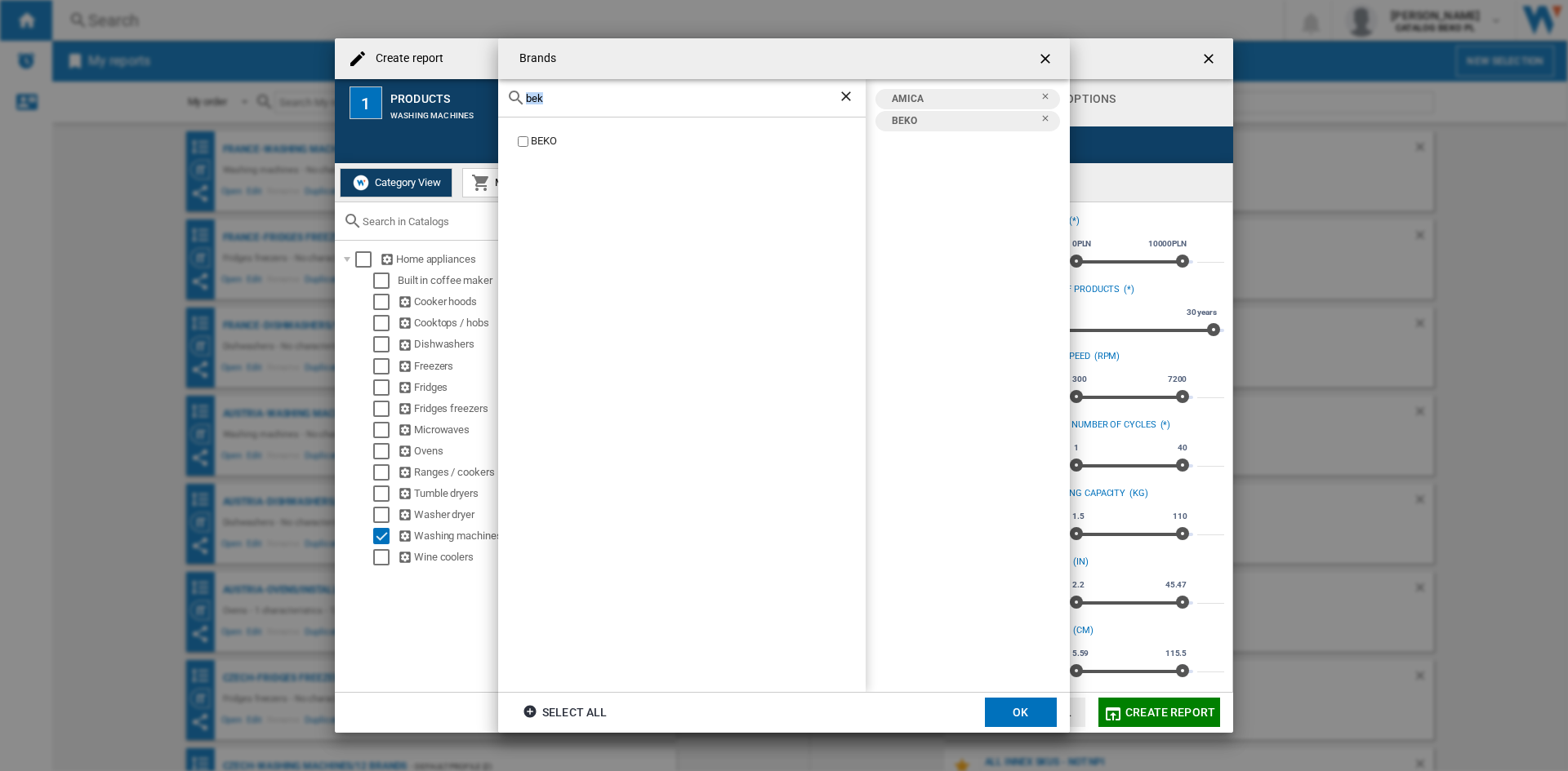
click at [583, 106] on div "bek" at bounding box center [681, 98] width 367 height 38
click at [586, 98] on input "bek" at bounding box center [682, 98] width 312 height 12
click at [529, 130] on div "BOSCH" at bounding box center [681, 405] width 367 height 575
click at [529, 141] on label "BOSCH" at bounding box center [691, 141] width 351 height 16
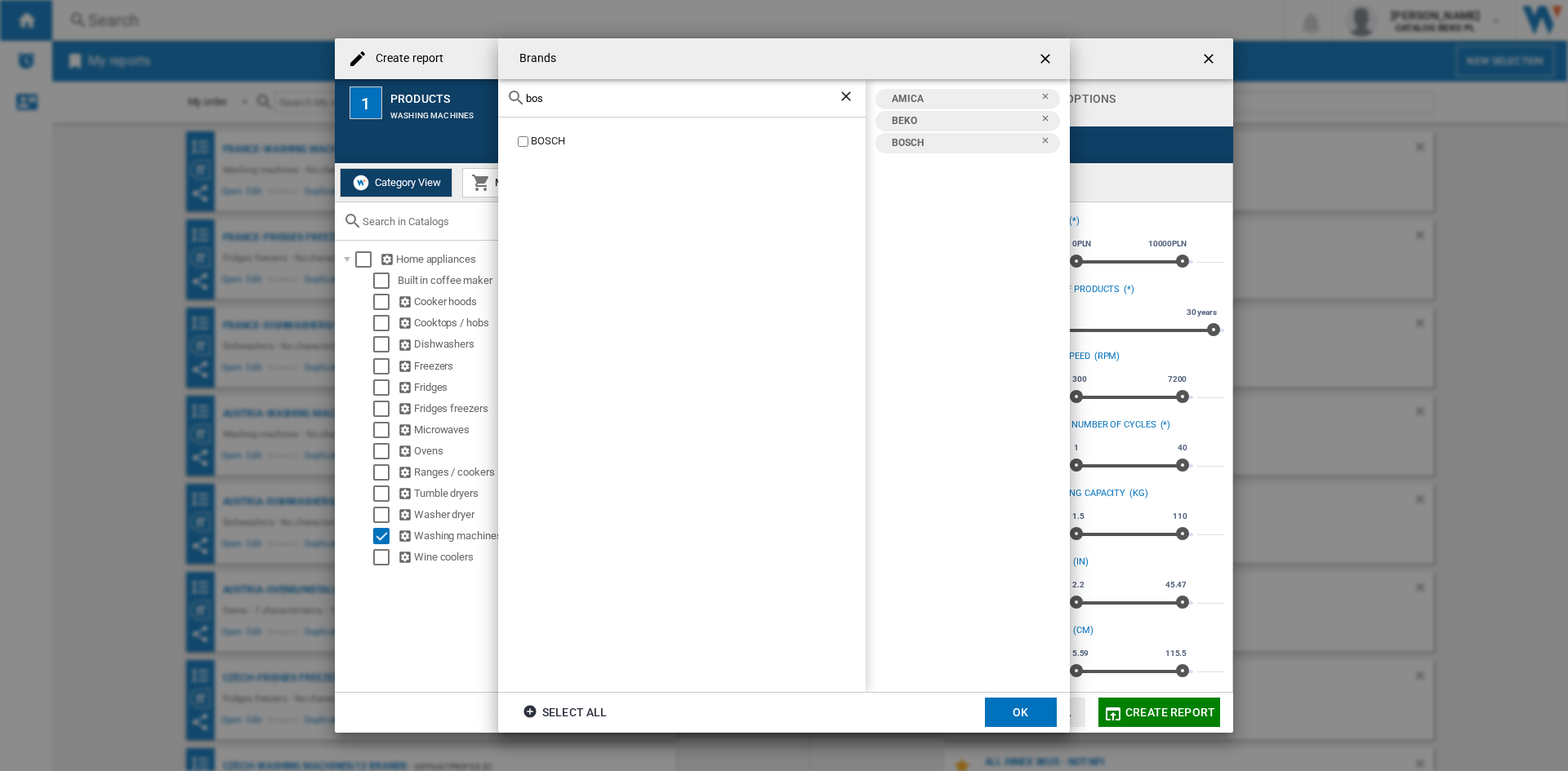
click at [752, 95] on input "bos" at bounding box center [682, 98] width 312 height 12
click at [554, 137] on div "CANDY" at bounding box center [698, 141] width 335 height 16
click at [629, 85] on div "cand" at bounding box center [681, 98] width 367 height 38
drag, startPoint x: 629, startPoint y: 85, endPoint x: 629, endPoint y: 104, distance: 19.0
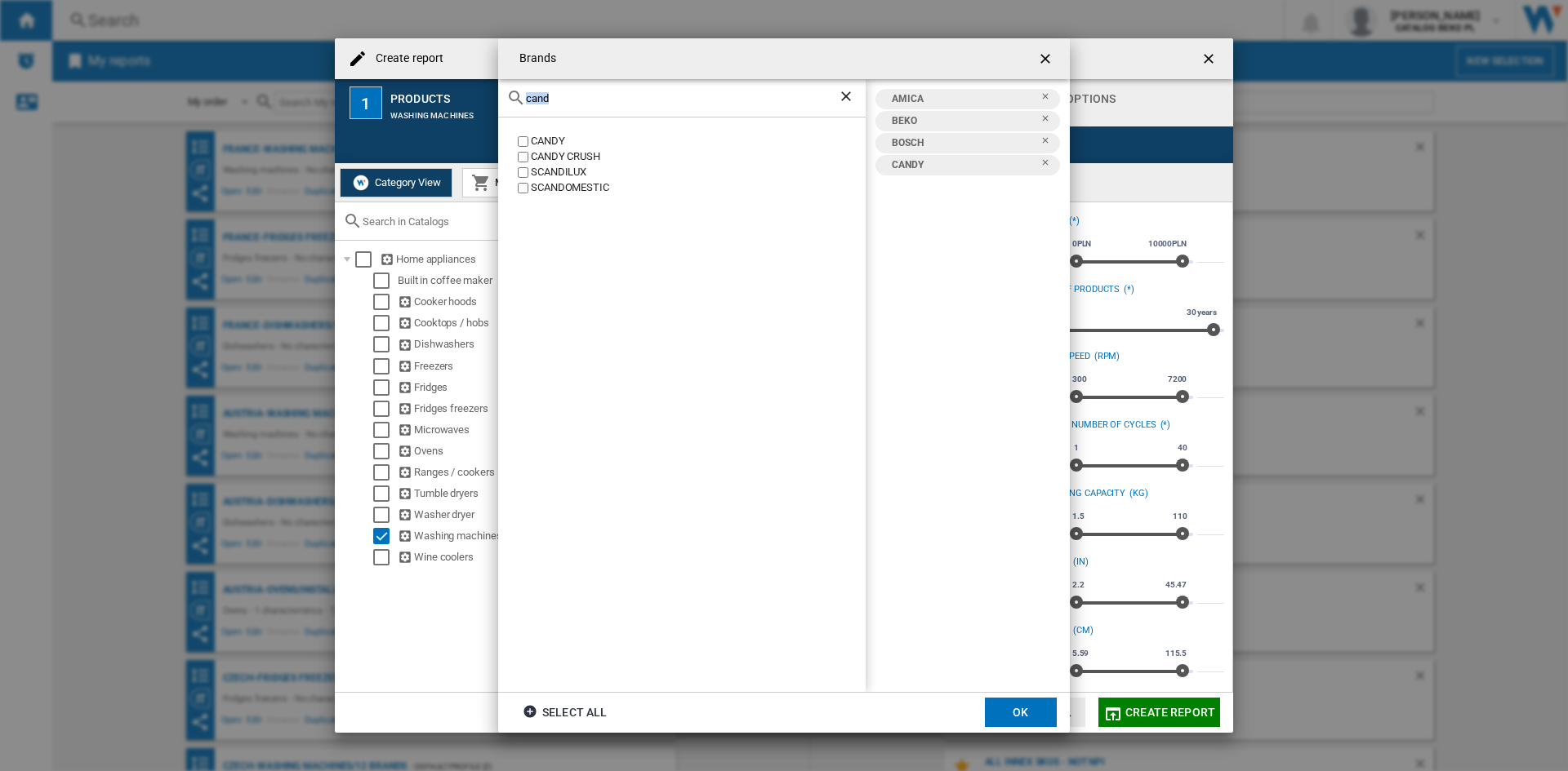
click at [629, 92] on div "cand" at bounding box center [681, 98] width 367 height 38
click at [629, 104] on input "cand" at bounding box center [682, 98] width 312 height 12
click at [572, 151] on div "ELECTROLUX" at bounding box center [698, 157] width 335 height 16
click at [611, 102] on input "electro" at bounding box center [682, 98] width 312 height 12
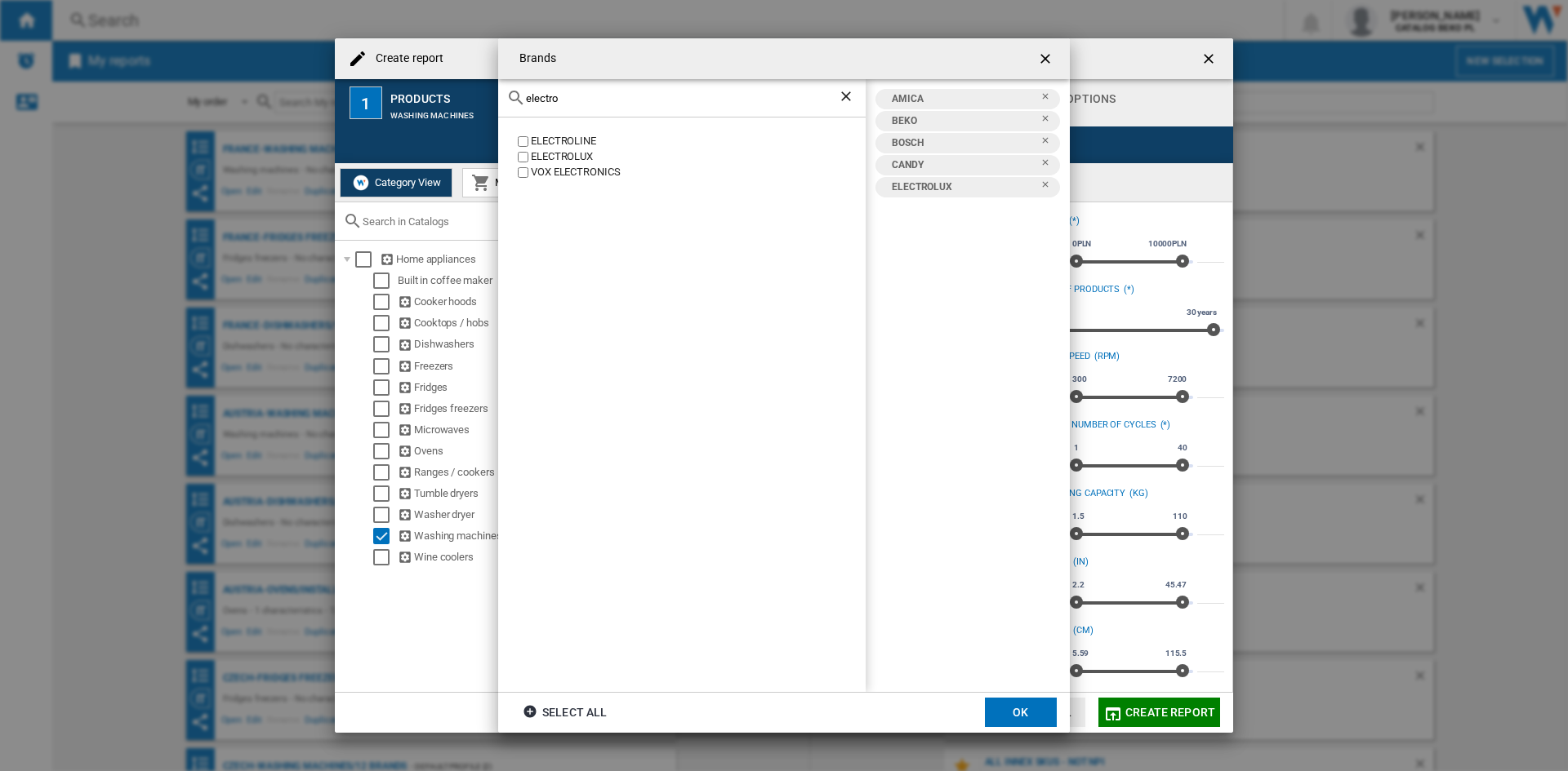
click at [611, 102] on input "electro" at bounding box center [682, 98] width 312 height 12
click at [601, 104] on input "goren" at bounding box center [682, 98] width 312 height 12
click at [538, 142] on div "HAIER" at bounding box center [698, 141] width 335 height 16
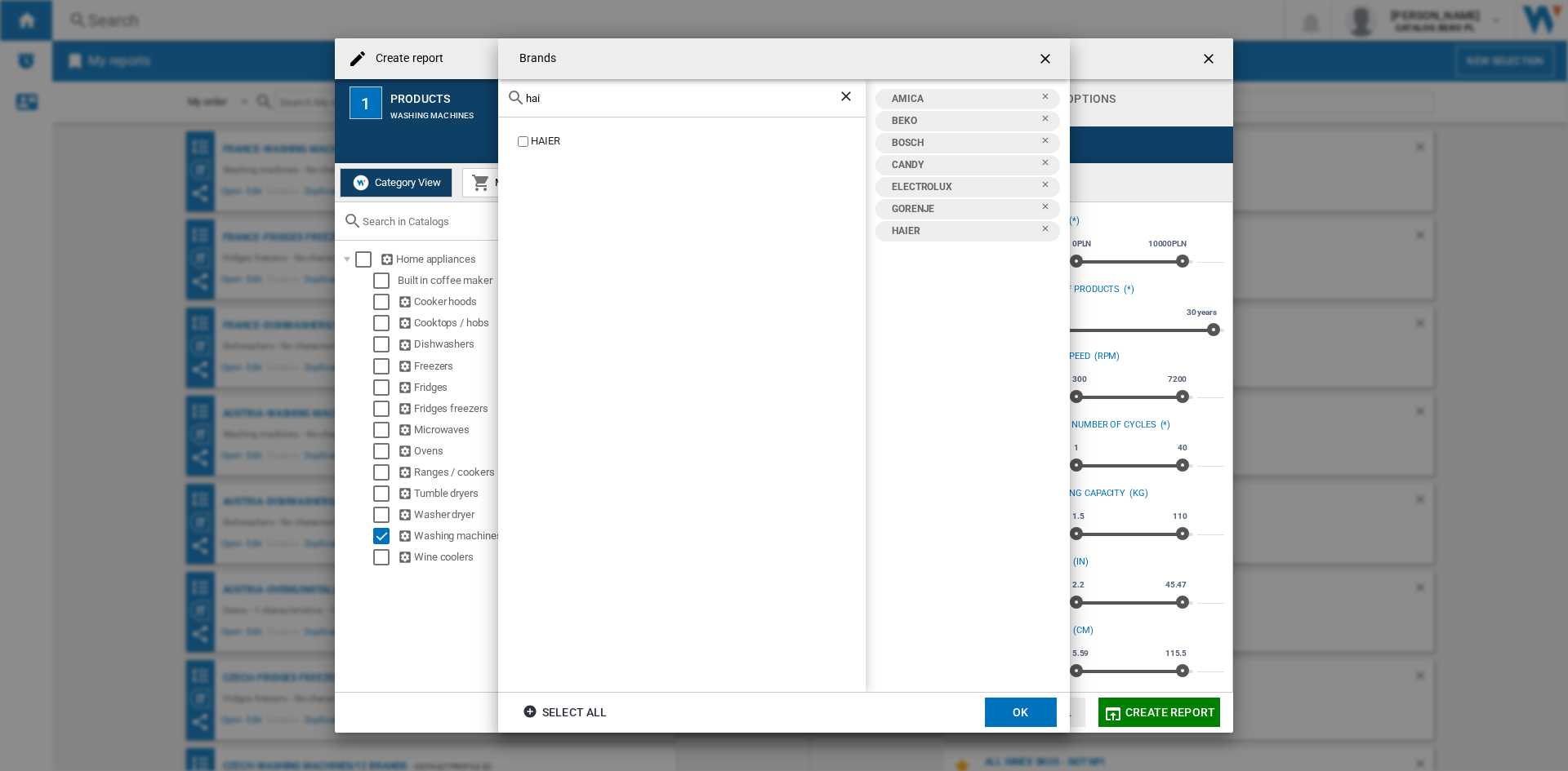
click at [554, 102] on input "hai" at bounding box center [682, 98] width 312 height 12
click at [540, 131] on div "HISENSE" at bounding box center [681, 405] width 367 height 575
click at [540, 134] on div "HISENSE" at bounding box center [698, 141] width 335 height 16
click at [568, 101] on input "hise" at bounding box center [682, 98] width 312 height 12
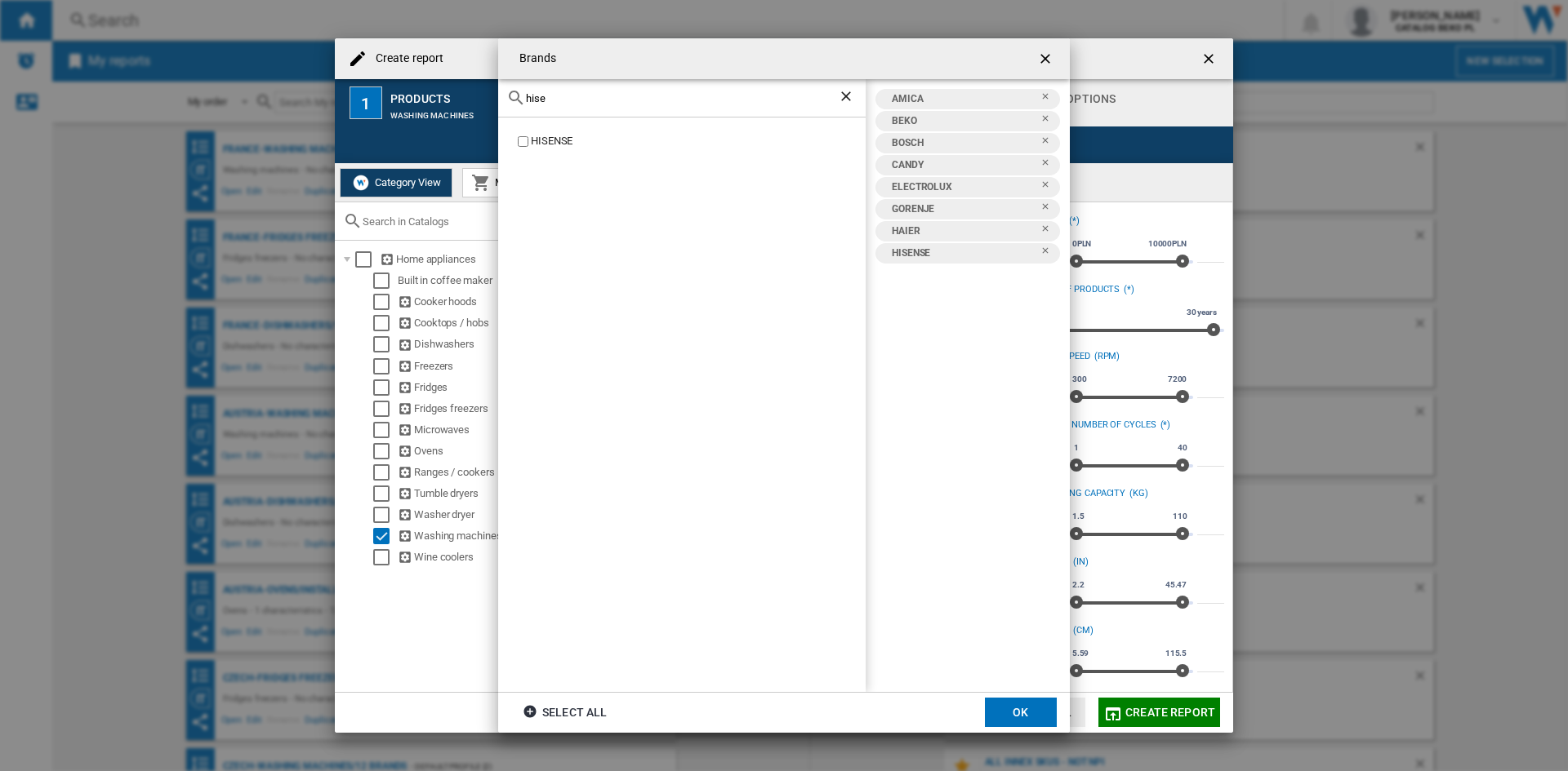
click at [568, 101] on input "hise" at bounding box center [682, 98] width 312 height 12
click at [557, 137] on div "INDESIT" at bounding box center [698, 141] width 335 height 16
click at [575, 108] on div "indes" at bounding box center [681, 98] width 367 height 38
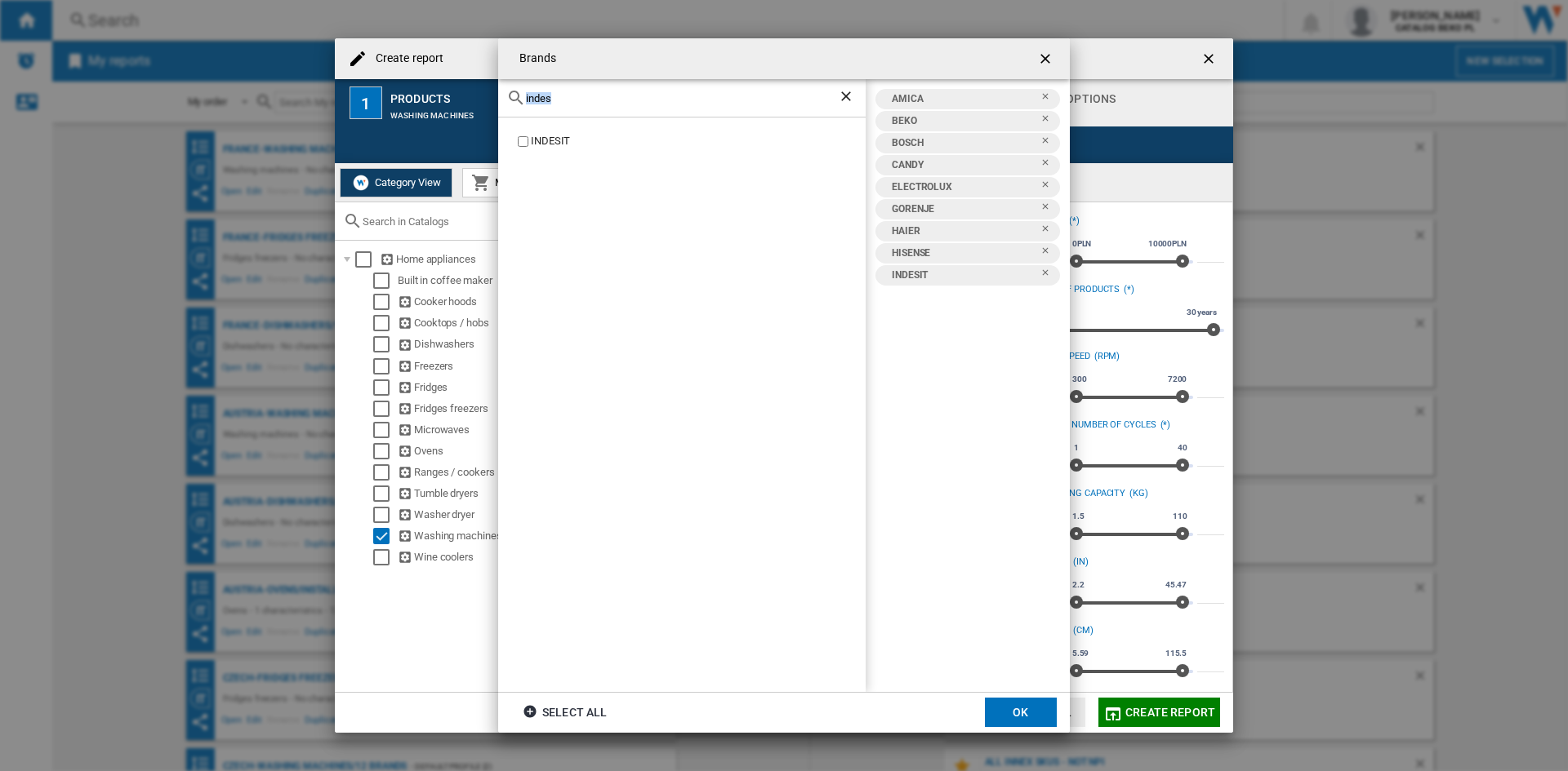
click at [577, 92] on input "indes" at bounding box center [682, 98] width 312 height 12
type input "e"
click at [544, 137] on div "KERNAU" at bounding box center [698, 141] width 335 height 16
click at [571, 94] on input "kerna" at bounding box center [682, 98] width 312 height 12
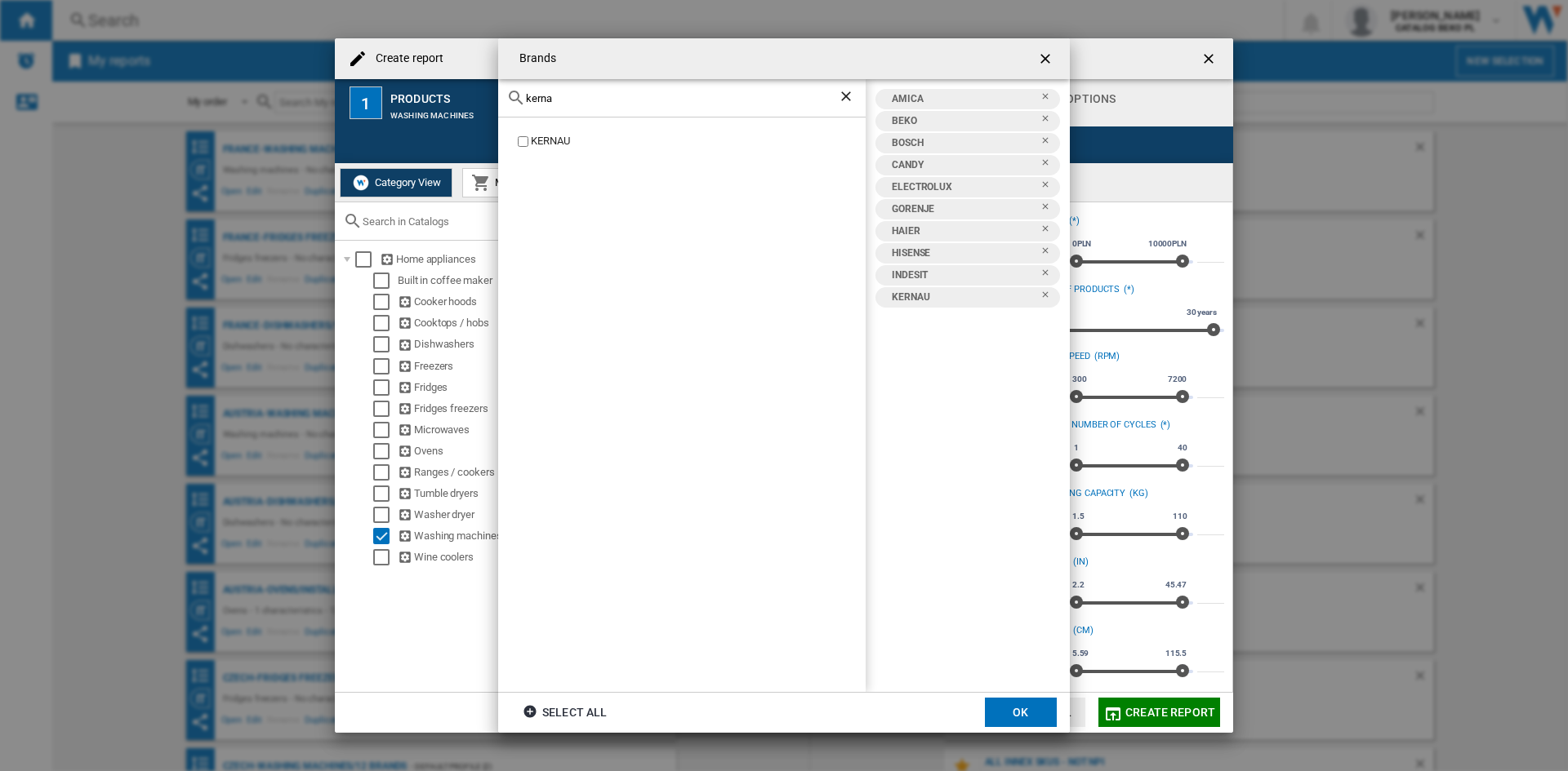
click at [571, 94] on input "kerna" at bounding box center [682, 98] width 312 height 12
click at [569, 102] on input "lg" at bounding box center [682, 98] width 312 height 12
click at [569, 101] on input "lg" at bounding box center [682, 98] width 312 height 12
click at [553, 137] on div "SAMSUNG" at bounding box center [698, 141] width 335 height 16
click at [598, 98] on input "sams" at bounding box center [682, 98] width 312 height 12
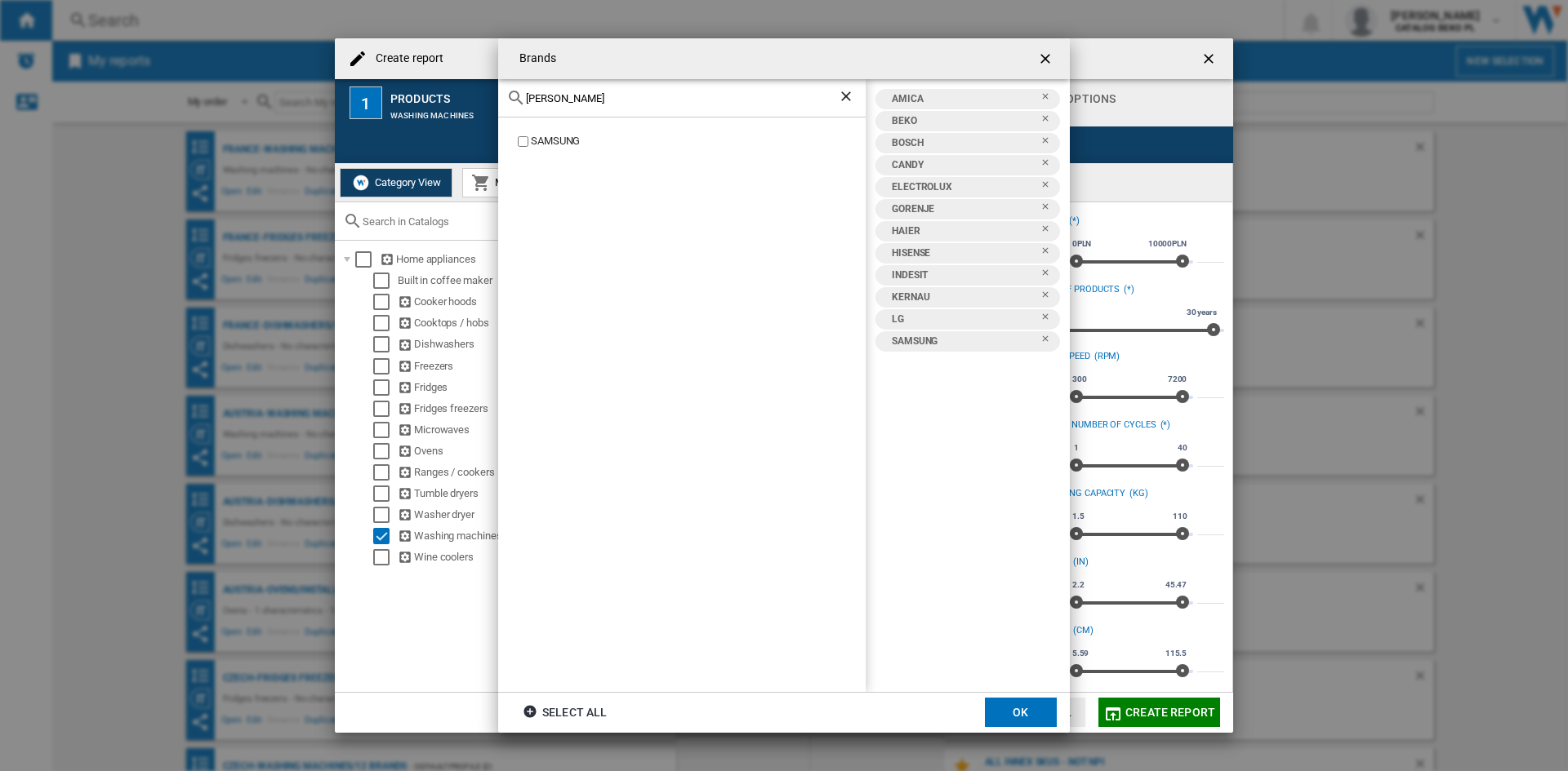
click at [598, 98] on input "sams" at bounding box center [682, 98] width 312 height 12
type input "whir"
click at [561, 144] on div "WHIRLPOOL" at bounding box center [698, 141] width 335 height 16
click at [1007, 715] on button "OK" at bounding box center [1021, 712] width 72 height 30
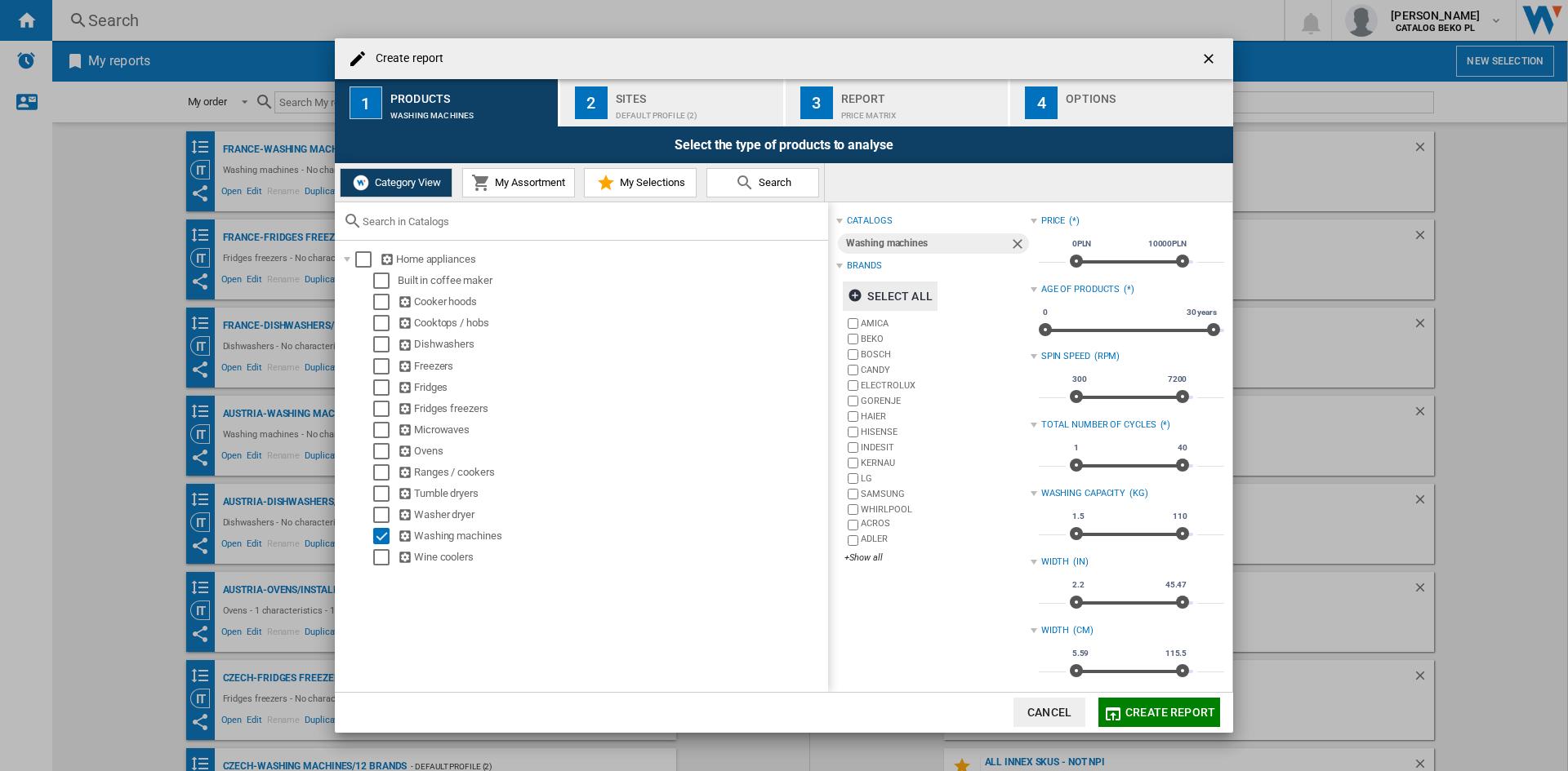
click at [1043, 528] on input "***" at bounding box center [1052, 528] width 27 height 17
type input "*"
click at [1202, 520] on input "***" at bounding box center [1210, 528] width 27 height 17
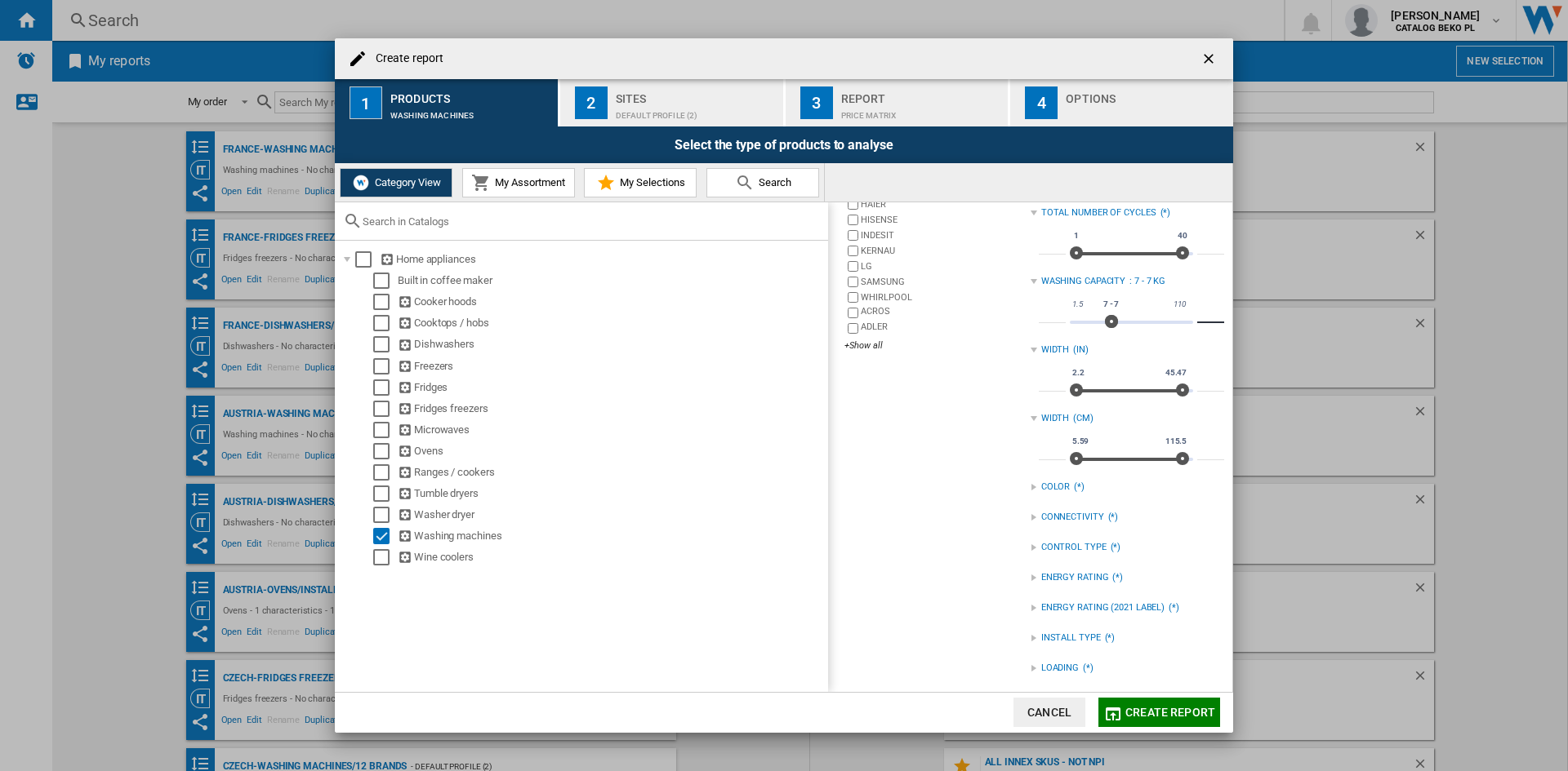
scroll to position [216, 0]
type input "*"
click at [895, 551] on div "catalogs Washing machines Brands Select all AMICA BEKO BOSCH CANDY ELECTROLUX G…" at bounding box center [933, 339] width 193 height 689
click at [1038, 616] on div "ENERGY RATING (2021 LABEL) (*)" at bounding box center [1127, 608] width 193 height 29
click at [1038, 624] on div "INSTALL TYPE (*)" at bounding box center [1127, 634] width 193 height 21
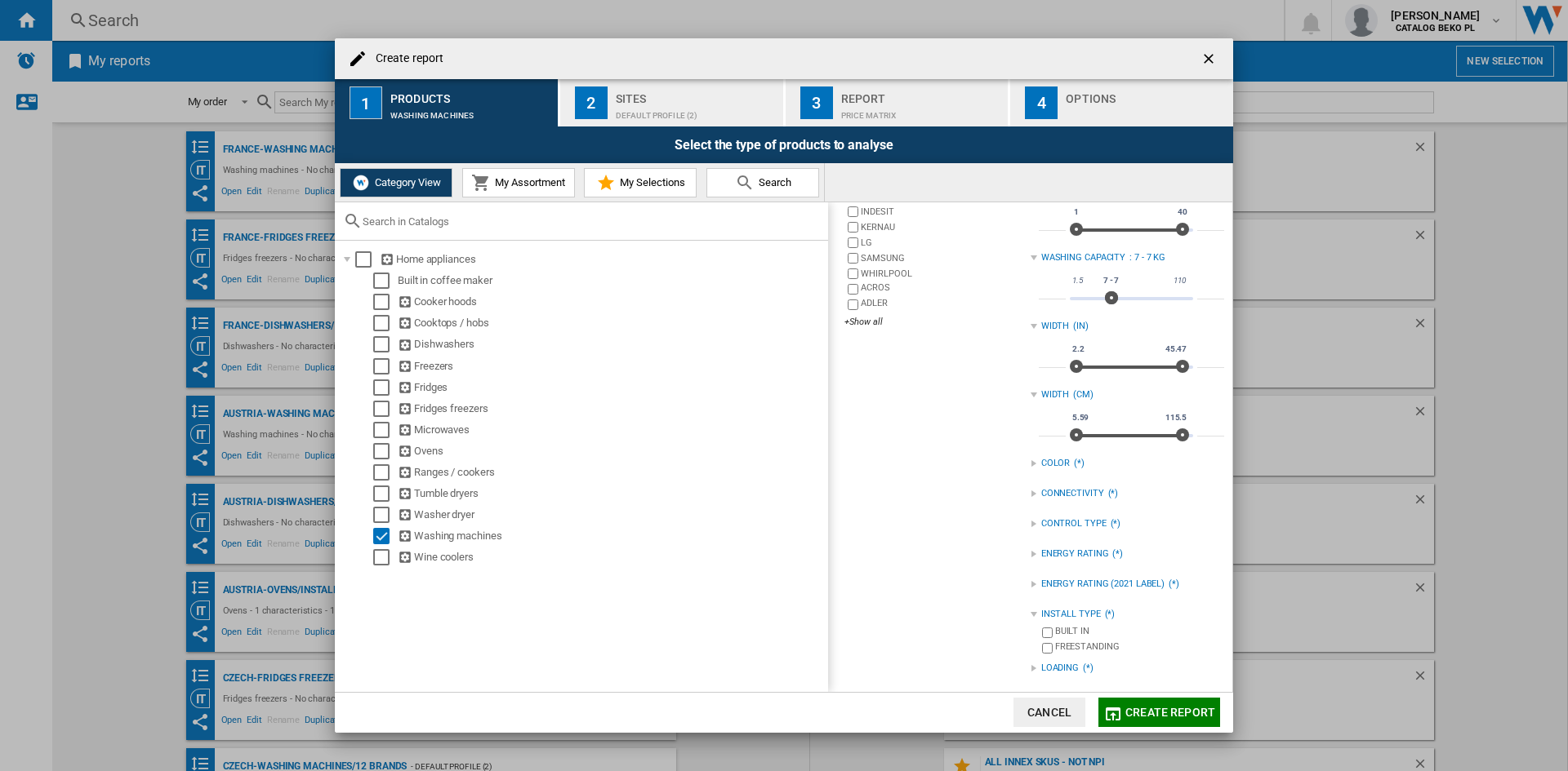
scroll to position [240, 0]
click at [1041, 660] on div "LOADING" at bounding box center [1060, 664] width 37 height 13
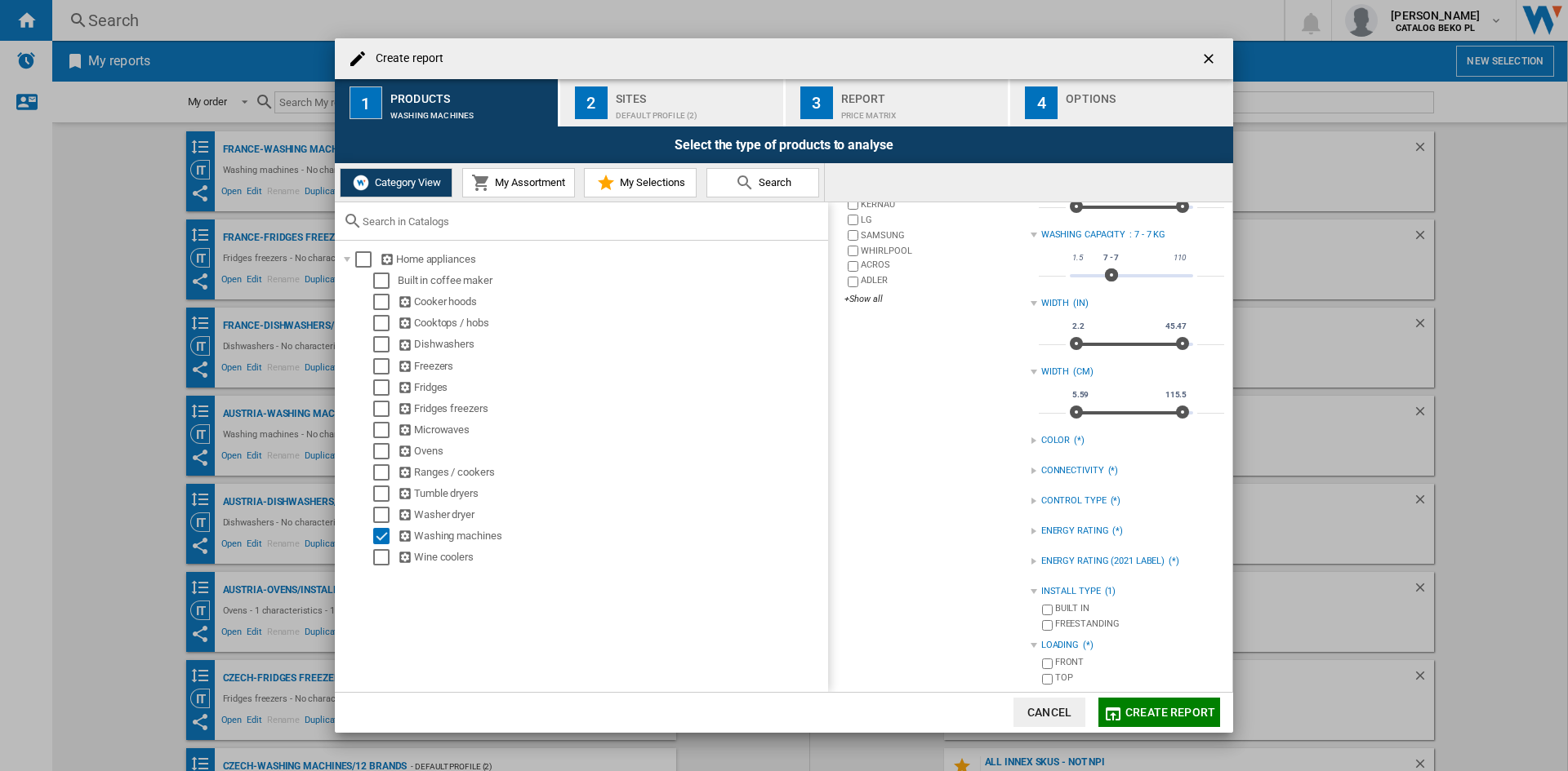
scroll to position [264, 0]
click at [681, 111] on div "Default profile (2)" at bounding box center [696, 111] width 161 height 17
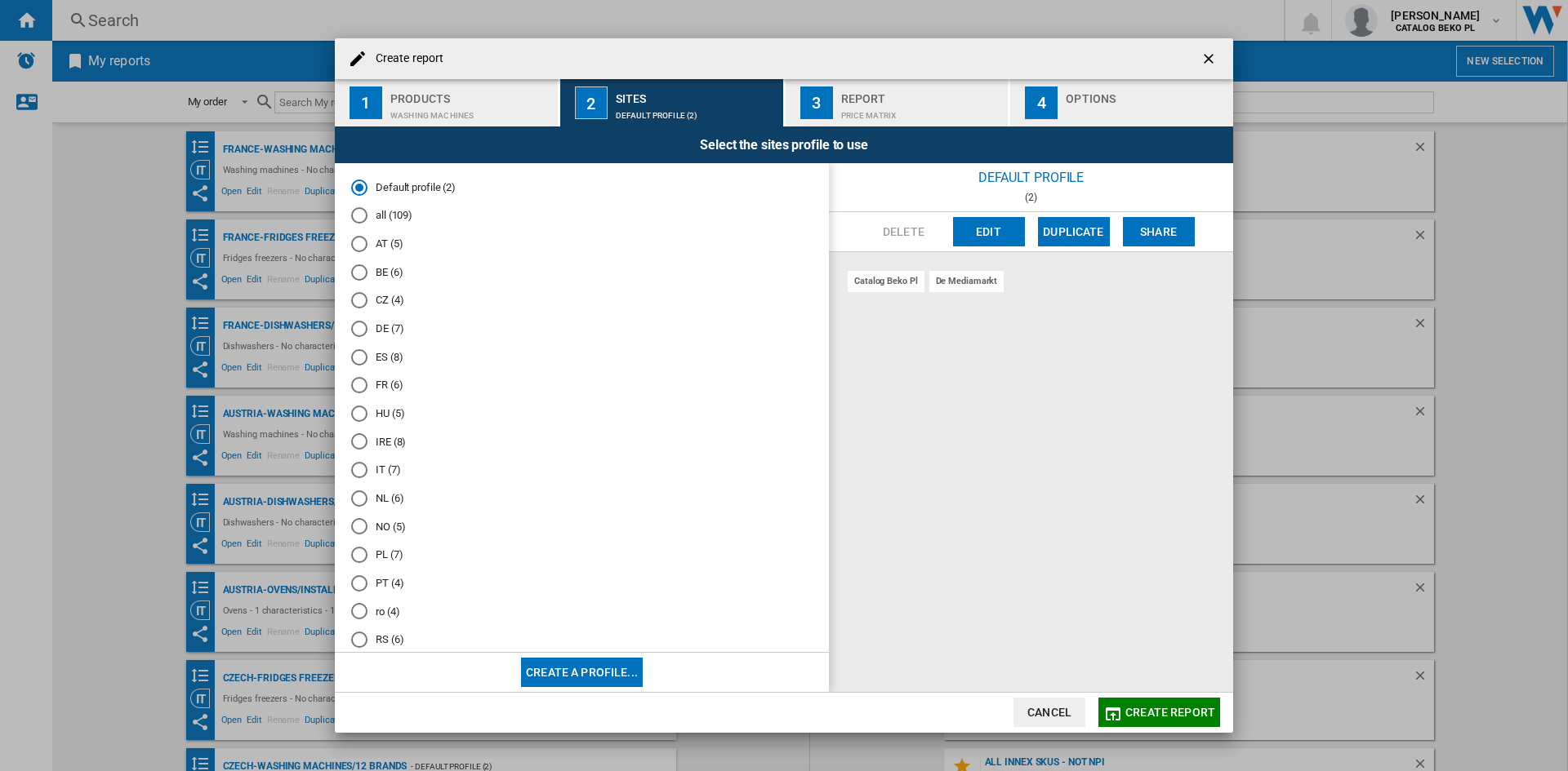
click at [391, 559] on md-radio-button "PL (7)" at bounding box center [582, 555] width 461 height 16
click at [1142, 108] on div "button" at bounding box center [1146, 111] width 161 height 17
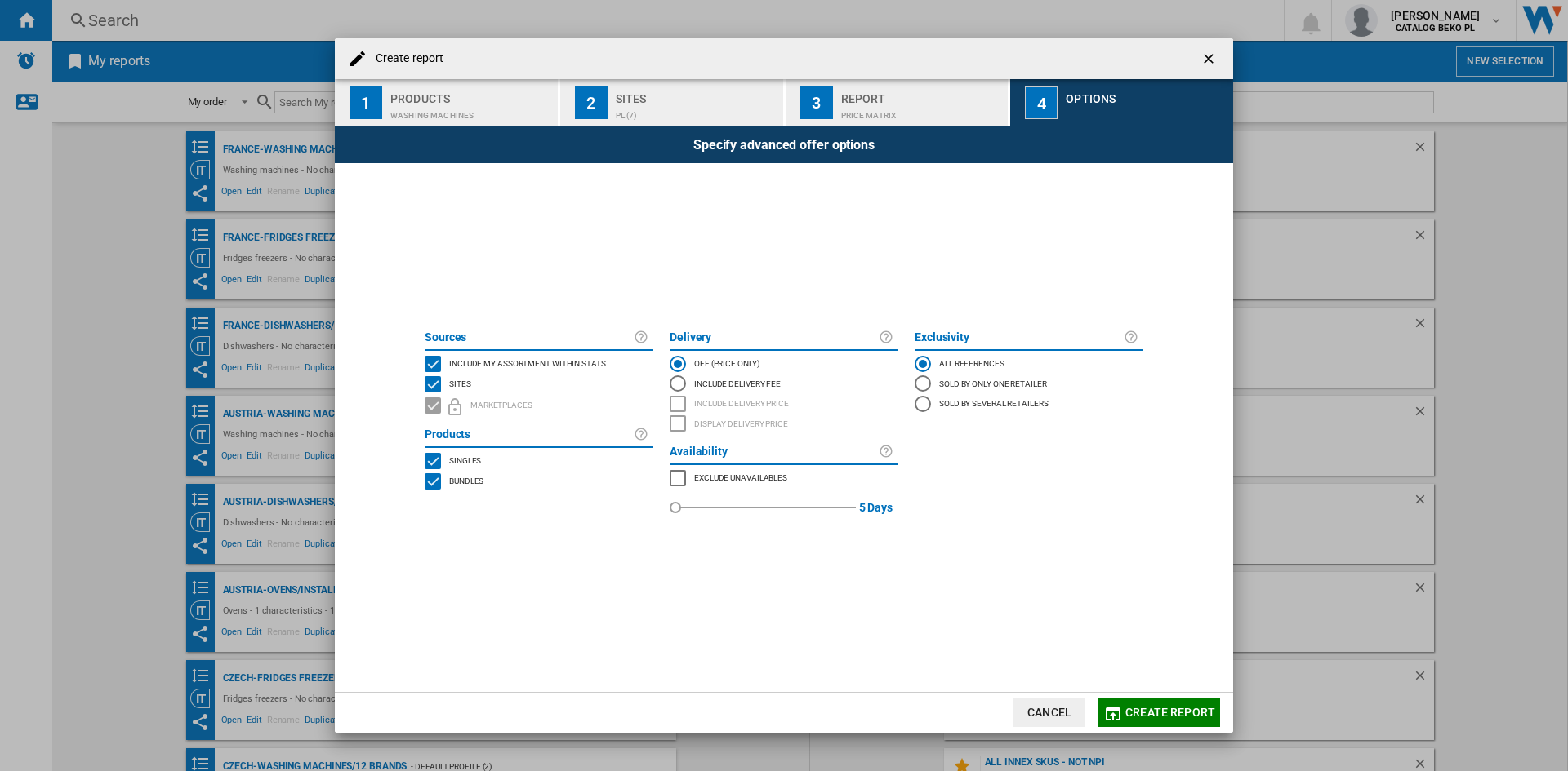
click at [575, 364] on span "Include my assortment within stats" at bounding box center [527, 362] width 157 height 11
click at [1165, 712] on span "Create report" at bounding box center [1170, 712] width 90 height 13
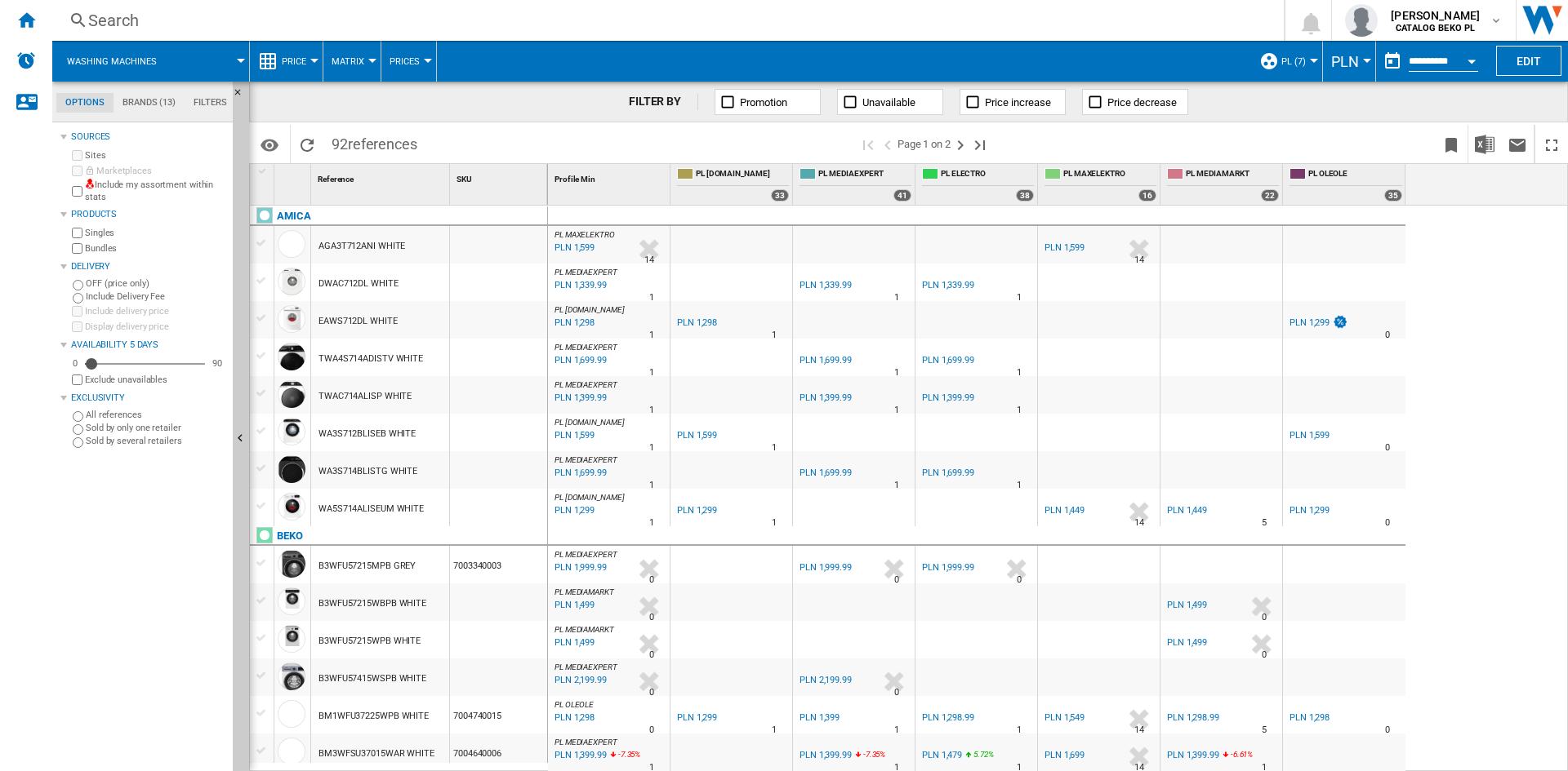
click at [1357, 61] on button "PLN" at bounding box center [1349, 61] width 36 height 41
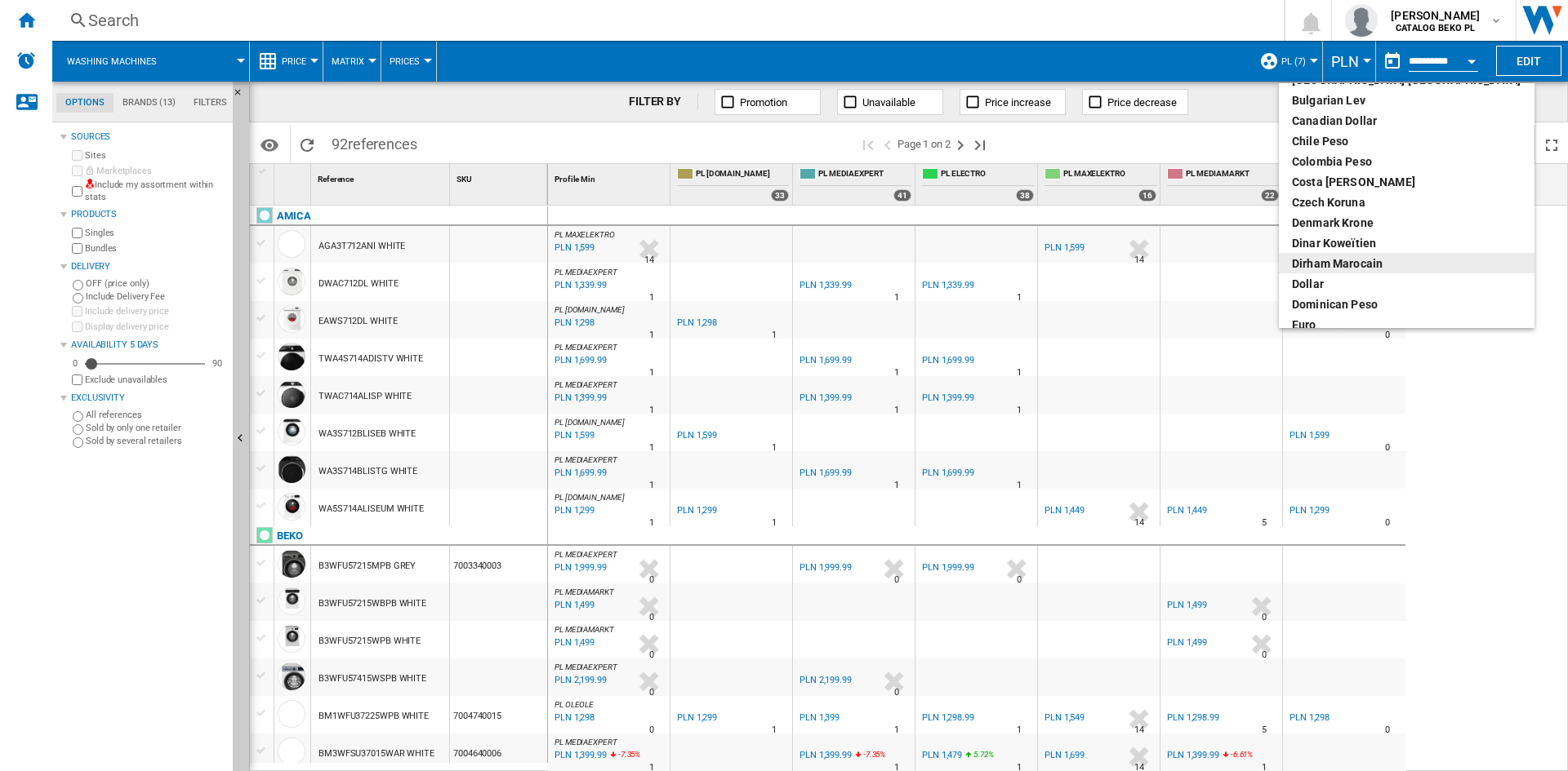
scroll to position [163, 0]
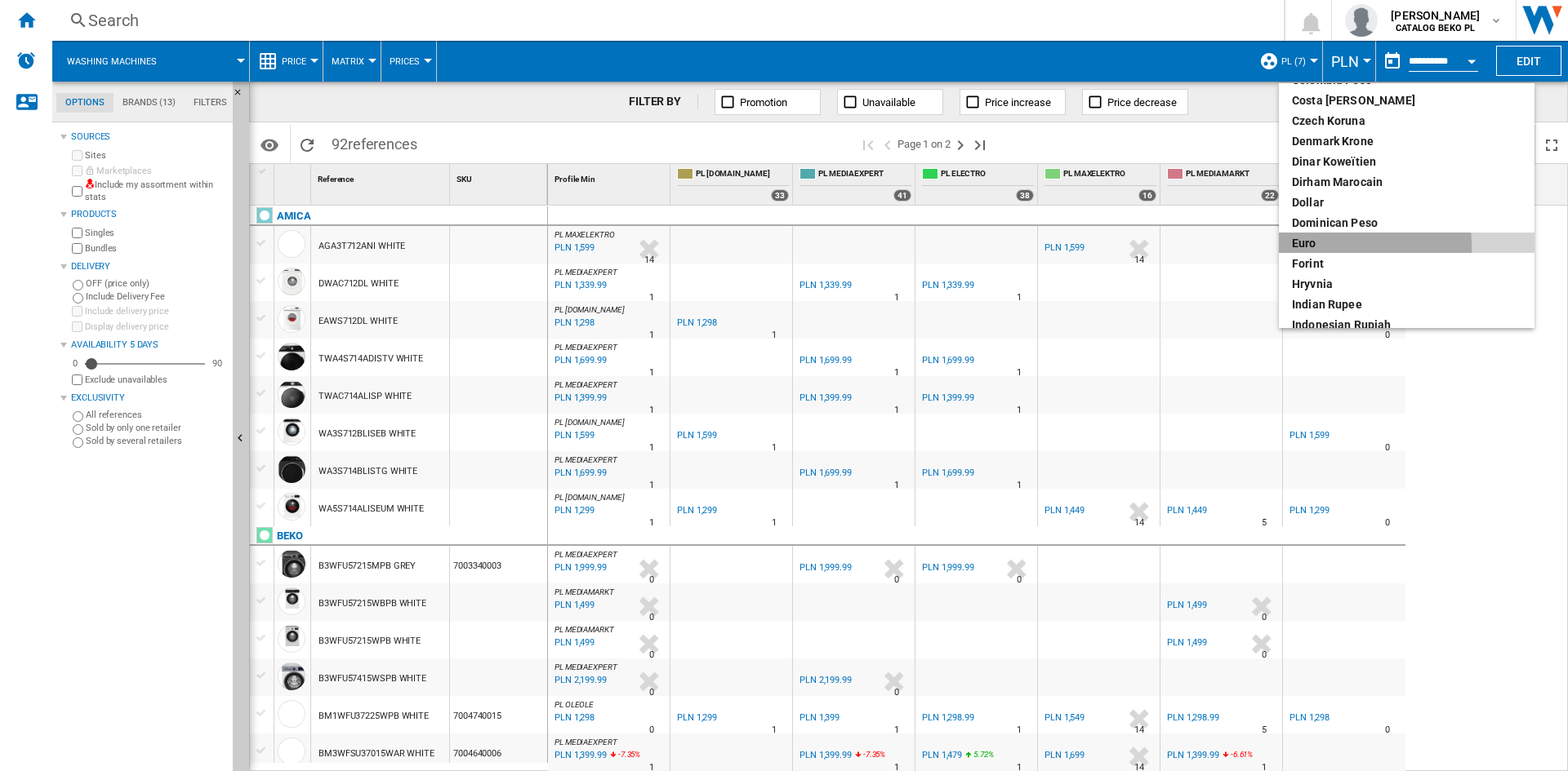
click at [1313, 247] on div "euro" at bounding box center [1406, 243] width 230 height 17
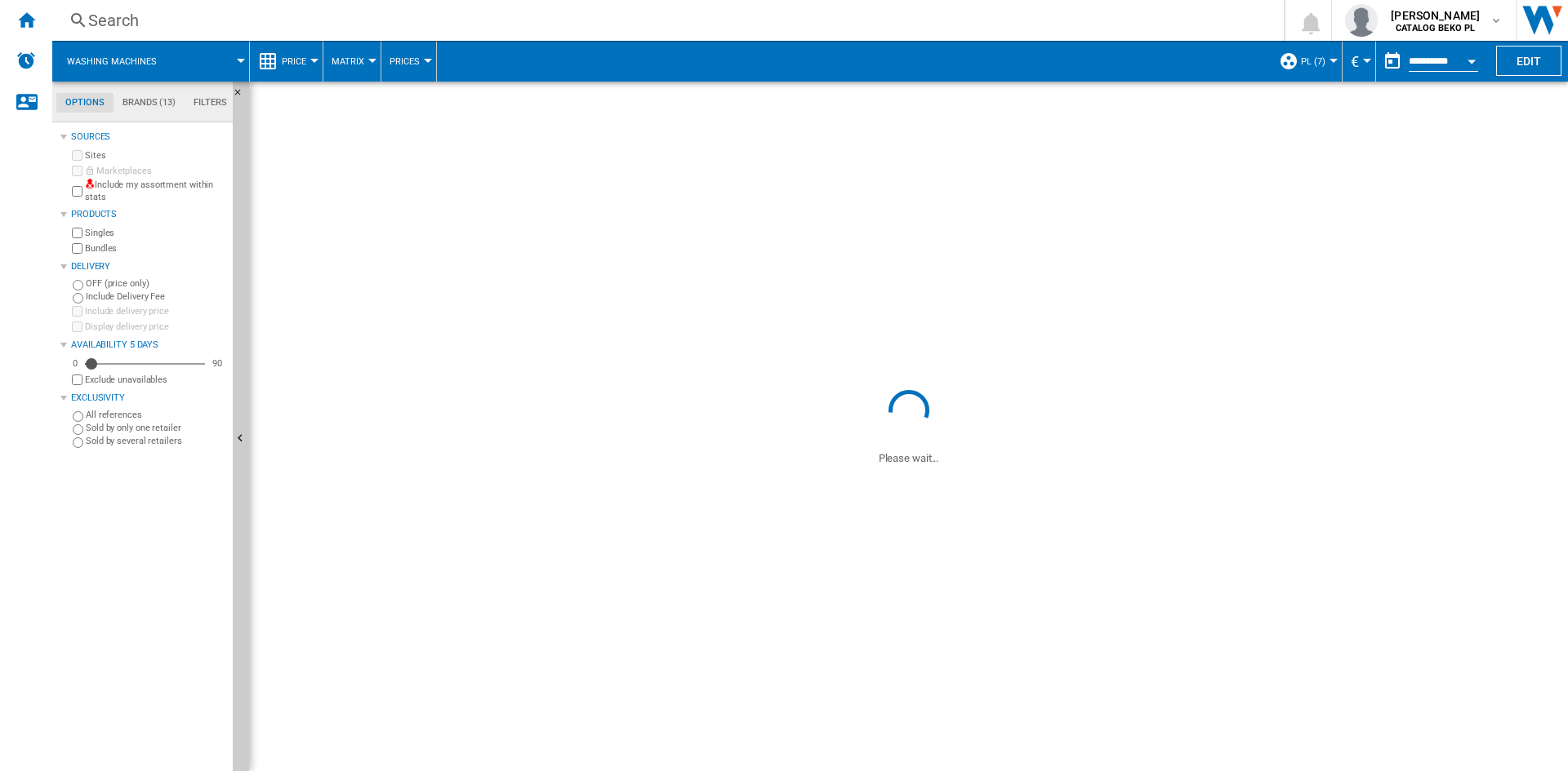
click at [300, 65] on span "Price" at bounding box center [294, 61] width 24 height 10
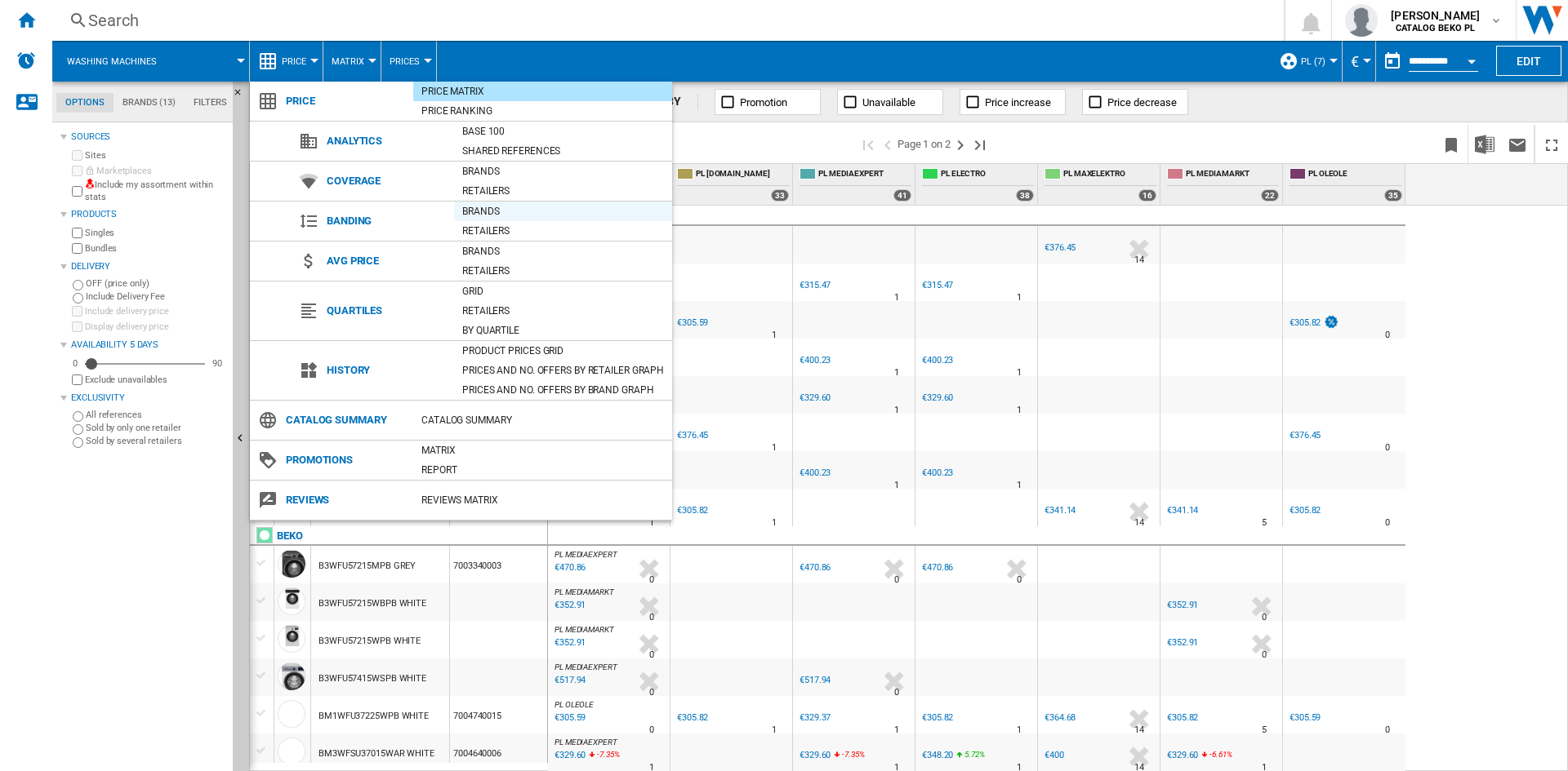
click at [494, 210] on div "Brands" at bounding box center [563, 212] width 218 height 17
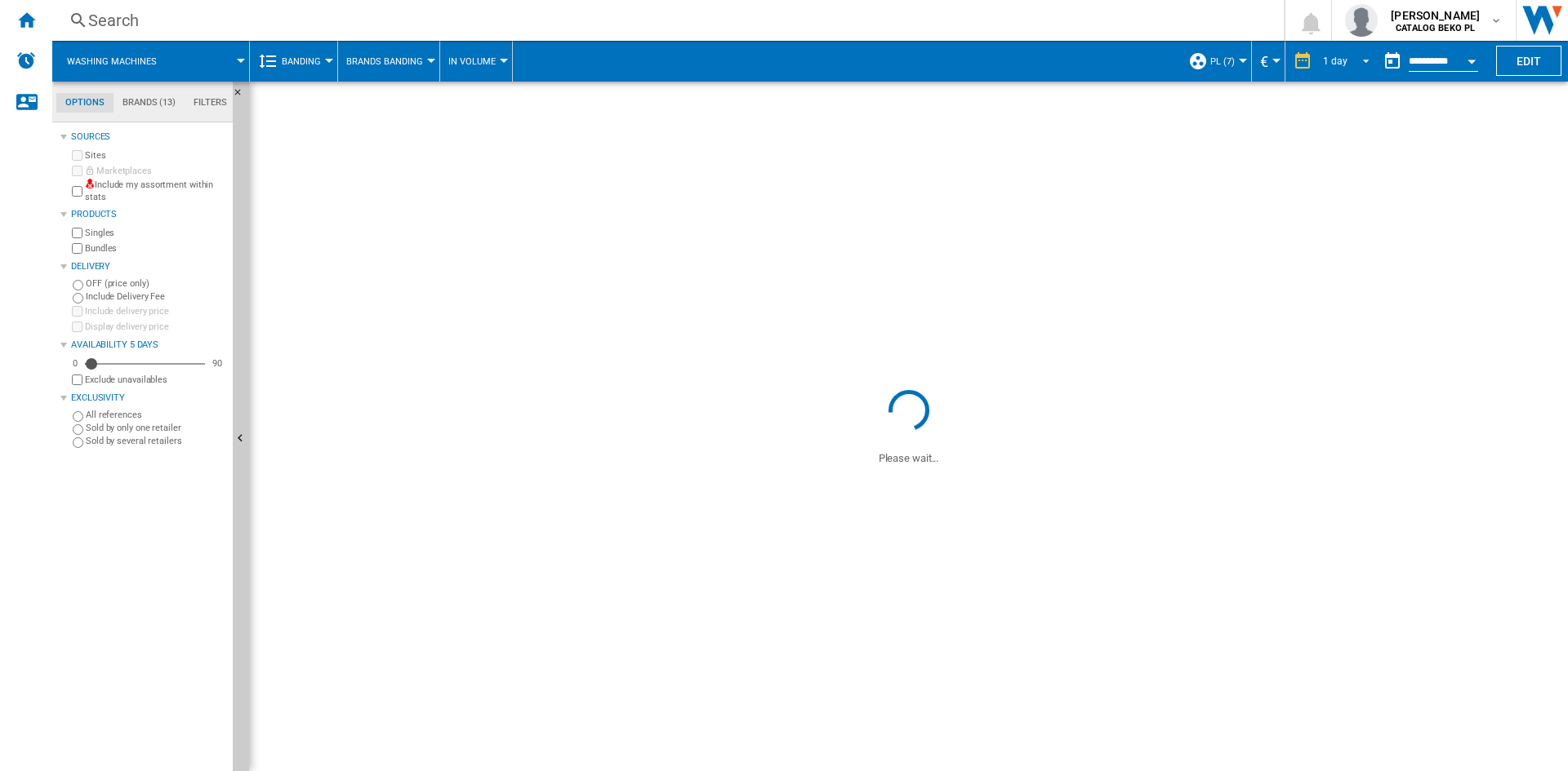
click at [1349, 66] on md-select-value "1 day" at bounding box center [1349, 61] width 56 height 24
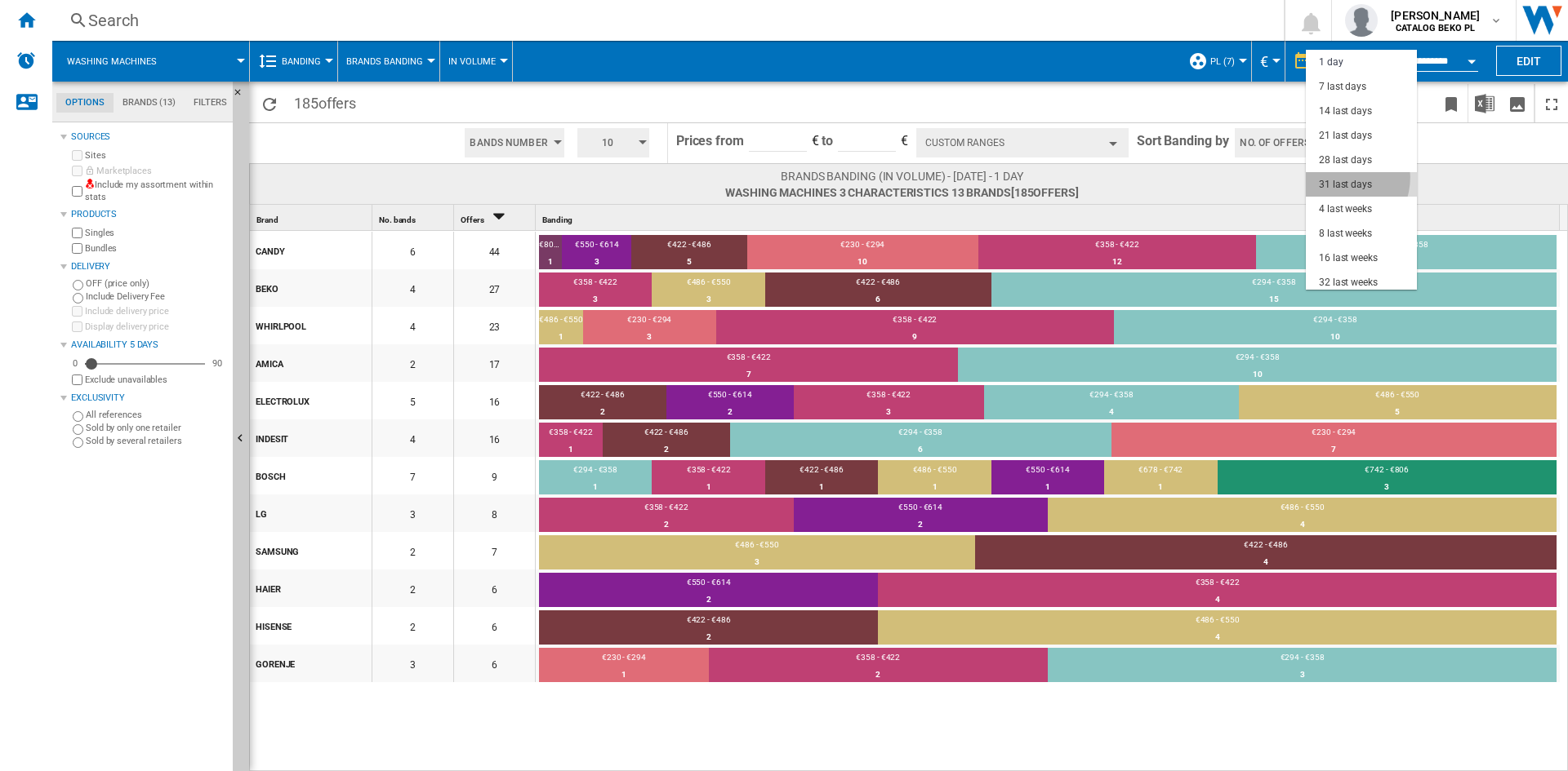
click at [1342, 178] on div "31 last days" at bounding box center [1345, 185] width 53 height 14
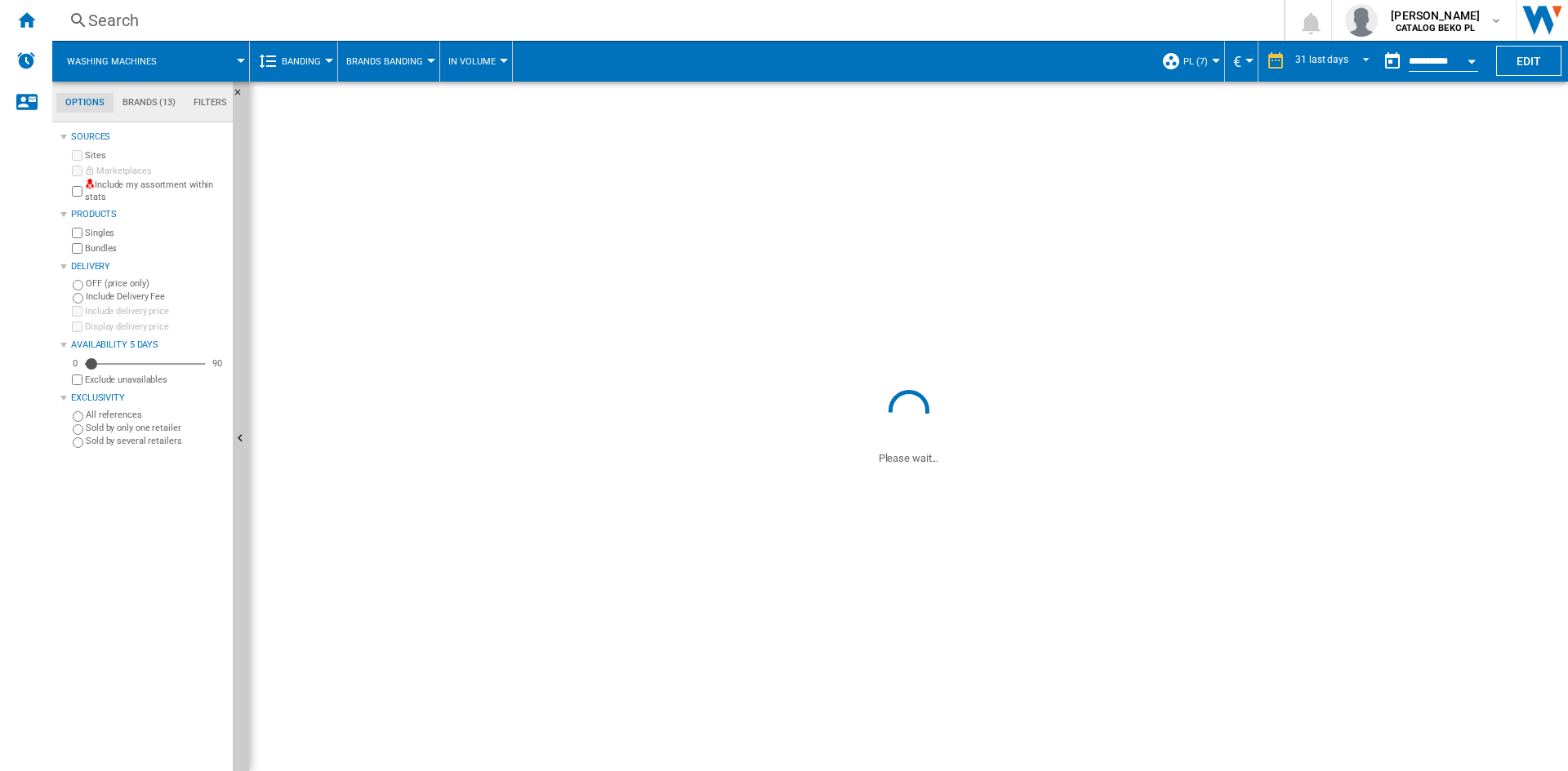
click at [394, 64] on span "Brands Banding" at bounding box center [385, 61] width 77 height 10
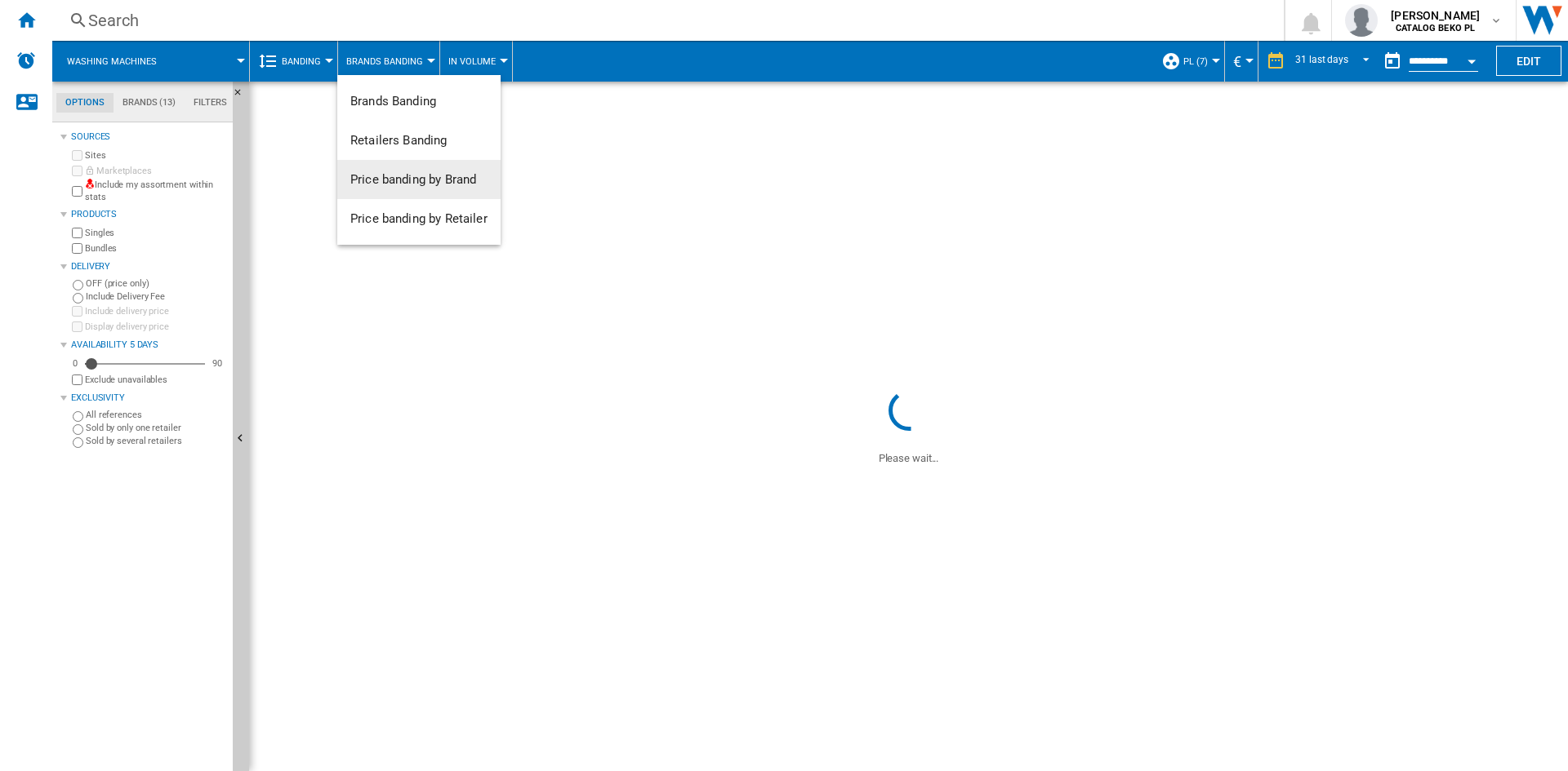
click at [437, 179] on span "Price banding by Brand" at bounding box center [413, 179] width 125 height 15
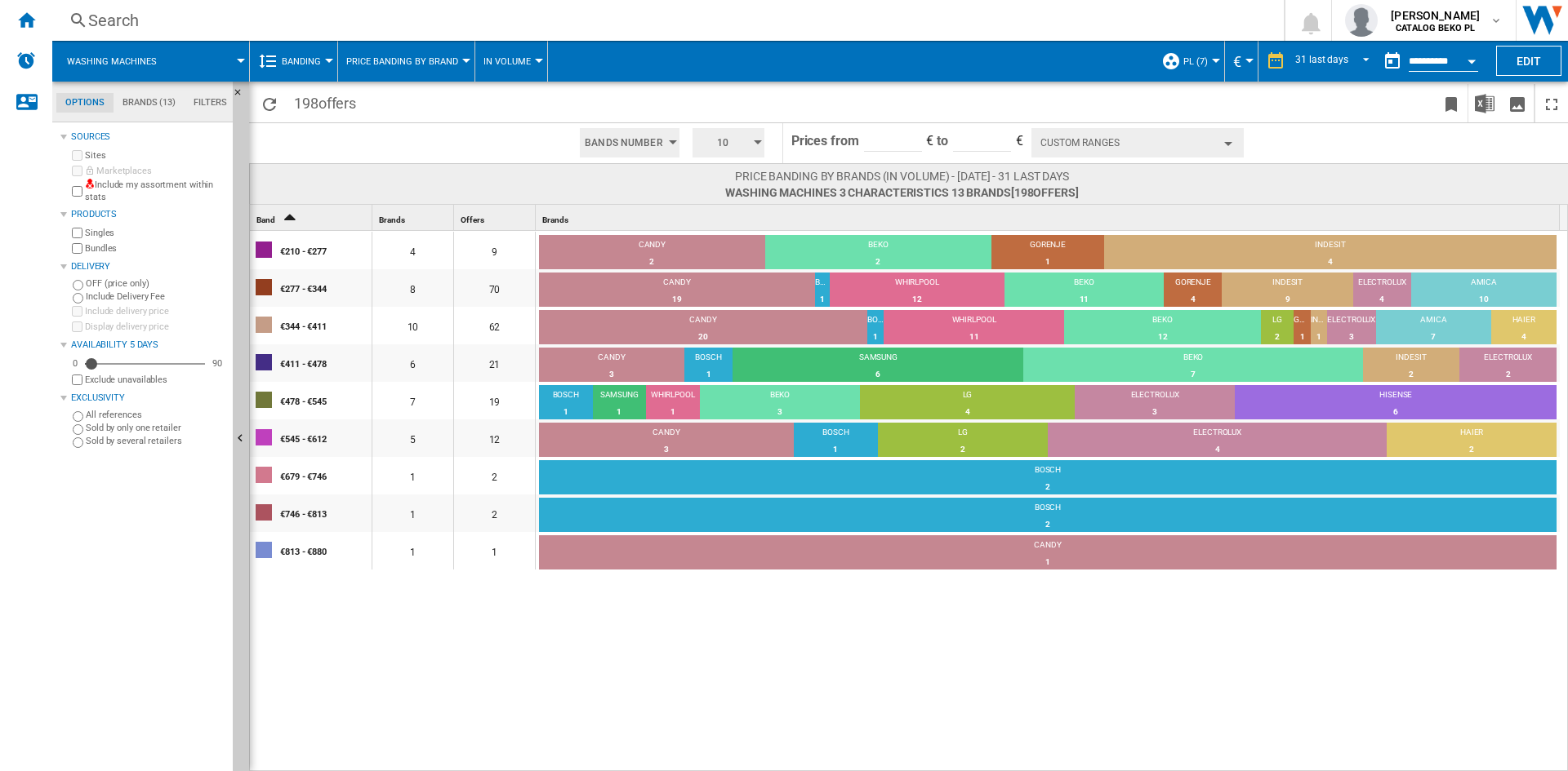
click at [688, 144] on div "10" at bounding box center [728, 143] width 85 height 39
click at [735, 203] on button "5" at bounding box center [730, 205] width 78 height 17
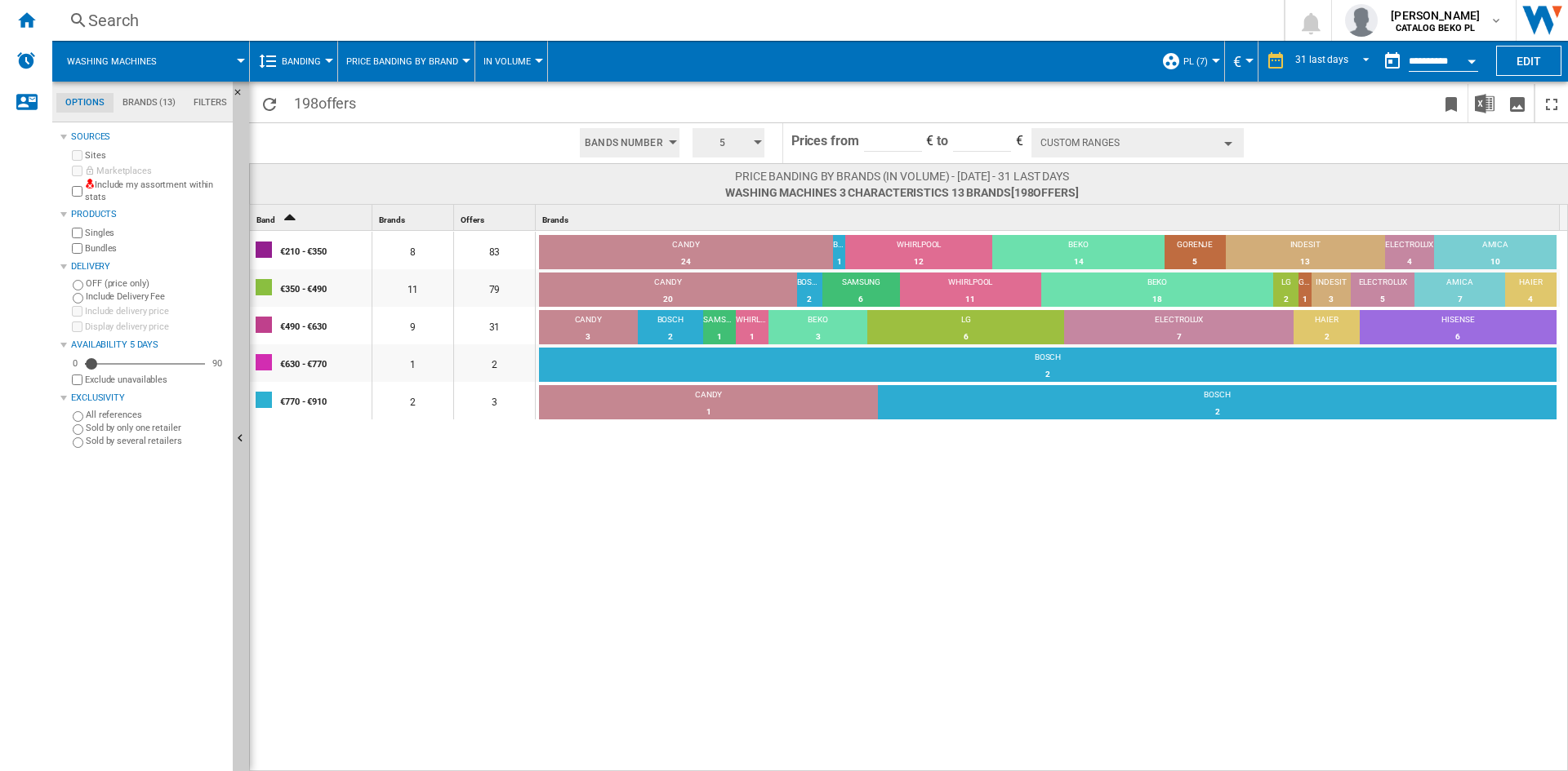
click at [152, 109] on md-tab-item "Brands (13)" at bounding box center [149, 102] width 71 height 20
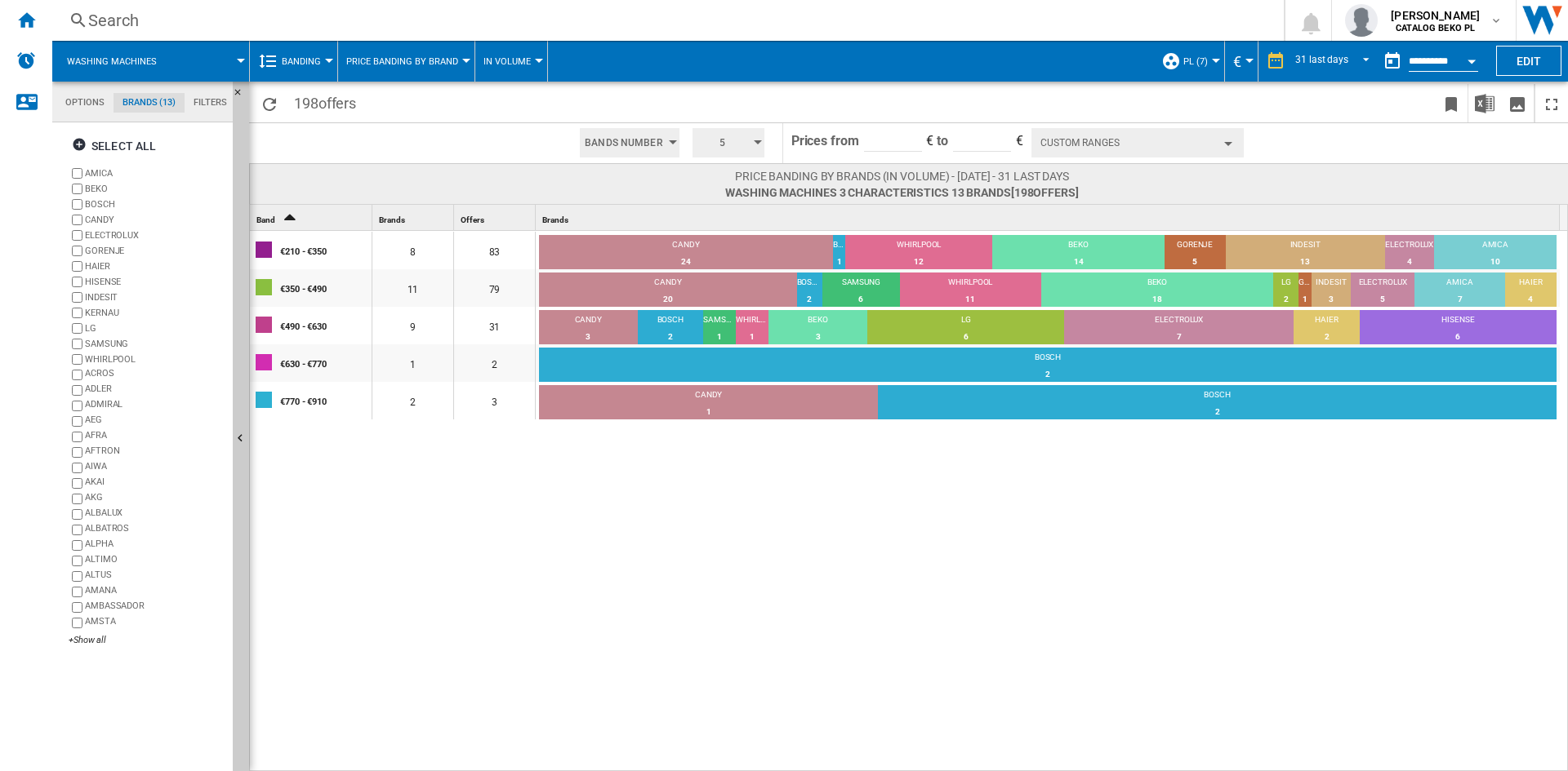
click at [103, 294] on label "INDESIT" at bounding box center [155, 297] width 141 height 12
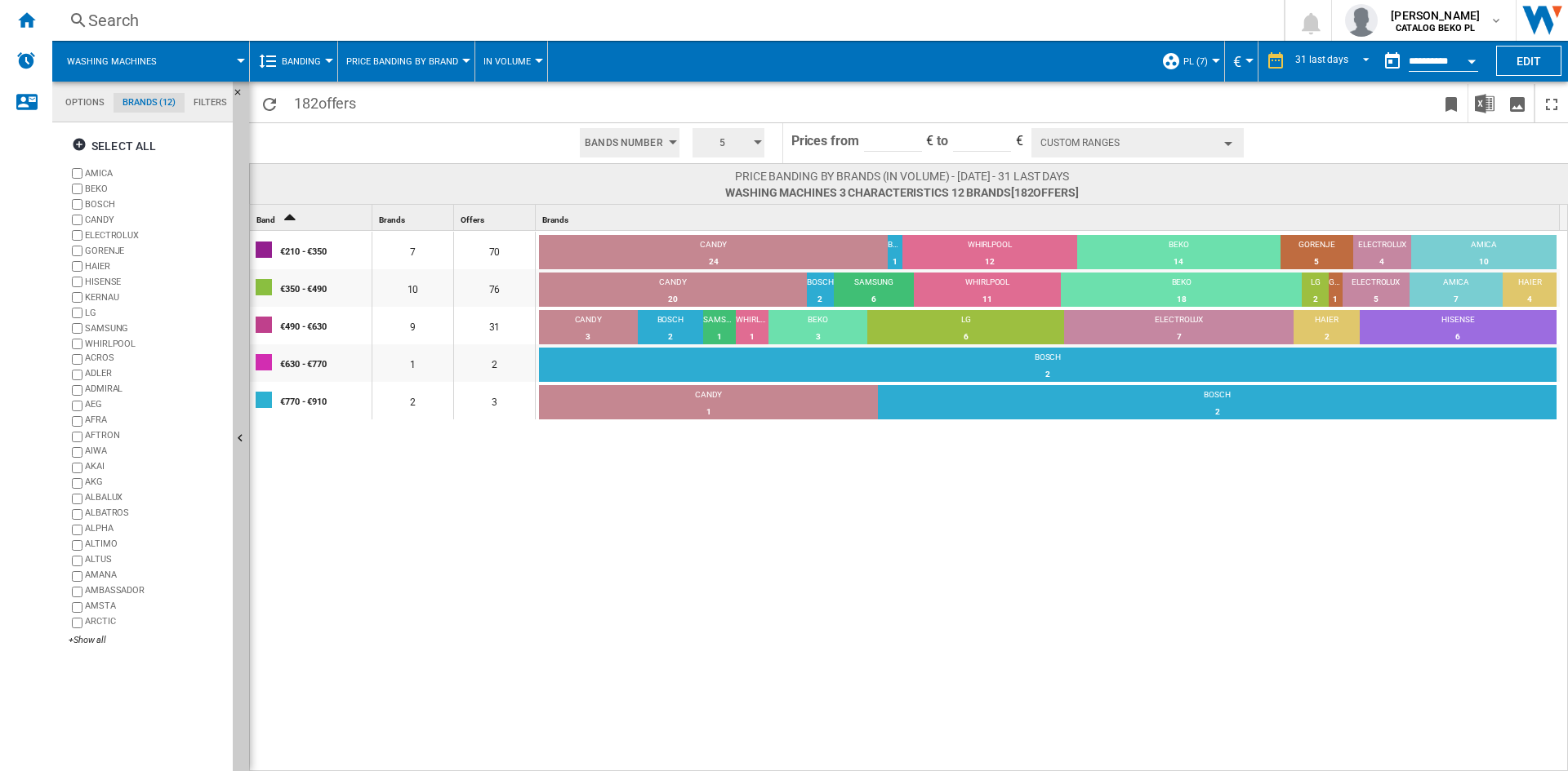
click at [105, 302] on label "KERNAU" at bounding box center [155, 297] width 141 height 12
click at [91, 295] on label "LG" at bounding box center [155, 297] width 141 height 12
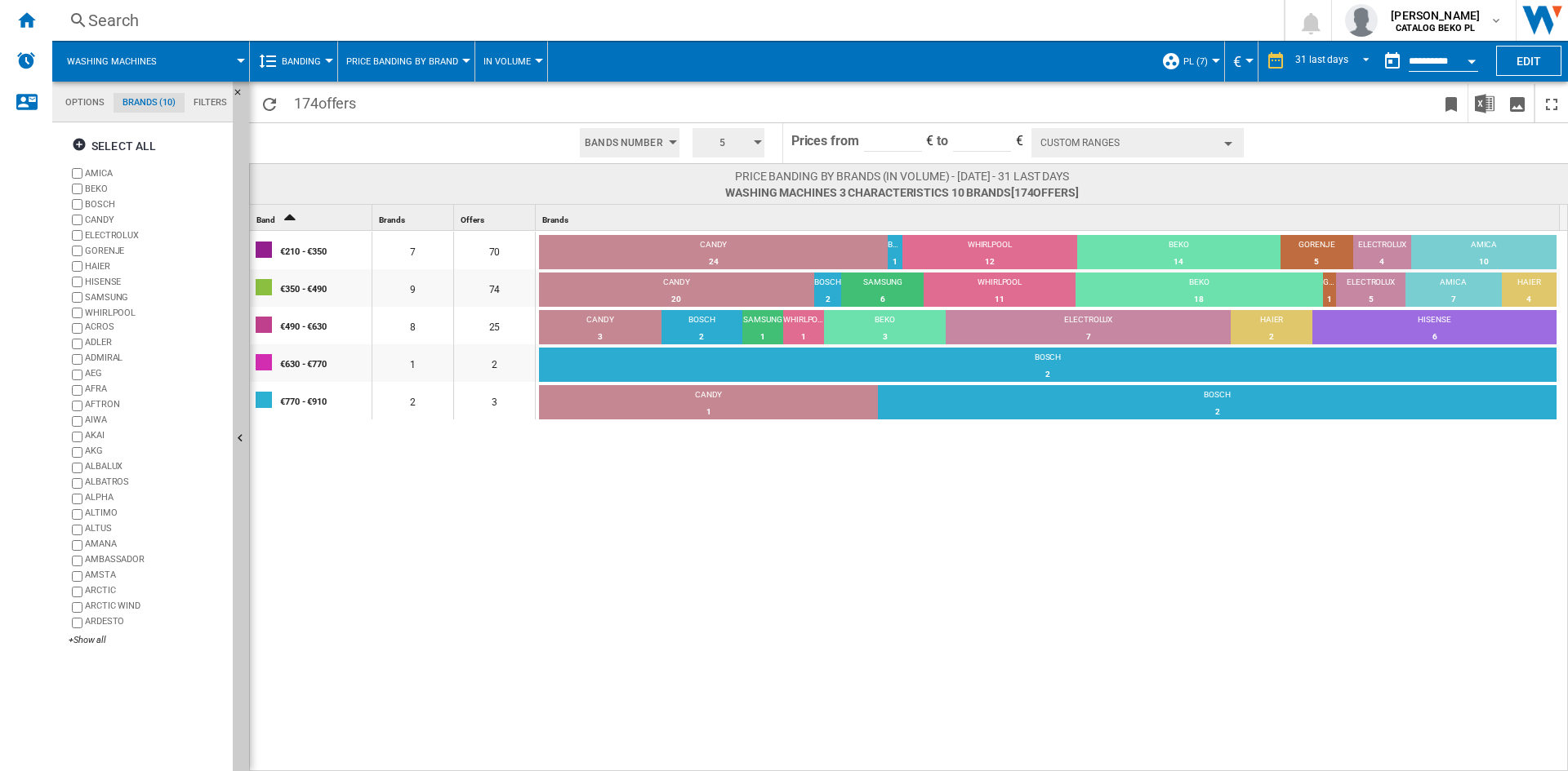
click at [889, 571] on div "€210 - €350 7 70 CANDY 24 34.29% BOSCH 1 1.43% WHIRLPOOL 12 17.14% BEKO 14 20% …" at bounding box center [909, 502] width 1319 height 542
click at [967, 589] on div "€210 - €350 7 70 CANDY 24 34.29% BOSCH 1 1.43% WHIRLPOOL 12 17.14% BEKO 14 20% …" at bounding box center [909, 502] width 1319 height 542
click at [302, 65] on span "Banding" at bounding box center [301, 61] width 39 height 10
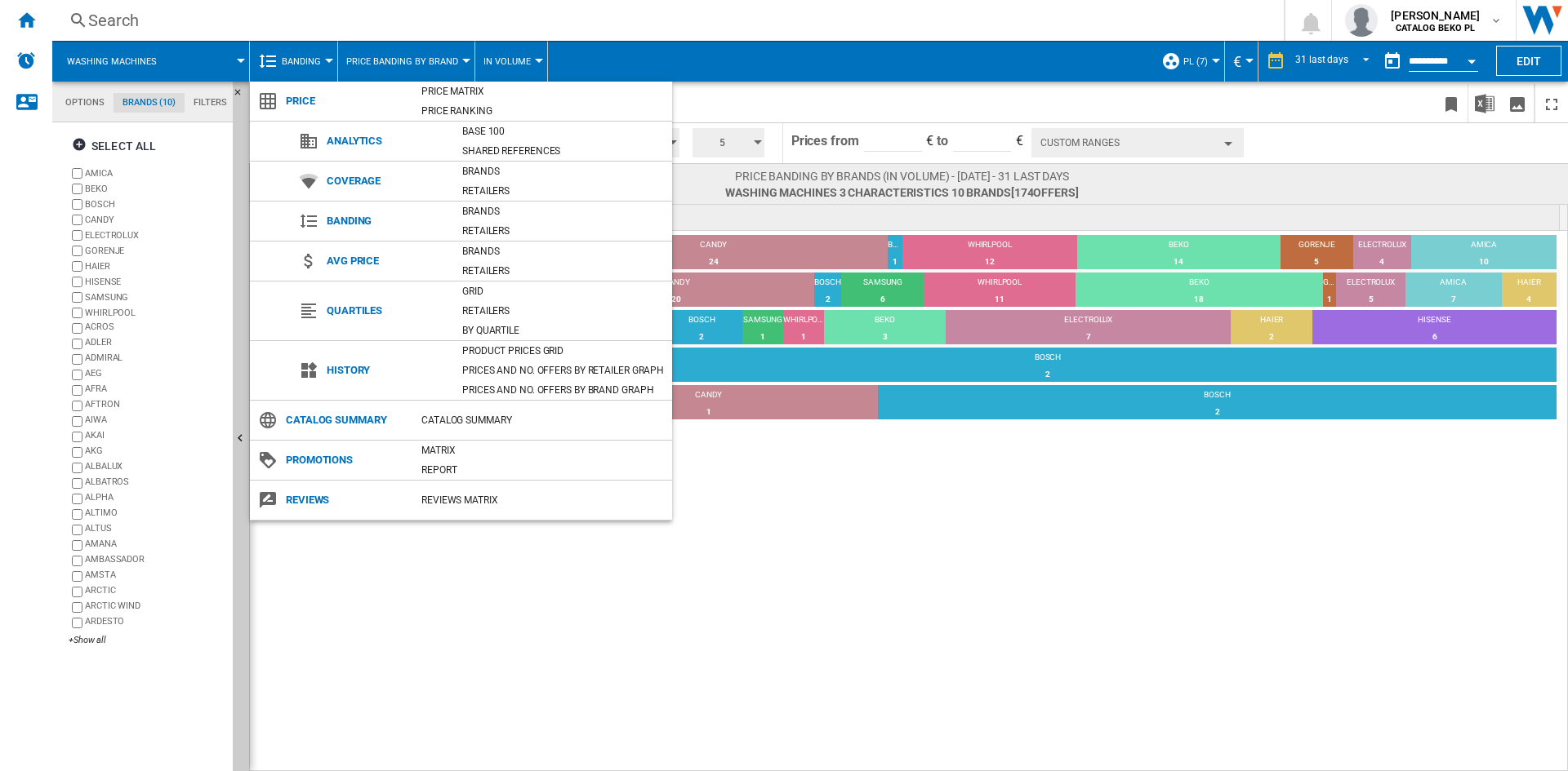
click at [910, 527] on md-backdrop at bounding box center [784, 386] width 1568 height 771
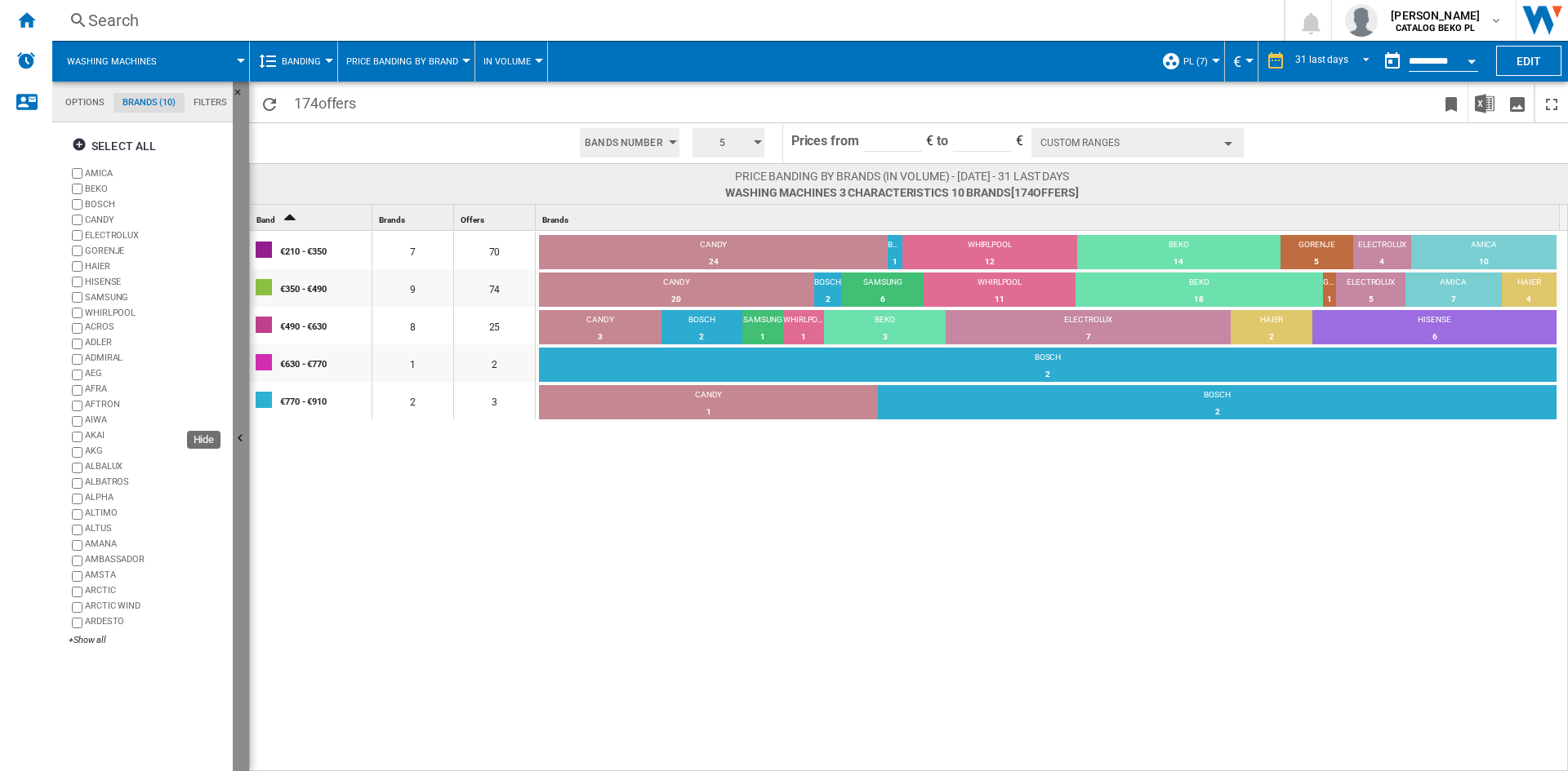
click at [238, 439] on ng-md-icon "Hide" at bounding box center [242, 440] width 20 height 20
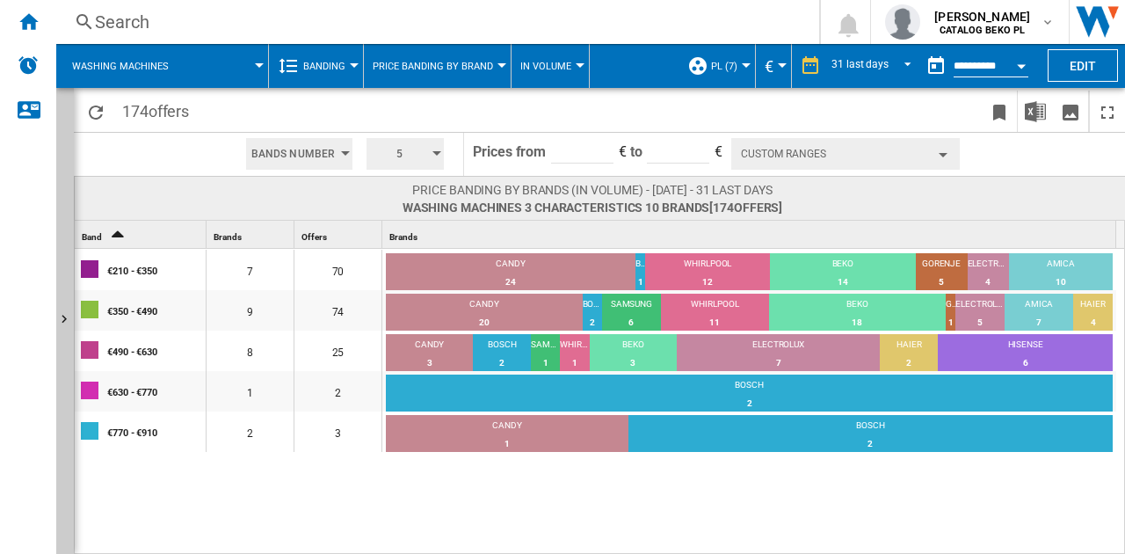
click at [797, 147] on button "Custom Ranges" at bounding box center [845, 154] width 228 height 32
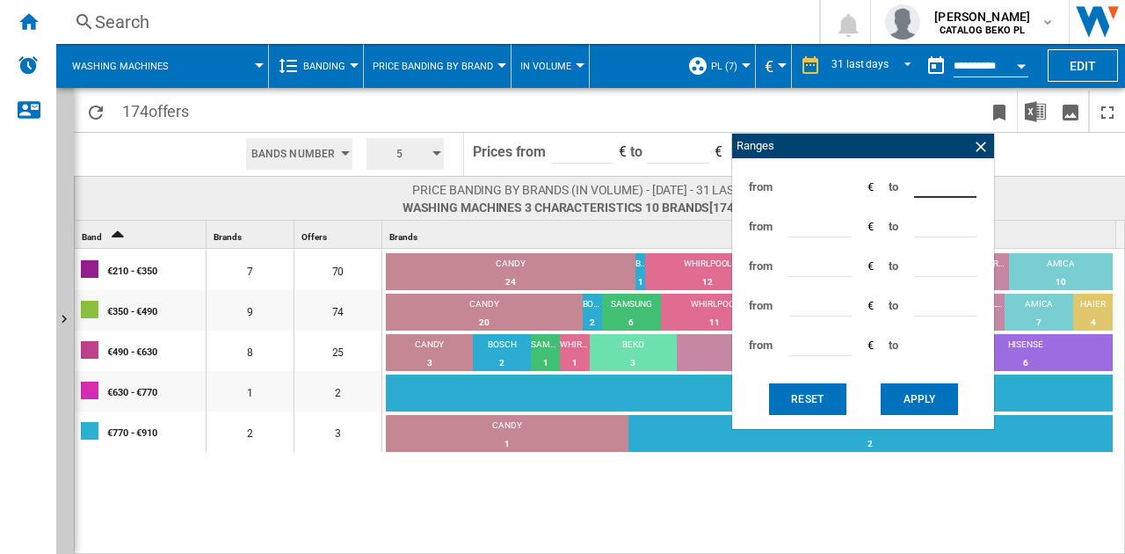
click at [928, 186] on input "***" at bounding box center [945, 184] width 62 height 26
type input "*"
type input "***"
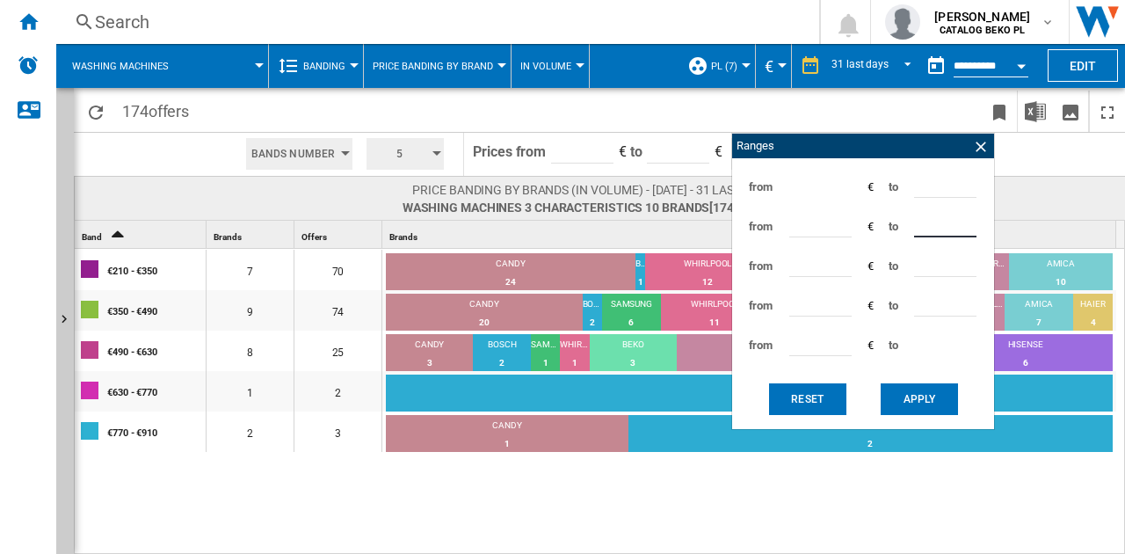
type input "***"
type input "*"
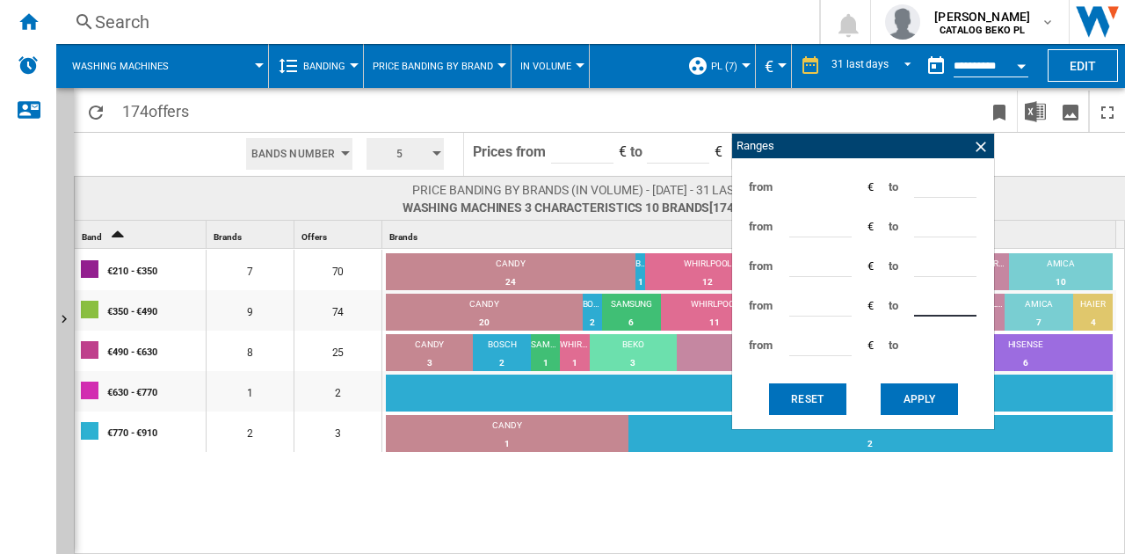
type input "***"
click at [908, 389] on button "Apply" at bounding box center [918, 399] width 77 height 32
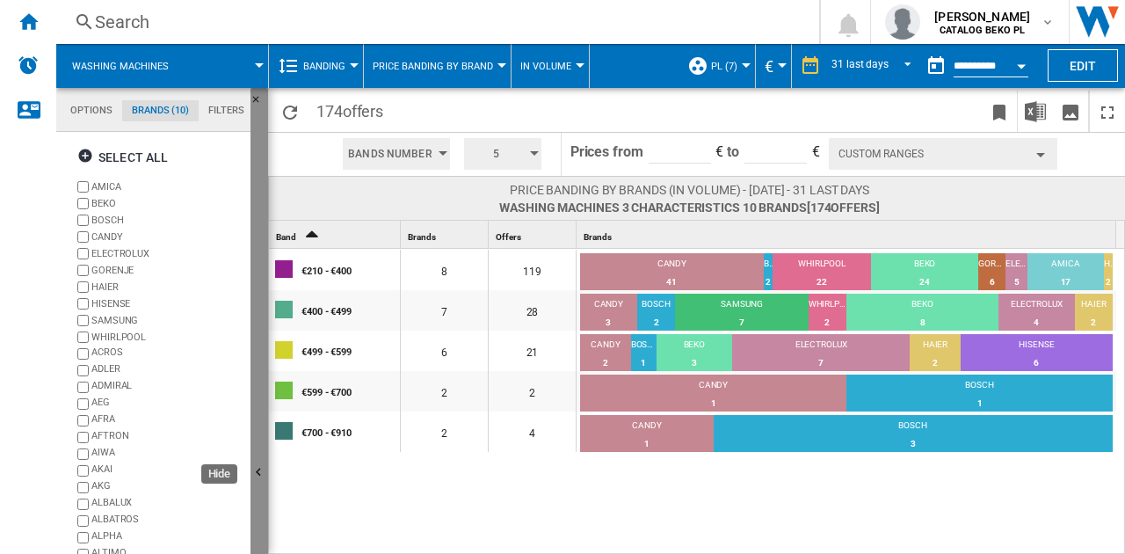
click at [264, 441] on button "Hide" at bounding box center [259, 473] width 18 height 771
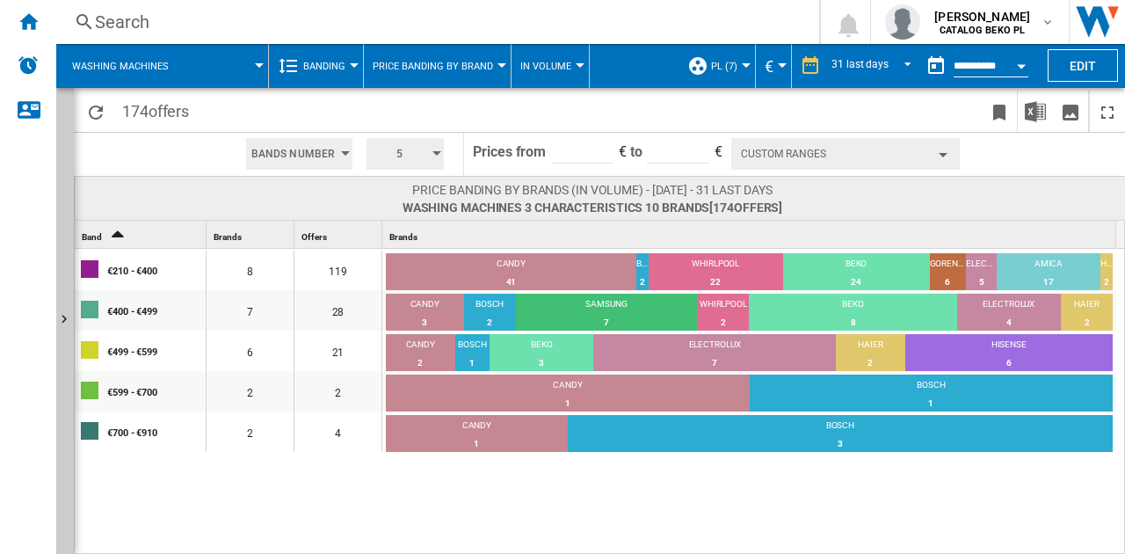
click at [541, 496] on div "€210 - €400 8 119 CANDY 41 34.45% BOSCH 2 1.68% WHIRLPOOL 22 18.49% BEKO 24 20.…" at bounding box center [600, 402] width 1051 height 307
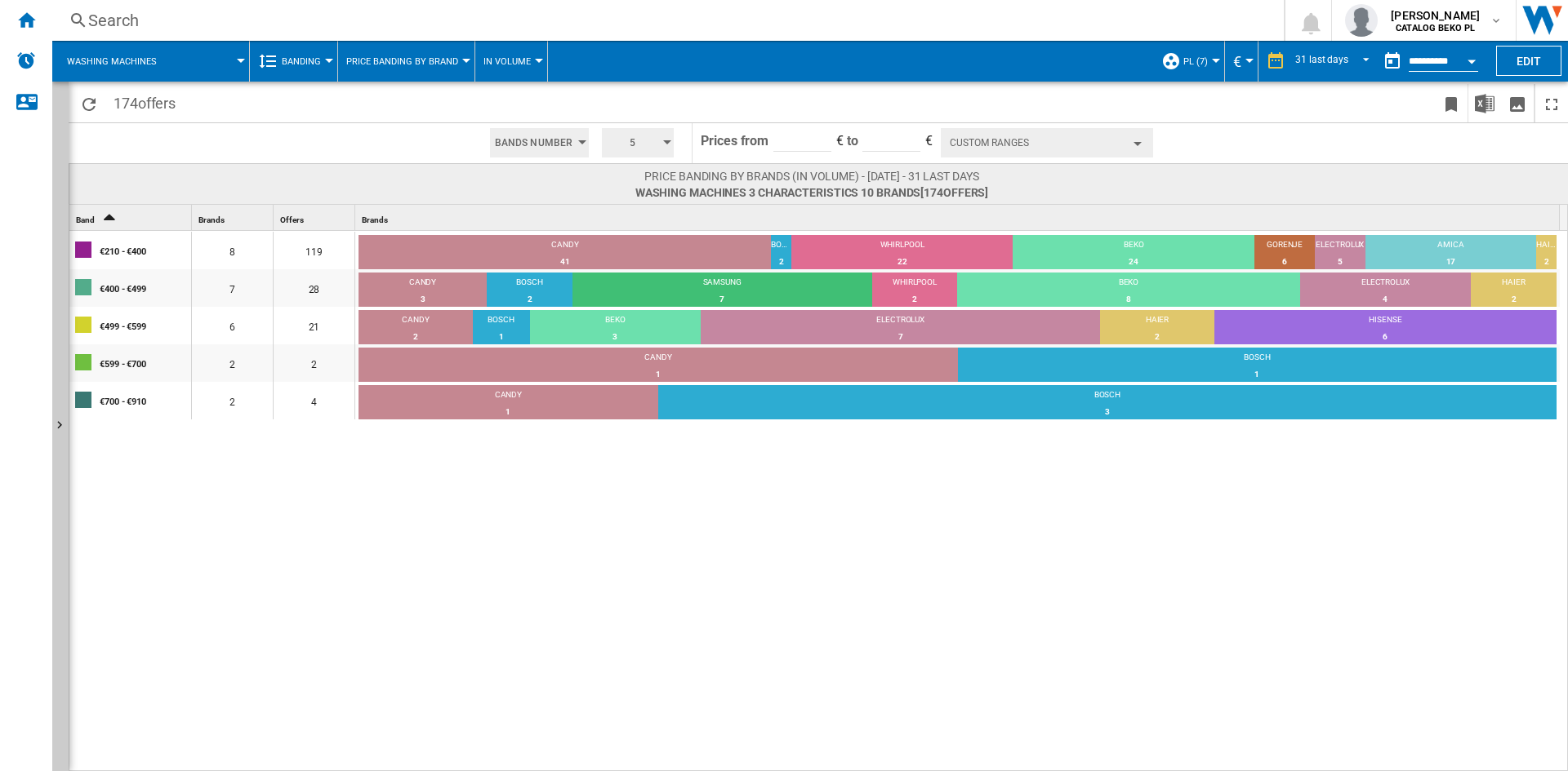
click at [976, 137] on button "Custom Ranges" at bounding box center [1047, 143] width 212 height 30
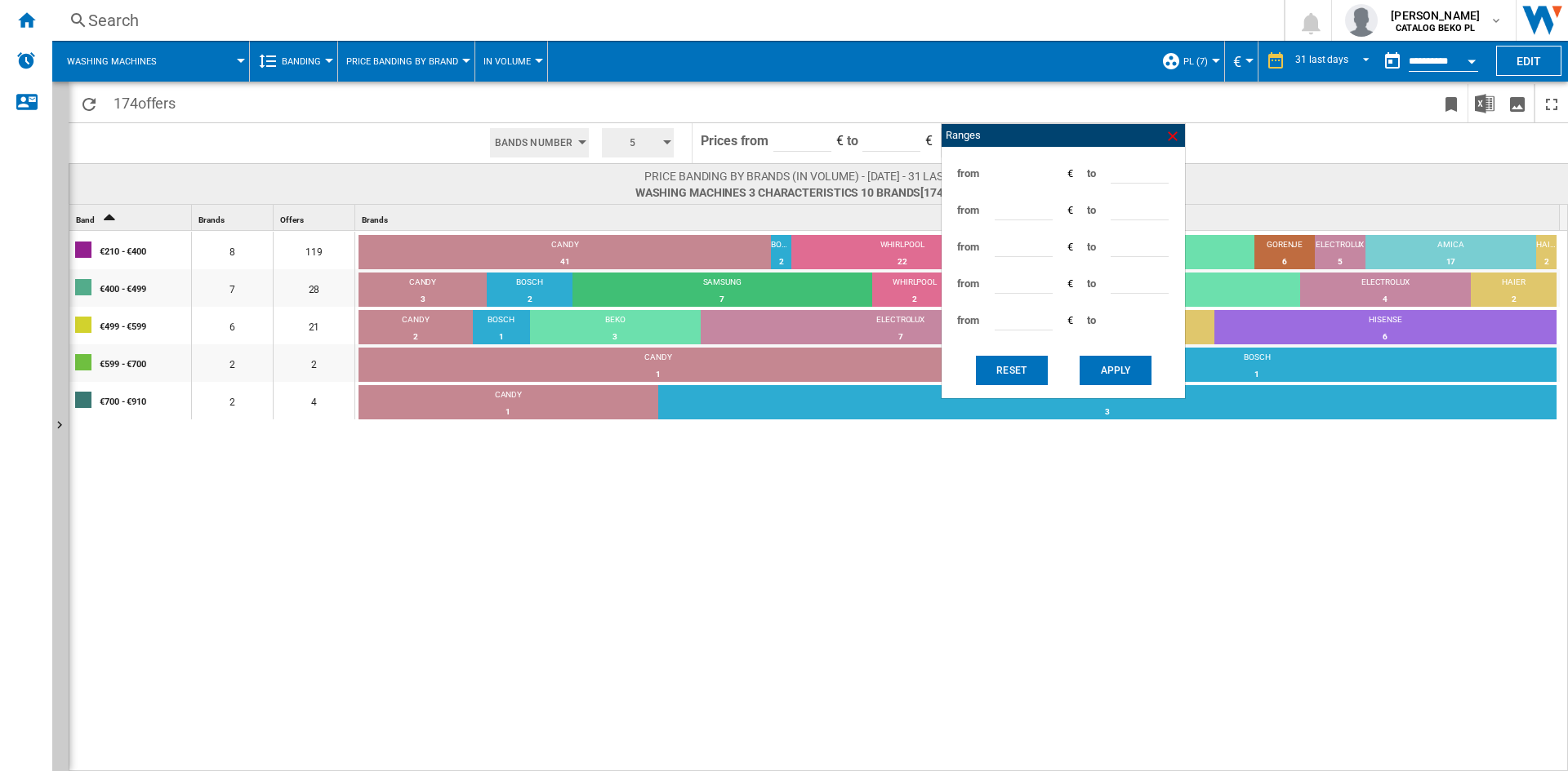
click at [1172, 141] on ng-md-icon at bounding box center [1173, 137] width 17 height 17
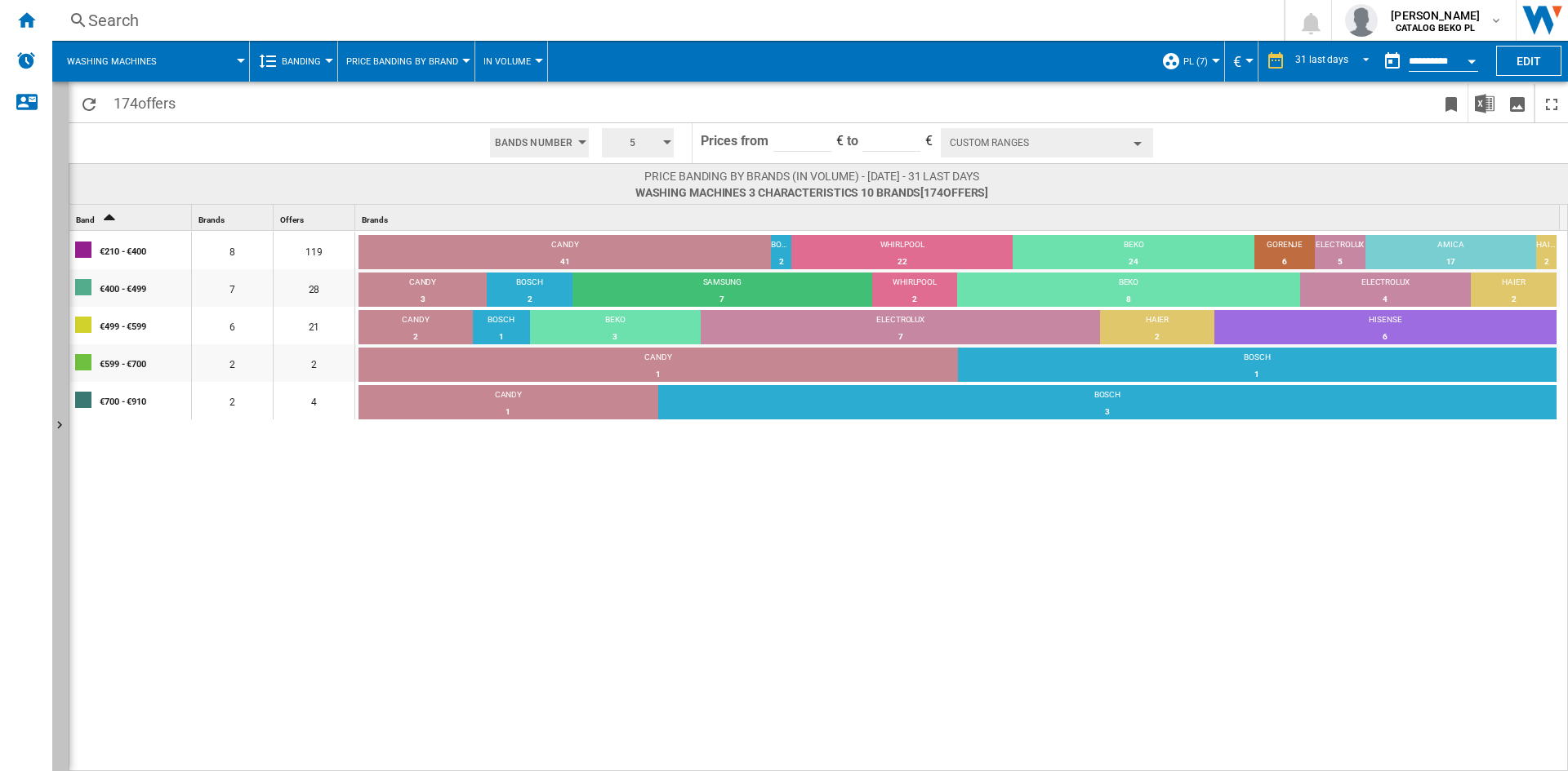
click at [61, 462] on button "Show" at bounding box center [60, 426] width 17 height 689
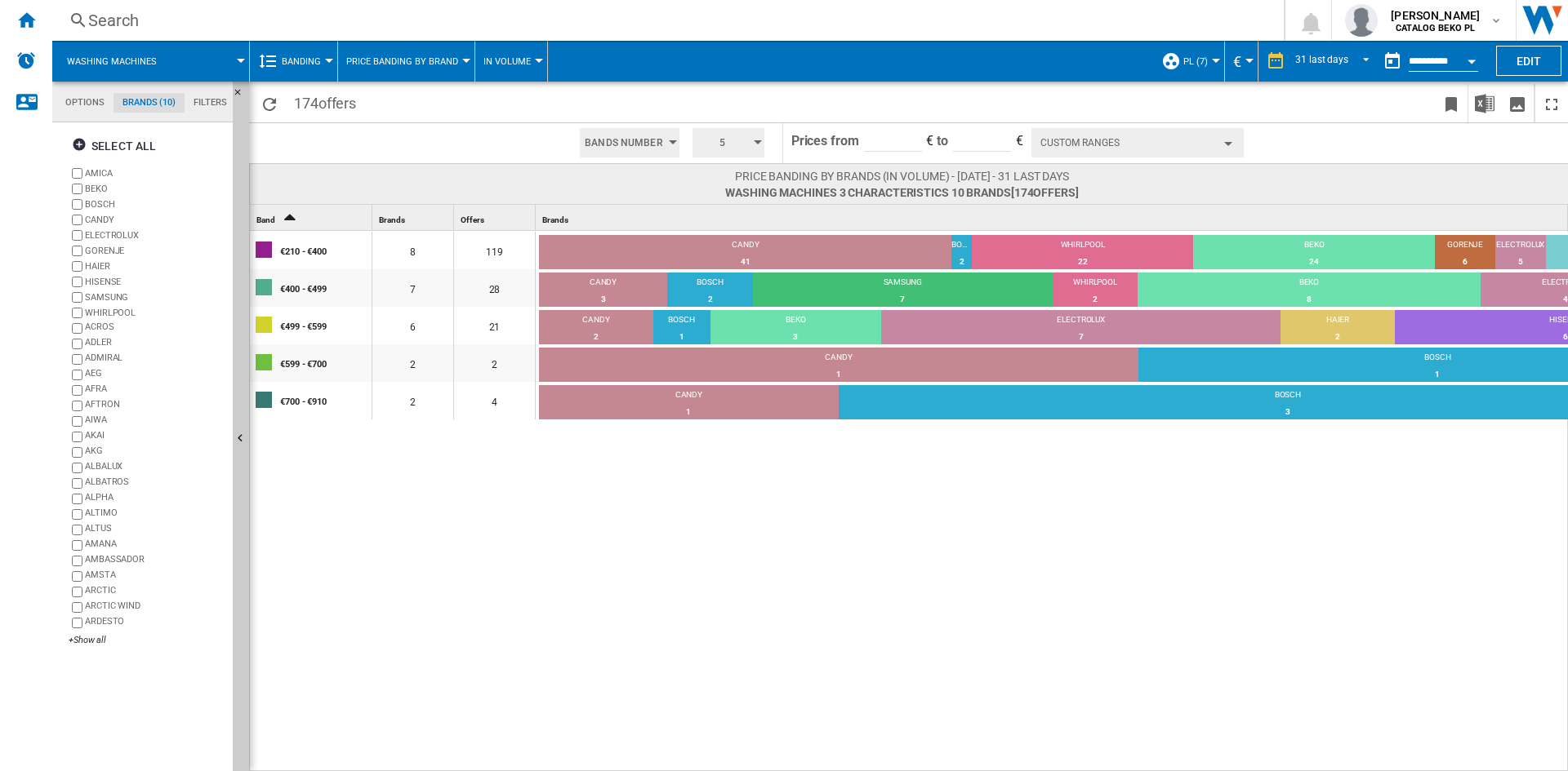
click at [885, 568] on div "€210 - €400 8 119 CANDY 41 34.45% BOSCH 2 1.68% WHIRLPOOL 22 18.49% BEKO 24 20.…" at bounding box center [999, 502] width 1499 height 542
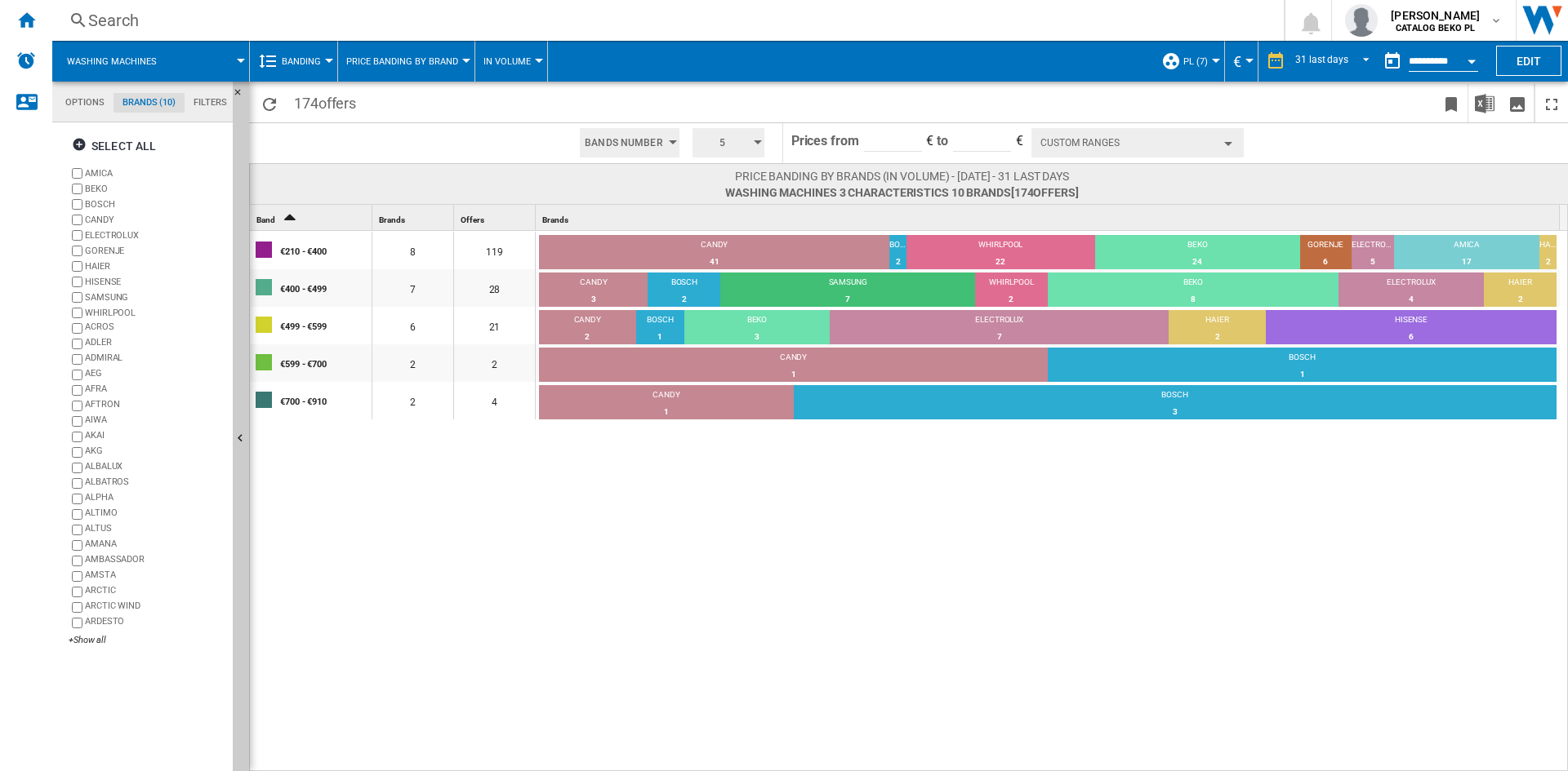
click at [824, 555] on div "€210 - €400 8 119 CANDY 41 34.45% BOSCH 2 1.68% WHIRLPOOL 22 18.49% BEKO 24 20.…" at bounding box center [909, 502] width 1319 height 542
click at [308, 62] on span "Banding" at bounding box center [301, 61] width 39 height 10
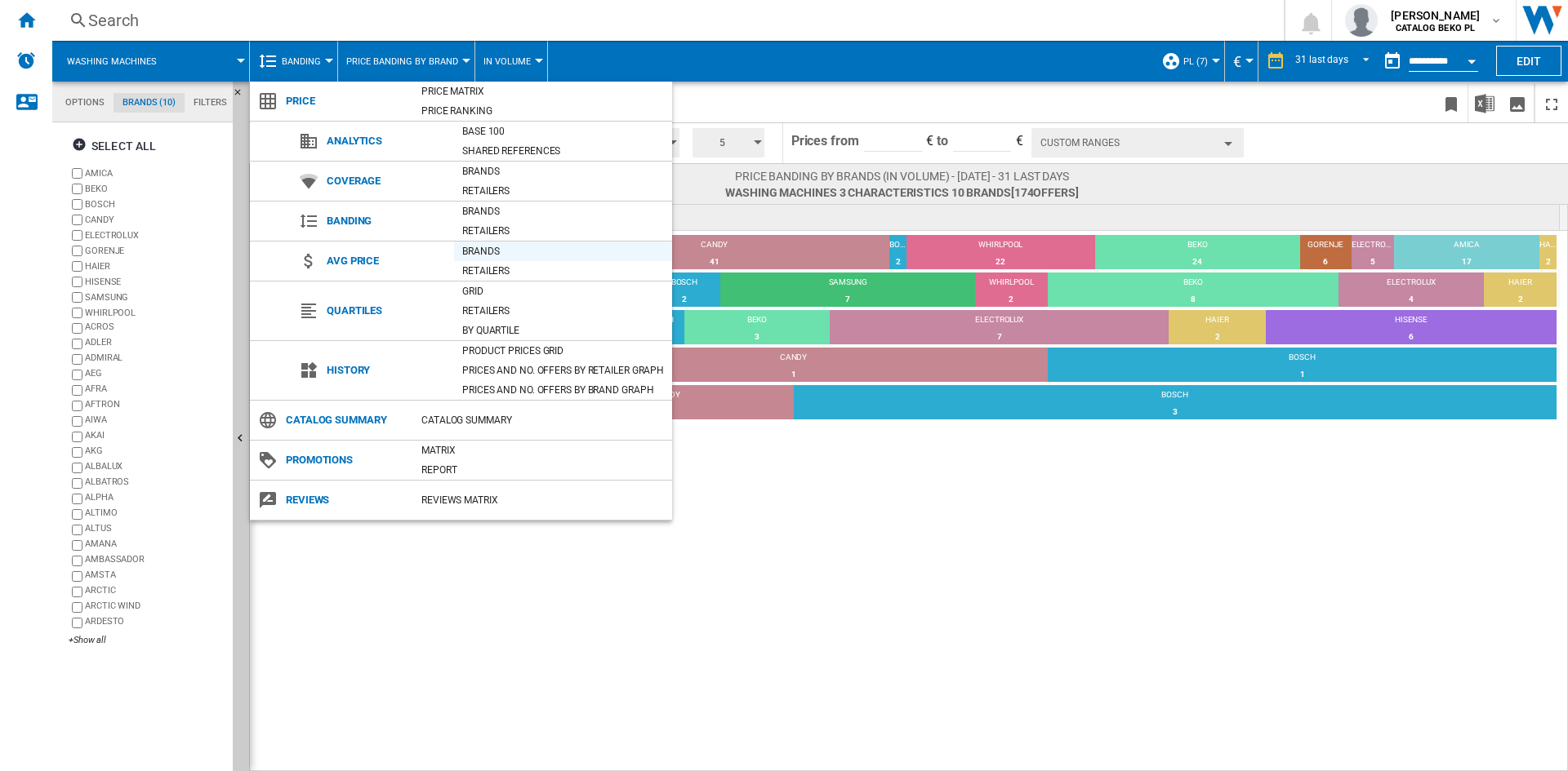
click at [535, 248] on div "Brands" at bounding box center [563, 252] width 218 height 17
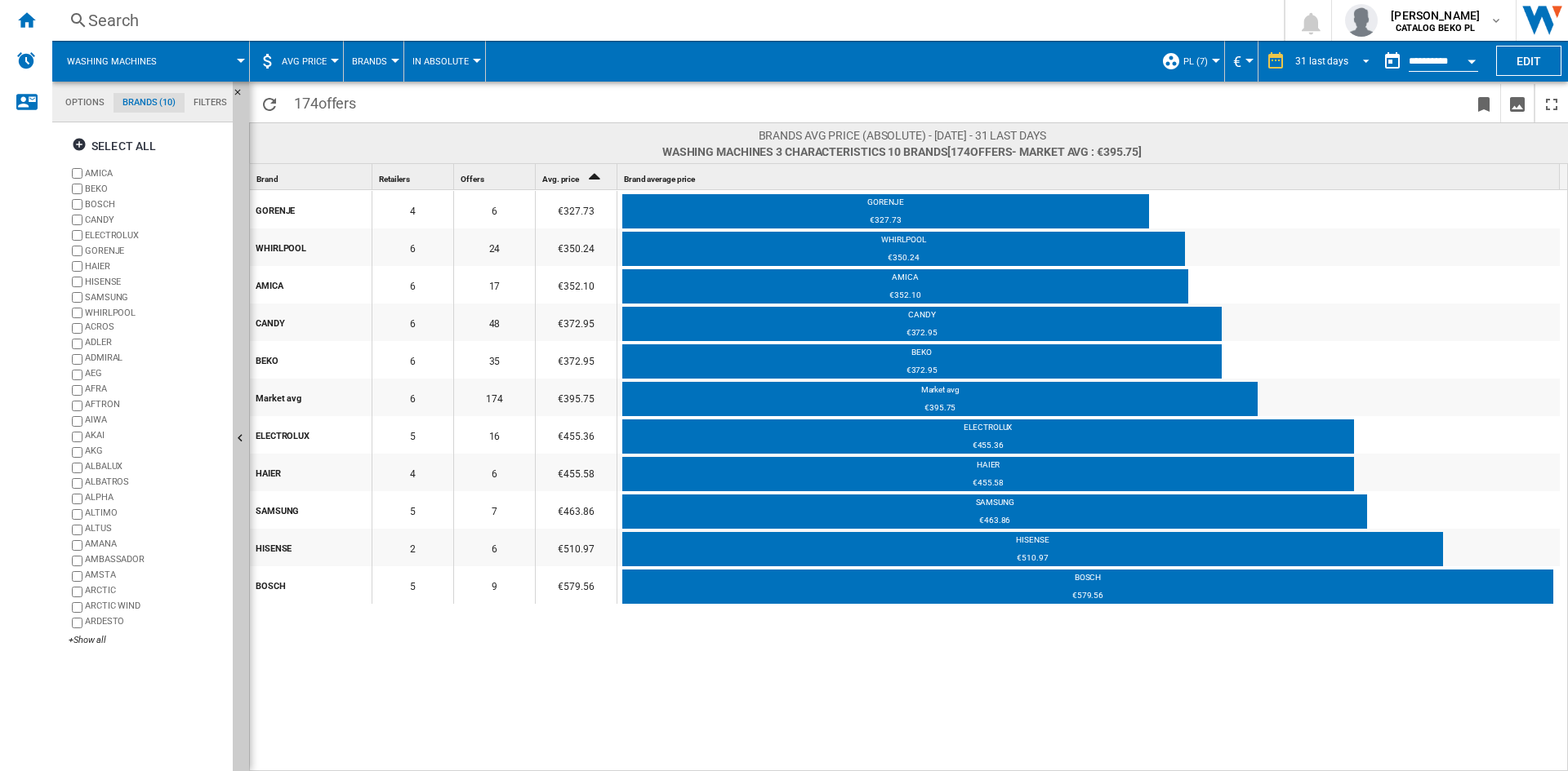
click at [1352, 59] on span "REPORTS.WIZARD.STEPS.REPORT.STEPS.REPORT_OPTIONS.PERIOD: 31 last days" at bounding box center [1361, 59] width 20 height 15
click at [1474, 64] on md-backdrop at bounding box center [784, 386] width 1568 height 771
click at [1474, 64] on button "Open calendar" at bounding box center [1472, 59] width 30 height 30
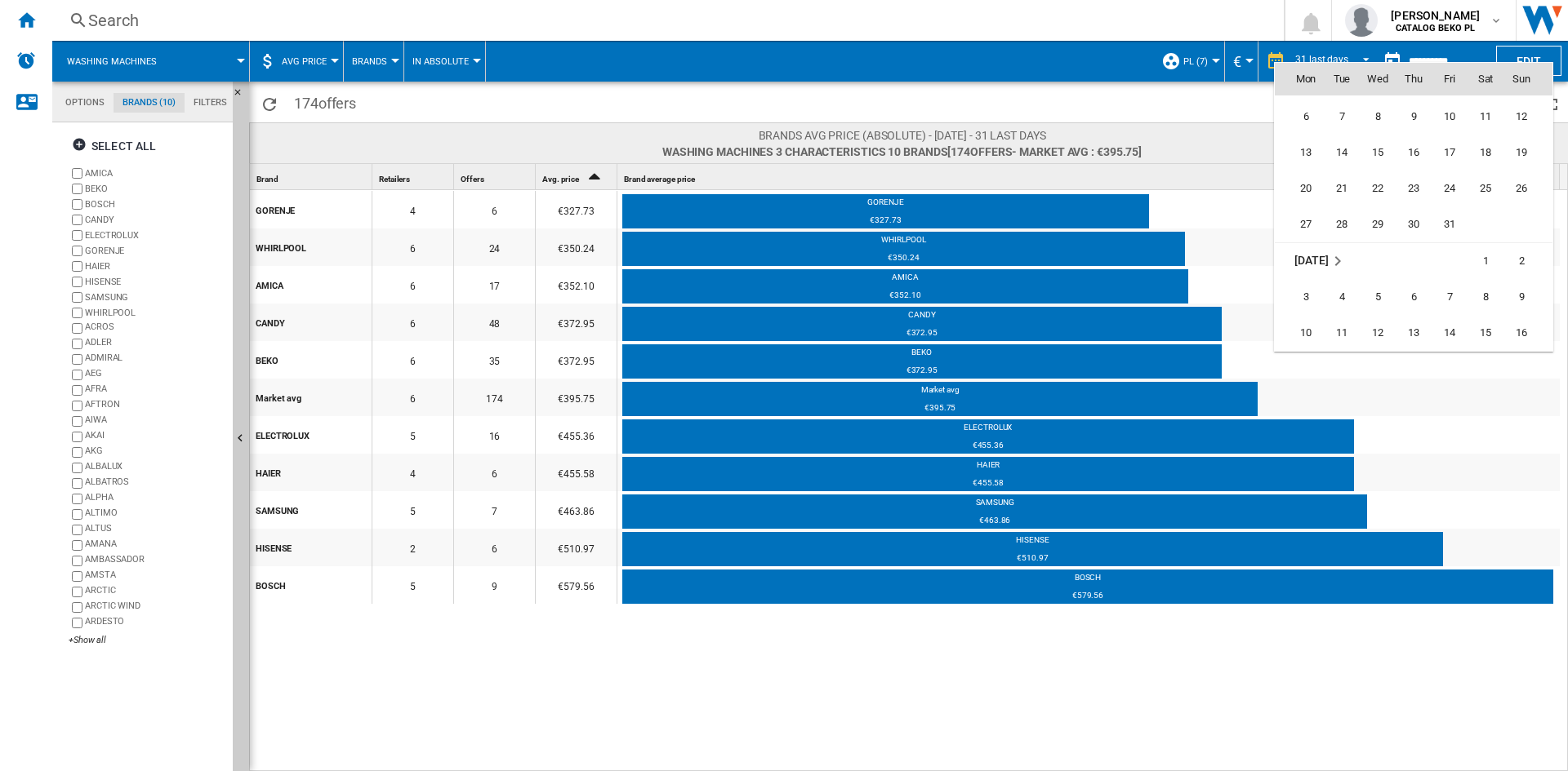
scroll to position [6154, 0]
click at [1453, 195] on span "31" at bounding box center [1449, 195] width 33 height 33
type input "**********"
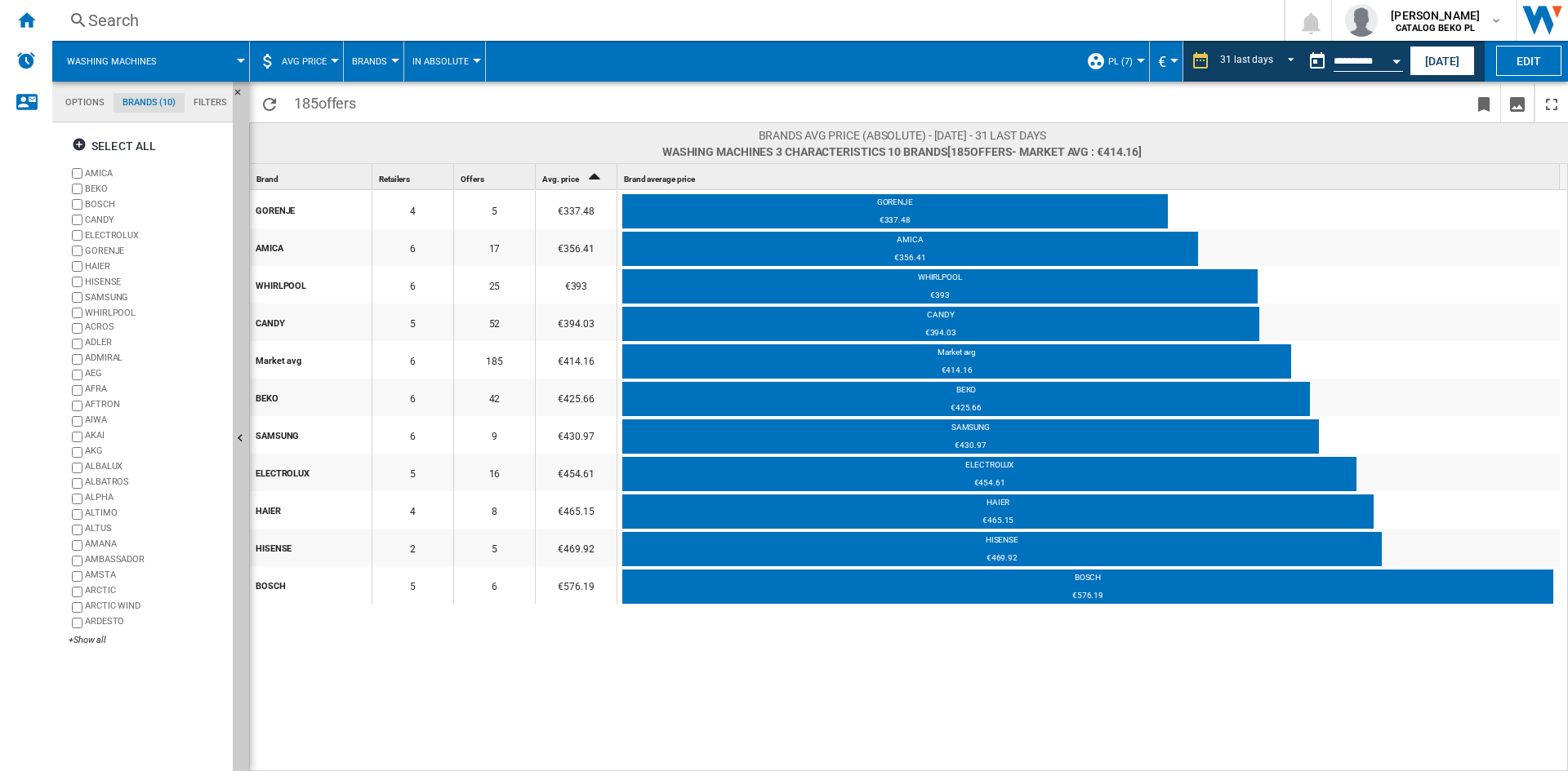
click at [1398, 65] on button "Open calendar" at bounding box center [1397, 59] width 30 height 30
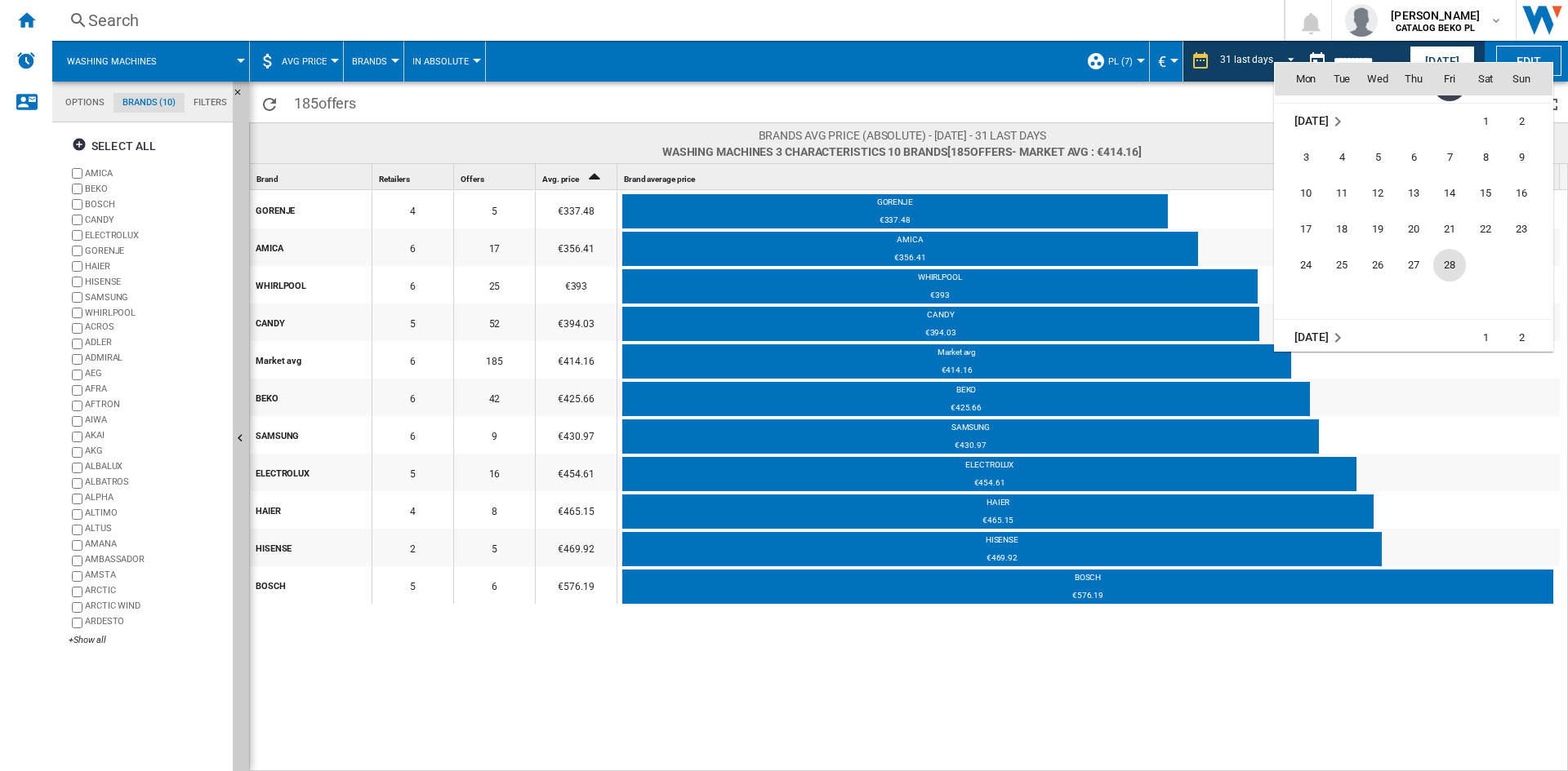
scroll to position [6301, 0]
click at [1445, 226] on span "28" at bounding box center [1449, 229] width 33 height 33
type input "**********"
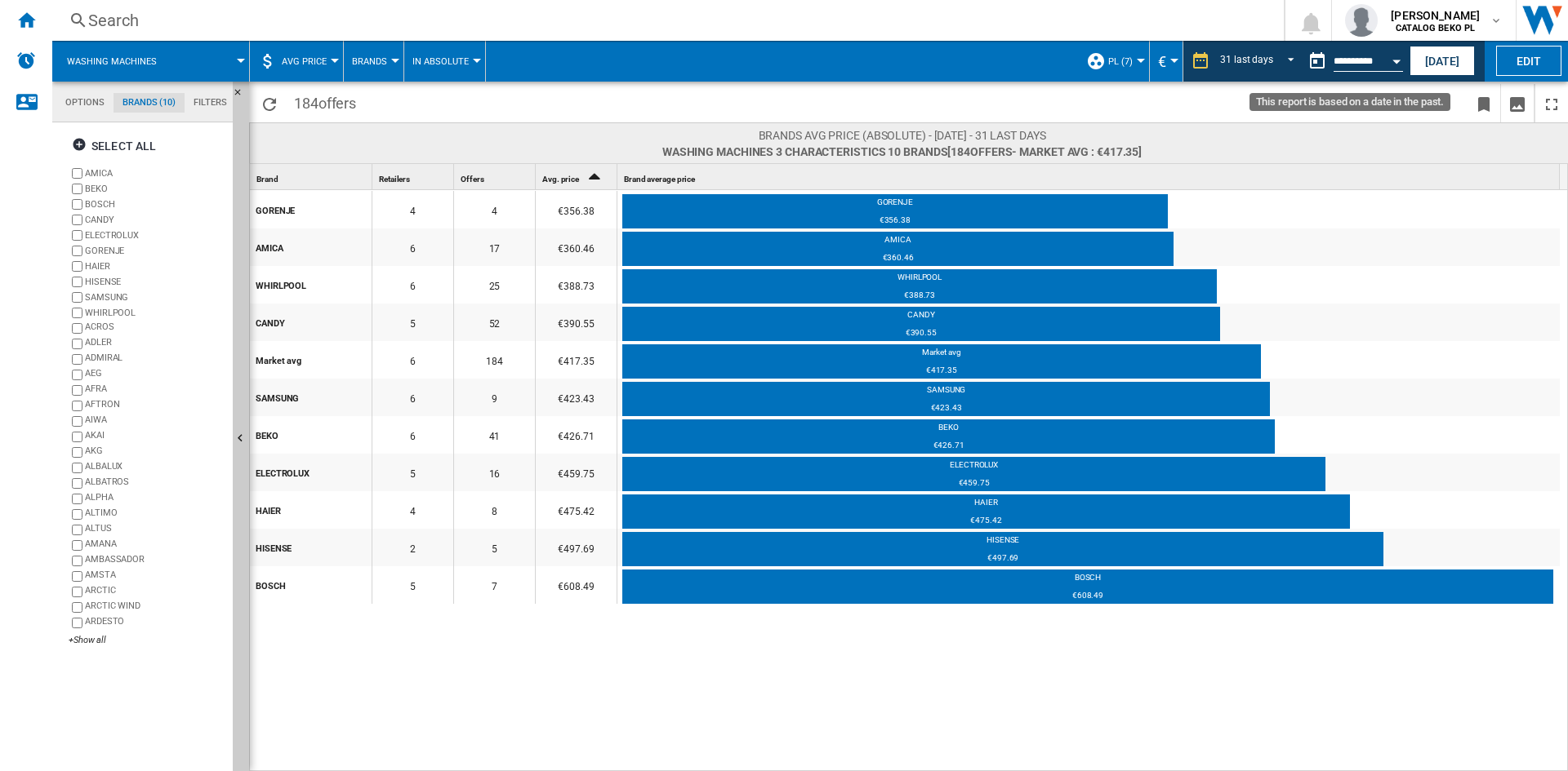
click at [1388, 49] on button "Open calendar" at bounding box center [1397, 59] width 30 height 30
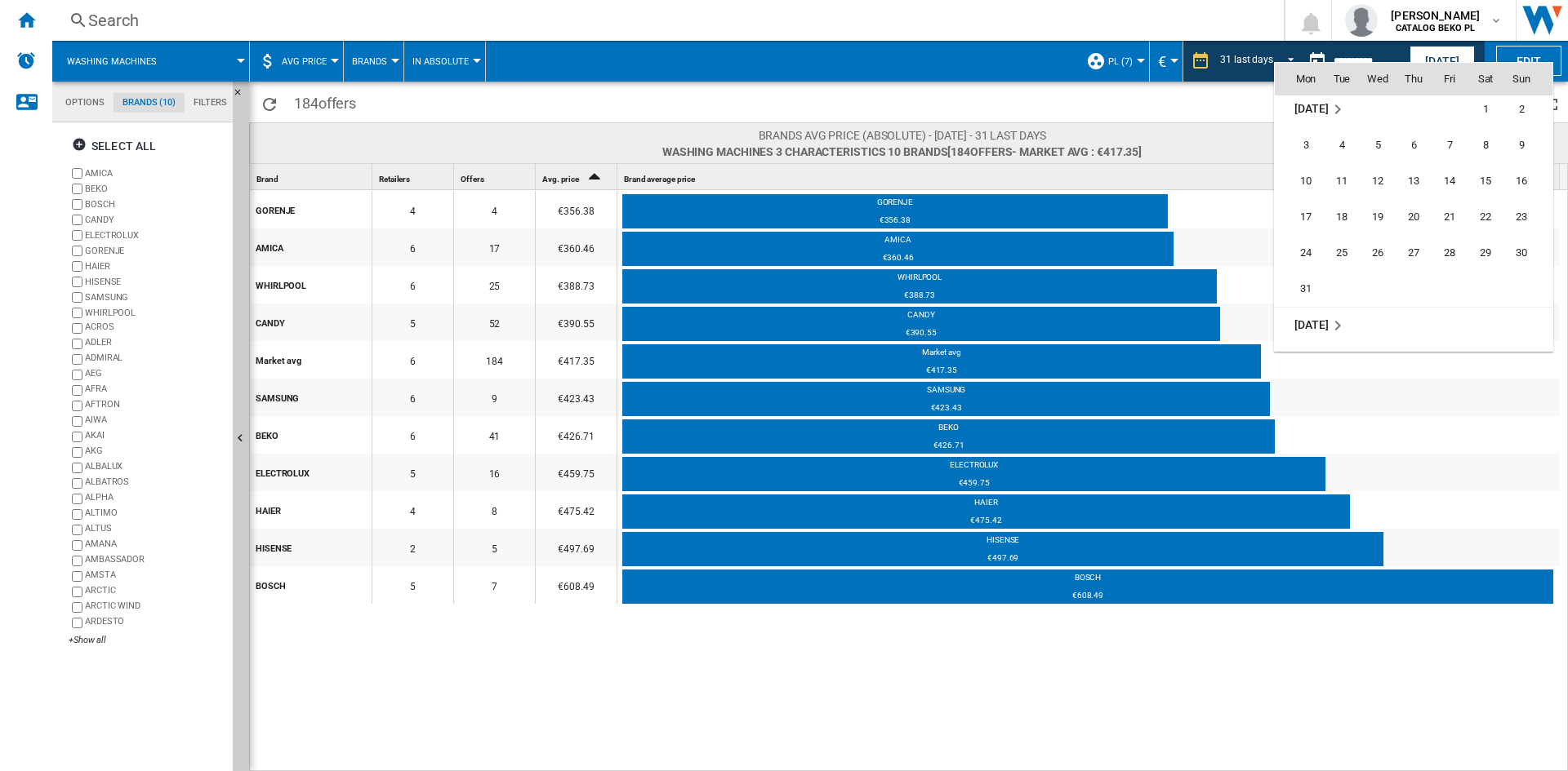
scroll to position [6517, 0]
click at [1290, 265] on span "31" at bounding box center [1305, 265] width 33 height 33
type input "**********"
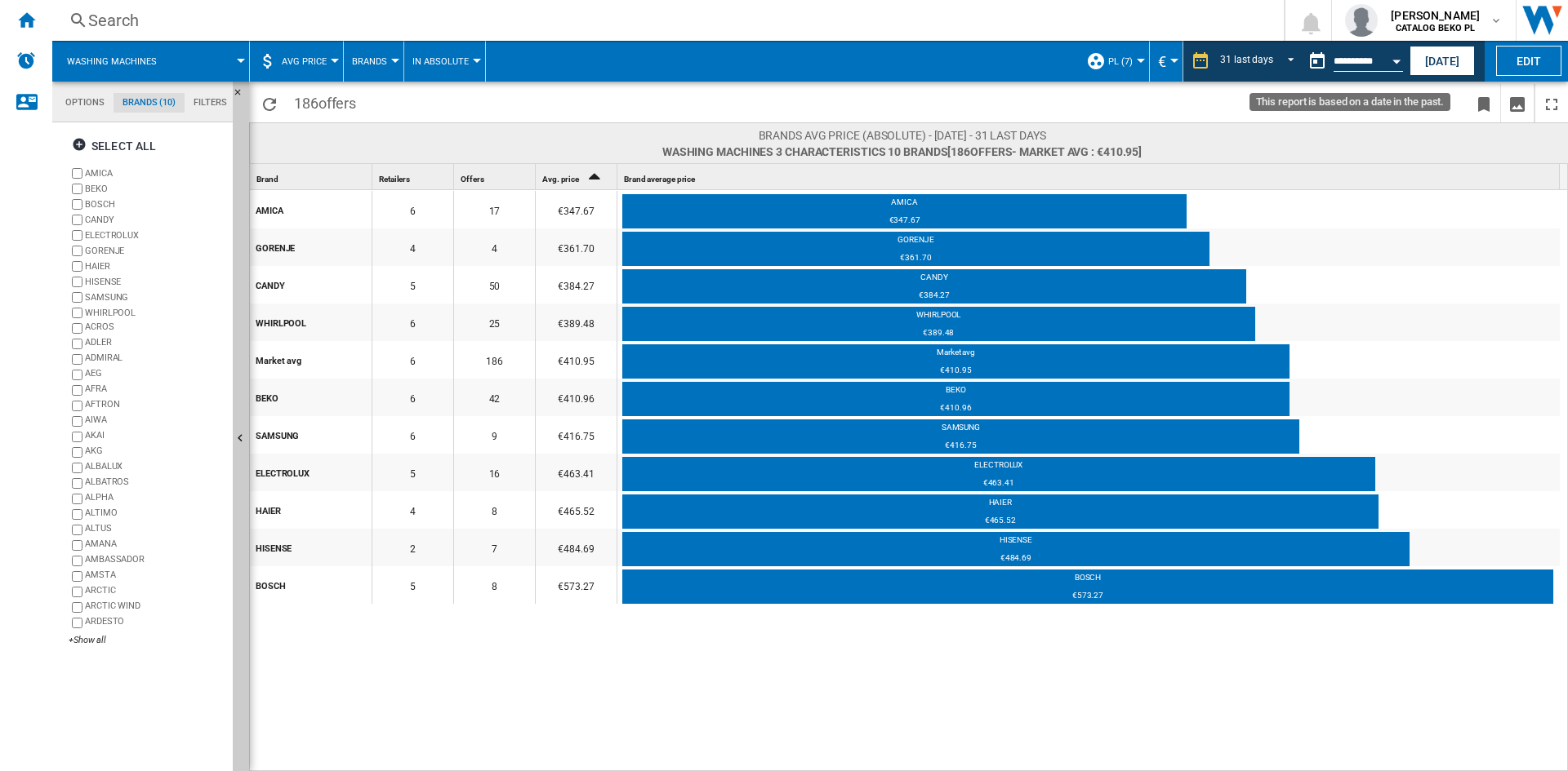
click at [1393, 59] on div "Open calendar" at bounding box center [1396, 61] width 8 height 4
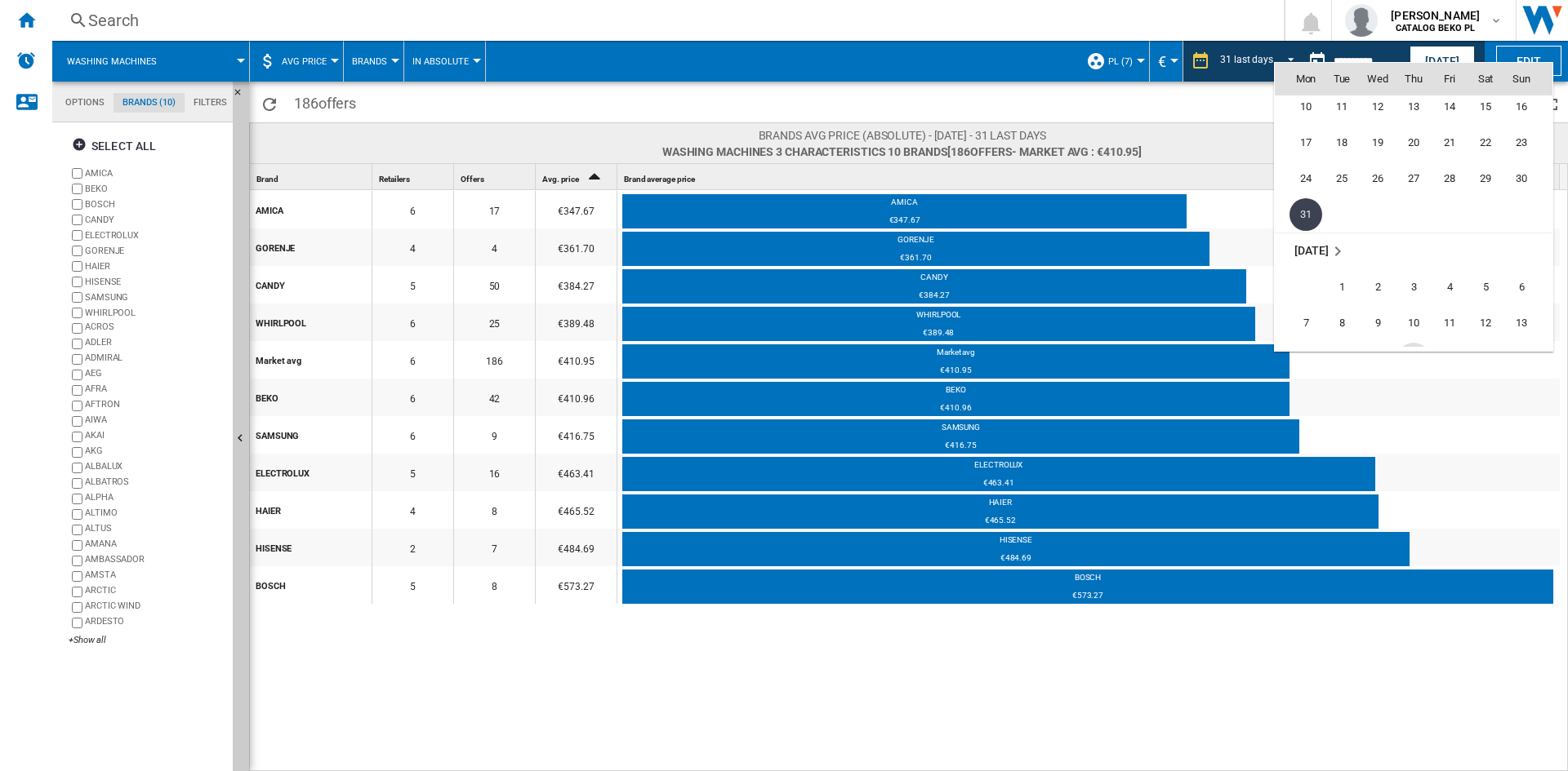
scroll to position [6734, 0]
click at [1386, 273] on span "30" at bounding box center [1377, 265] width 33 height 33
type input "**********"
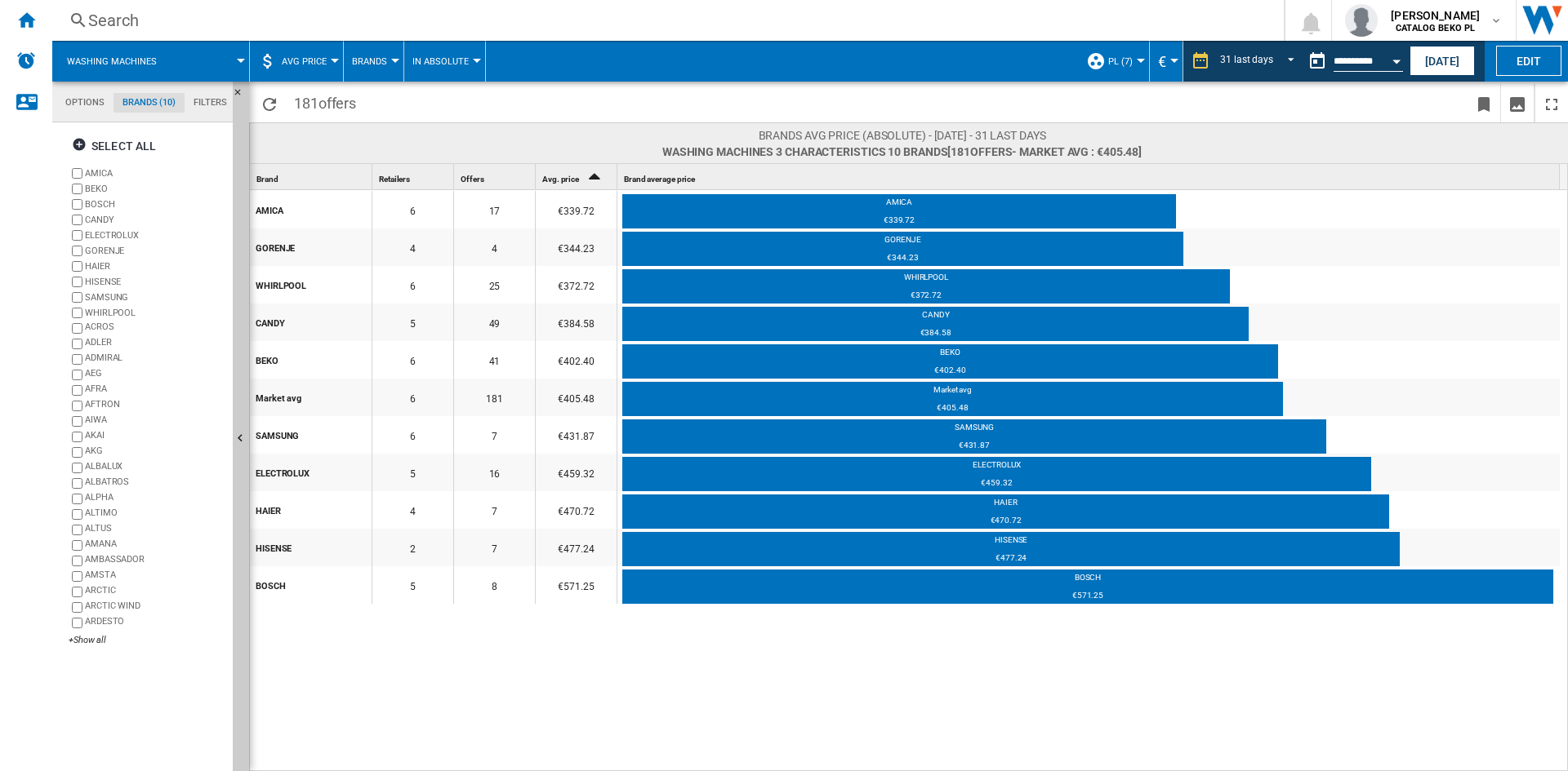
click at [1388, 61] on button "Open calendar" at bounding box center [1397, 59] width 30 height 30
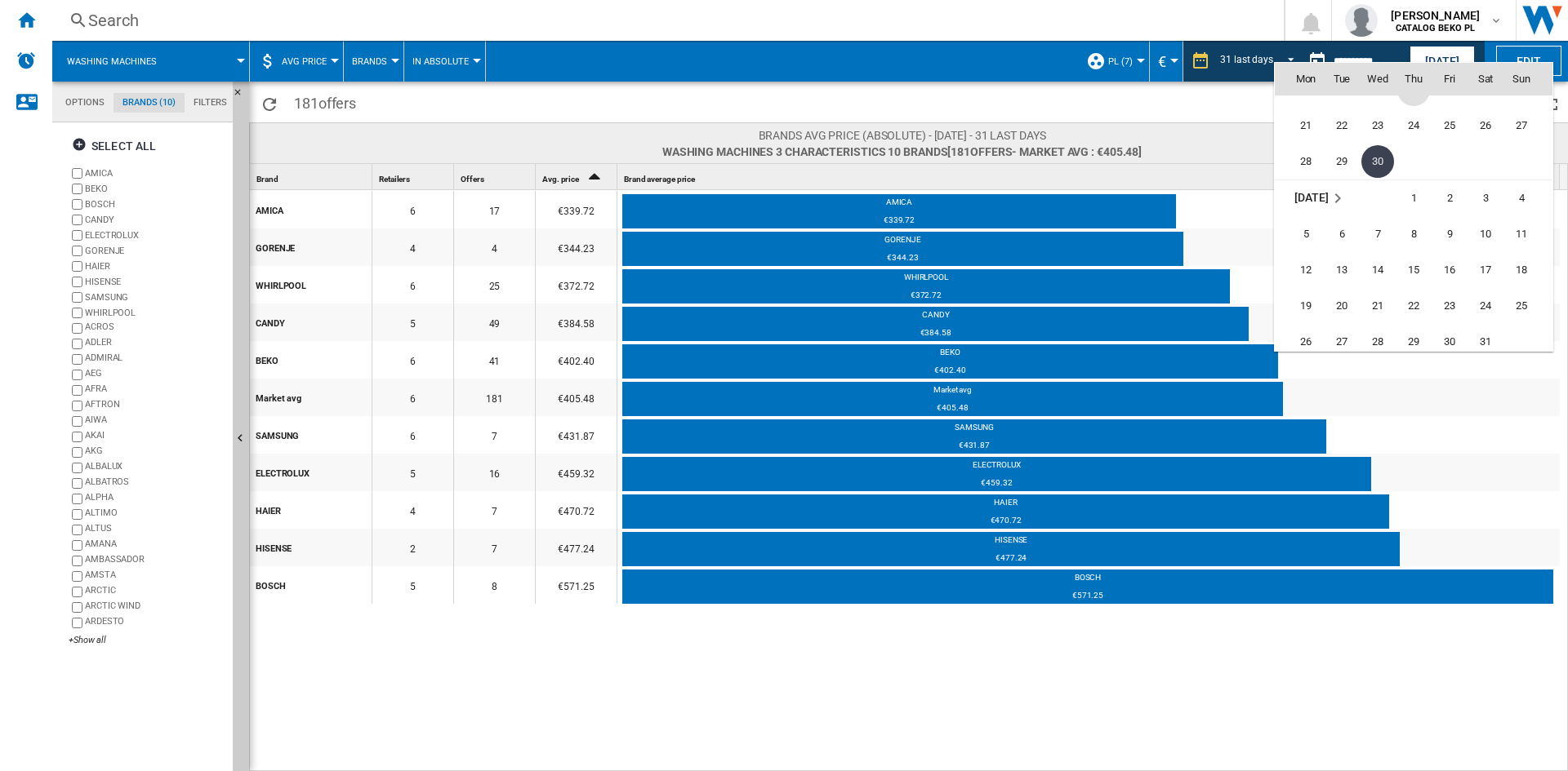
scroll to position [6868, 0]
click at [1482, 319] on span "31" at bounding box center [1485, 310] width 33 height 33
type input "**********"
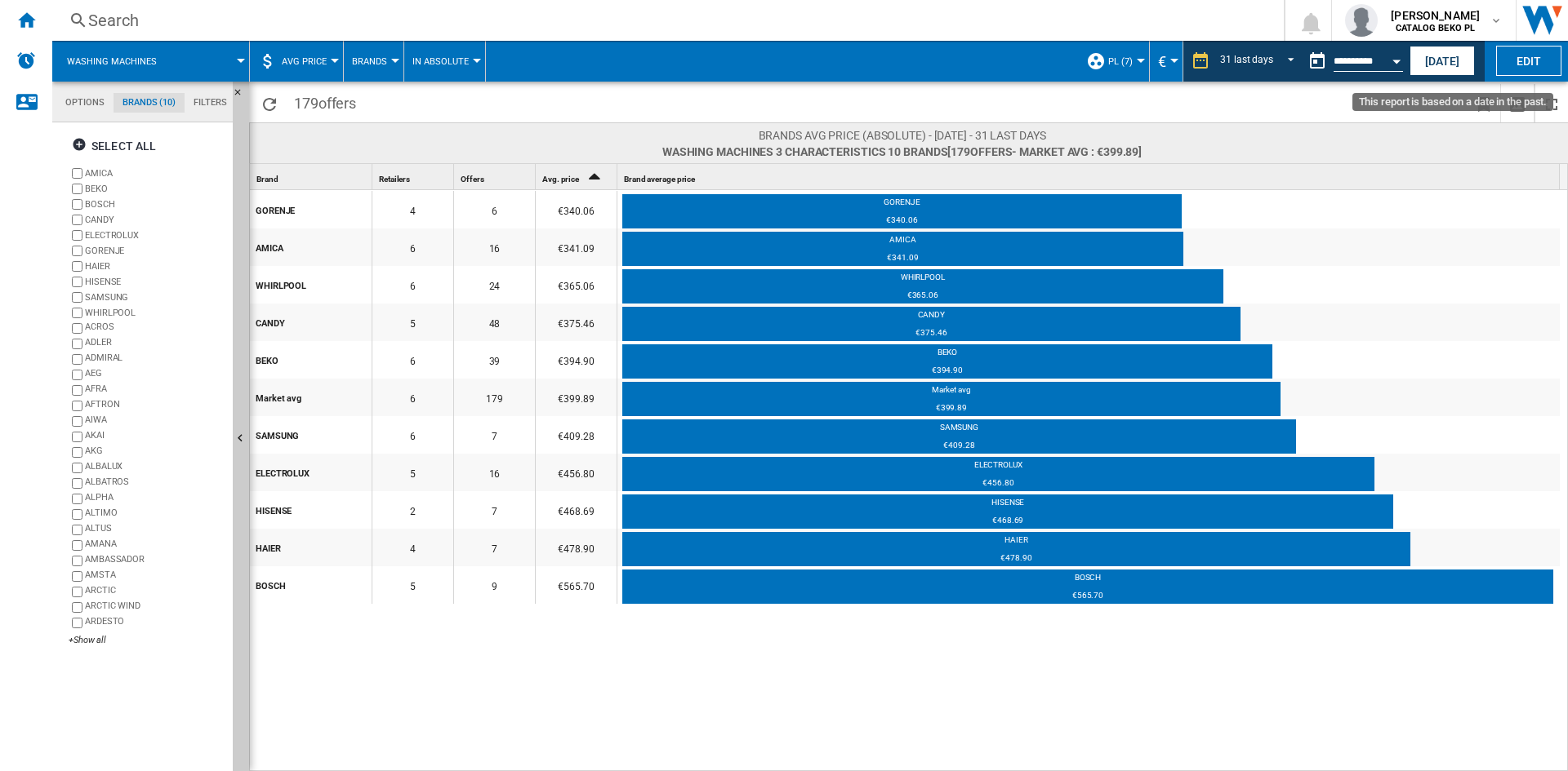
click at [1390, 69] on button "Open calendar" at bounding box center [1397, 59] width 30 height 30
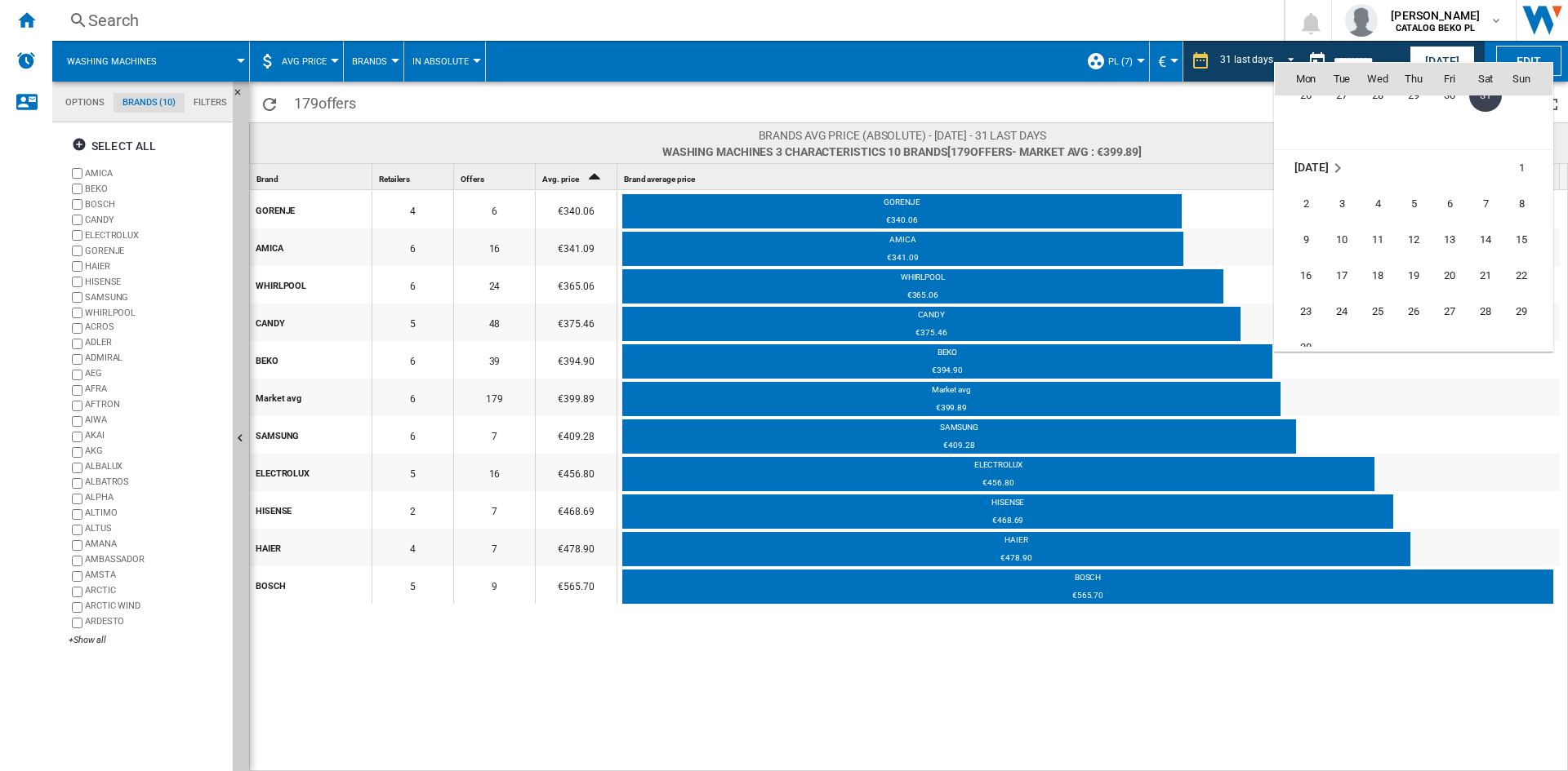
scroll to position [7167, 0]
click at [1317, 271] on span "30" at bounding box center [1305, 265] width 33 height 33
type input "**********"
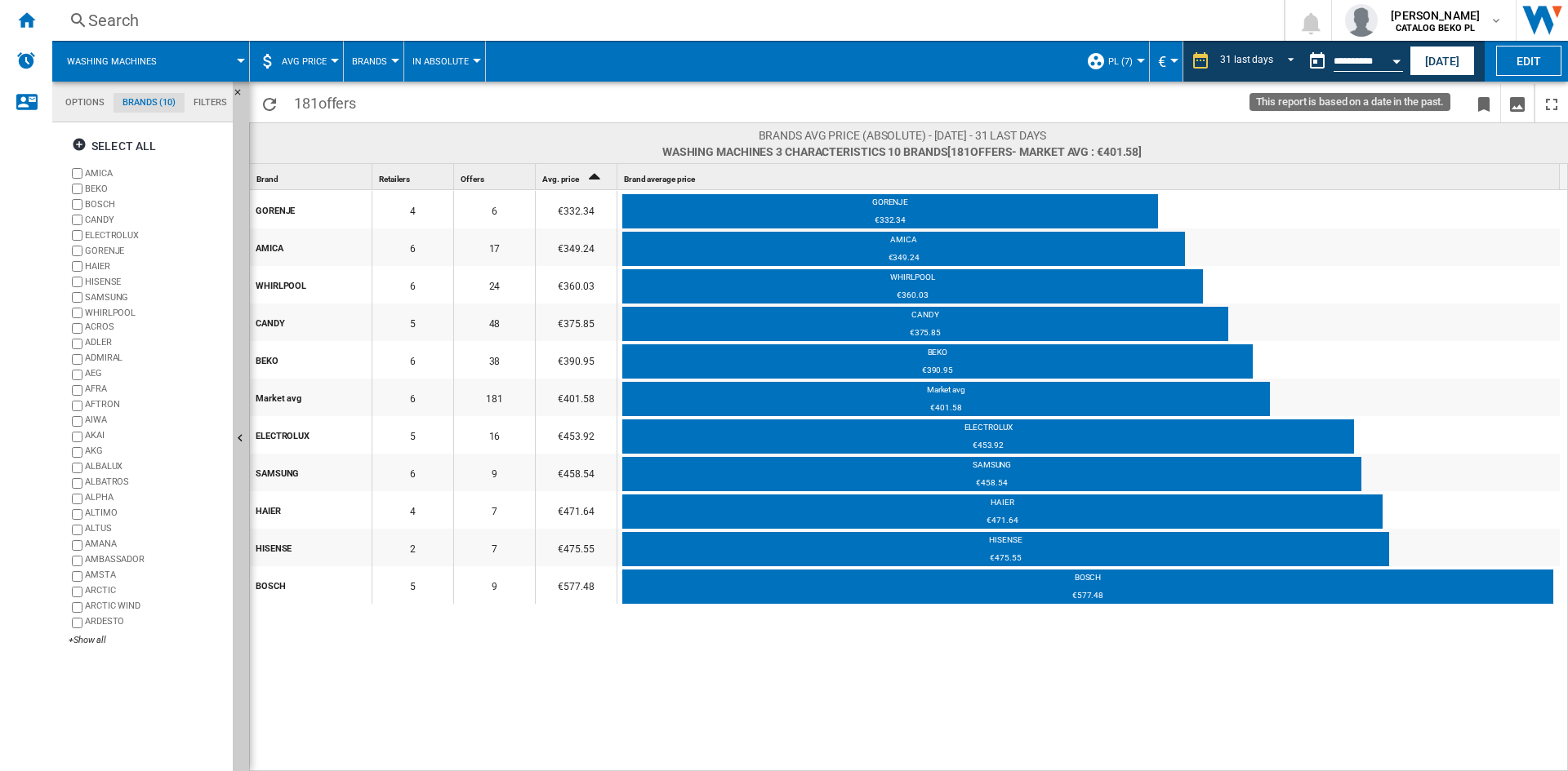
click at [1391, 60] on button "Open calendar" at bounding box center [1397, 59] width 30 height 30
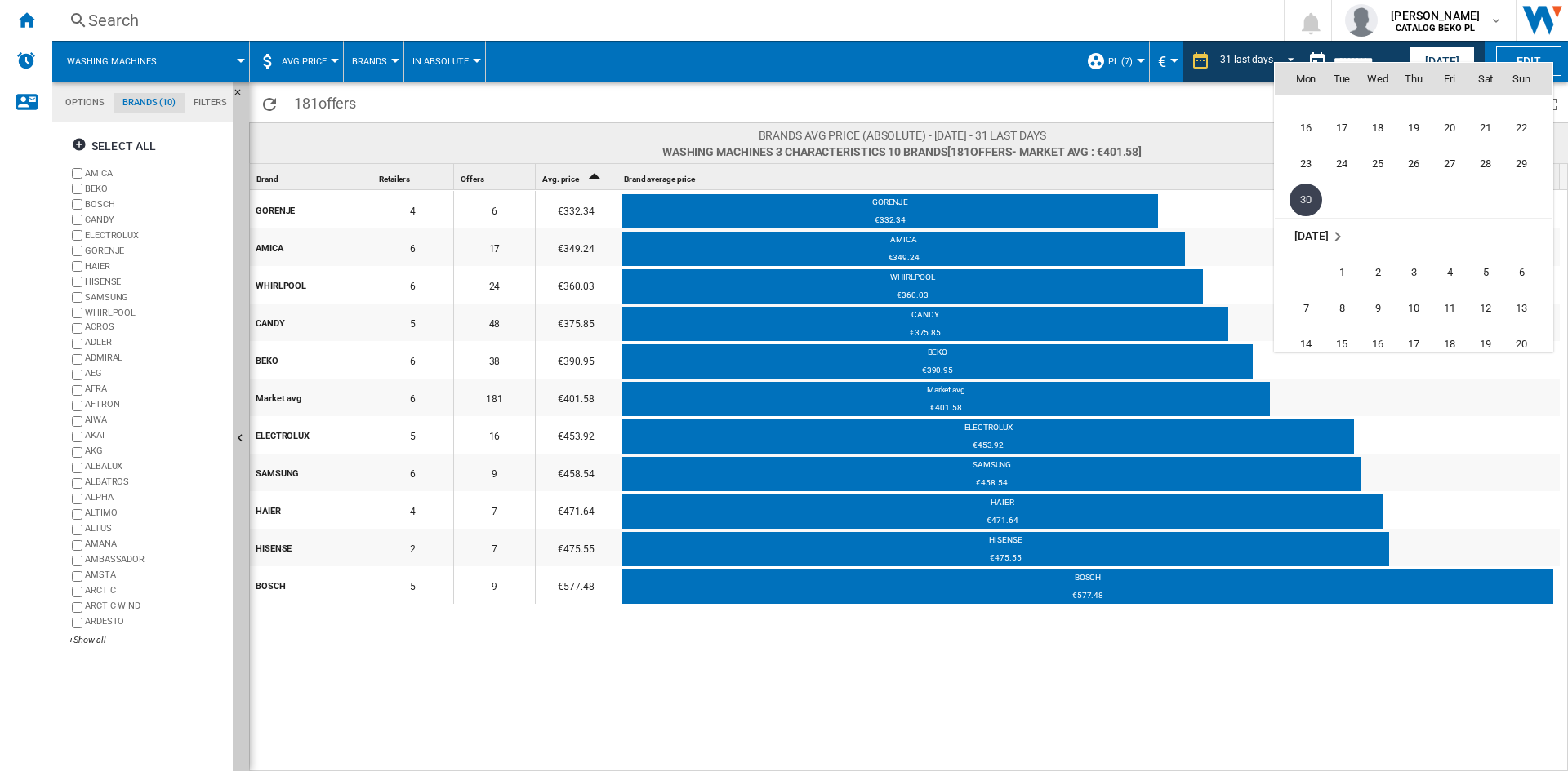
scroll to position [7465, 0]
click at [1411, 189] on span "31" at bounding box center [1413, 183] width 33 height 33
type input "**********"
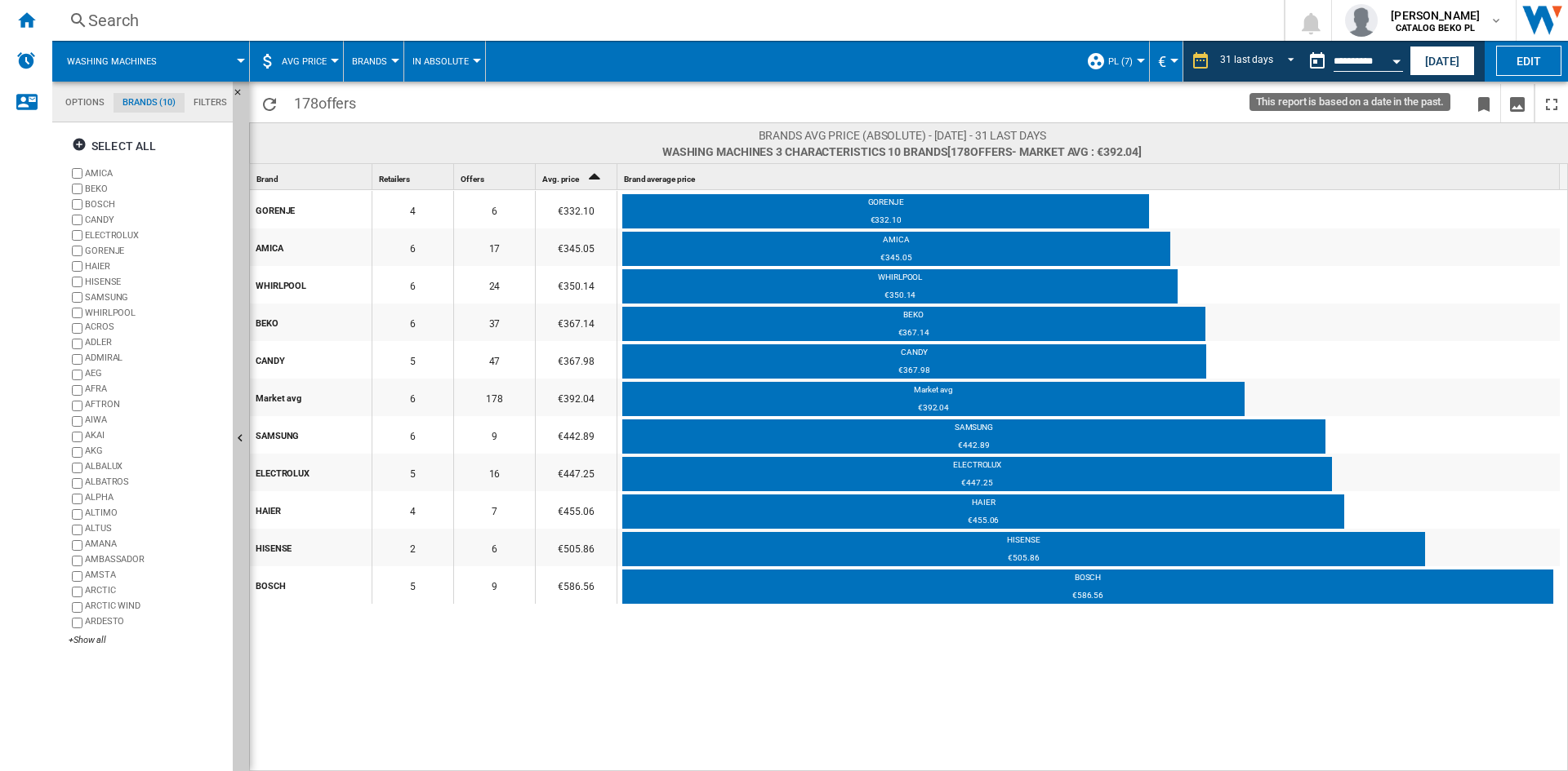
click at [1393, 61] on div "Open calendar" at bounding box center [1396, 61] width 8 height 4
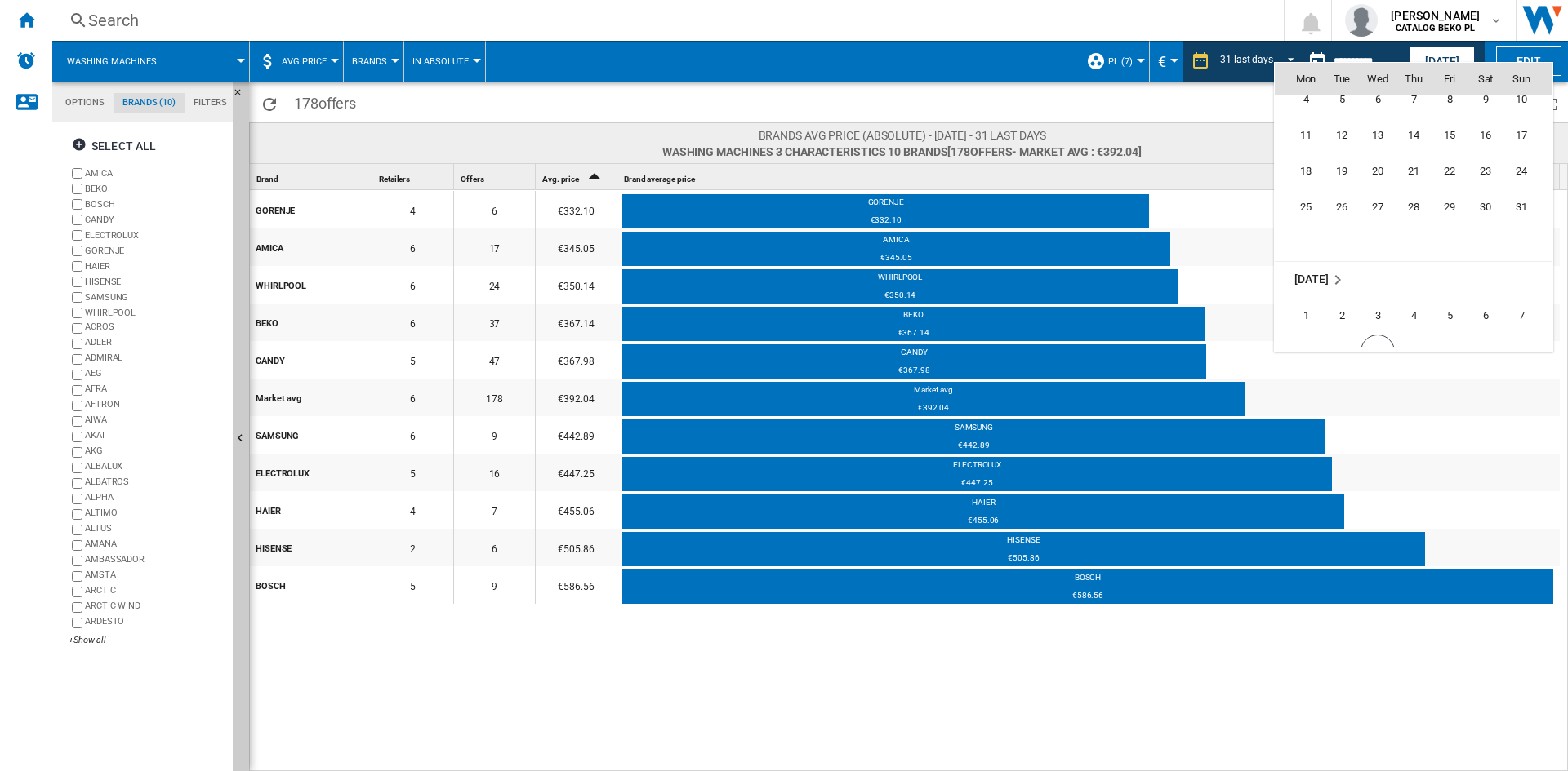
scroll to position [7599, 0]
click at [1515, 223] on span "31" at bounding box center [1521, 229] width 33 height 33
type input "**********"
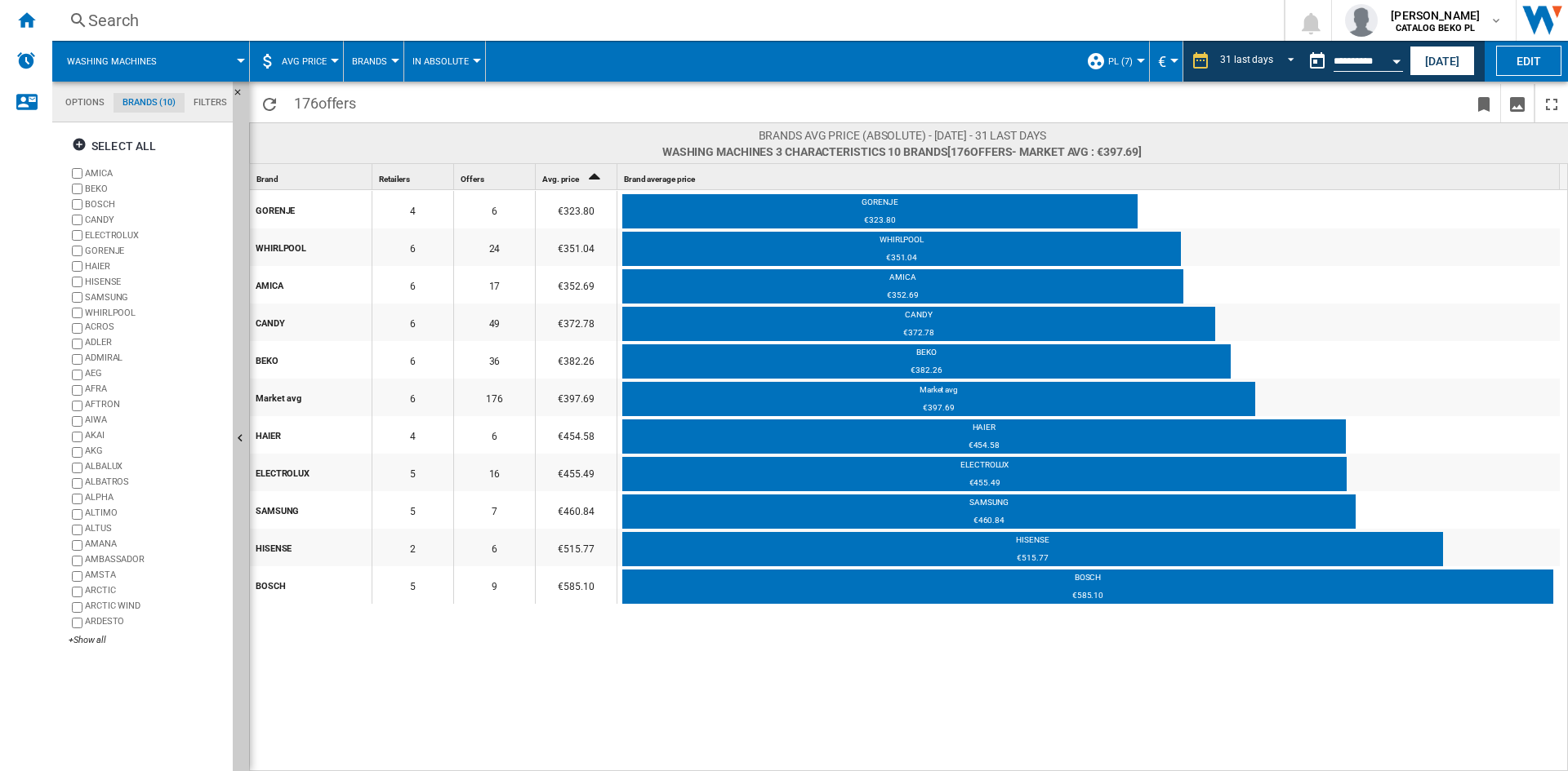
click at [1390, 54] on button "Open calendar" at bounding box center [1397, 59] width 30 height 30
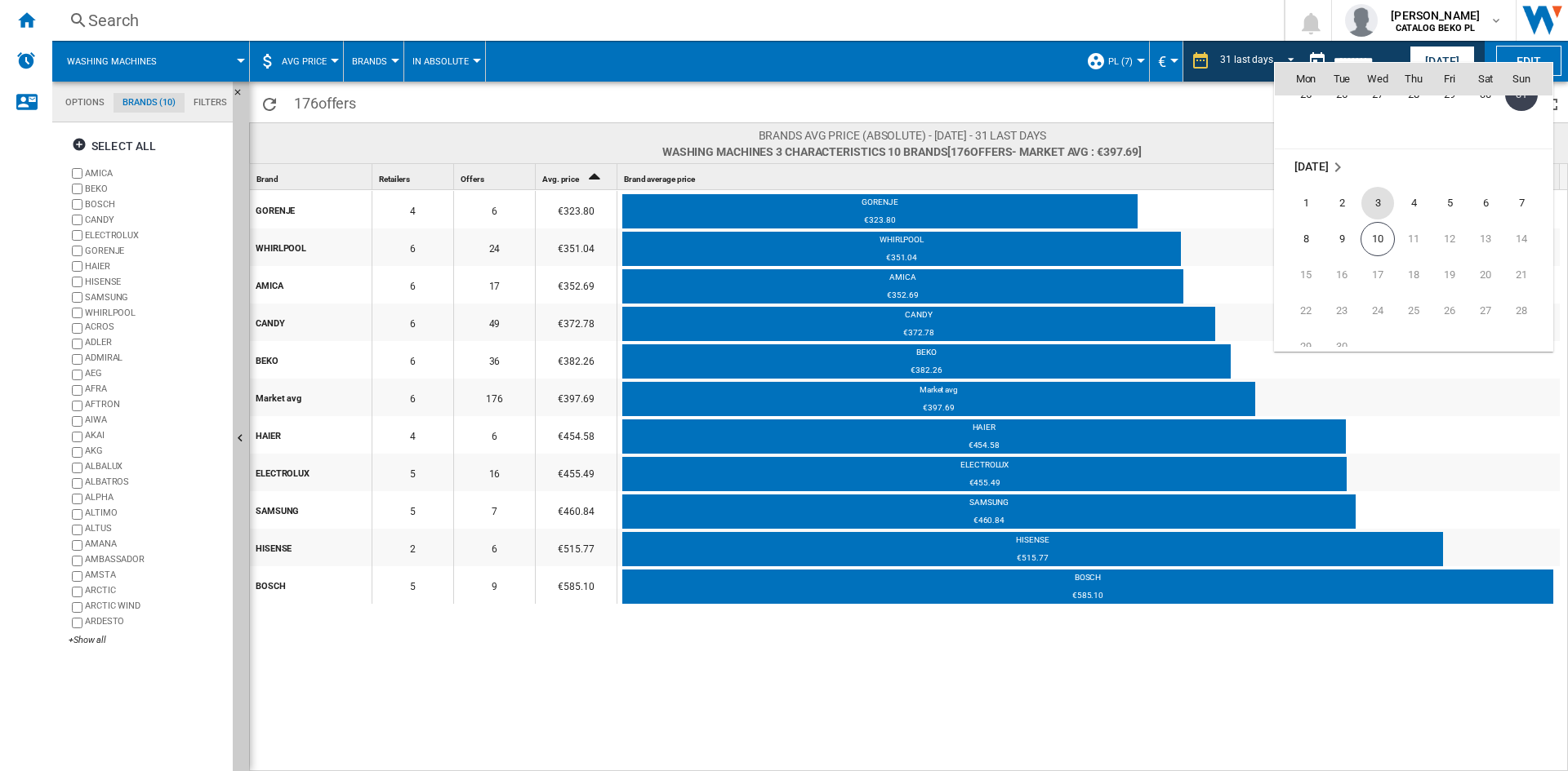
scroll to position [7788, 0]
click at [1382, 175] on span "10" at bounding box center [1377, 184] width 34 height 34
type input "**********"
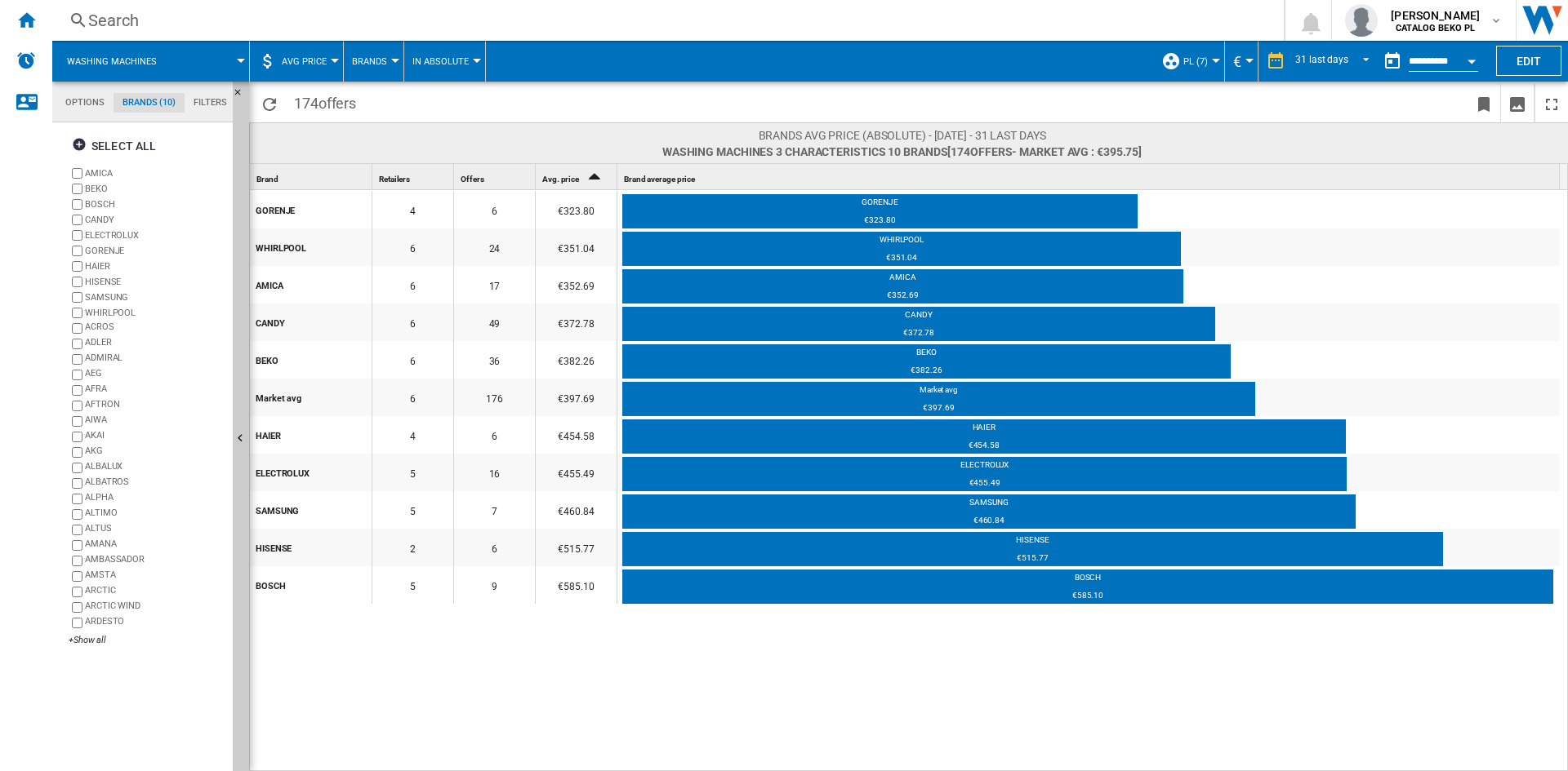
click at [1469, 57] on button "Open calendar" at bounding box center [1472, 59] width 30 height 30
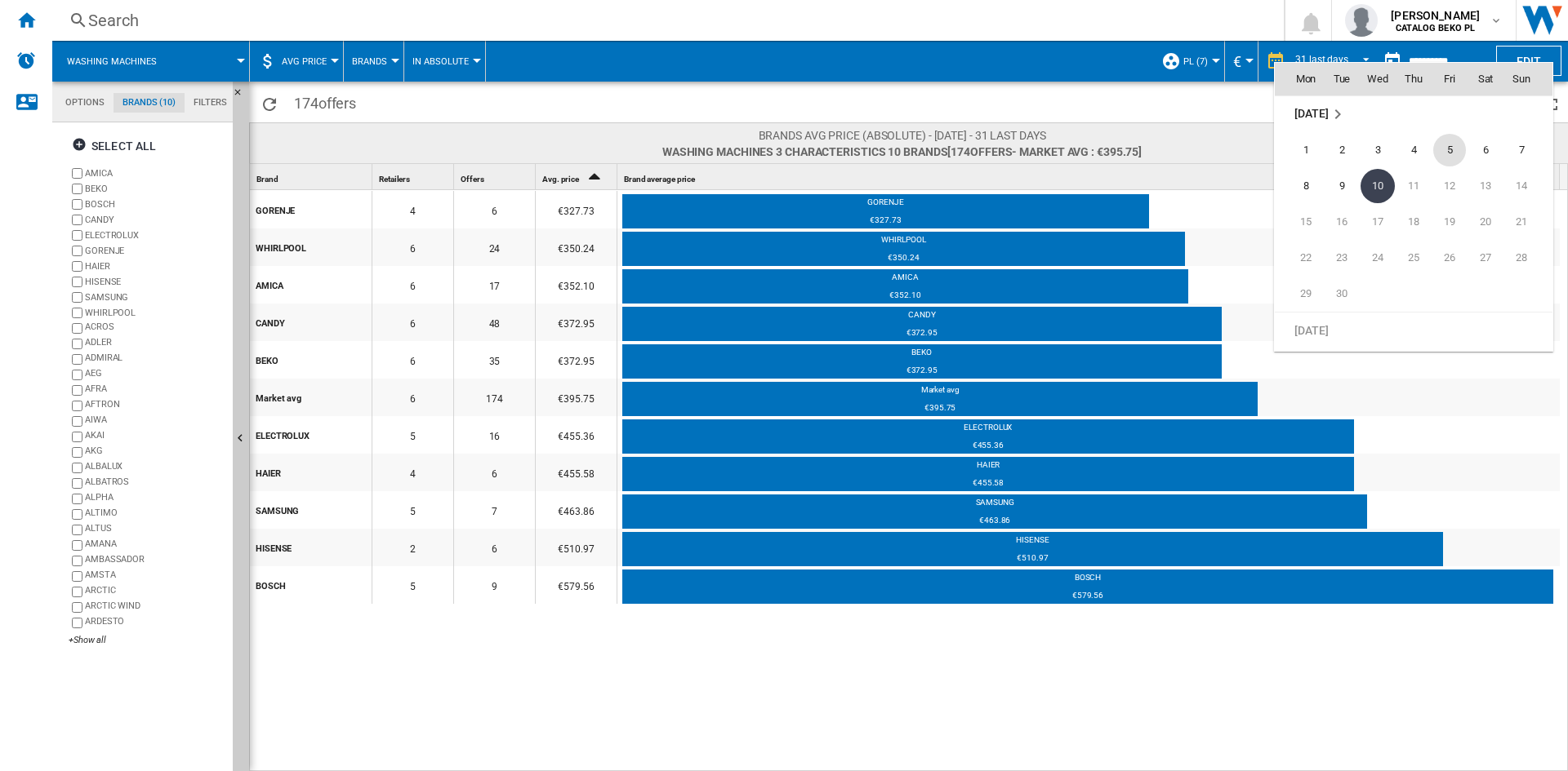
scroll to position [7705, 0]
click at [1082, 71] on div at bounding box center [784, 386] width 1568 height 771
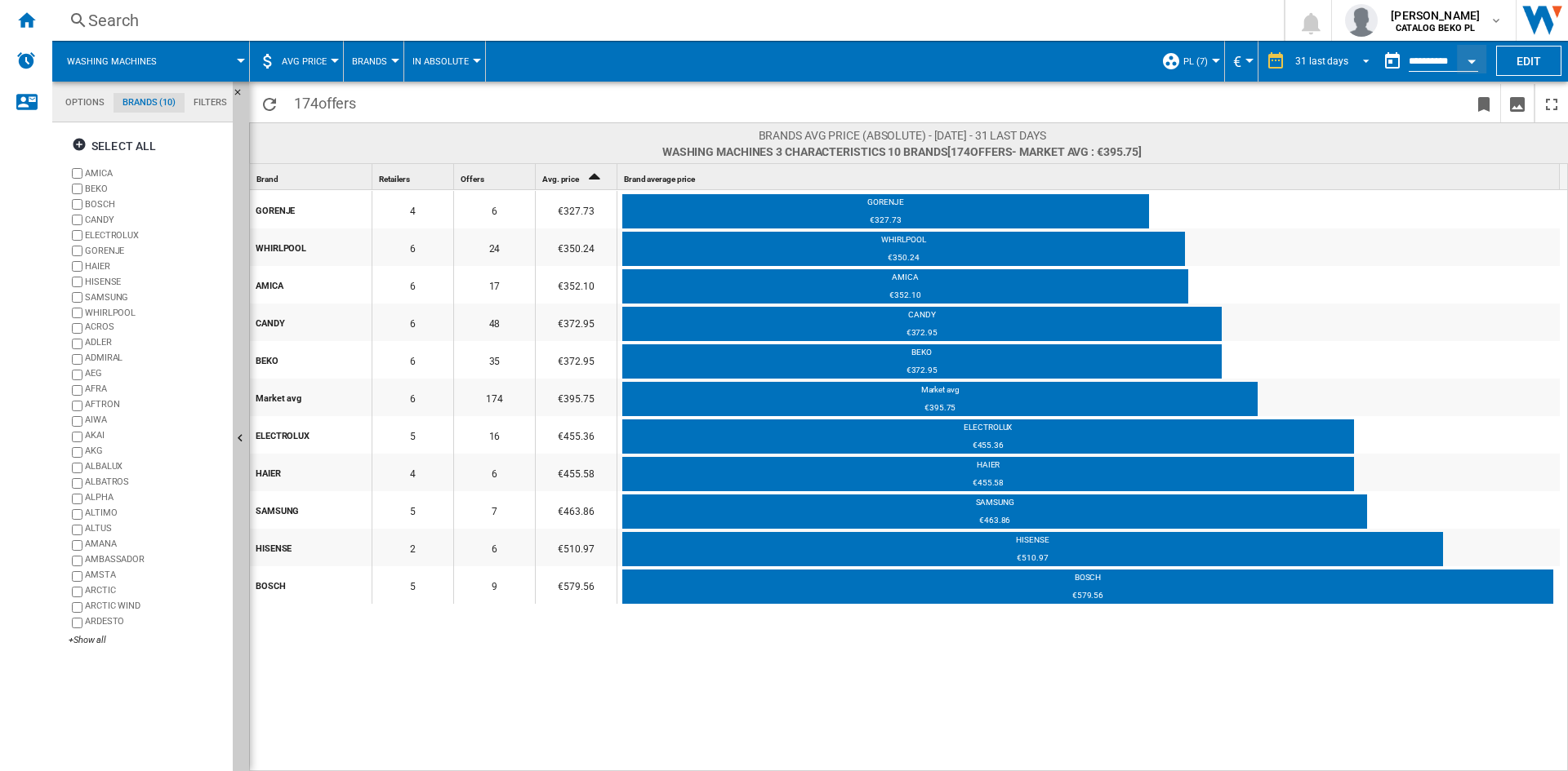
click at [1333, 59] on div "31 last days" at bounding box center [1322, 61] width 53 height 11
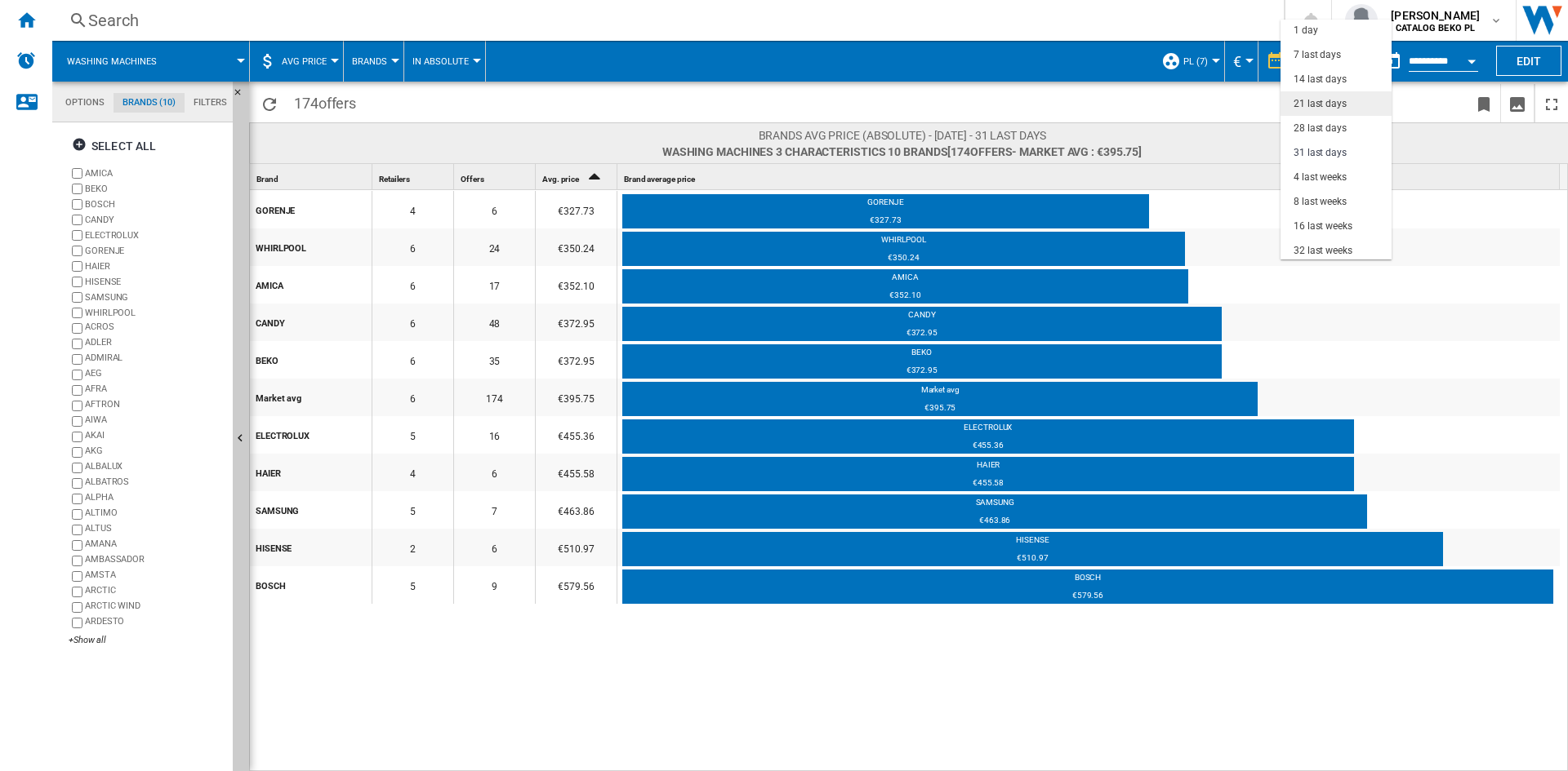
scroll to position [0, 0]
click at [1329, 88] on md-option "14 last days" at bounding box center [1337, 81] width 112 height 24
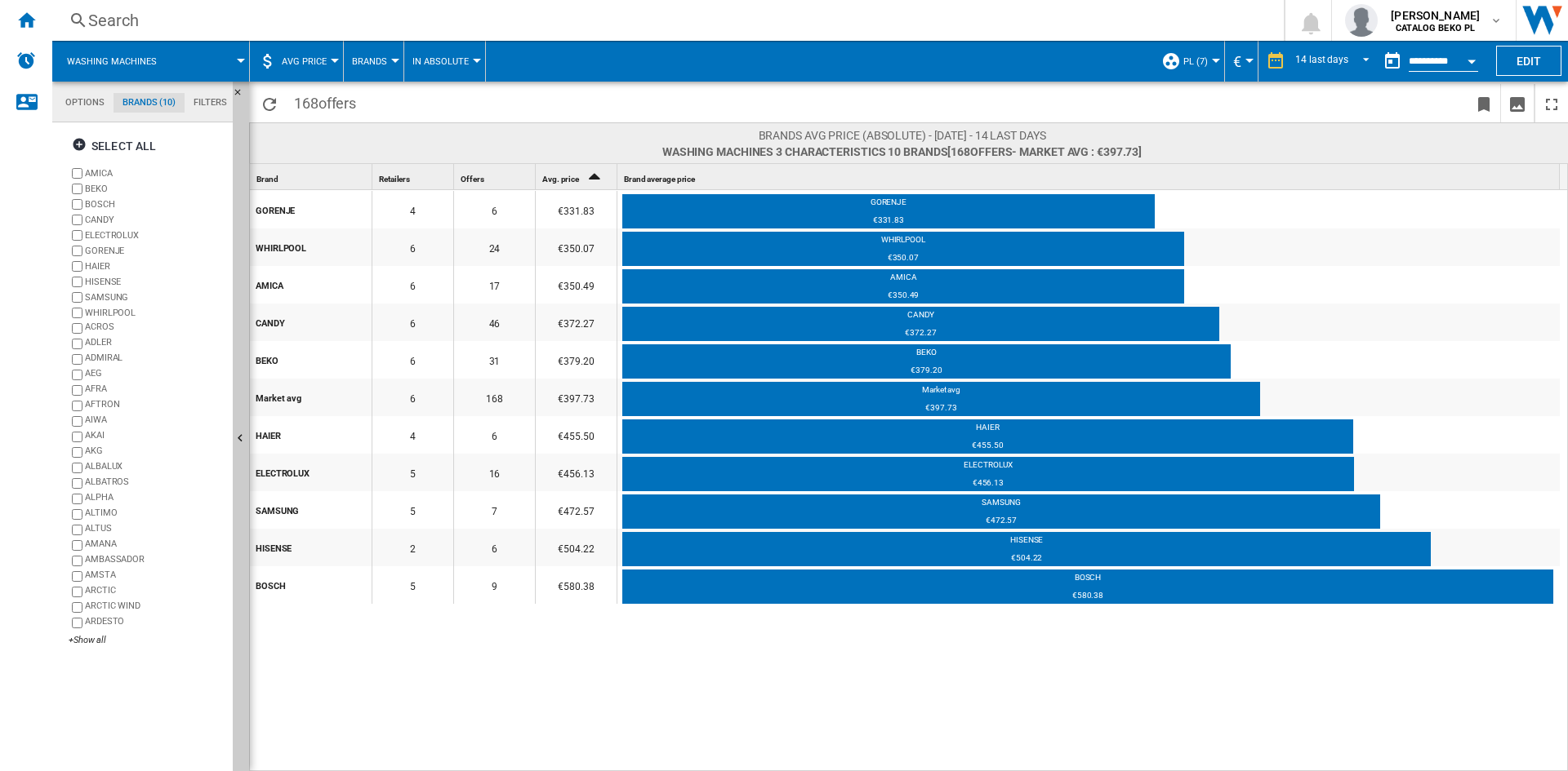
click at [973, 77] on span at bounding box center [820, 61] width 667 height 41
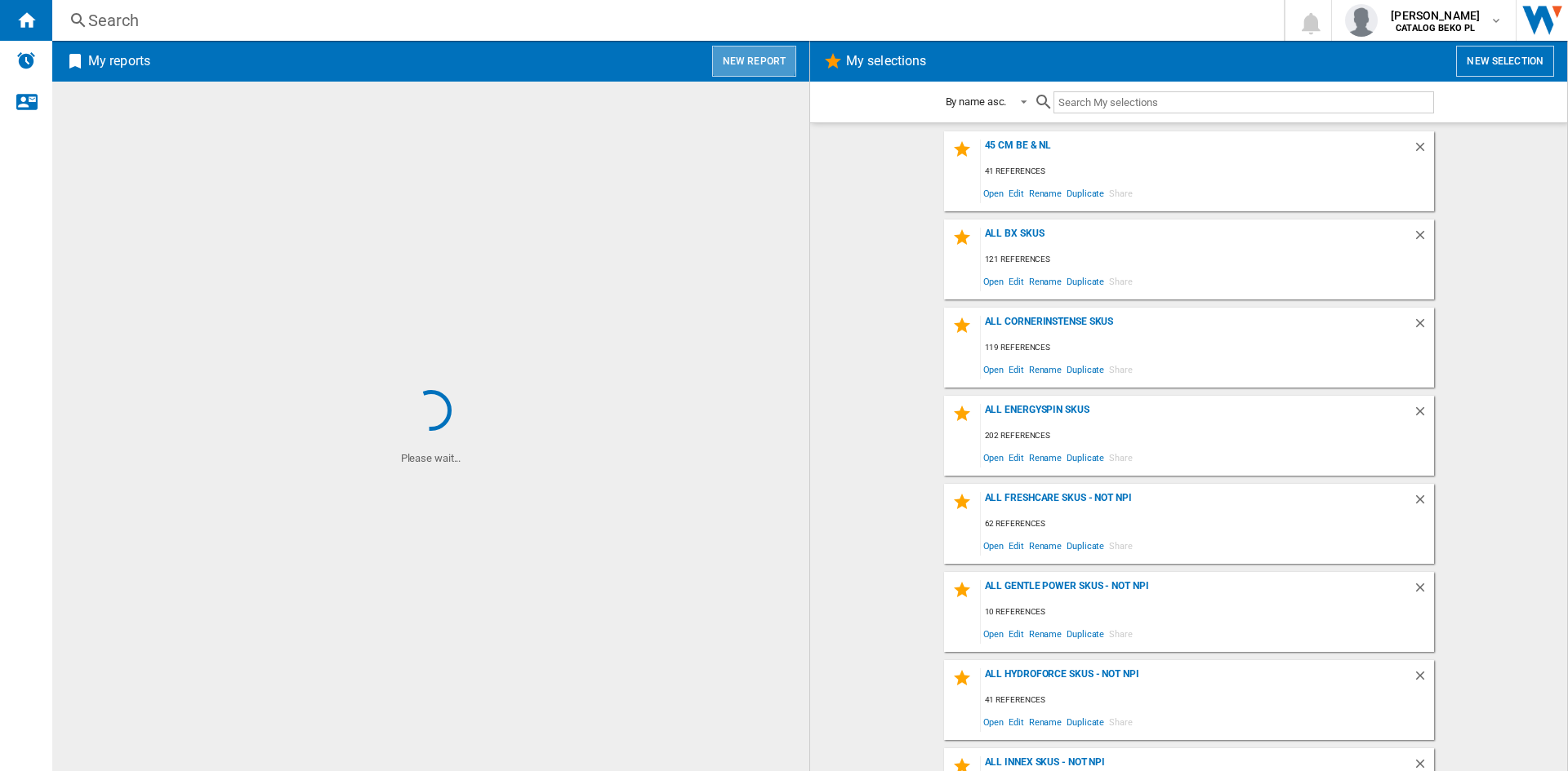
click at [737, 57] on button "New report" at bounding box center [754, 60] width 85 height 31
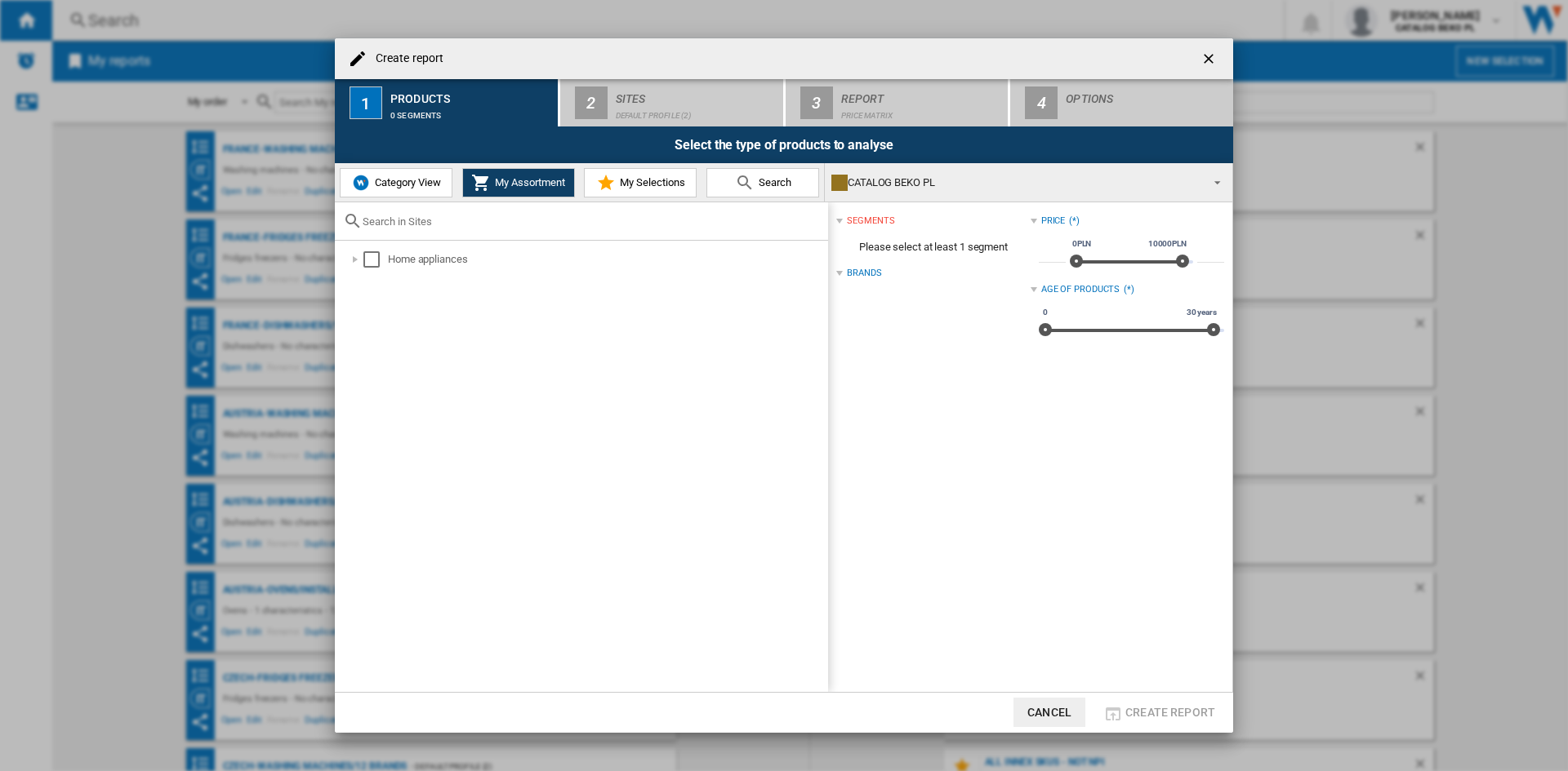
click at [402, 181] on span "Category View" at bounding box center [406, 182] width 71 height 12
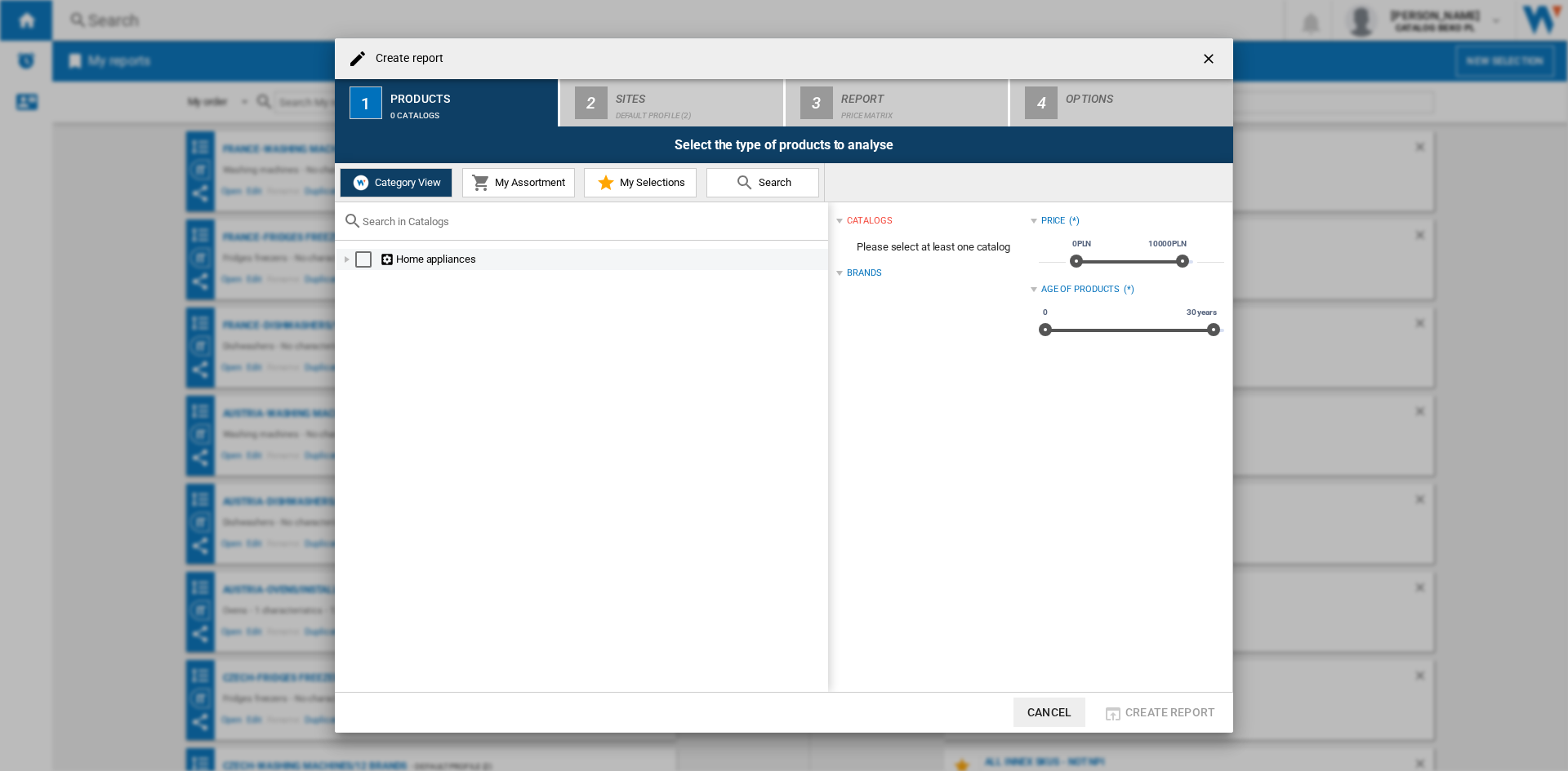
click at [352, 266] on div at bounding box center [348, 260] width 17 height 17
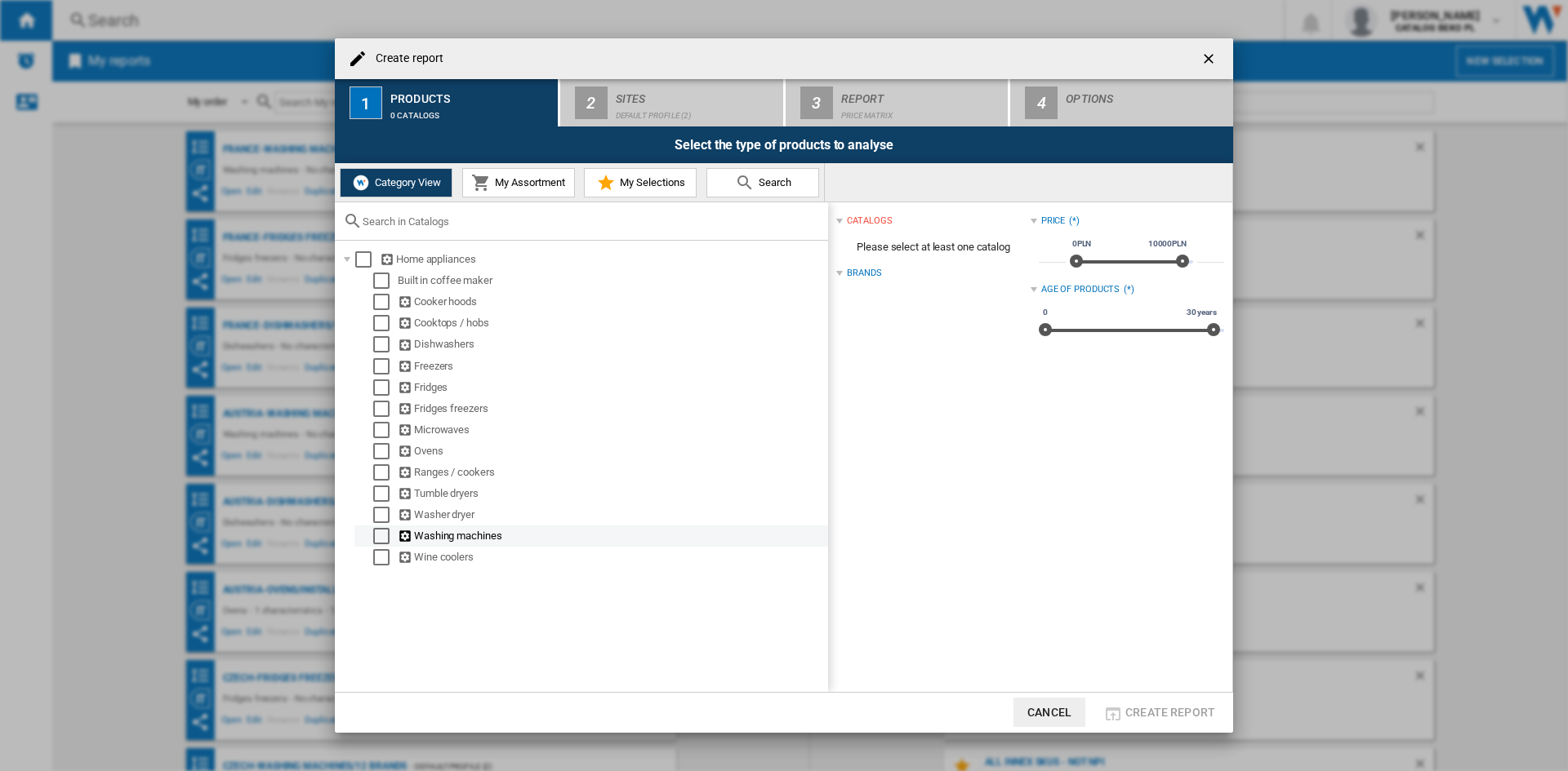
click at [376, 529] on div "Select" at bounding box center [382, 537] width 17 height 17
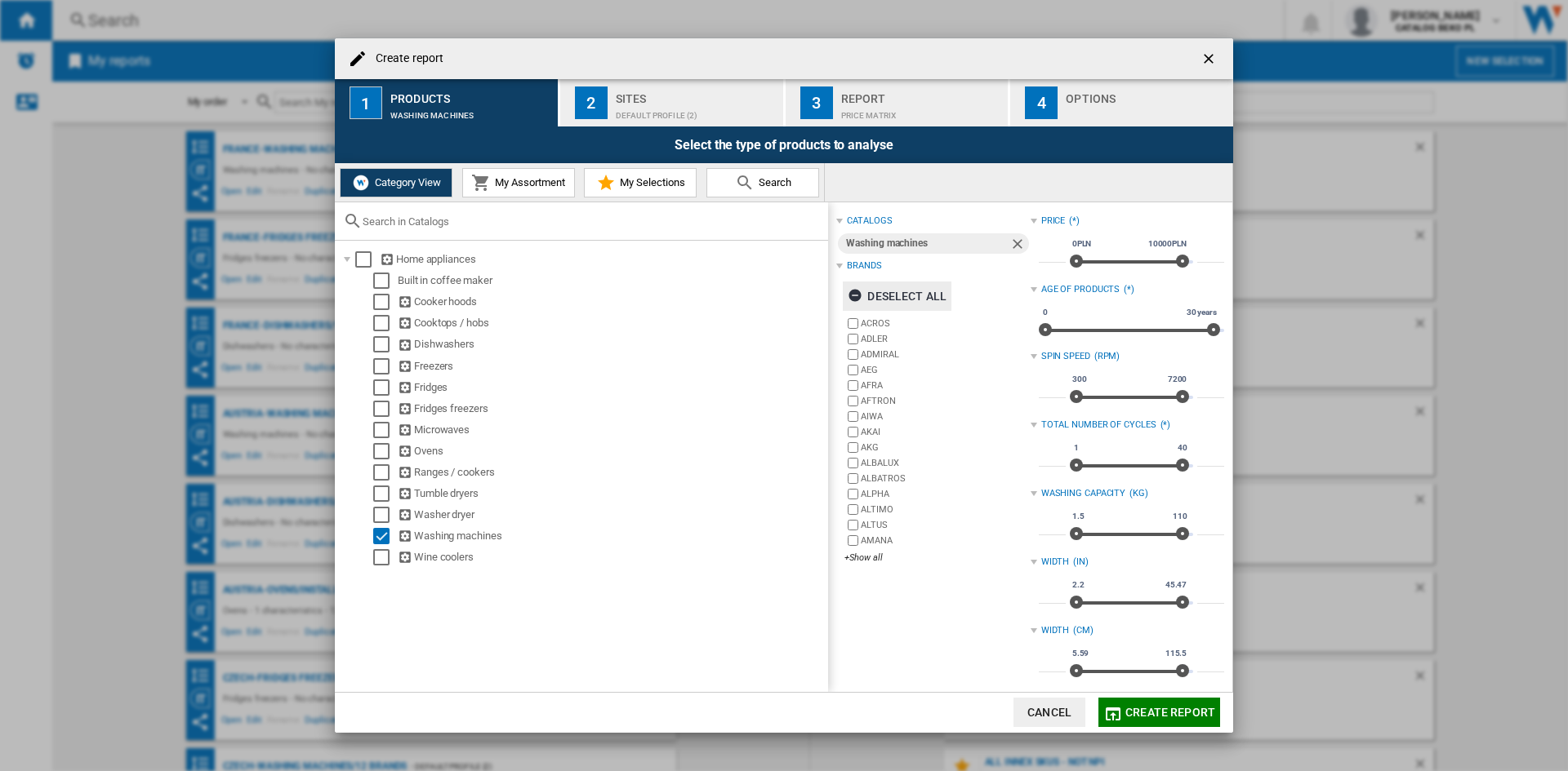
click at [888, 295] on div "Deselect all" at bounding box center [897, 296] width 99 height 30
click at [858, 555] on div "+Show all" at bounding box center [937, 557] width 185 height 12
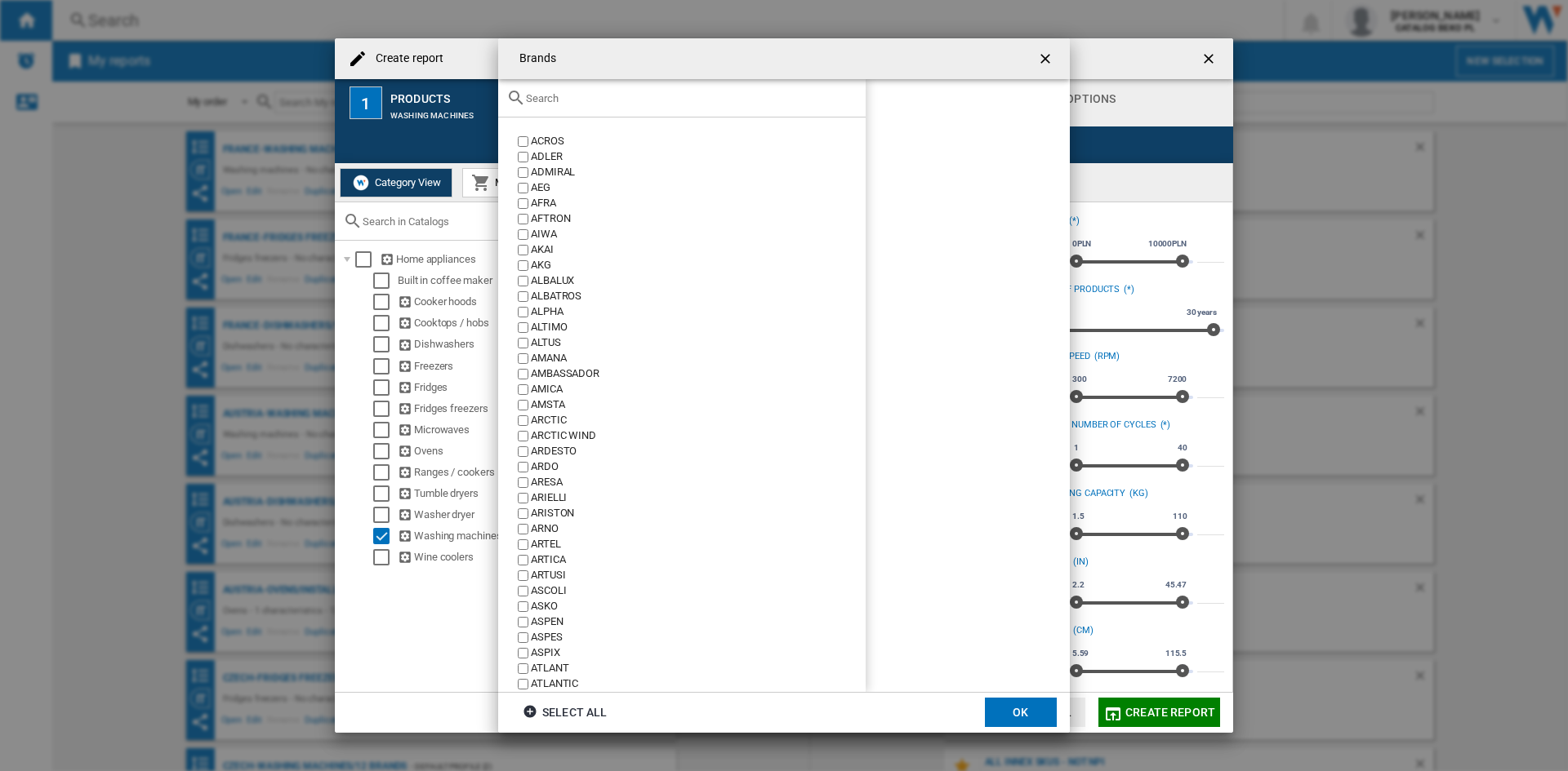
click at [654, 92] on input "text" at bounding box center [692, 98] width 332 height 12
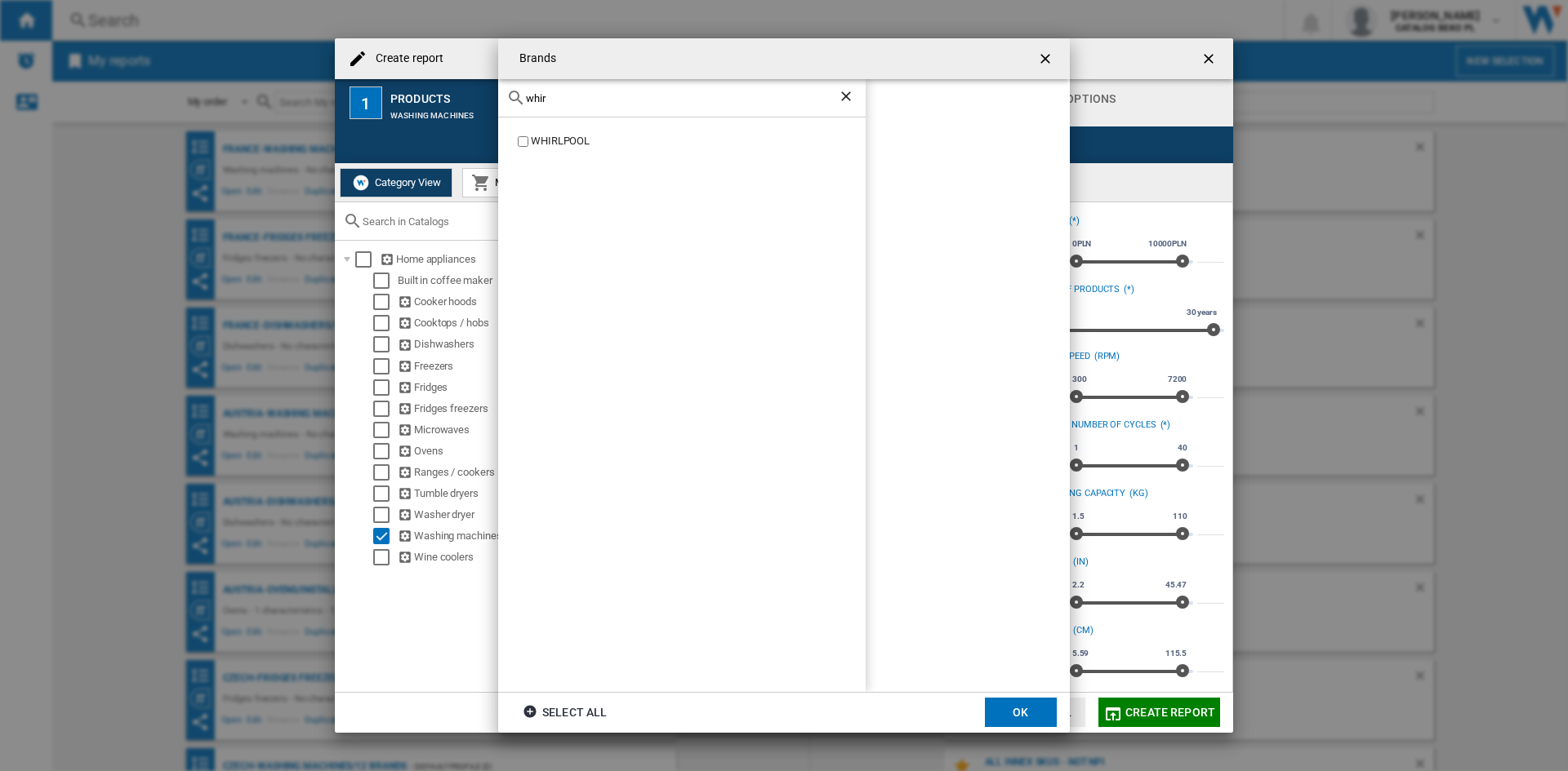
type input "whir"
click at [567, 139] on div "WHIRLPOOL" at bounding box center [698, 141] width 335 height 16
click at [1036, 709] on button "OK" at bounding box center [1021, 712] width 72 height 30
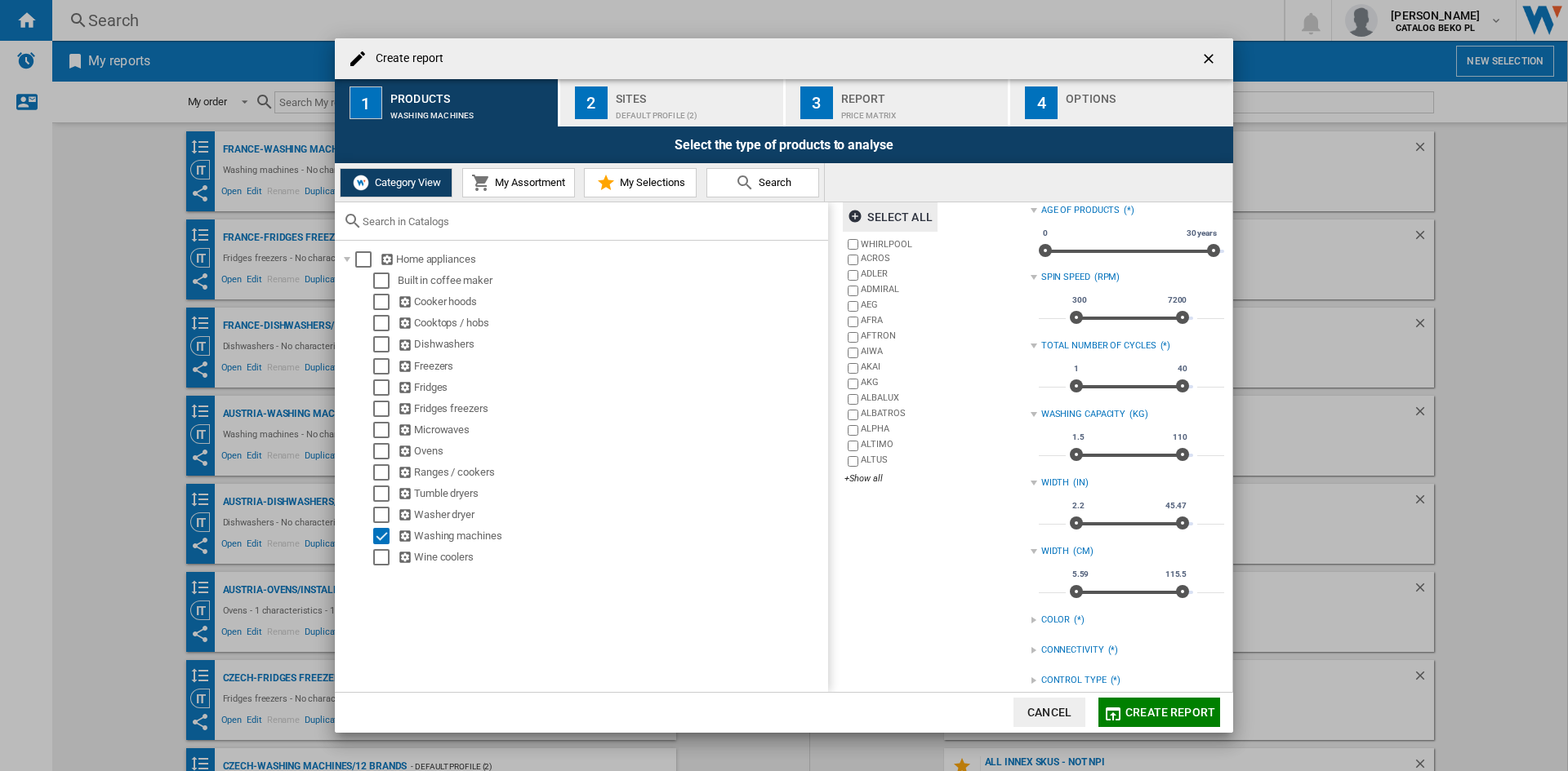
scroll to position [53, 0]
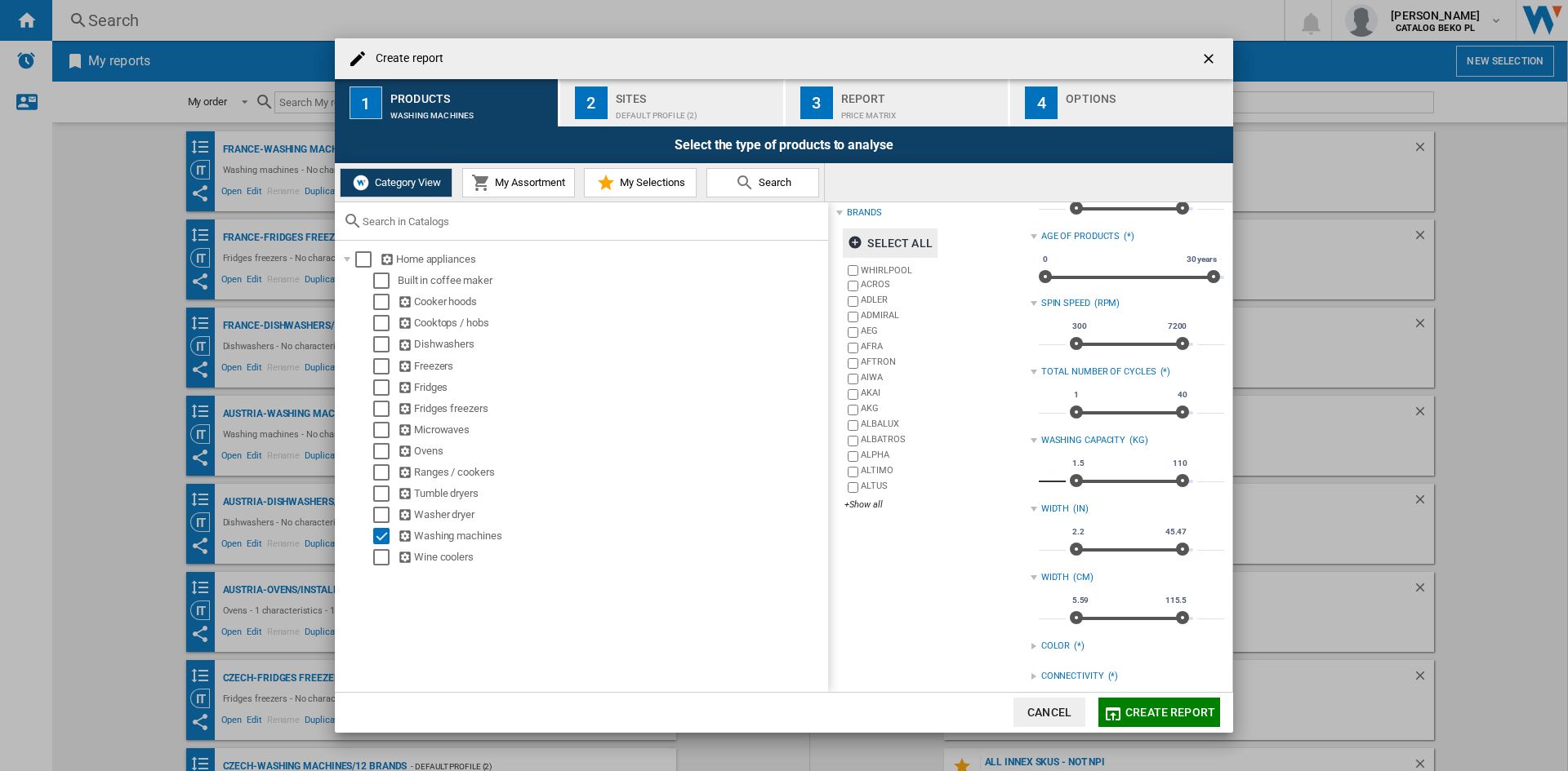
click at [1046, 477] on input "***" at bounding box center [1052, 475] width 27 height 17
type input "*"
click at [1197, 474] on input "***" at bounding box center [1210, 475] width 27 height 17
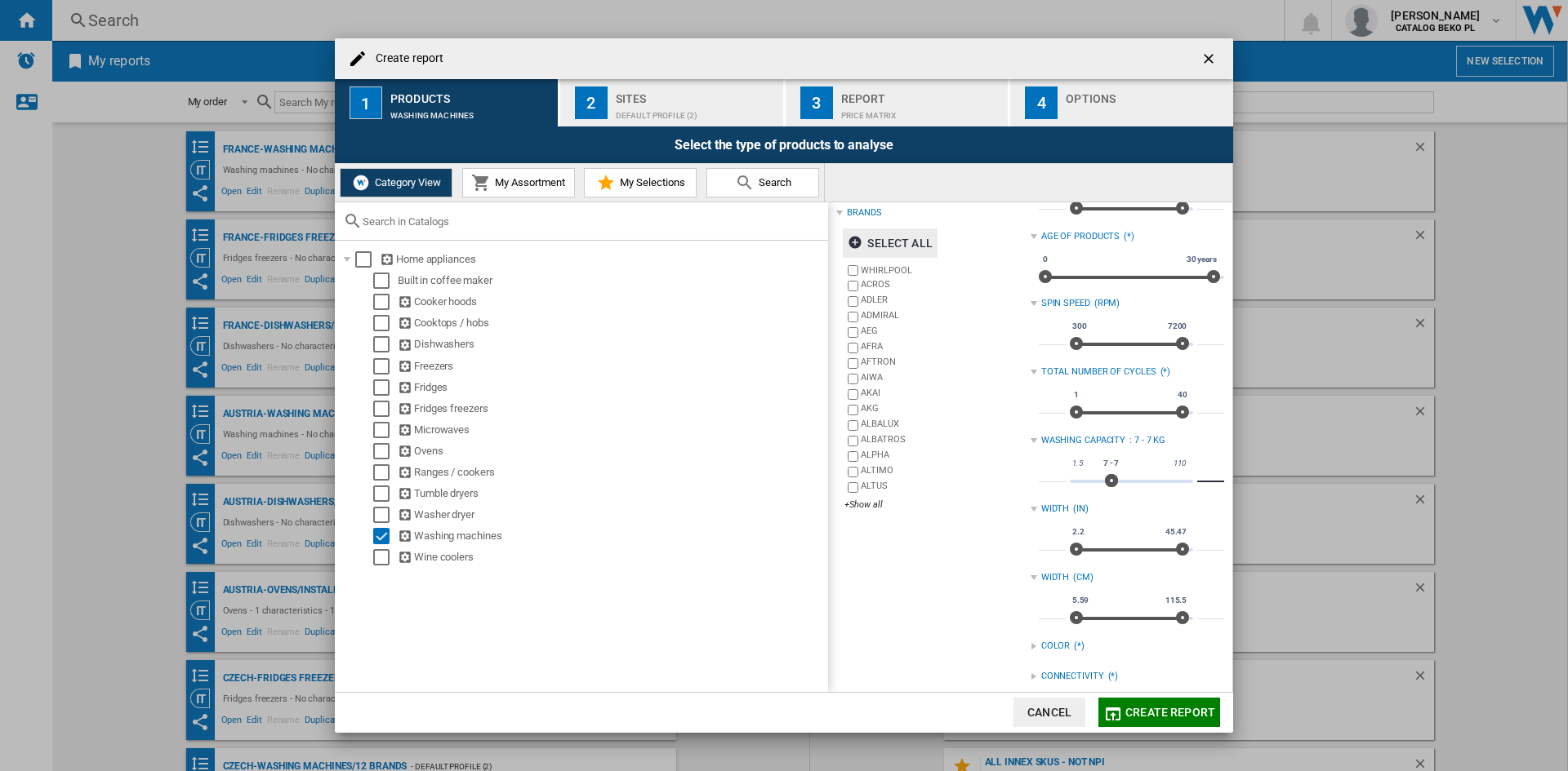
type input "*"
click at [917, 622] on div "catalogs Washing machines Brands Select all WHIRLPOOL ACROS ADLER ADMIRAL AEG A…" at bounding box center [933, 503] width 193 height 689
click at [912, 609] on div "catalogs Washing machines Brands Select all WHIRLPOOL ACROS ADLER ADMIRAL AEG A…" at bounding box center [933, 503] width 193 height 689
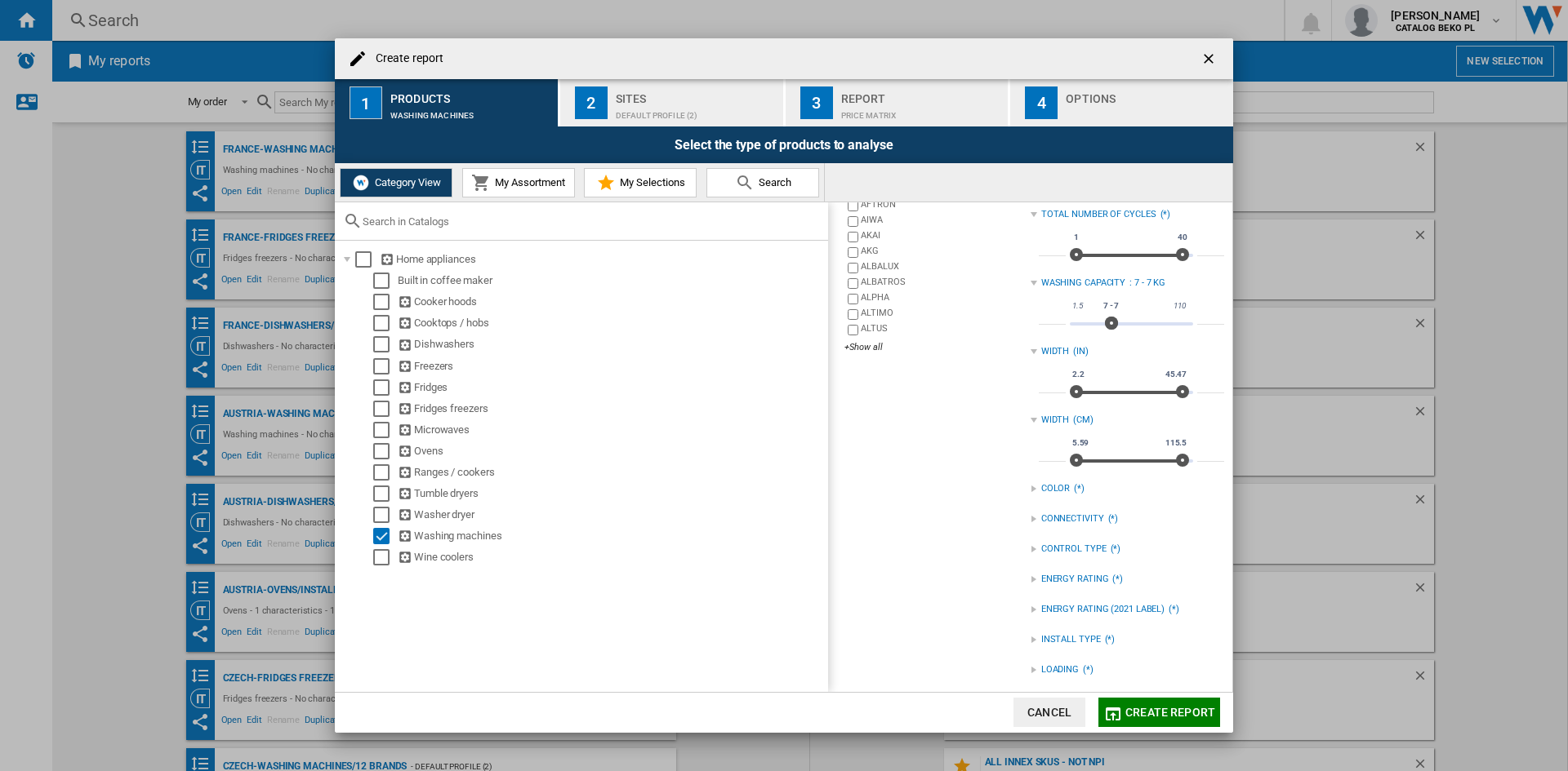
scroll to position [216, 0]
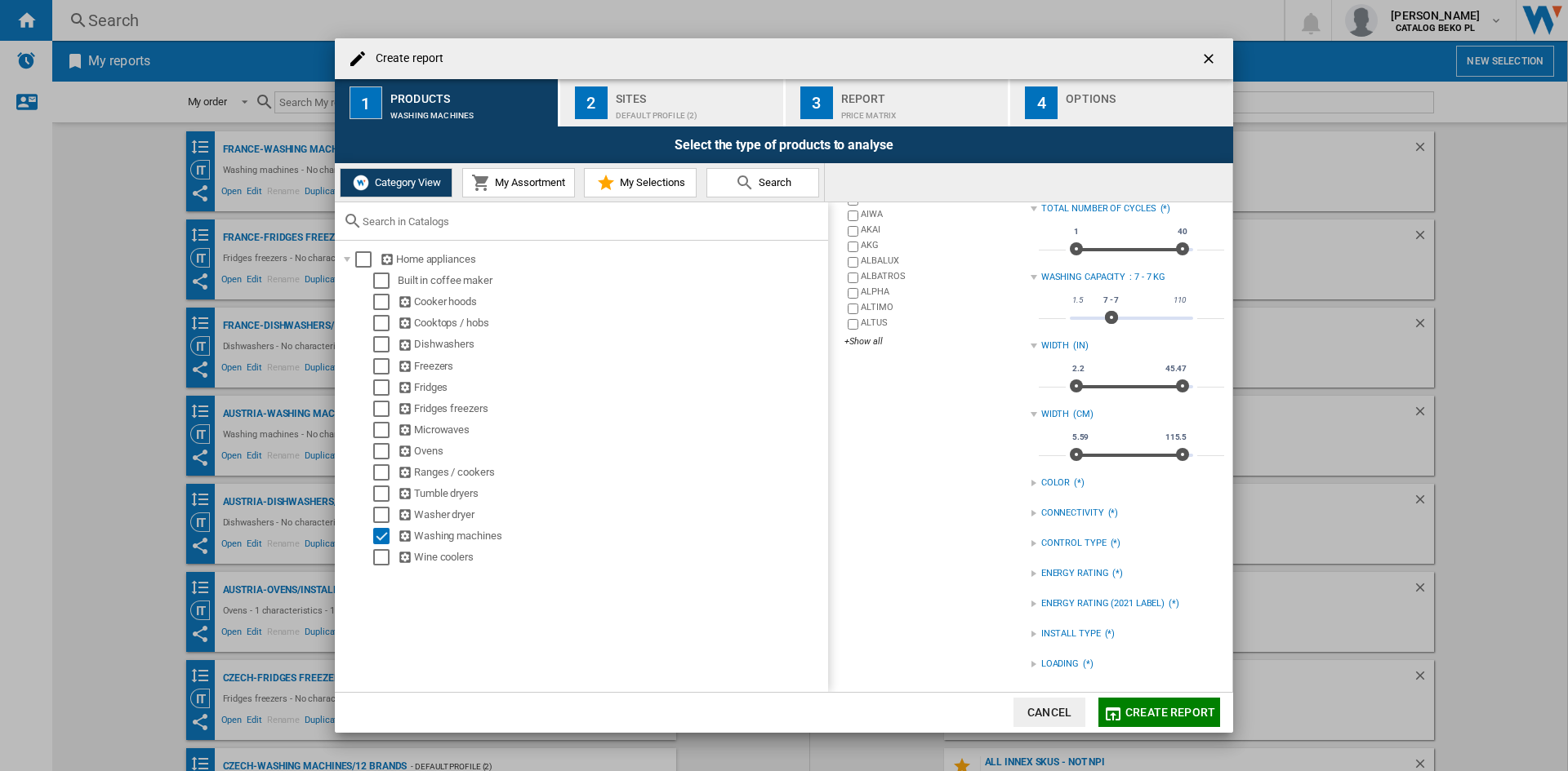
click at [1034, 658] on div "LOADING (*)" at bounding box center [1127, 664] width 193 height 21
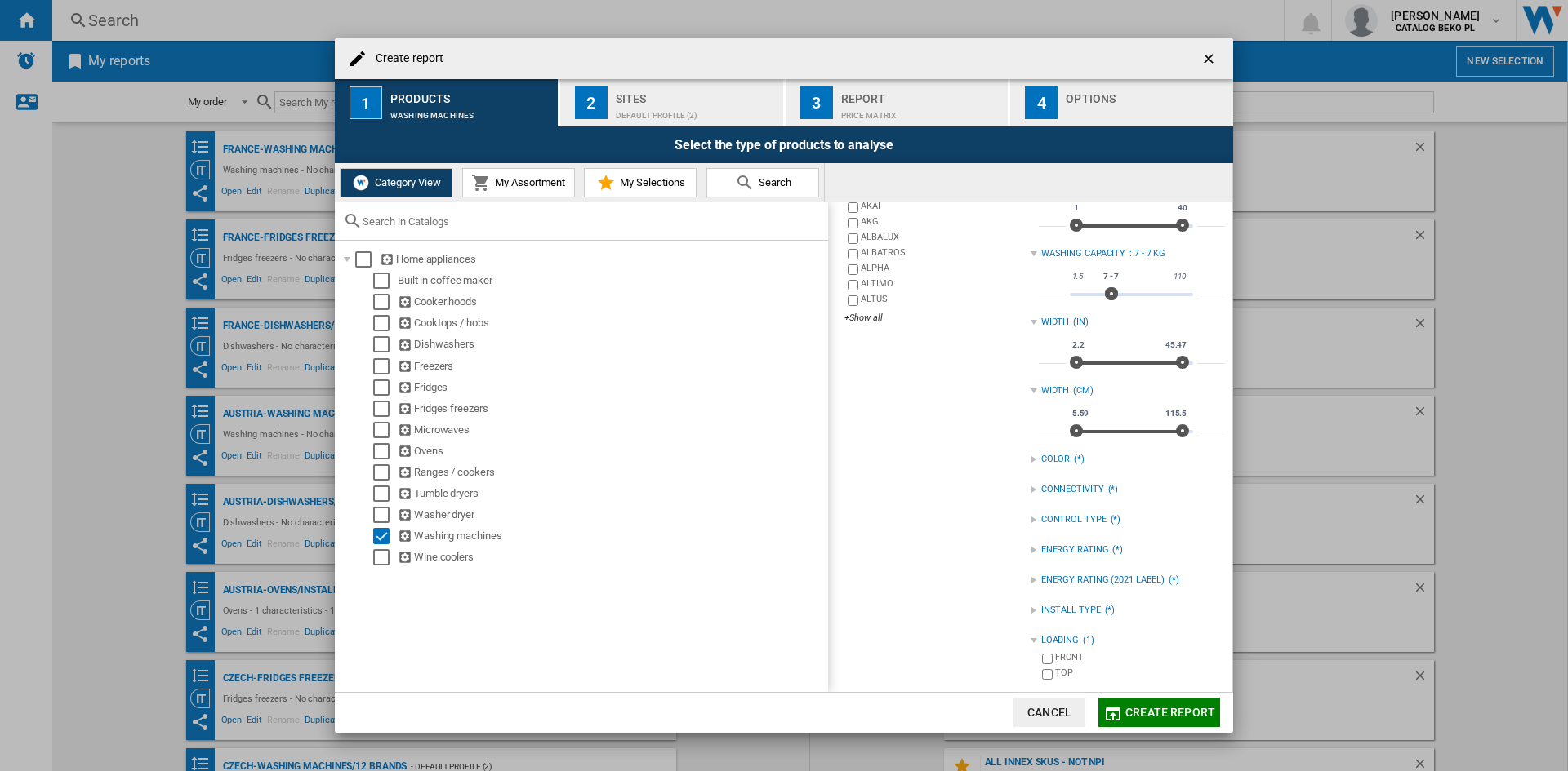
click at [1054, 602] on div "INSTALL TYPE (*)" at bounding box center [1127, 610] width 193 height 21
click at [1055, 643] on div "FREESTANDING" at bounding box center [1140, 644] width 169 height 16
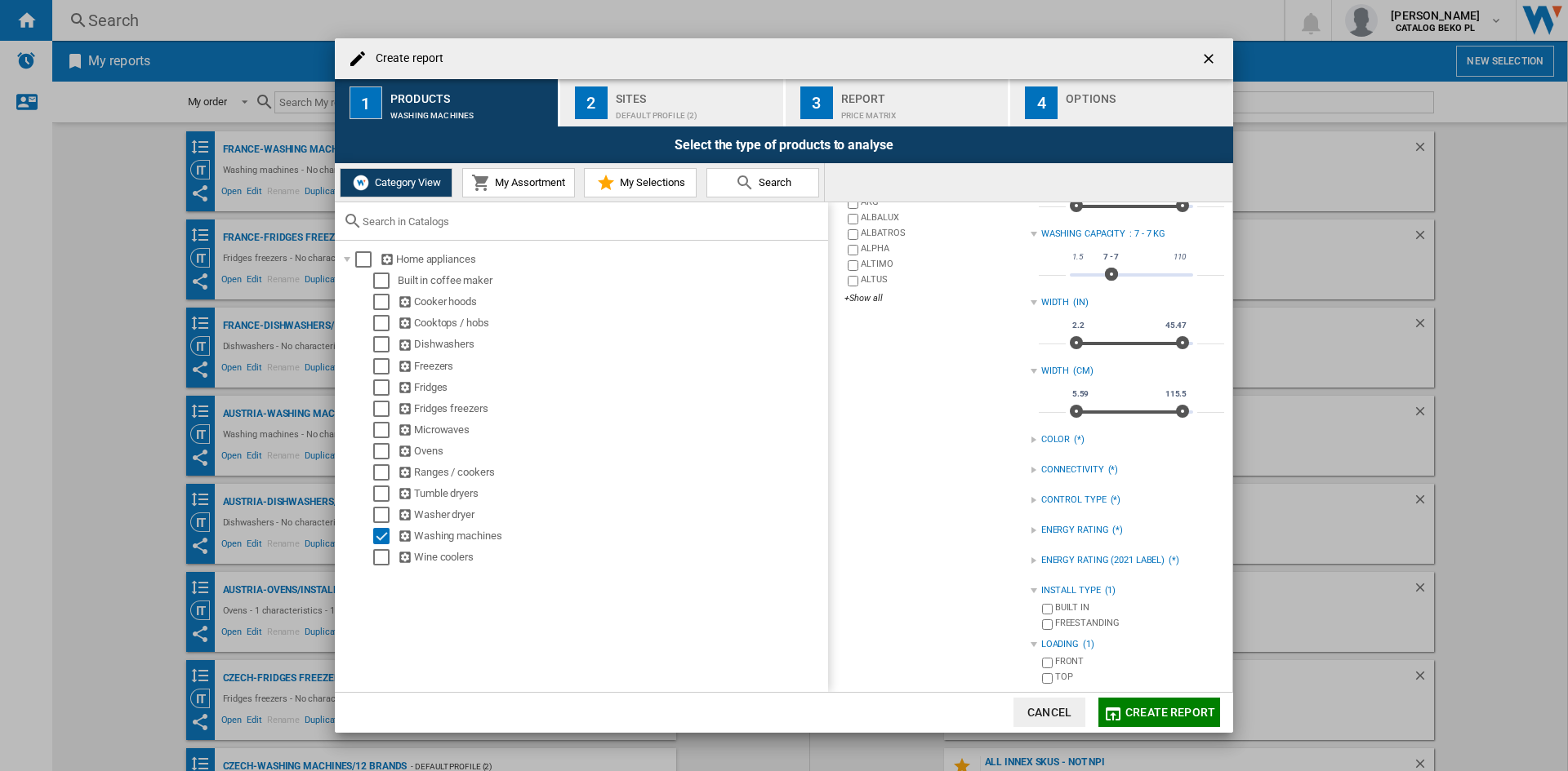
scroll to position [264, 0]
click at [692, 110] on div "Default profile (2)" at bounding box center [696, 111] width 161 height 17
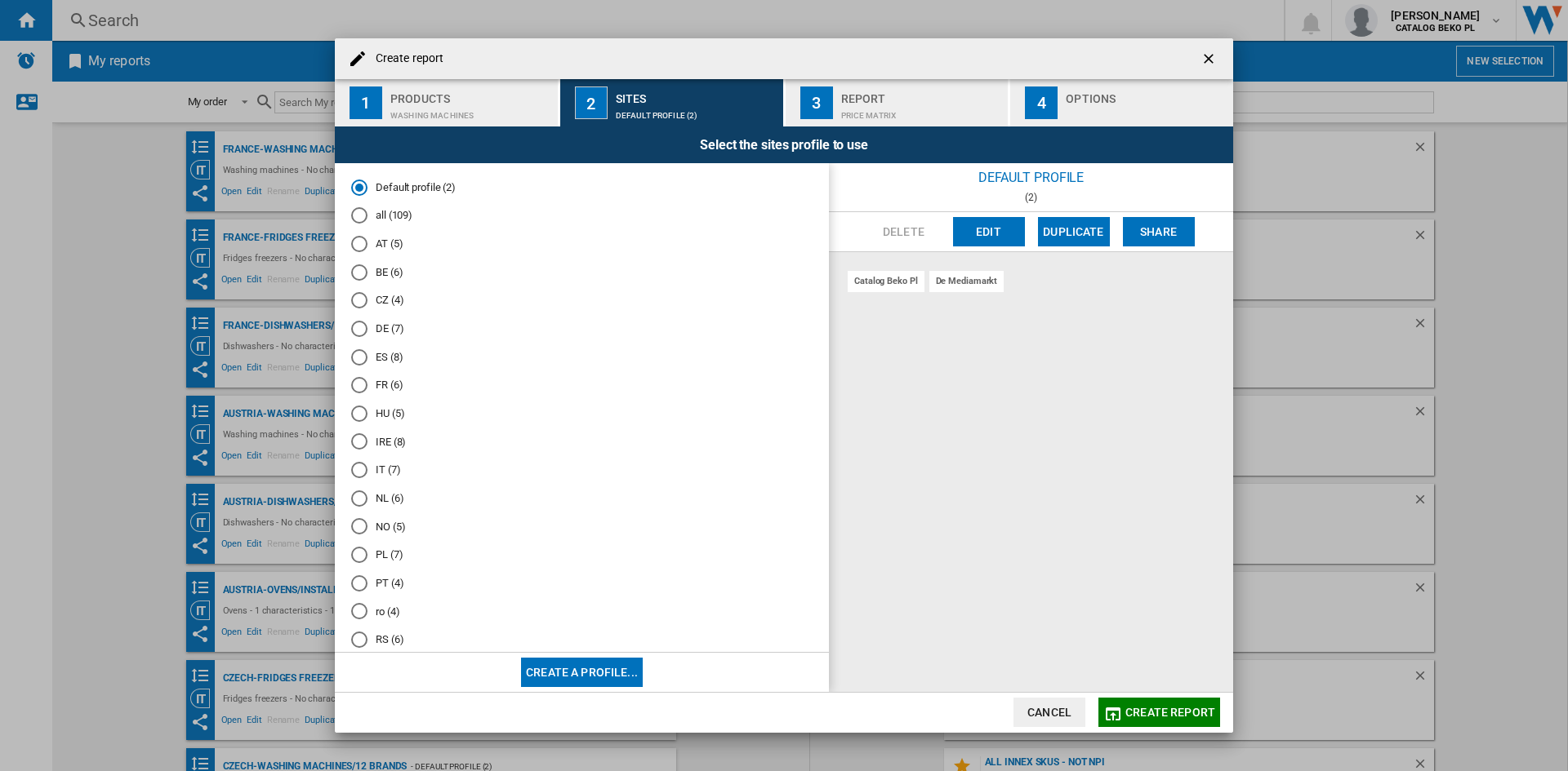
click at [388, 557] on md-radio-button "PL (7)" at bounding box center [582, 555] width 461 height 16
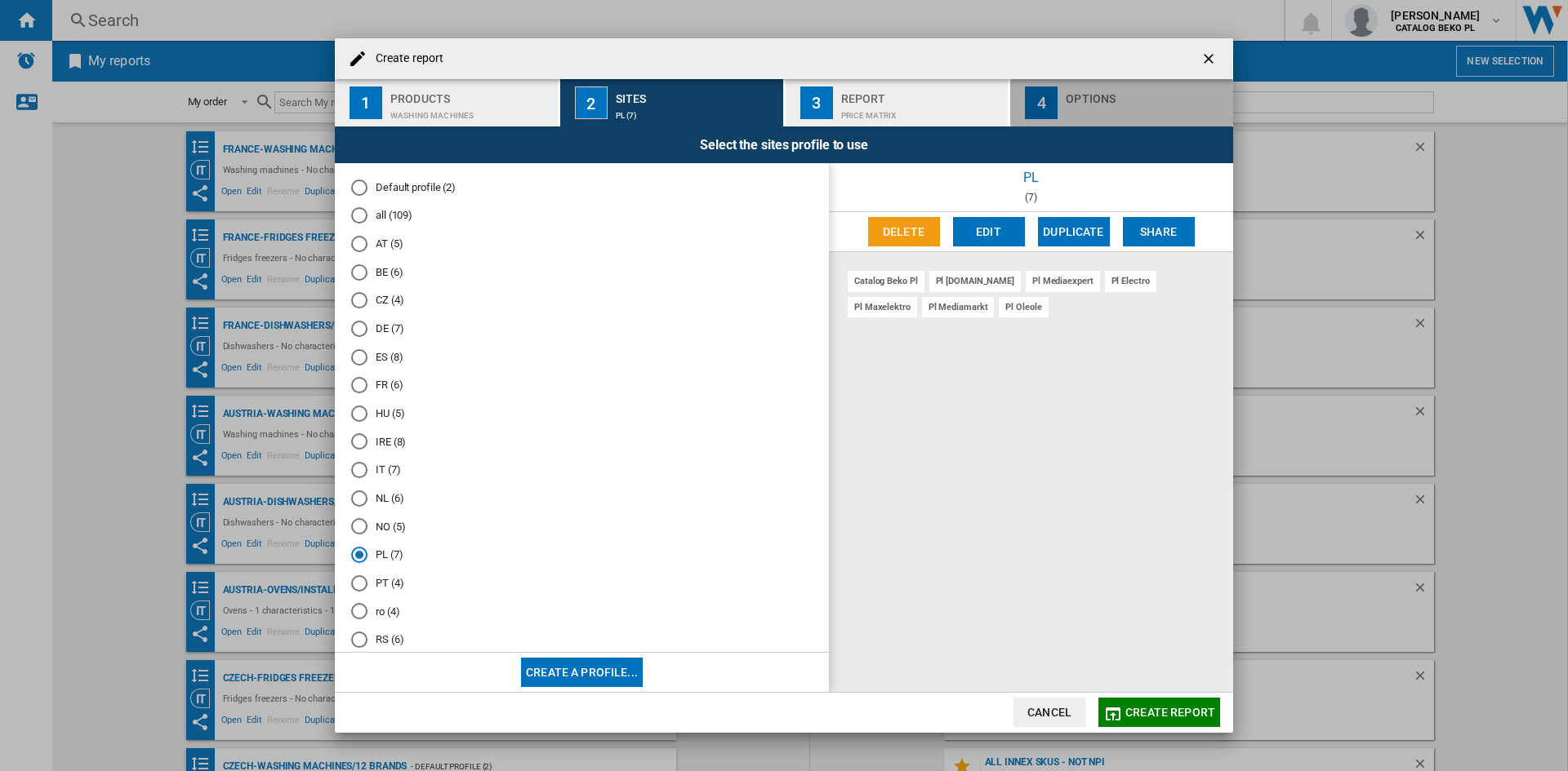
click at [1117, 100] on div "Options" at bounding box center [1146, 94] width 161 height 17
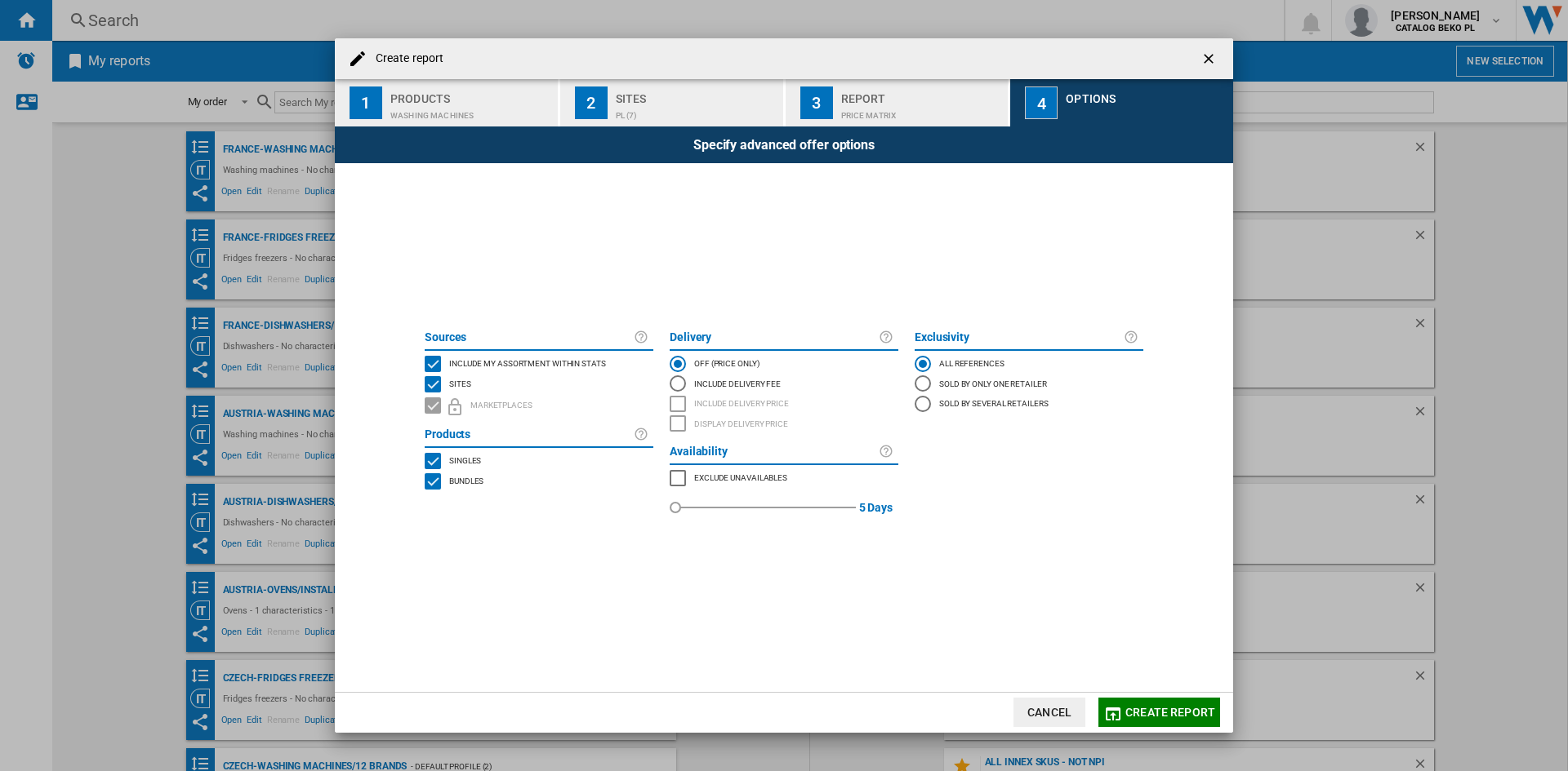
click at [571, 361] on span "Include my assortment within stats" at bounding box center [527, 362] width 157 height 11
click at [1159, 712] on span "Create report" at bounding box center [1170, 712] width 90 height 13
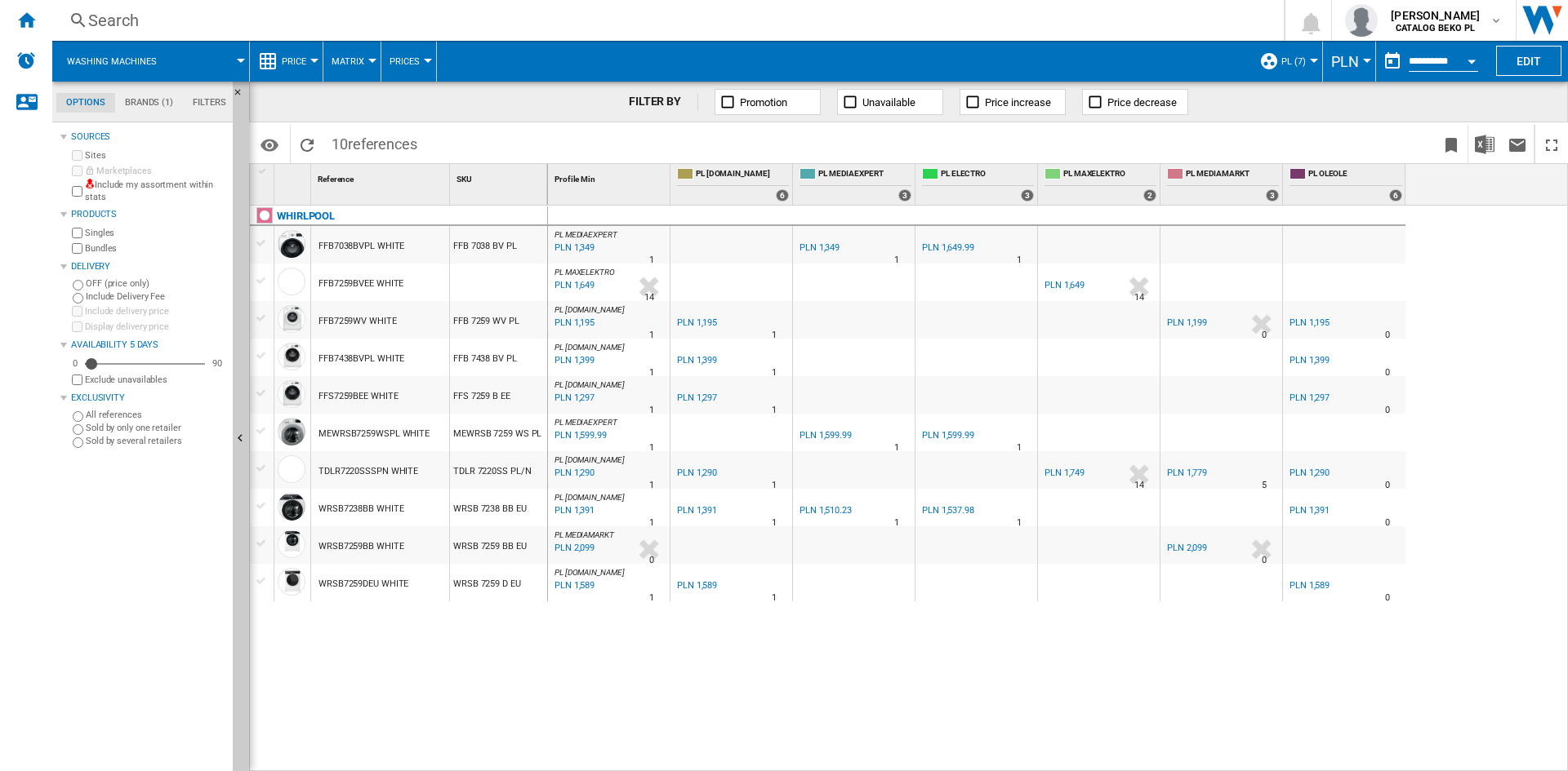
click at [1350, 71] on button "PLN" at bounding box center [1349, 61] width 36 height 41
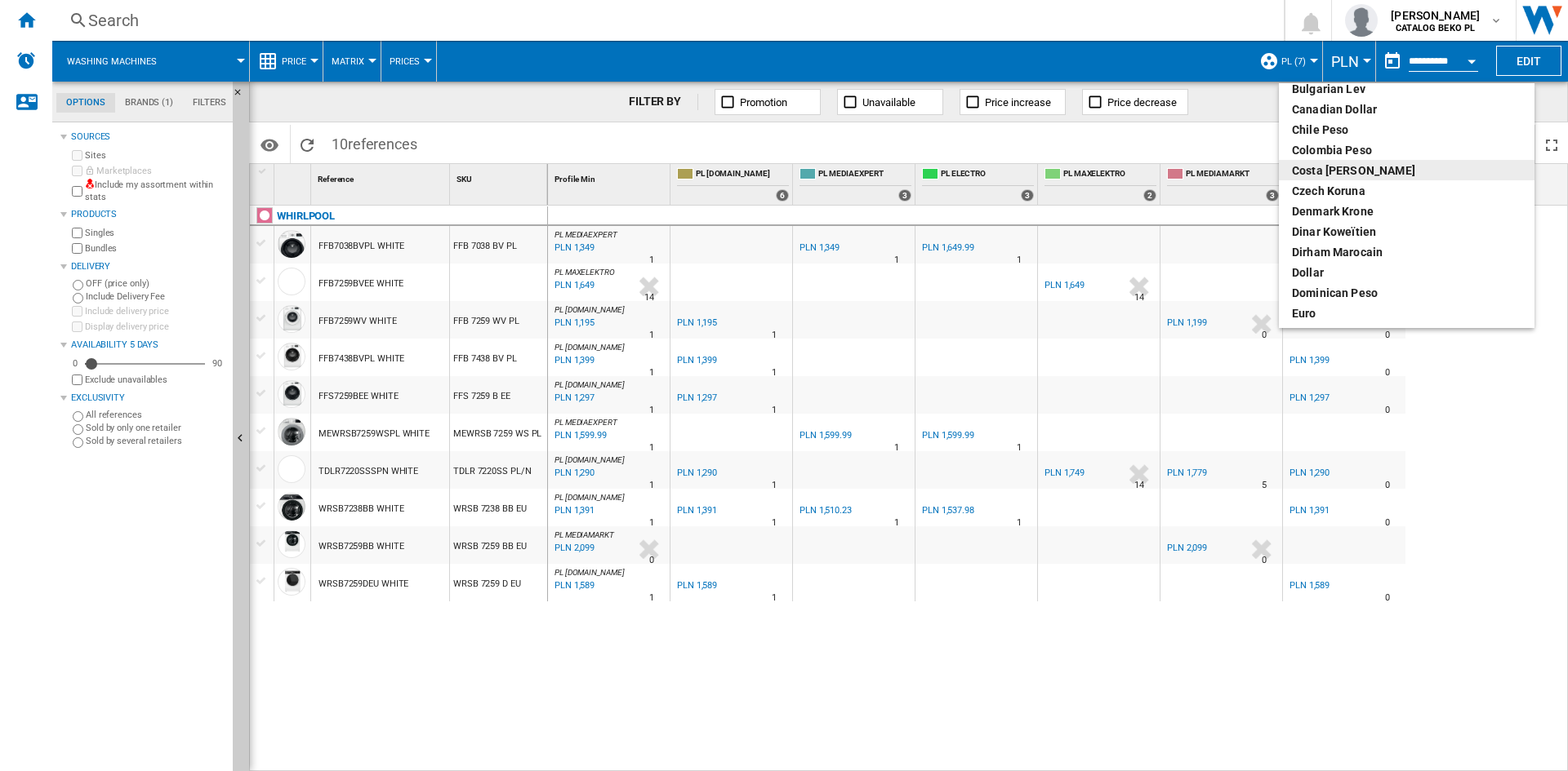
scroll to position [163, 0]
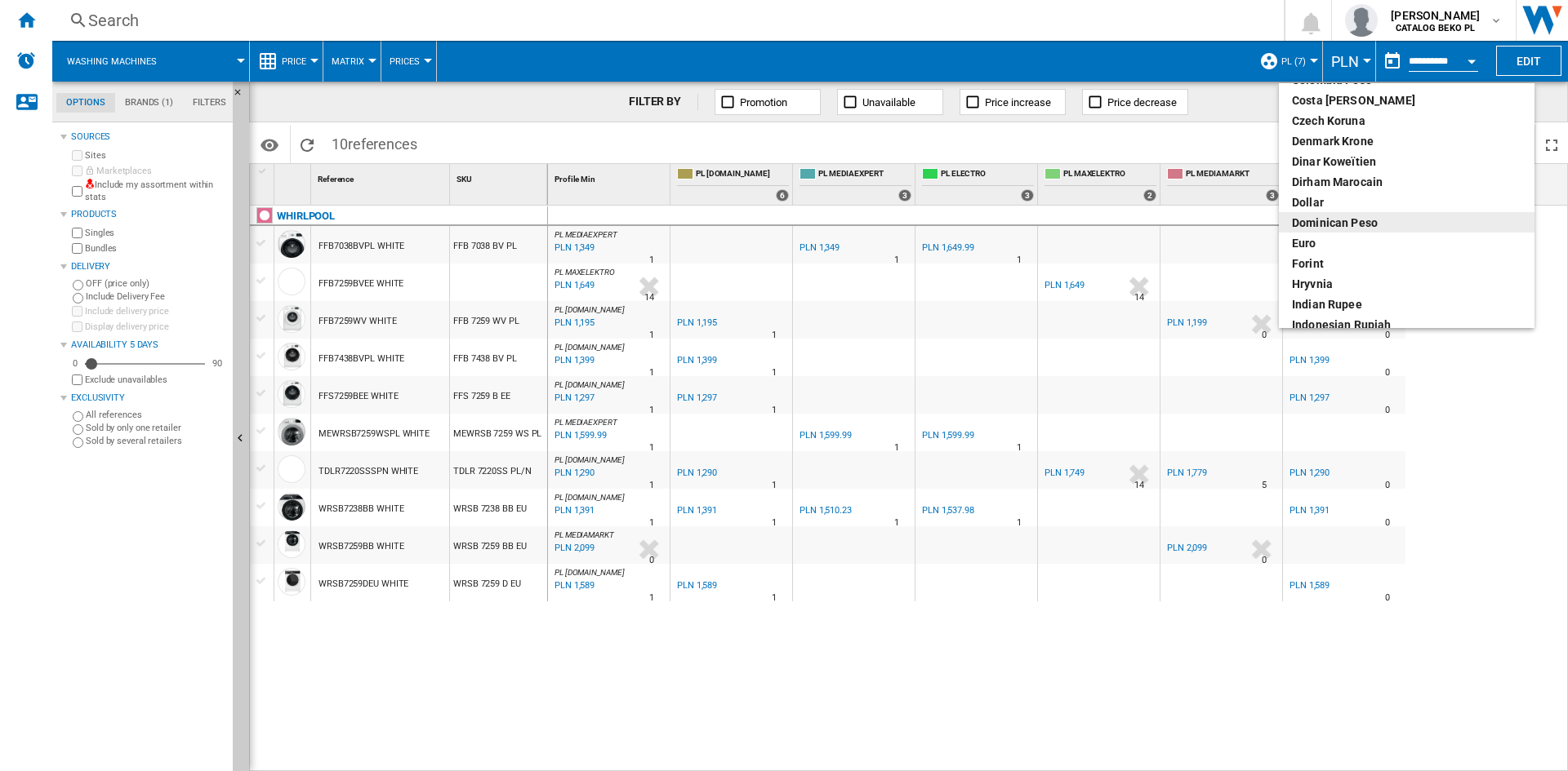
click at [1318, 228] on div "Dominican peso" at bounding box center [1406, 223] width 230 height 17
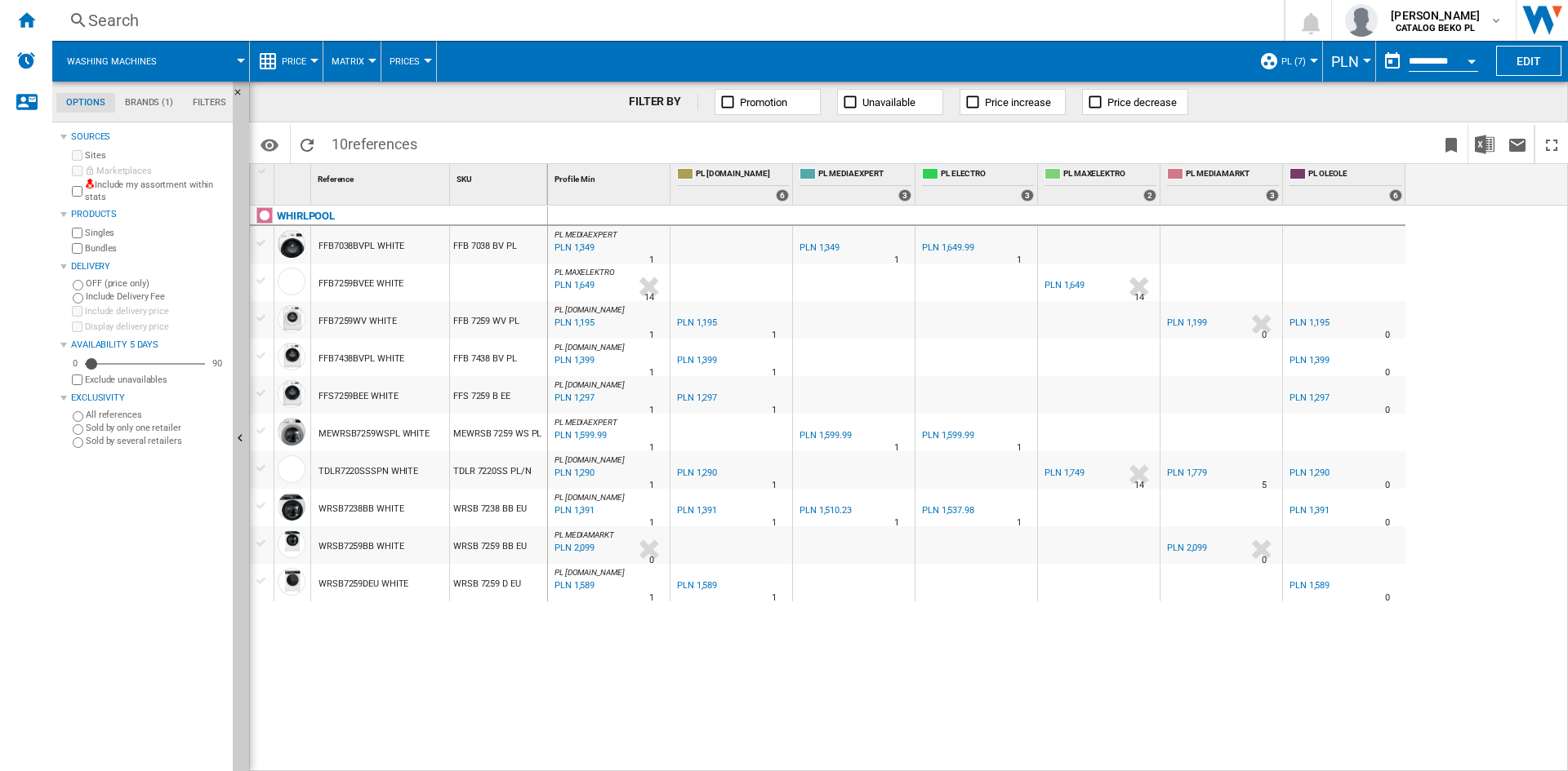
click at [1318, 228] on div at bounding box center [1344, 244] width 123 height 37
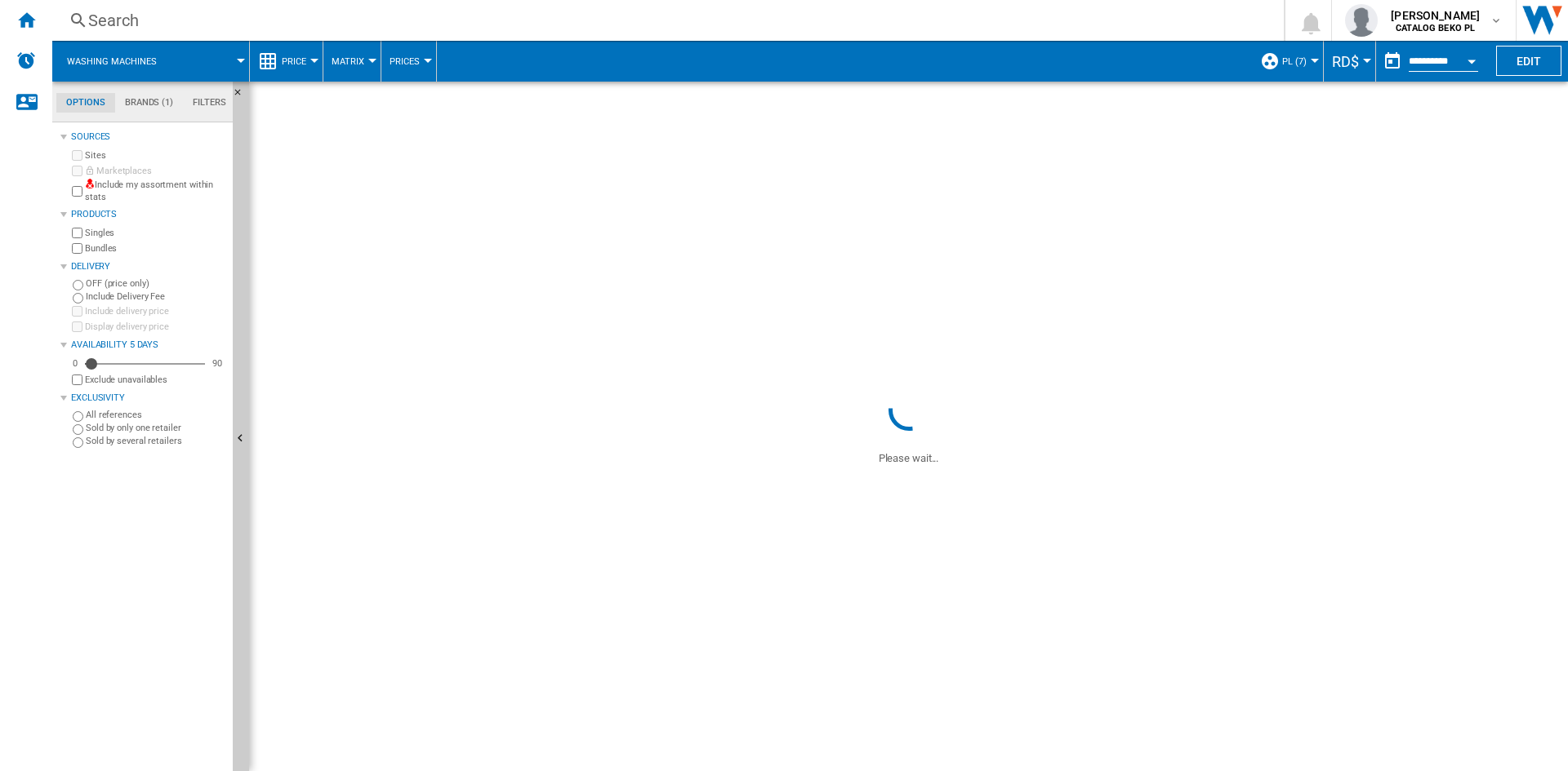
click at [1332, 73] on button "RD$" at bounding box center [1350, 61] width 35 height 41
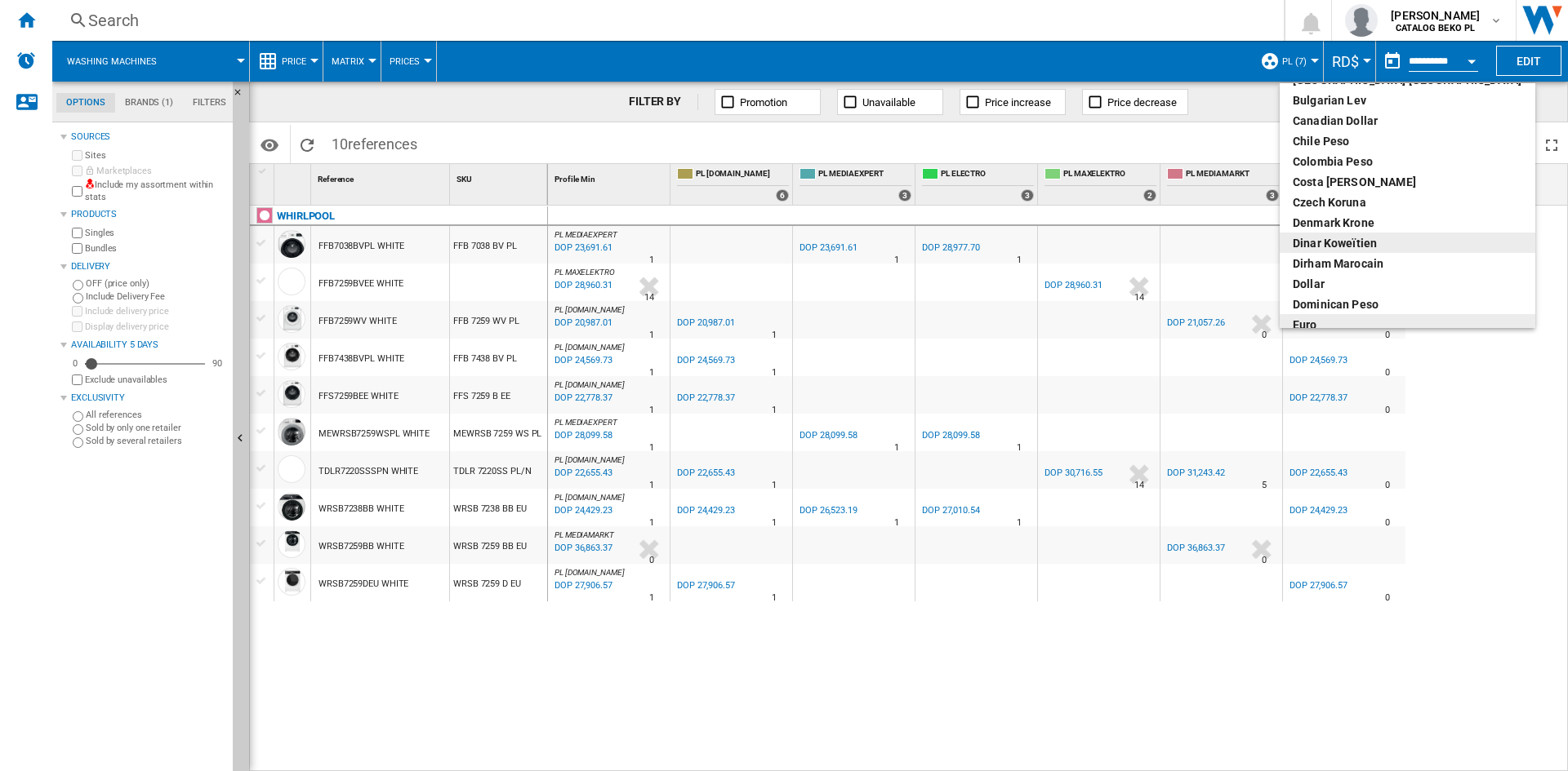
scroll to position [163, 0]
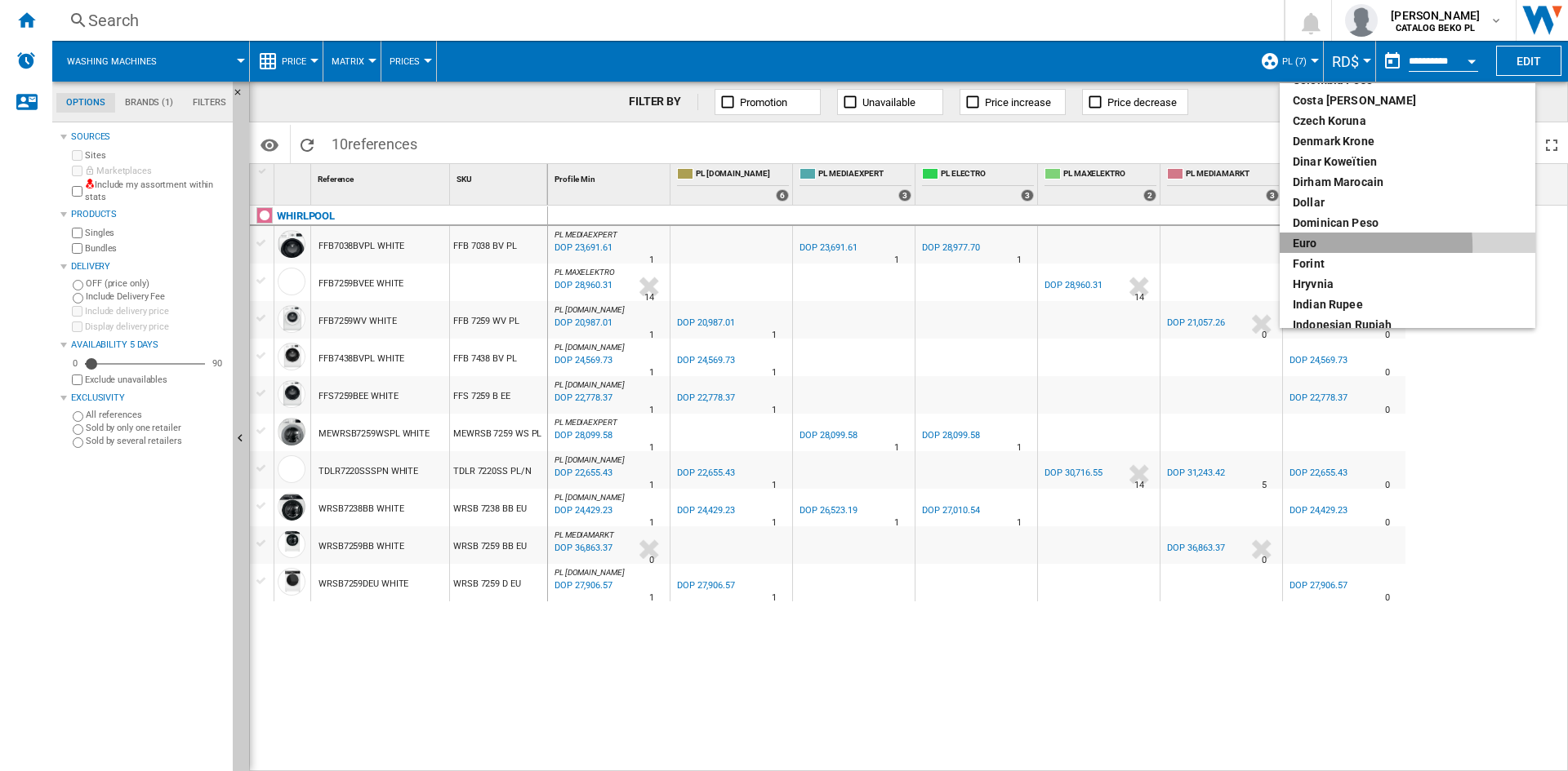
click at [1309, 247] on div "euro" at bounding box center [1407, 243] width 230 height 17
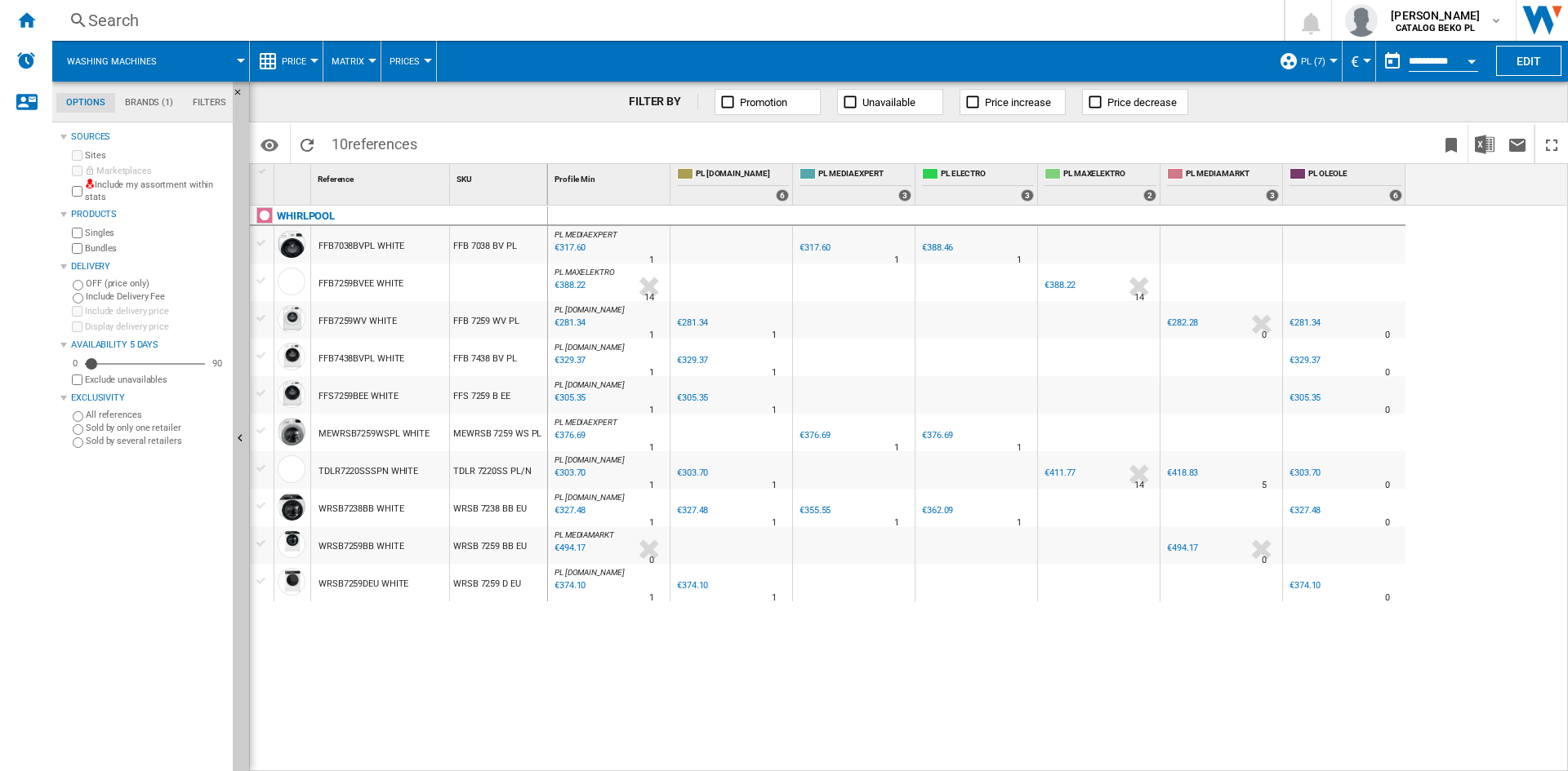
click at [280, 69] on div "Price" at bounding box center [286, 61] width 57 height 41
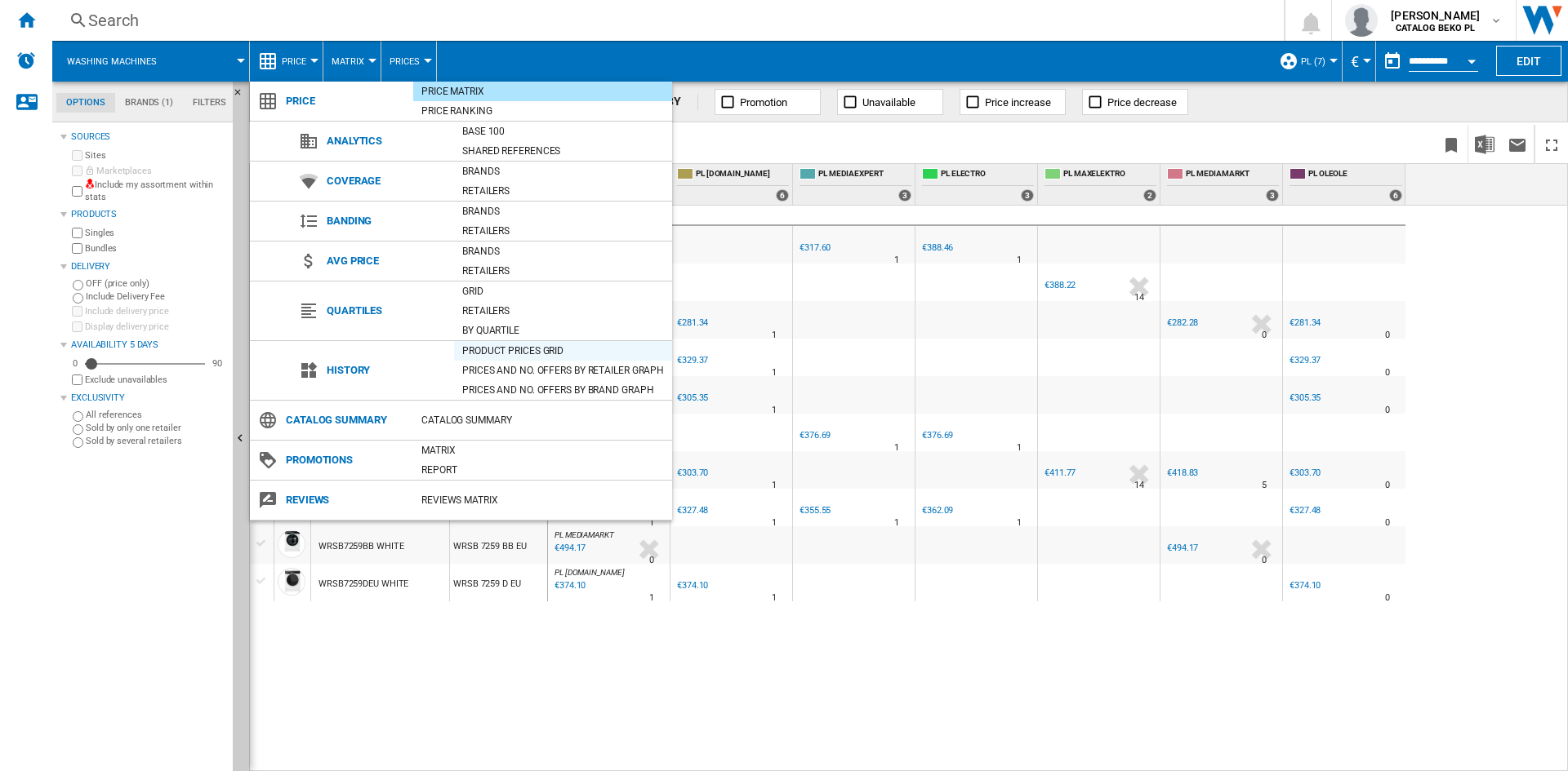
click at [482, 350] on div "Product prices grid" at bounding box center [563, 351] width 218 height 17
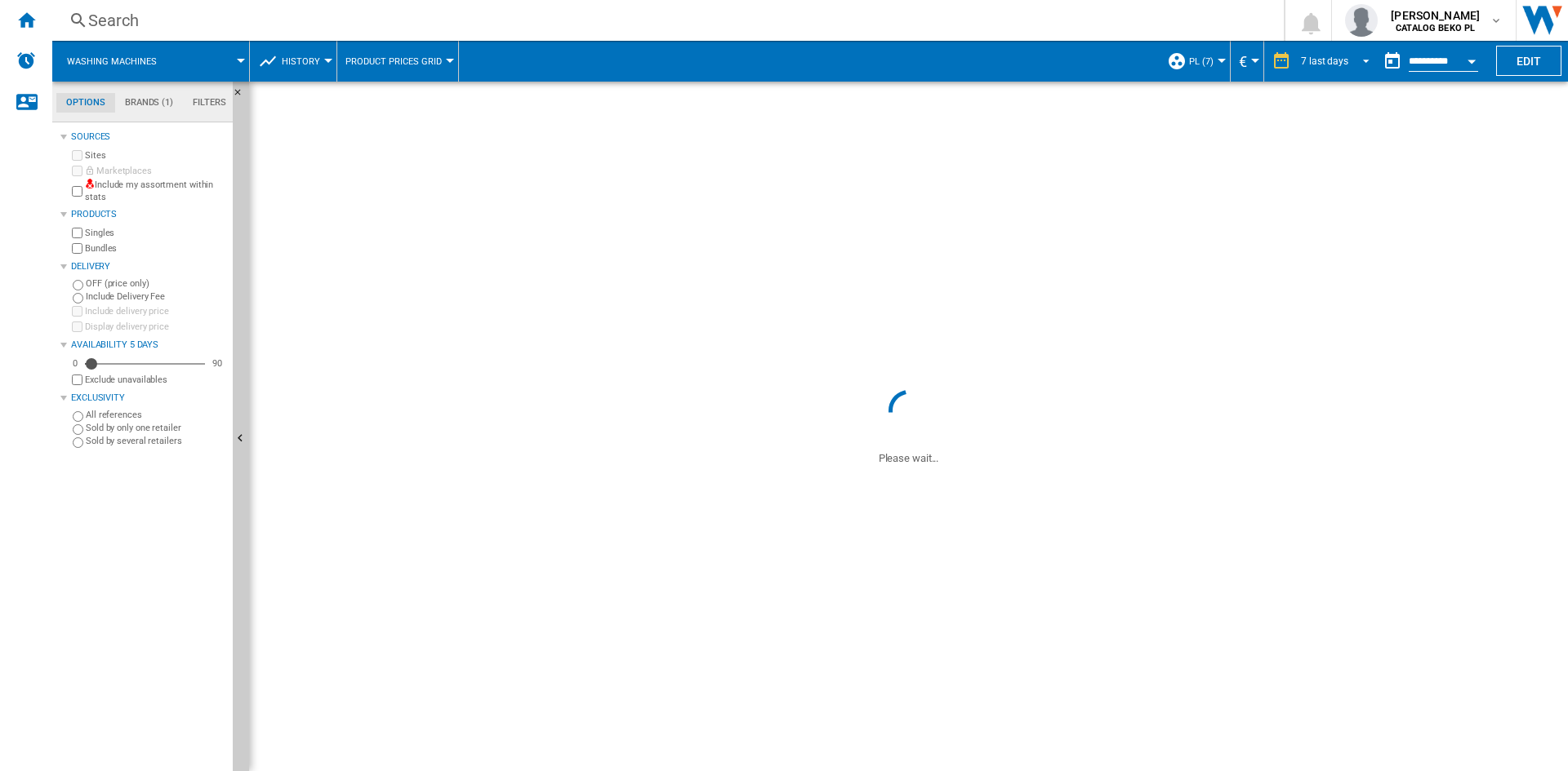
click at [1357, 52] on span "REPORTS.WIZARD.STEPS.REPORT.STEPS.REPORT_OPTIONS.PERIOD: 7 last days" at bounding box center [1361, 59] width 20 height 15
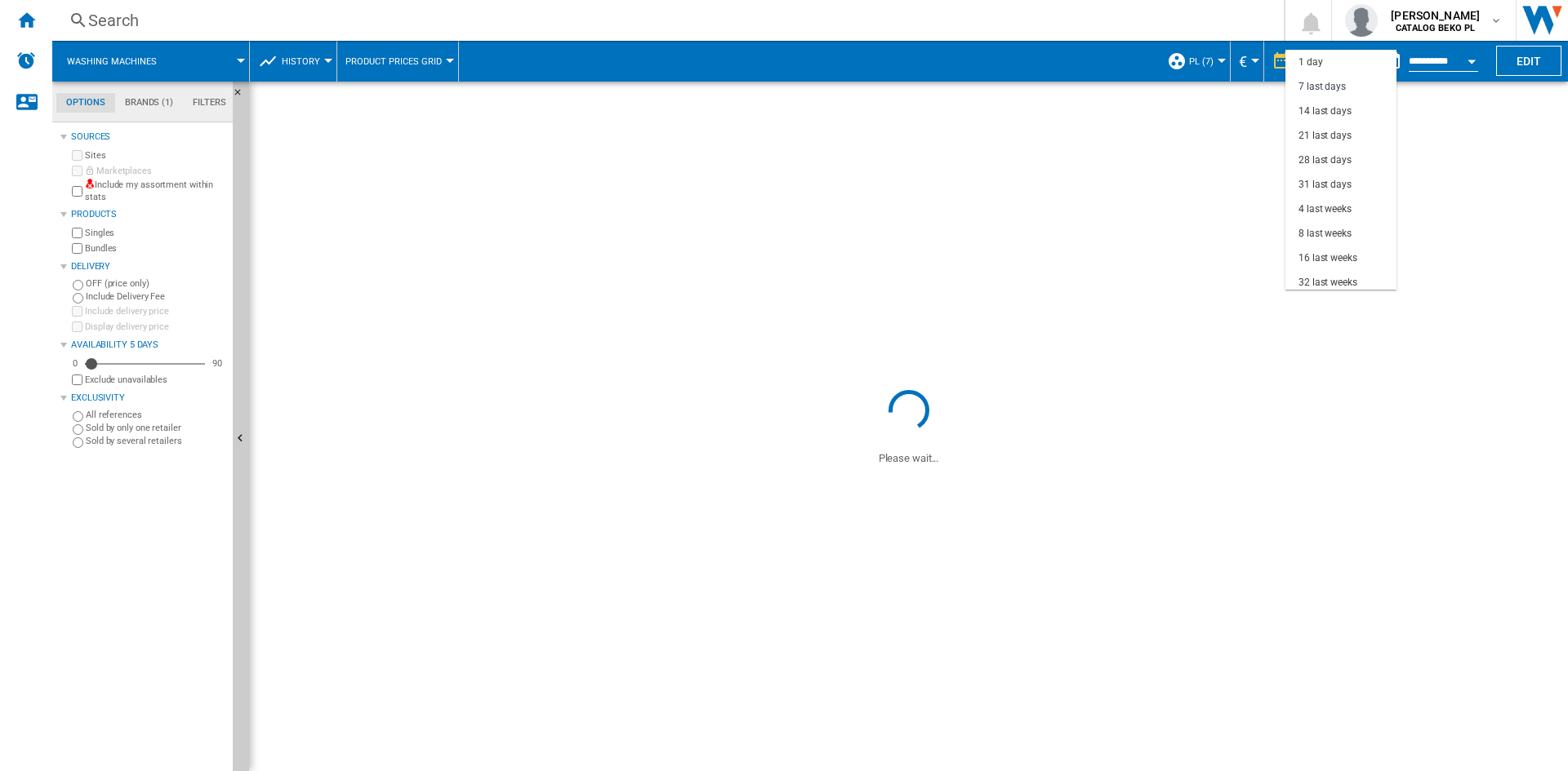
scroll to position [24, 0]
click at [1335, 264] on div "32 last weeks" at bounding box center [1327, 258] width 59 height 14
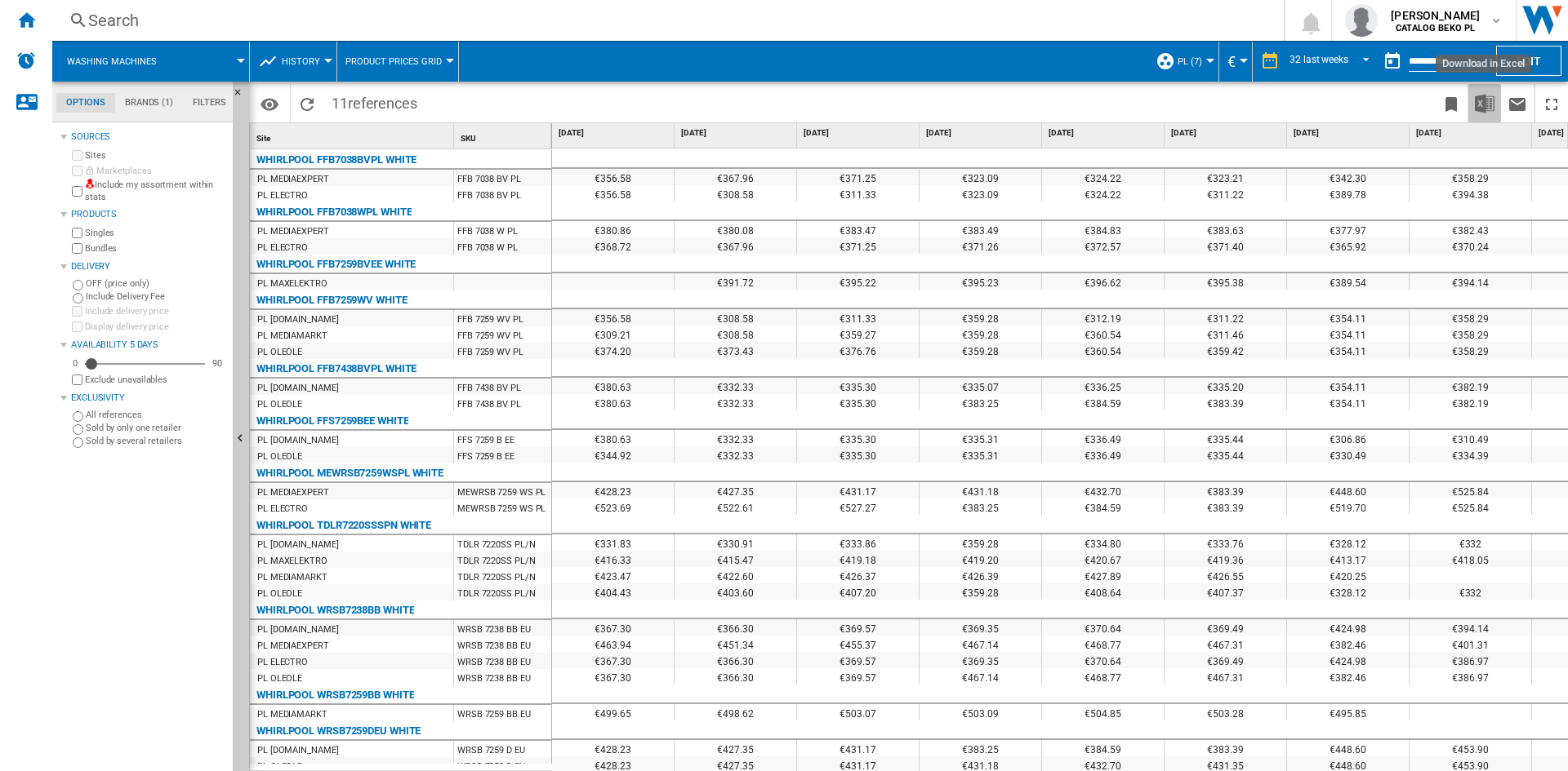
click at [1486, 111] on img "Download in Excel" at bounding box center [1484, 103] width 20 height 20
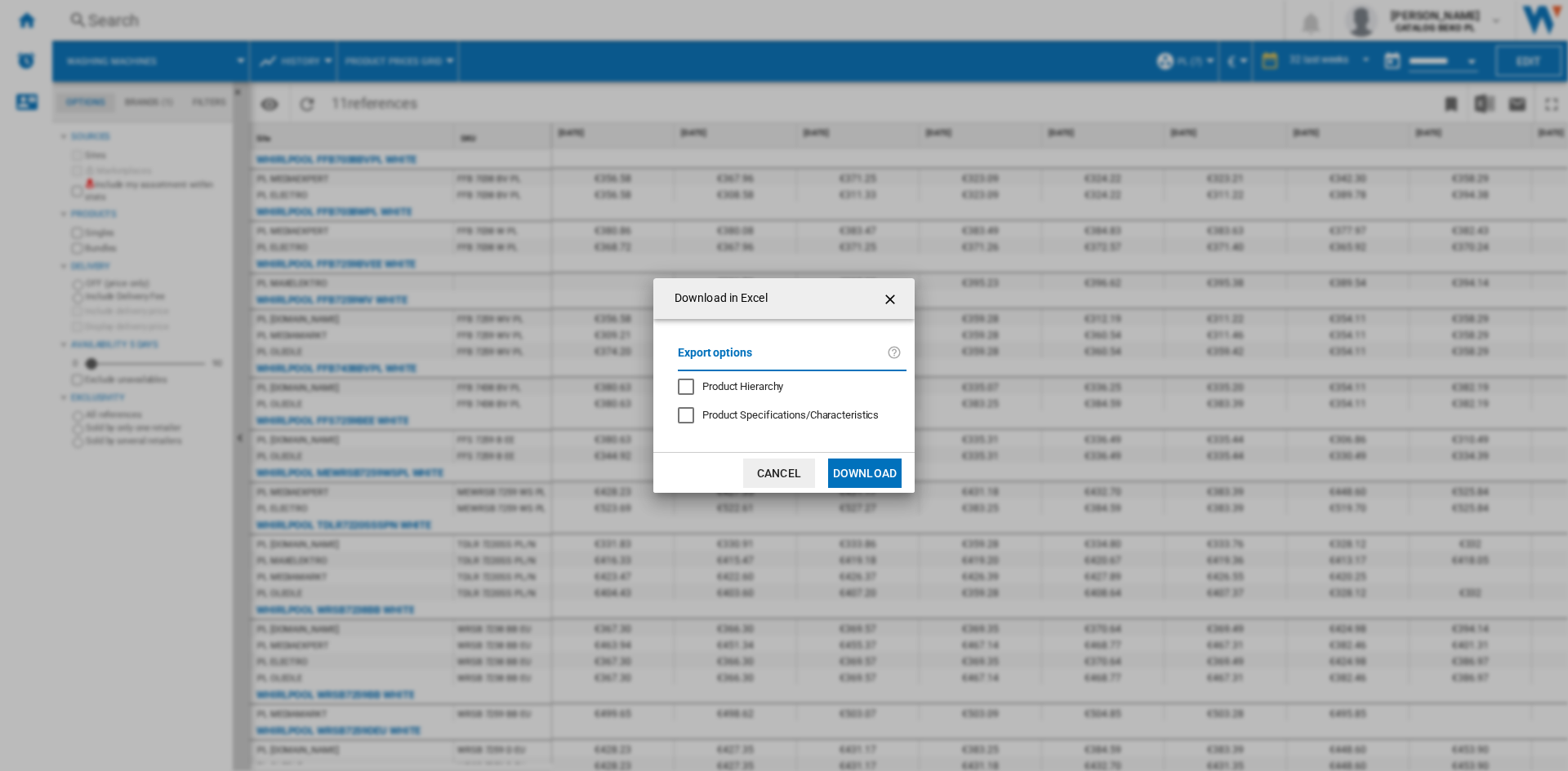
click at [870, 464] on button "Download" at bounding box center [864, 474] width 73 height 30
